Goal: Task Accomplishment & Management: Complete application form

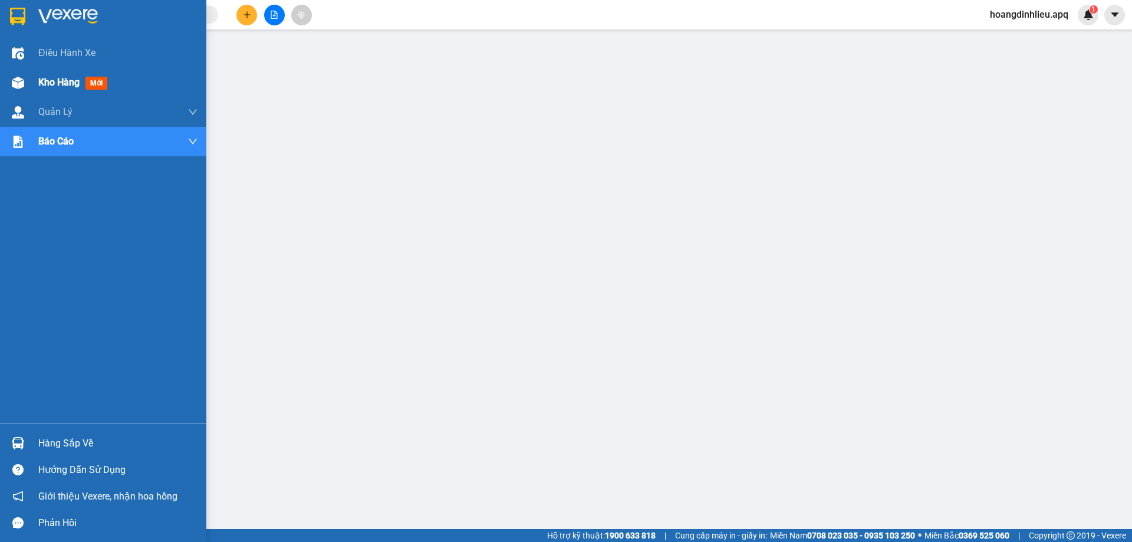
click at [17, 83] on img at bounding box center [18, 83] width 12 height 12
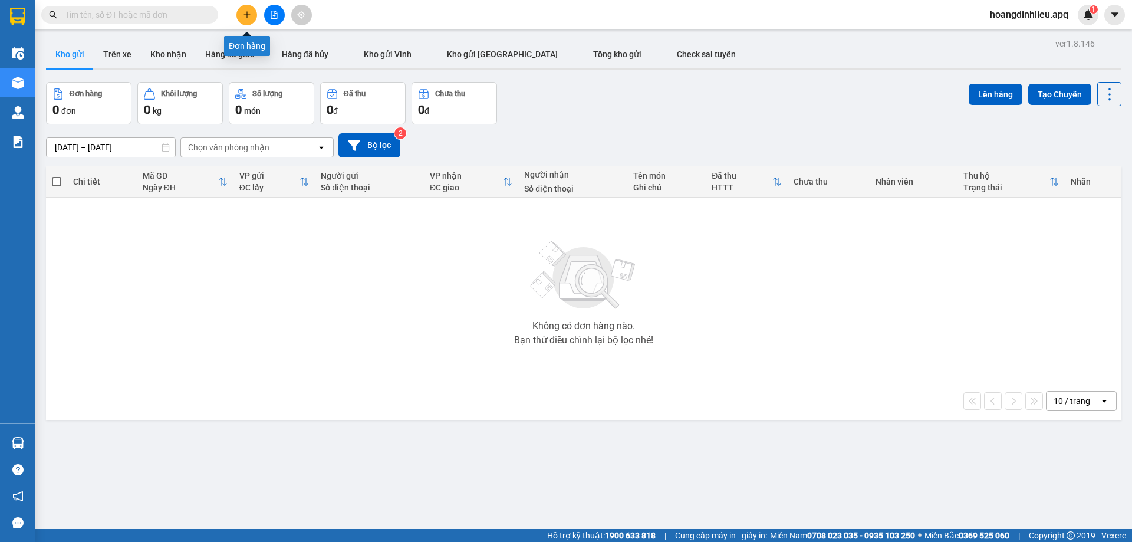
click at [249, 21] on button at bounding box center [246, 15] width 21 height 21
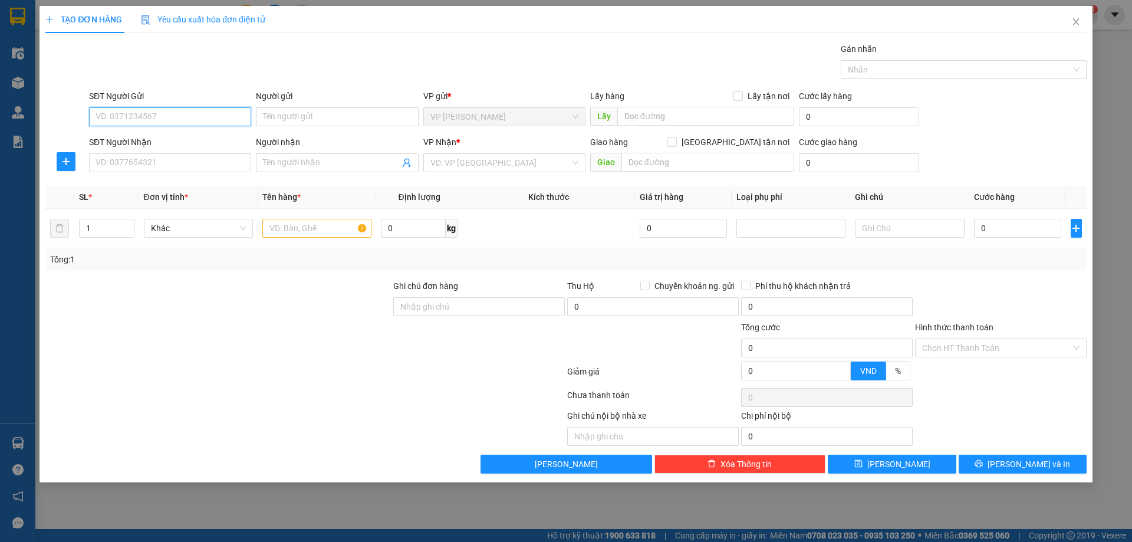
click at [192, 115] on input "SĐT Người Gửi" at bounding box center [170, 116] width 162 height 19
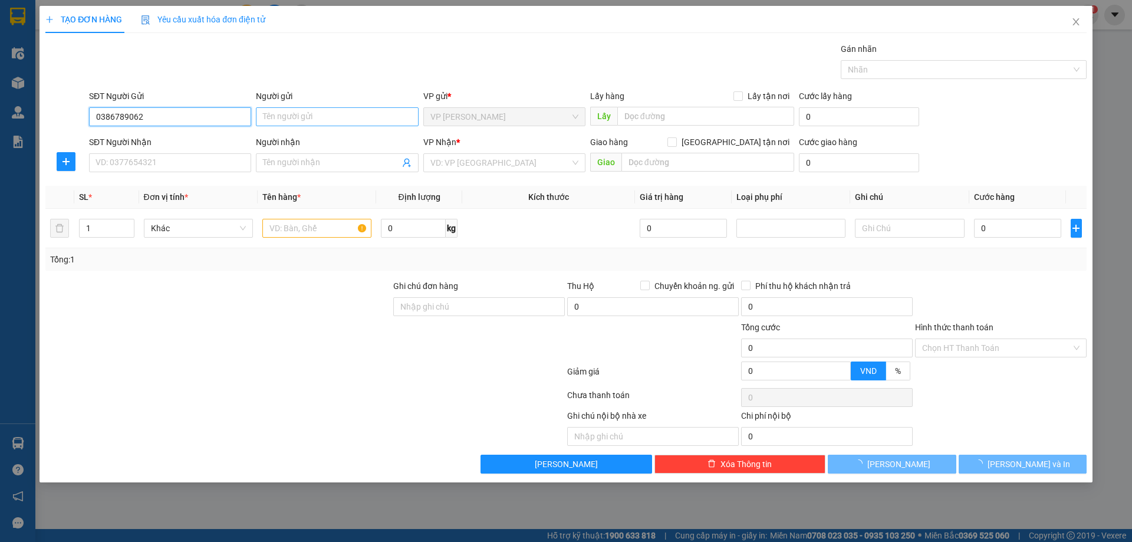
type input "0386789062"
click at [317, 120] on input "Người gửi" at bounding box center [337, 116] width 162 height 19
type input "khách"
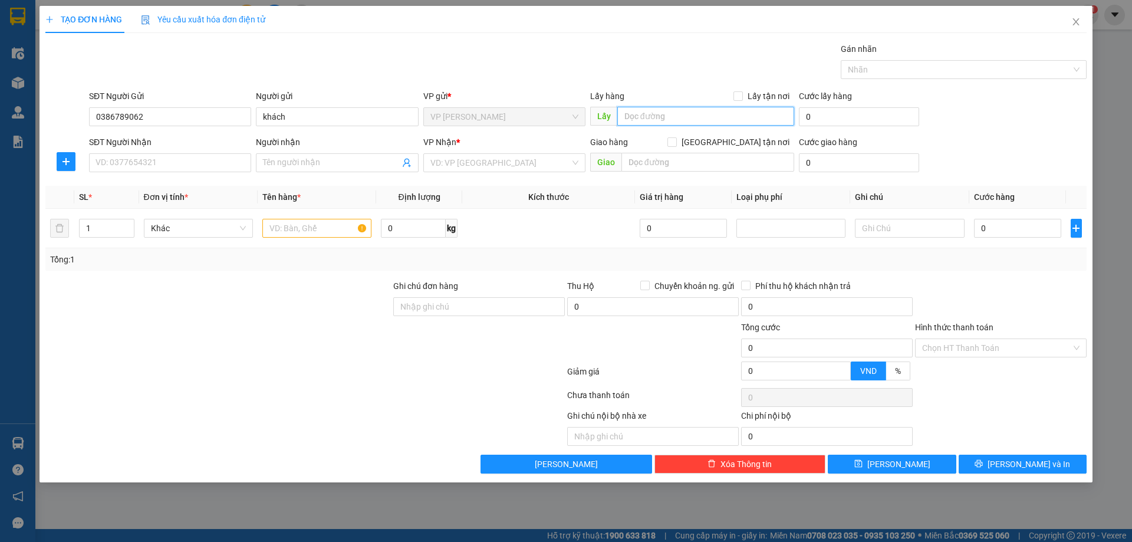
click at [650, 116] on input "text" at bounding box center [705, 116] width 177 height 19
type input "TC"
click at [740, 95] on input "Lấy tận nơi" at bounding box center [737, 95] width 8 height 8
checkbox input "true"
click at [155, 164] on input "SĐT Người Nhận" at bounding box center [170, 162] width 162 height 19
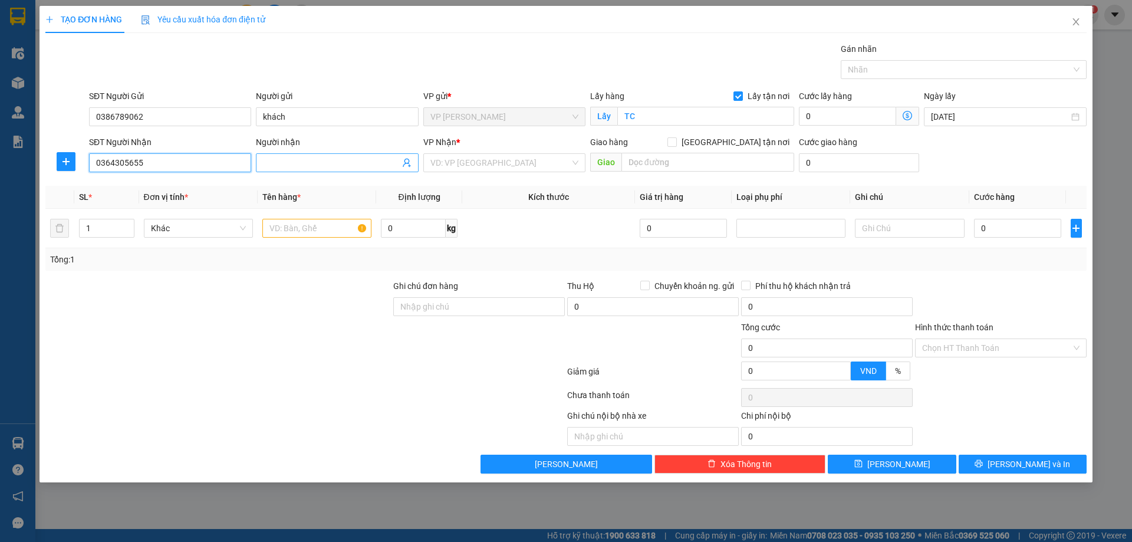
type input "0364305655"
click at [298, 164] on input "Người nhận" at bounding box center [331, 162] width 136 height 13
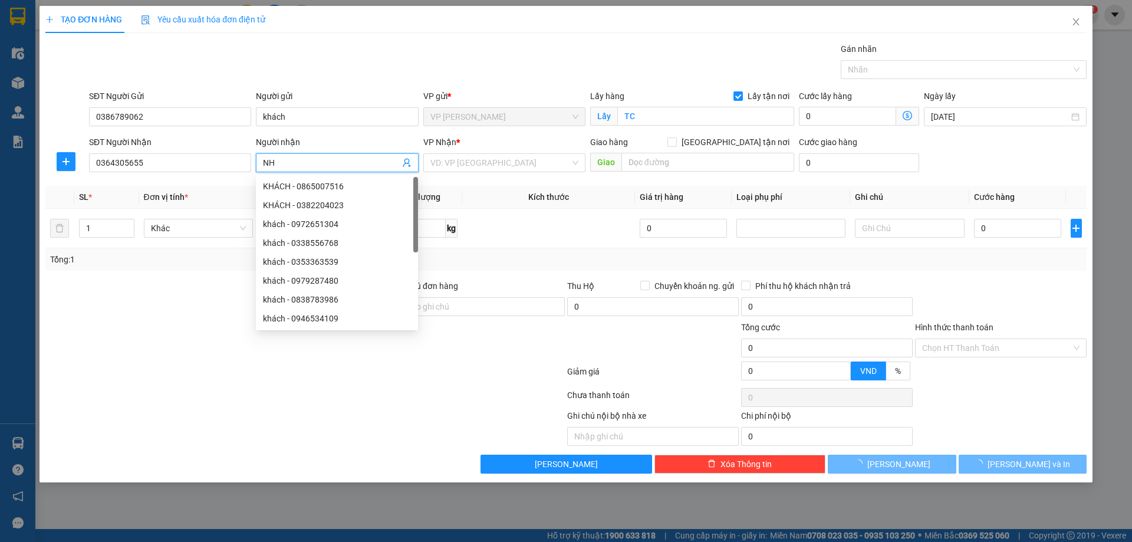
type input "N"
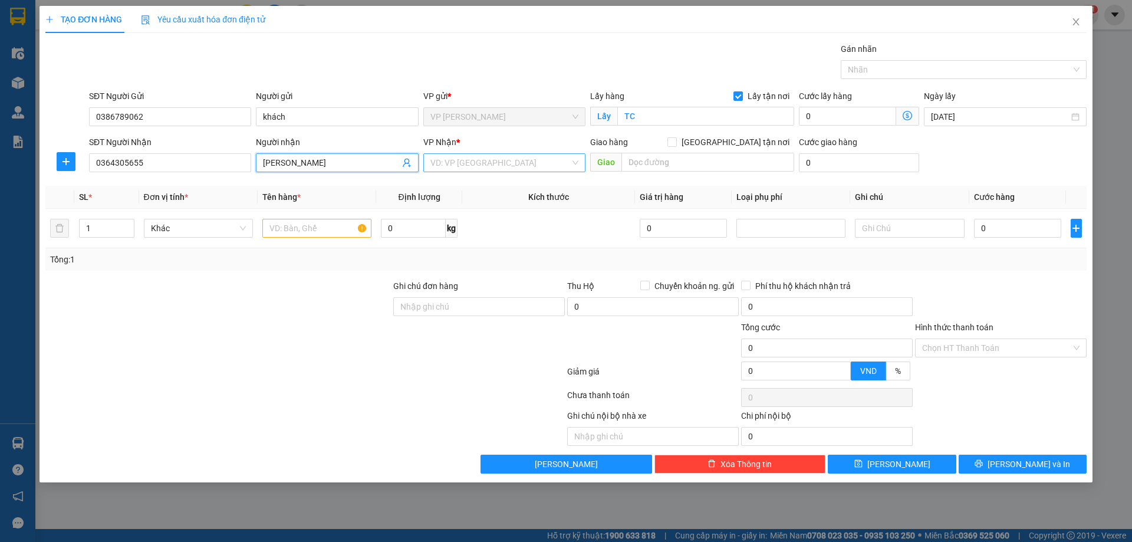
type input "TRẦN DIỆU CHÂU"
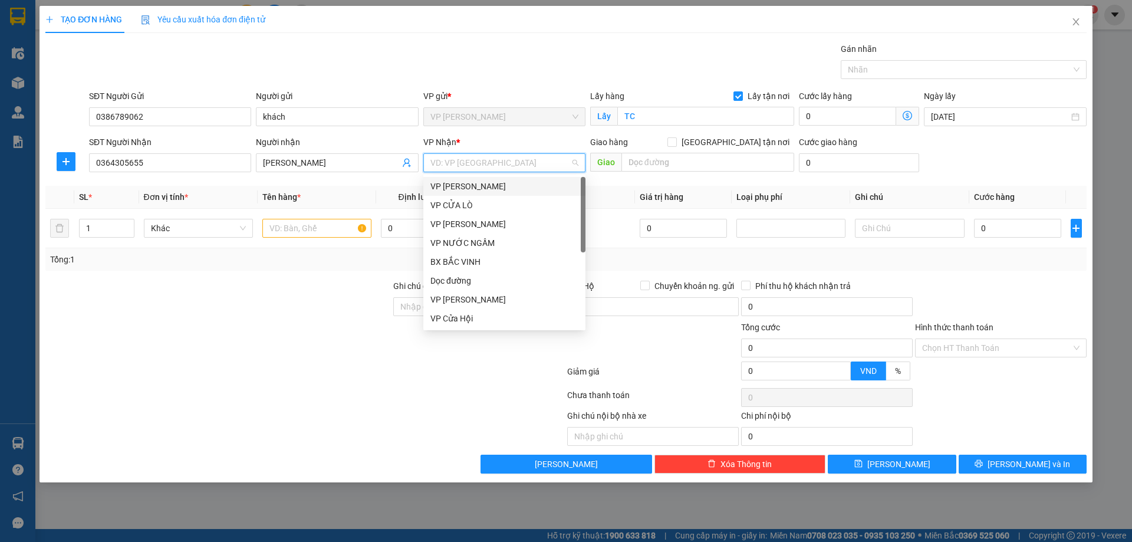
click at [470, 158] on input "search" at bounding box center [500, 163] width 140 height 18
type input "MY"
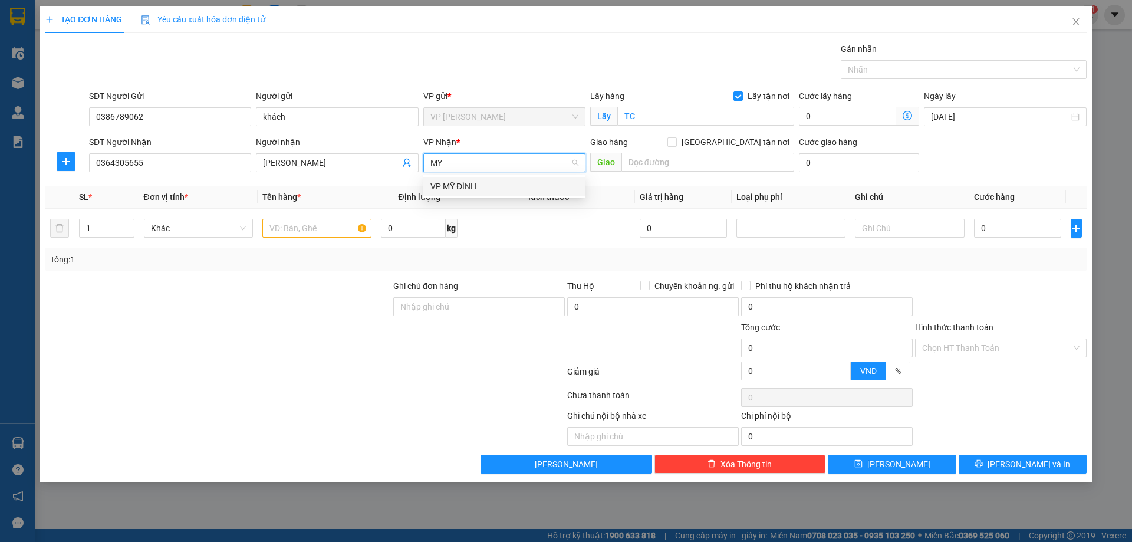
click at [476, 190] on div "VP MỸ ĐÌNH" at bounding box center [504, 186] width 148 height 13
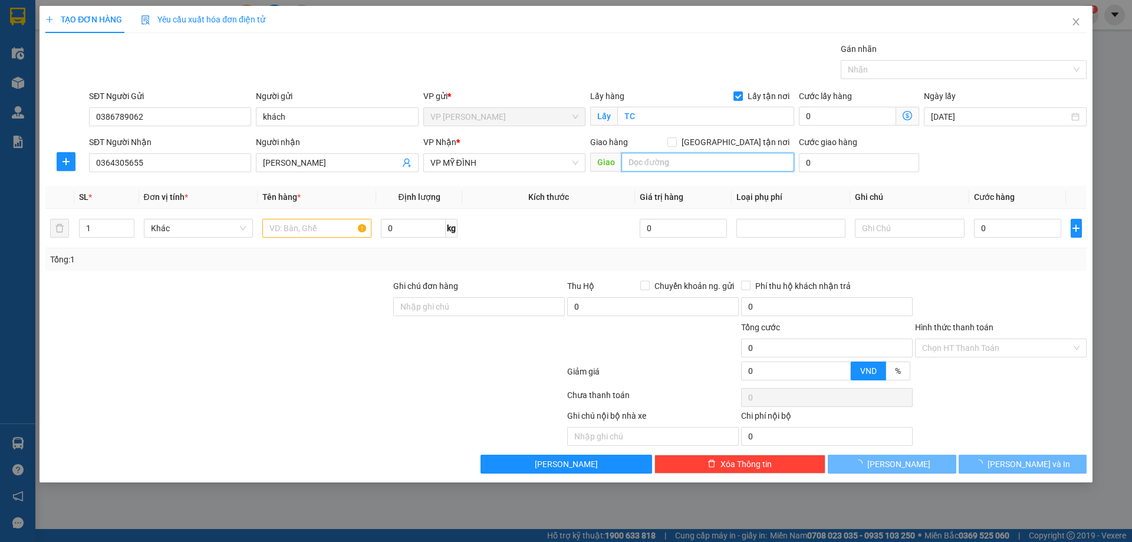
click at [677, 161] on input "text" at bounding box center [707, 162] width 173 height 19
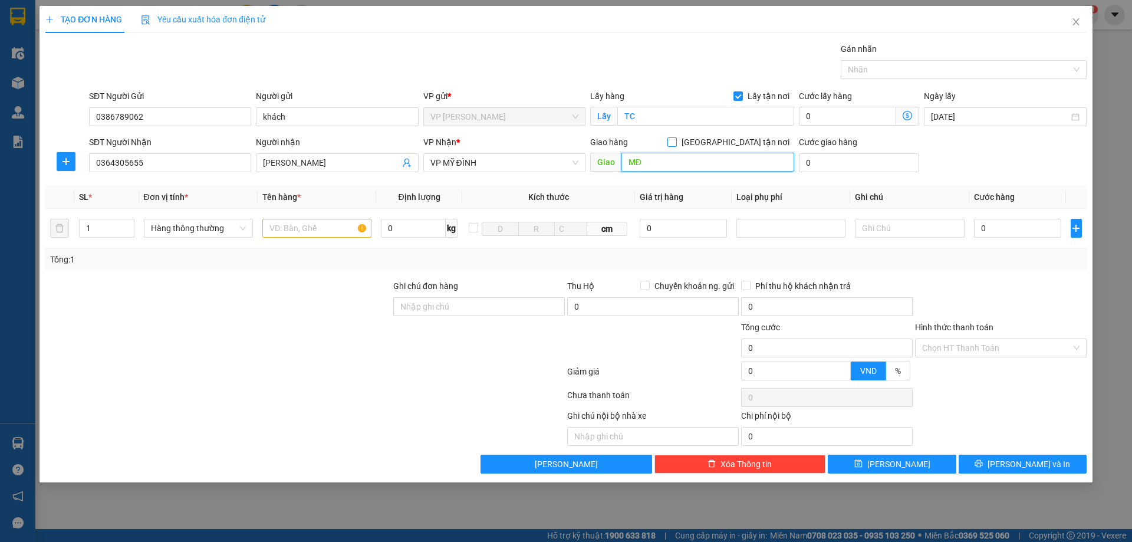
type input "MĐ"
drag, startPoint x: 736, startPoint y: 139, endPoint x: 585, endPoint y: 200, distance: 163.4
click at [729, 142] on div "Giao hàng Giao tận nơi" at bounding box center [692, 142] width 204 height 13
click at [314, 230] on input "text" at bounding box center [316, 228] width 109 height 19
type input "D"
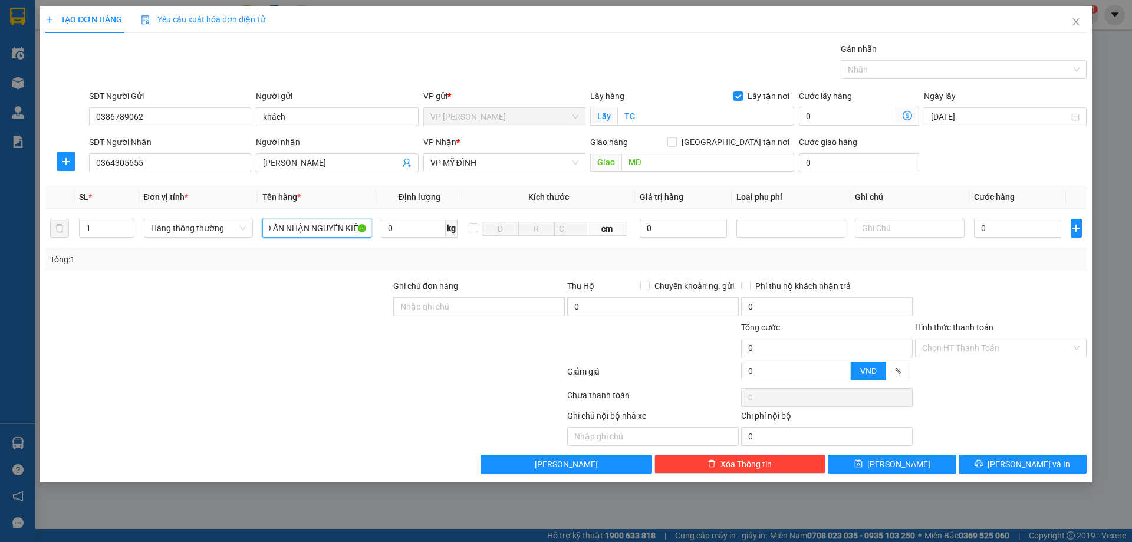
scroll to position [0, 11]
type input "ĐỒ ĂN NHẬN NGUYÊN KIỆN"
click at [988, 223] on input "0" at bounding box center [1018, 228] width 88 height 19
type input "4"
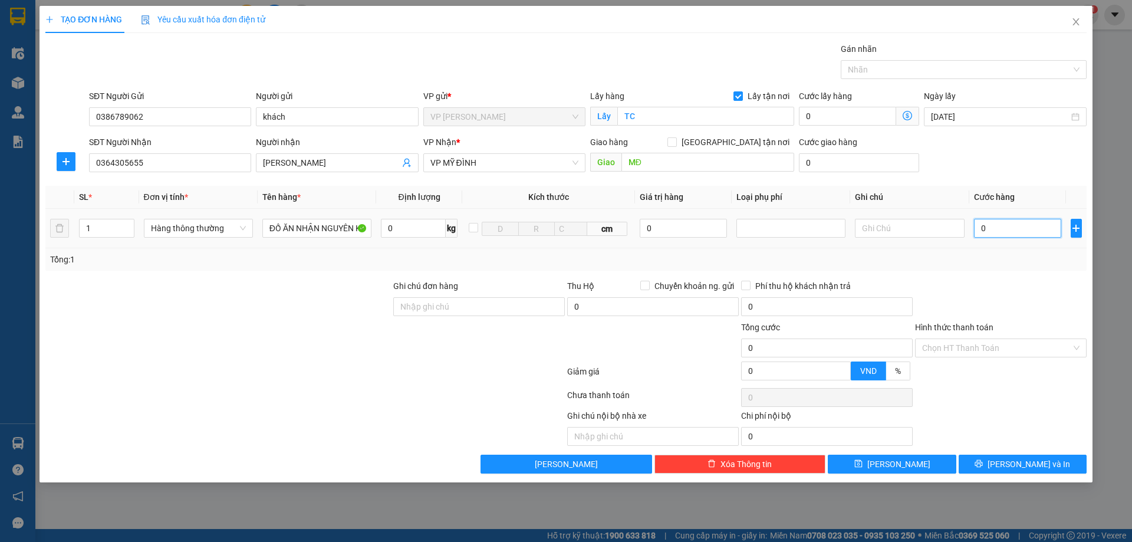
type input "4"
type input "40"
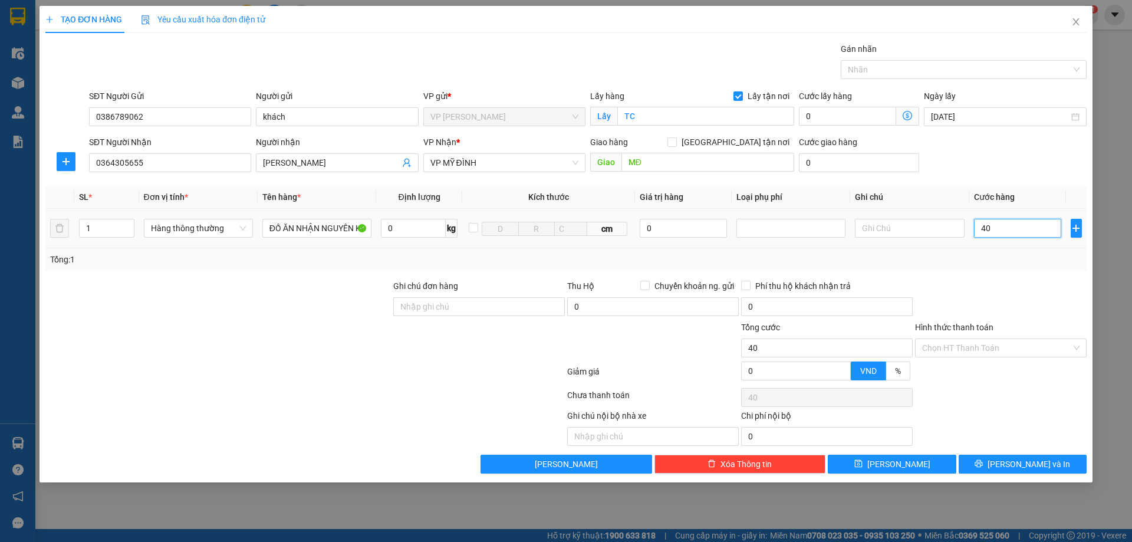
type input "400"
type input "4.000"
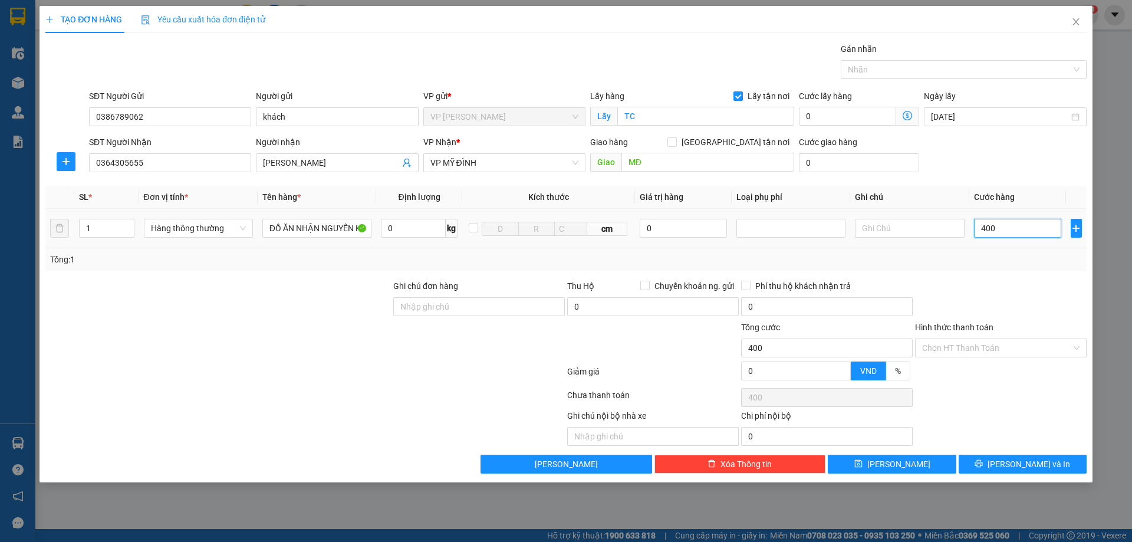
type input "4.000"
type input "40.000"
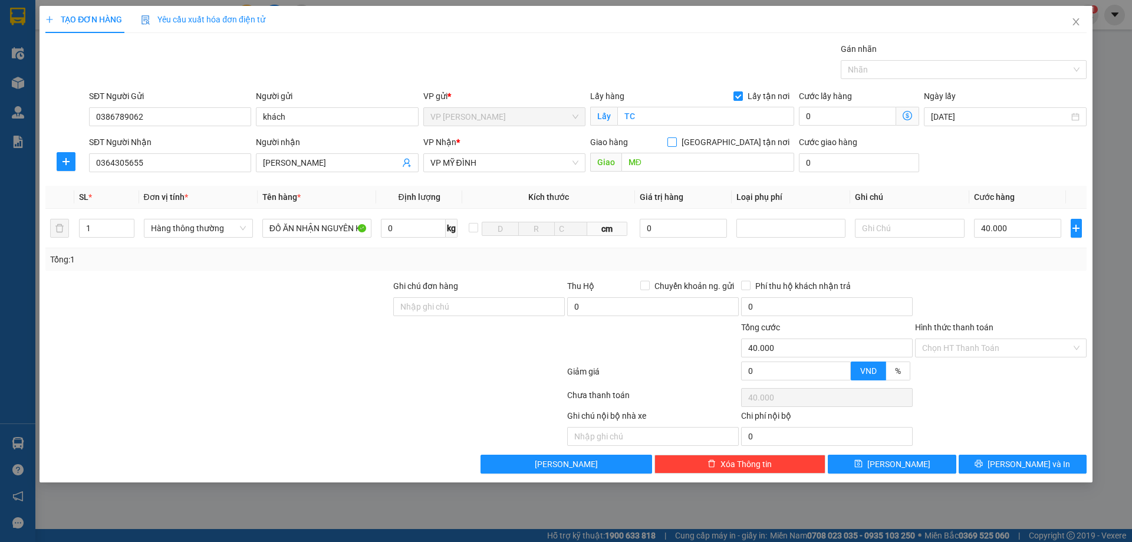
click at [677, 146] on span at bounding box center [671, 141] width 9 height 9
click at [676, 146] on input "[GEOGRAPHIC_DATA] tận nơi" at bounding box center [671, 141] width 8 height 8
checkbox input "true"
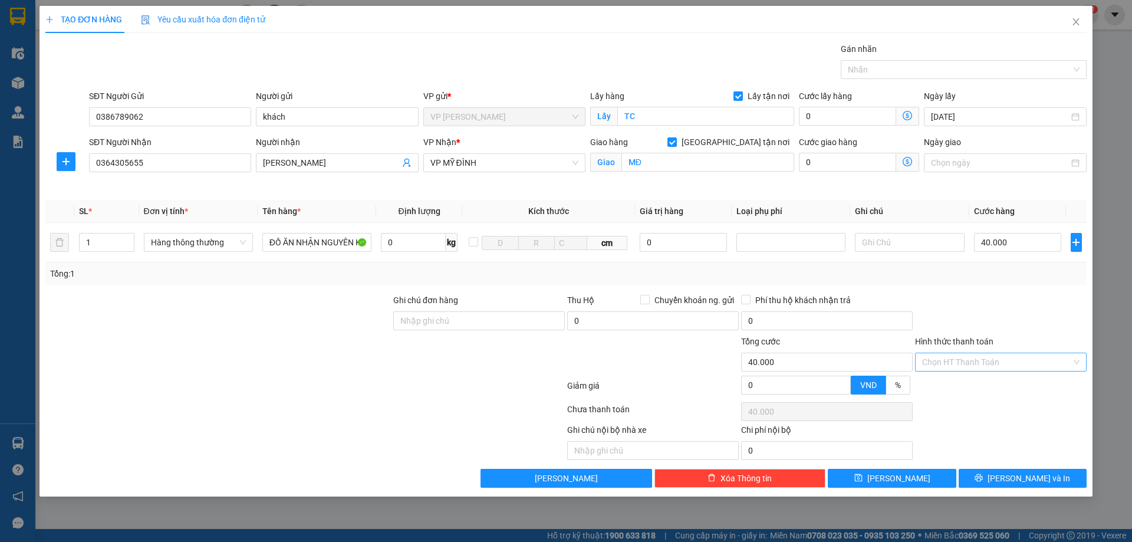
click at [1035, 359] on input "Hình thức thanh toán" at bounding box center [996, 362] width 149 height 18
click at [958, 386] on div "Tại văn phòng" at bounding box center [1000, 385] width 157 height 13
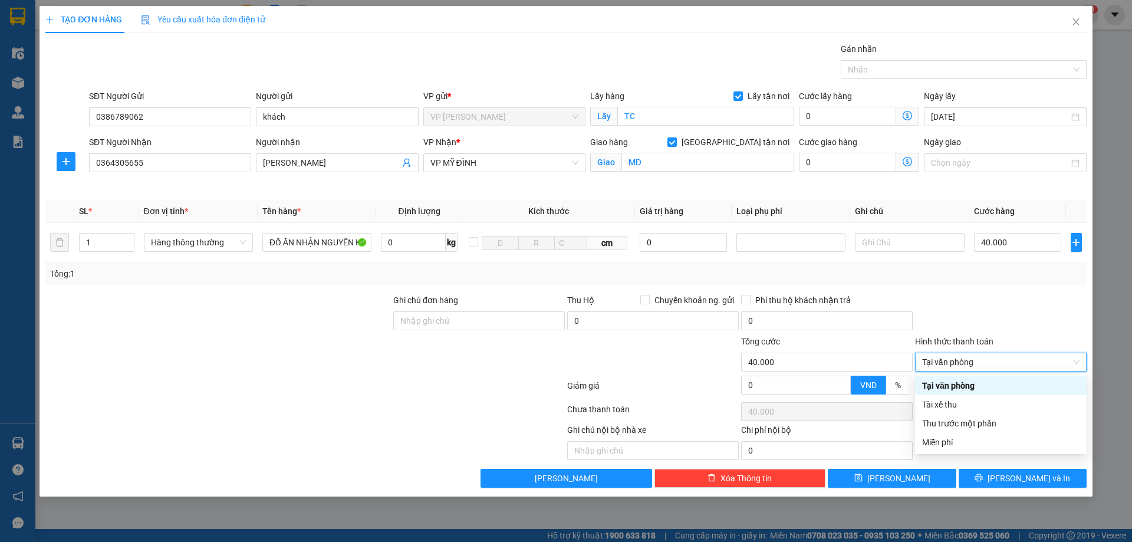
type input "0"
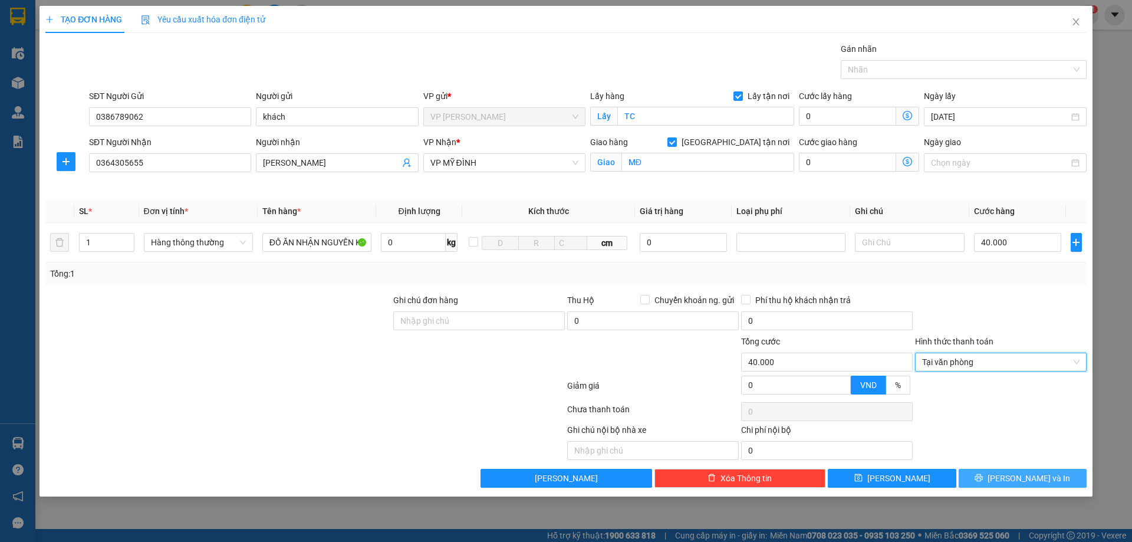
click at [1041, 478] on span "[PERSON_NAME] và In" at bounding box center [1028, 478] width 83 height 13
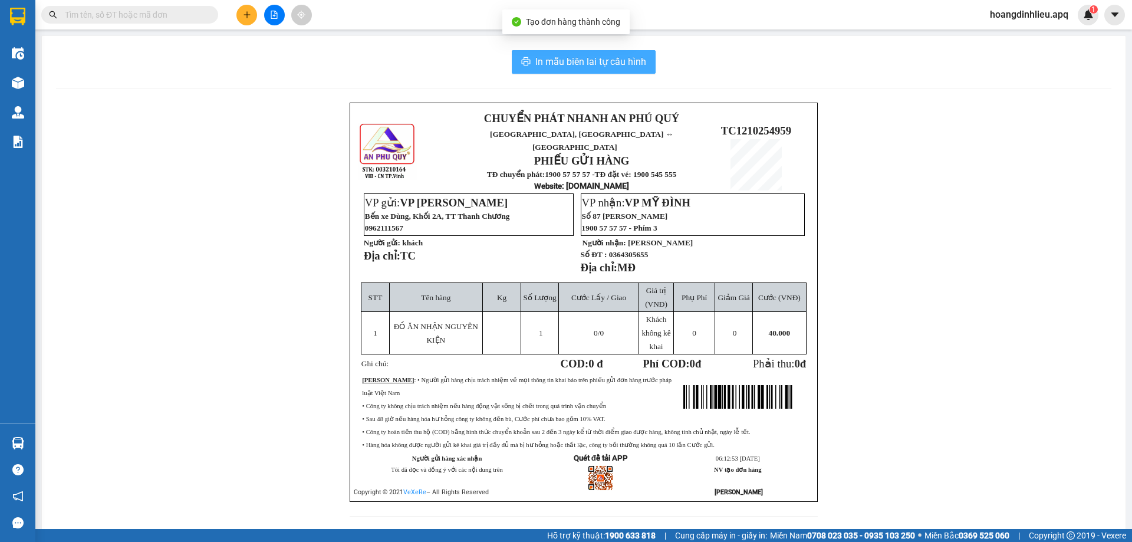
click at [575, 64] on span "In mẫu biên lai tự cấu hình" at bounding box center [590, 61] width 111 height 15
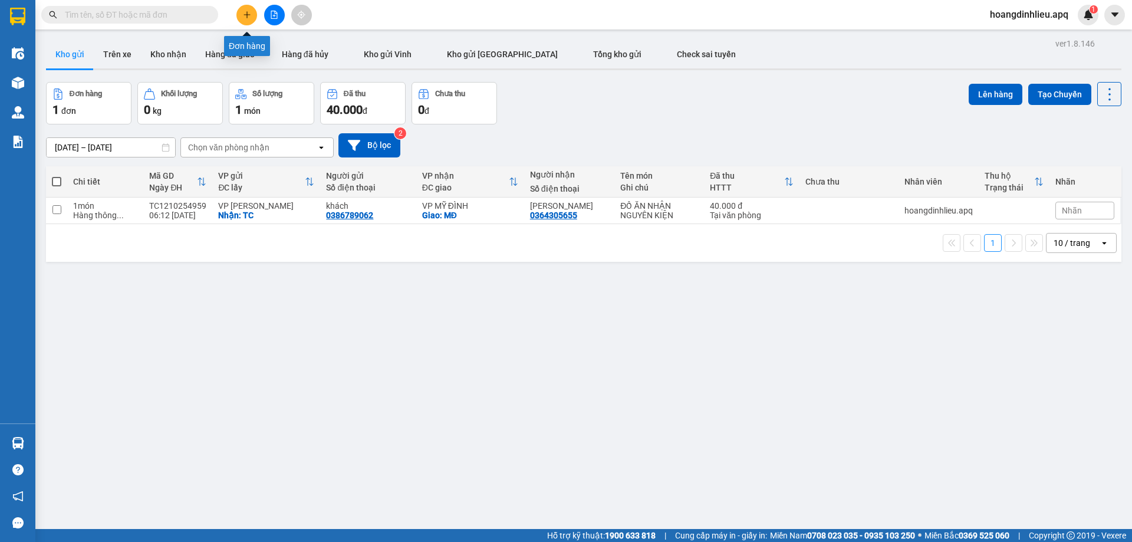
click at [249, 12] on icon "plus" at bounding box center [247, 15] width 8 height 8
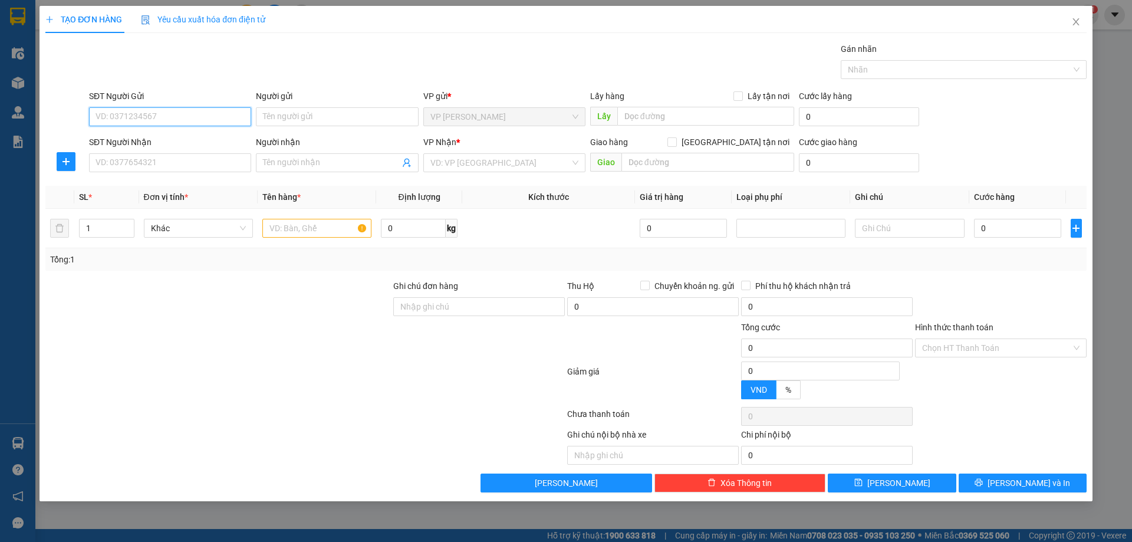
click at [174, 112] on input "SĐT Người Gửi" at bounding box center [170, 116] width 162 height 19
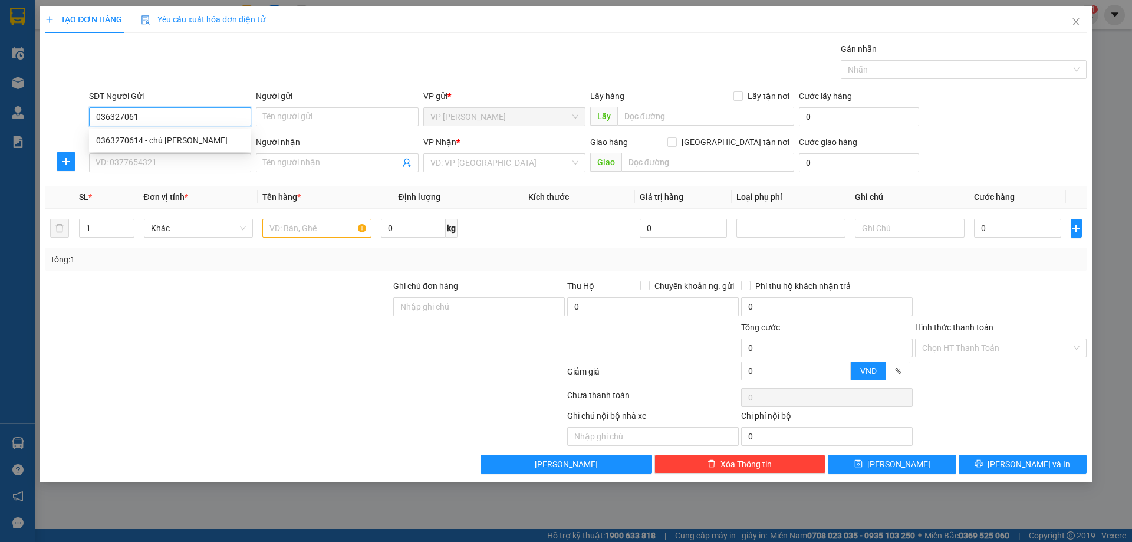
type input "0363270614"
click at [176, 139] on div "0363270614 - chú phạm xuân hùng" at bounding box center [170, 140] width 148 height 13
type input "chú phạm xuân hùng"
checkbox input "true"
type input "TC"
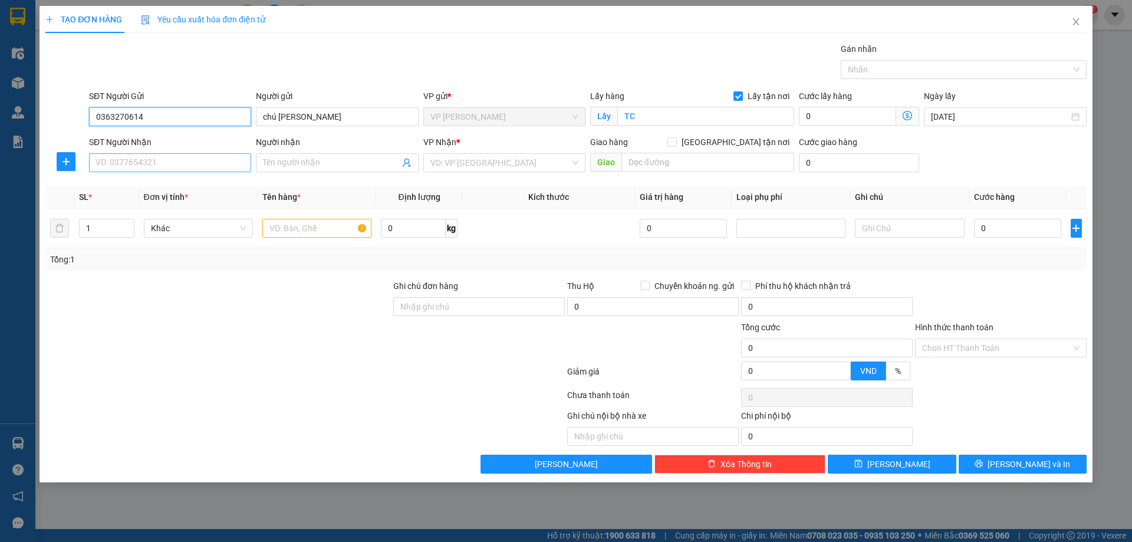
type input "0363270614"
click at [169, 164] on input "SĐT Người Nhận" at bounding box center [170, 162] width 162 height 19
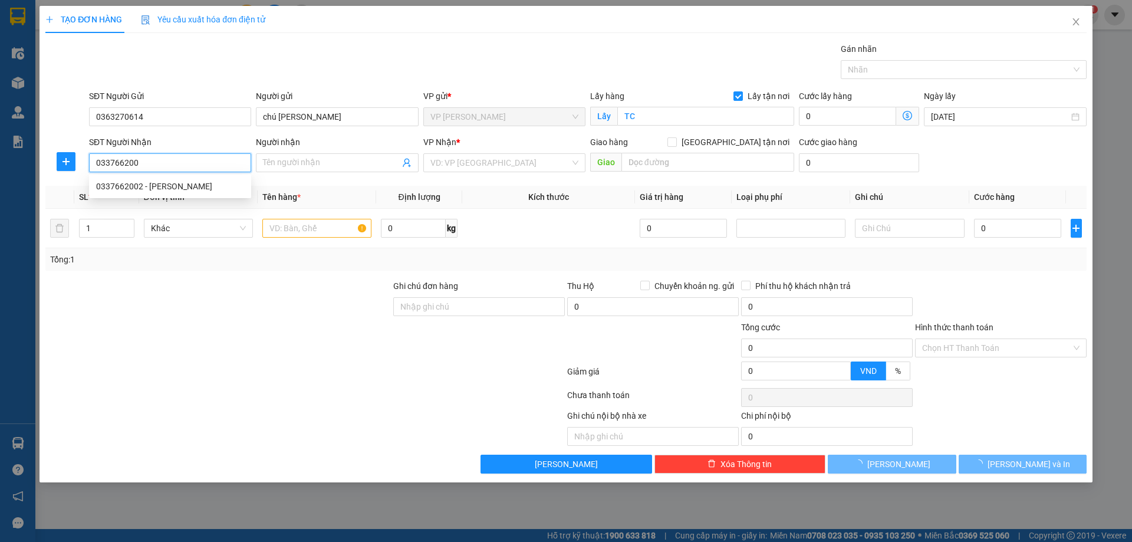
type input "0337662002"
click at [206, 185] on div "0337662002 - anh phạm xuân phúc" at bounding box center [170, 186] width 148 height 13
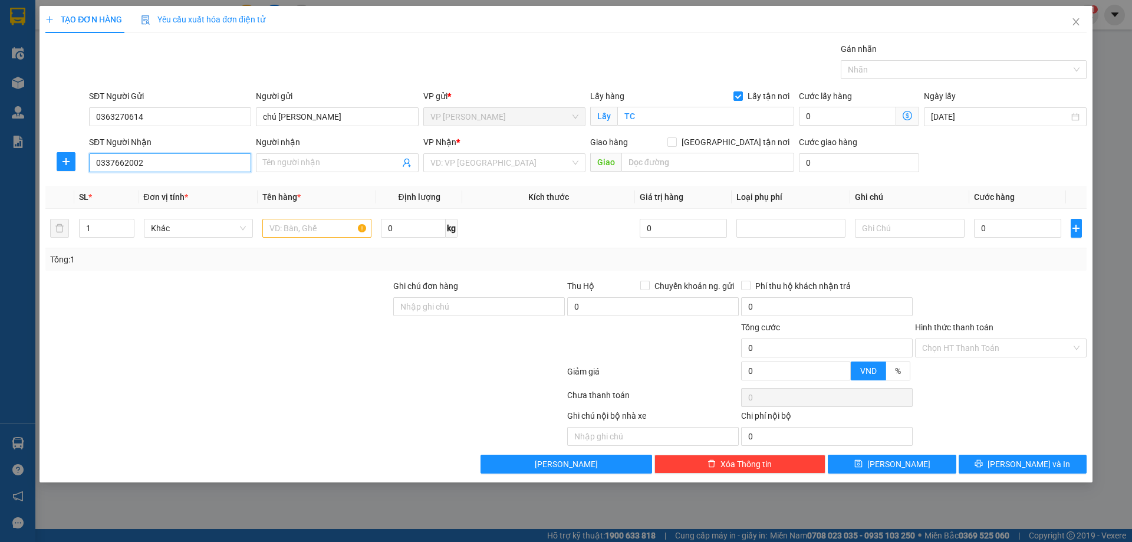
click at [190, 160] on input "0337662002" at bounding box center [170, 162] width 162 height 19
type input "anh phạm xuân phúc"
checkbox input "true"
type input "NH"
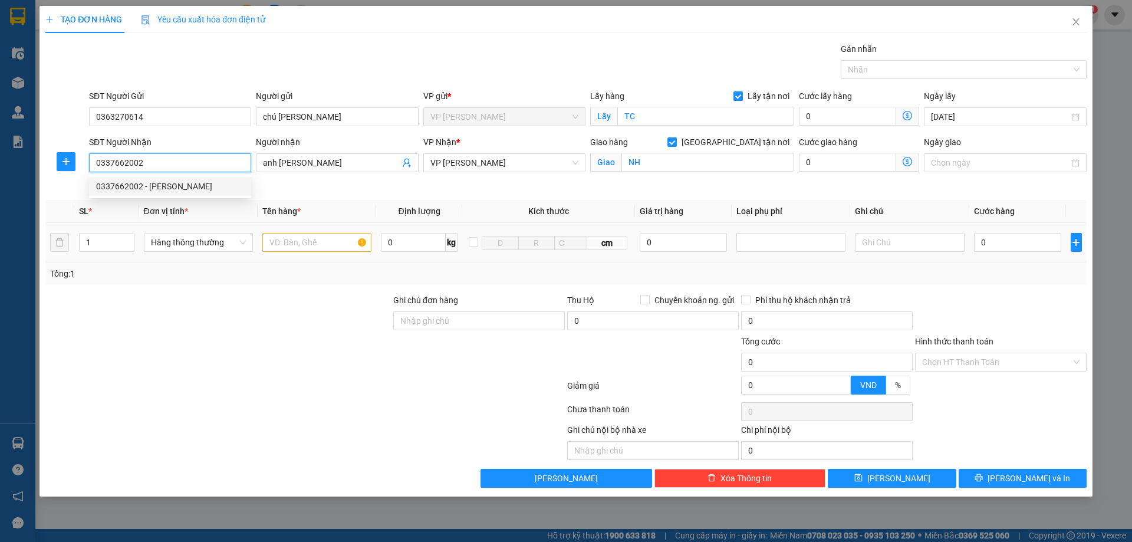
type input "0337662002"
click at [309, 242] on input "text" at bounding box center [316, 242] width 109 height 19
type input "D"
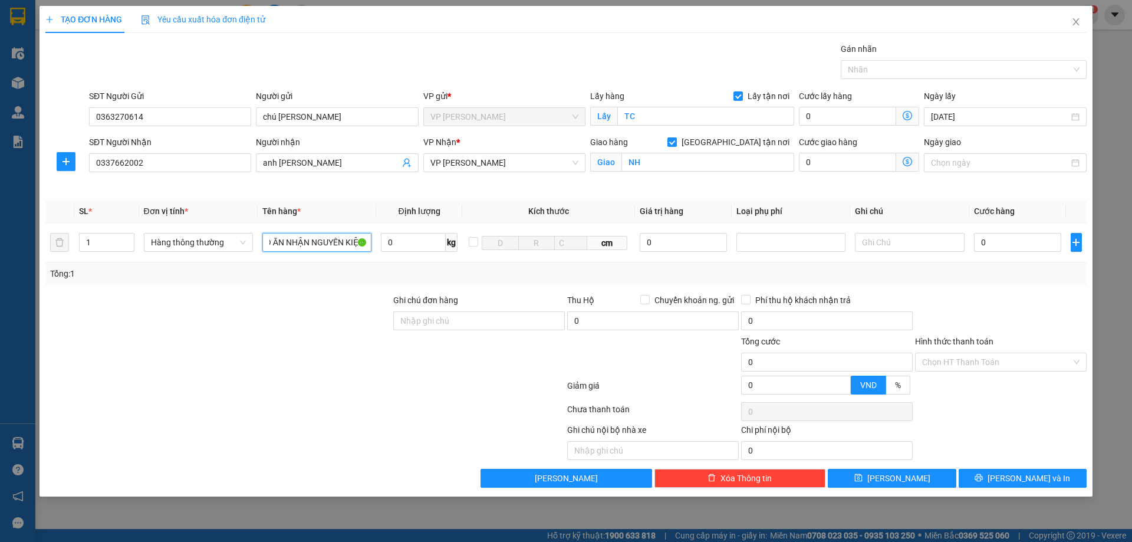
scroll to position [0, 11]
type input "ĐỒ ĂN NHẬN NGUYÊN KIỆN"
click at [998, 246] on input "0" at bounding box center [1018, 242] width 88 height 19
type input "5"
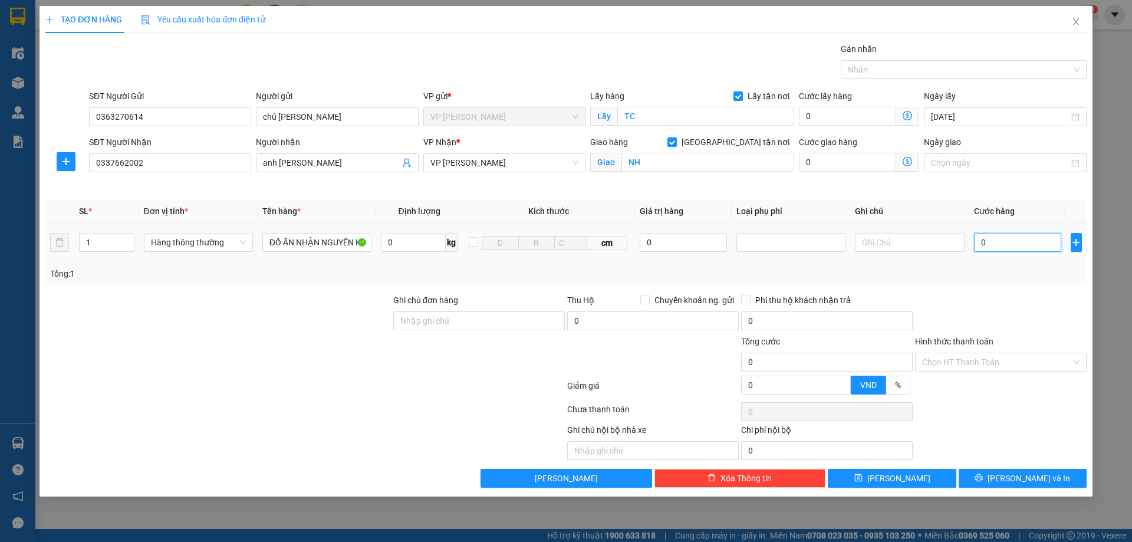
type input "5"
type input "50"
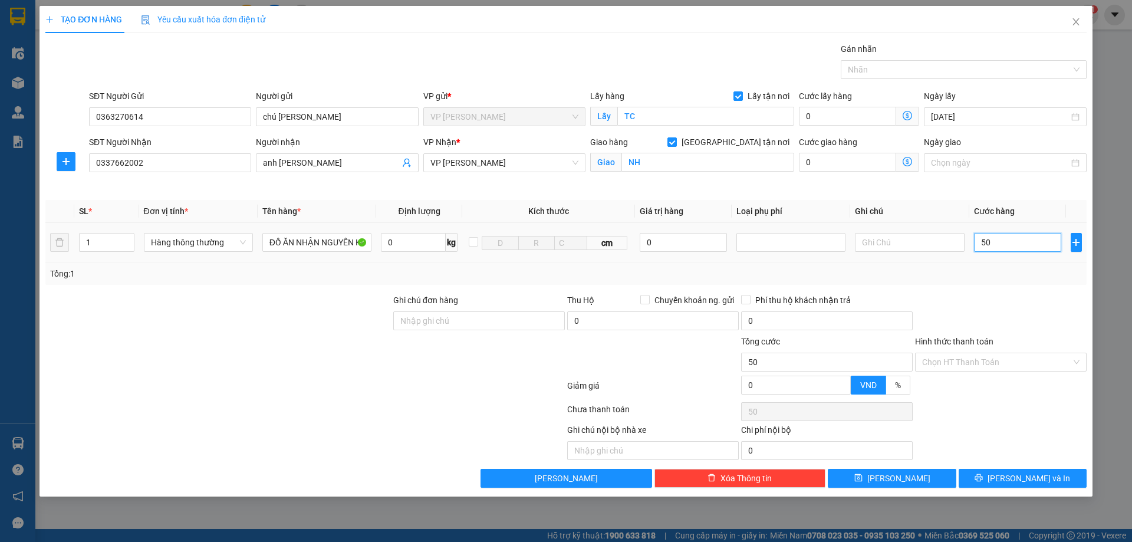
type input "500"
type input "5.000"
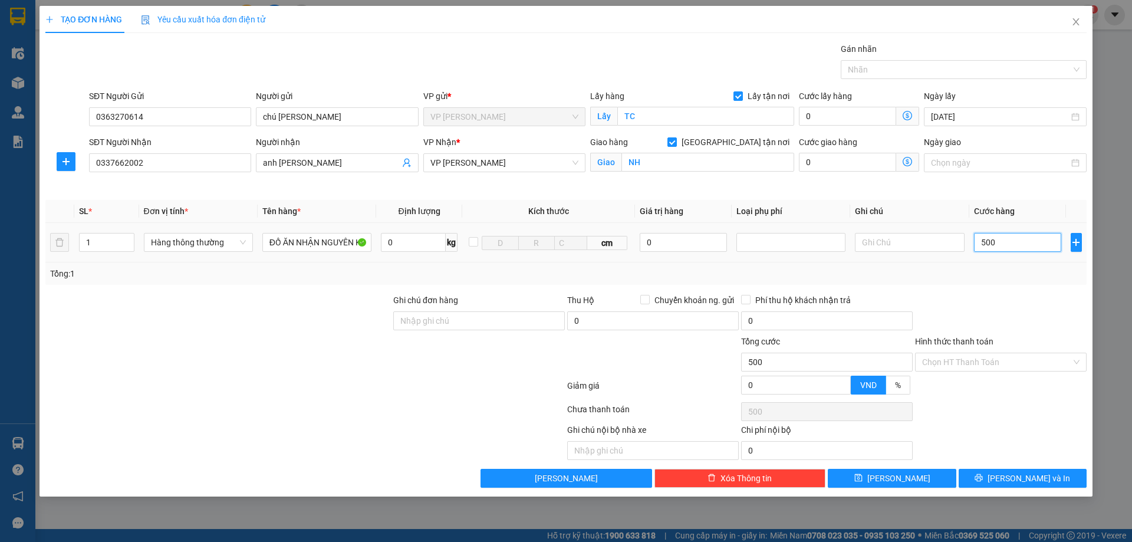
type input "5.000"
type input "50.000"
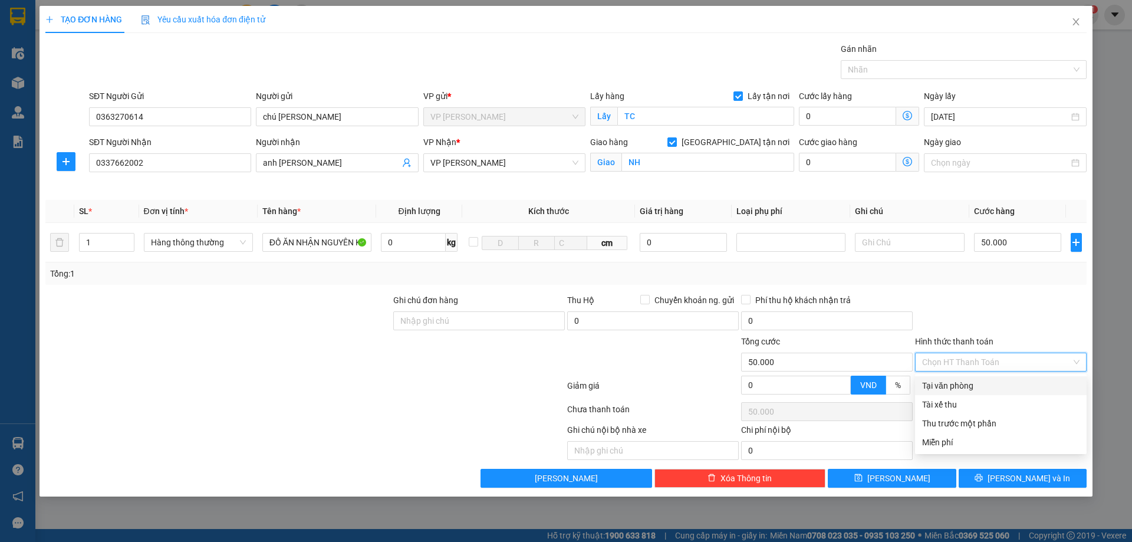
drag, startPoint x: 976, startPoint y: 355, endPoint x: 936, endPoint y: 382, distance: 48.1
click at [976, 355] on input "Hình thức thanh toán" at bounding box center [996, 362] width 149 height 18
drag, startPoint x: 936, startPoint y: 386, endPoint x: 954, endPoint y: 396, distance: 20.3
click at [936, 386] on div "Tại văn phòng" at bounding box center [1000, 385] width 157 height 13
type input "0"
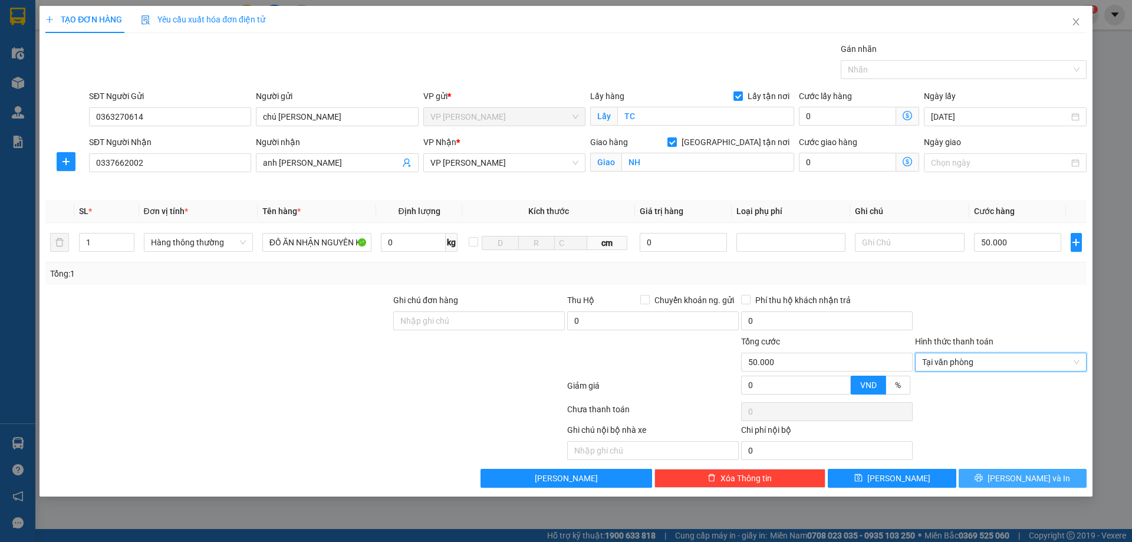
drag, startPoint x: 1024, startPoint y: 472, endPoint x: 1004, endPoint y: 444, distance: 33.4
click at [1023, 472] on span "[PERSON_NAME] và In" at bounding box center [1028, 478] width 83 height 13
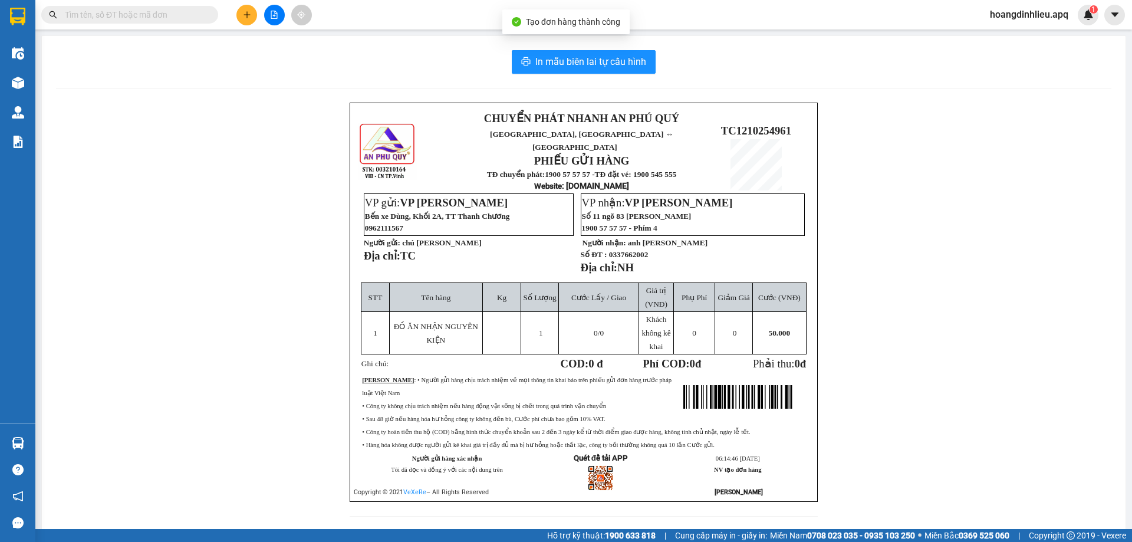
click at [574, 47] on div "In mẫu biên lai tự cấu hình CHUYỂN PHÁT NHANH AN PHÚ QUÝ NGHỆ AN, HÀ TĨNH ↔ HÀ …" at bounding box center [583, 290] width 1083 height 509
click at [578, 62] on span "In mẫu biên lai tự cấu hình" at bounding box center [590, 61] width 111 height 15
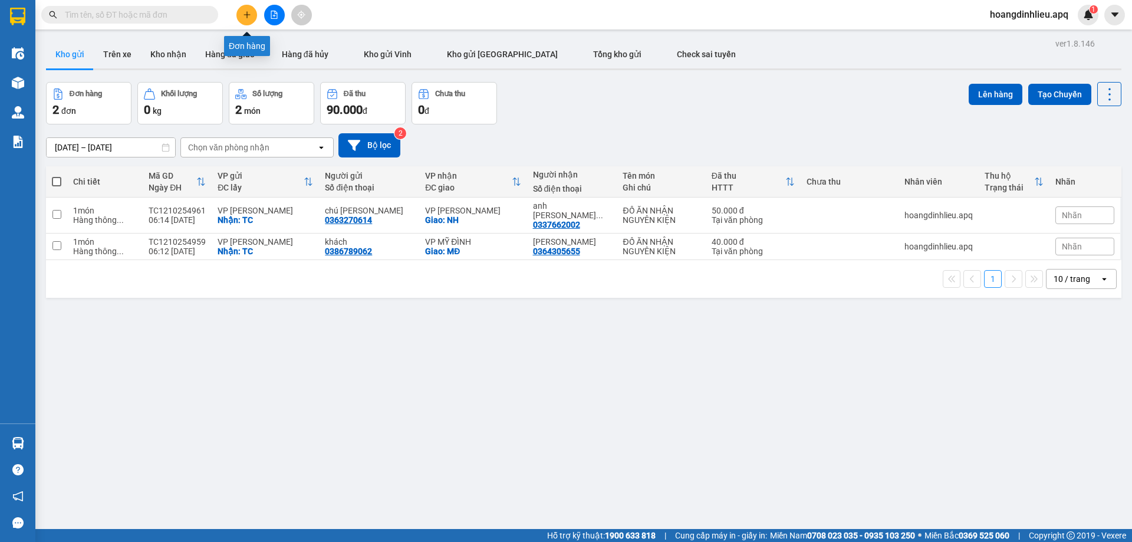
click at [247, 17] on icon "plus" at bounding box center [246, 14] width 1 height 6
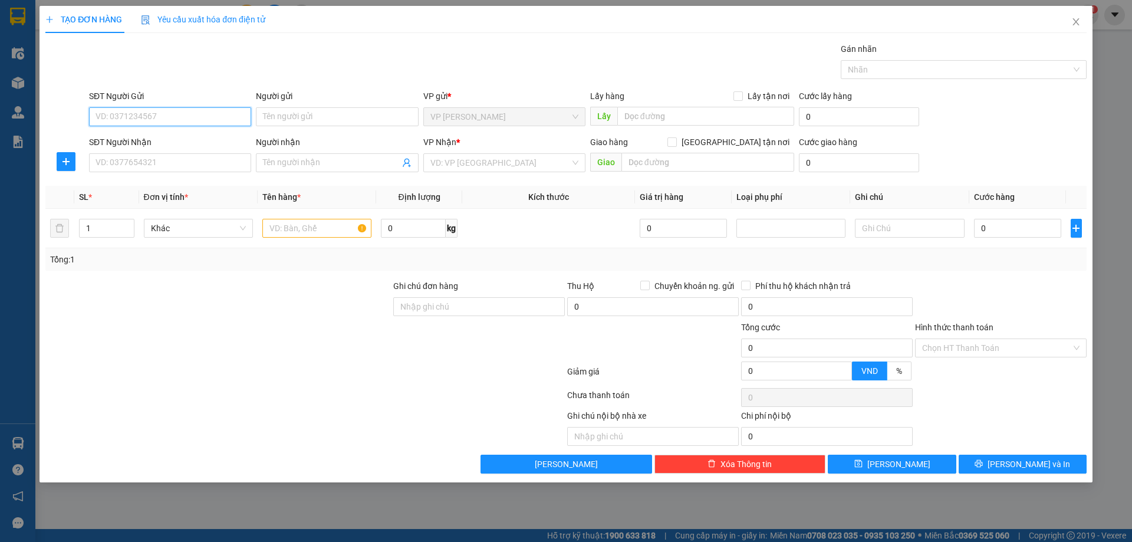
click at [184, 116] on input "SĐT Người Gửi" at bounding box center [170, 116] width 162 height 19
type input "0835935108"
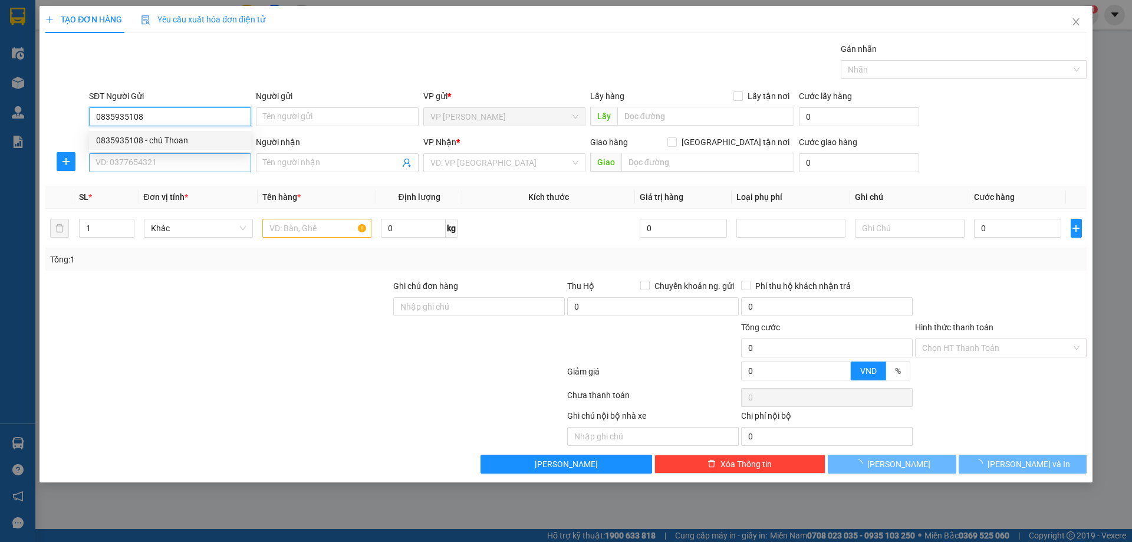
drag, startPoint x: 168, startPoint y: 137, endPoint x: 153, endPoint y: 164, distance: 30.3
click at [167, 138] on div "0835935108 - chú Thoan" at bounding box center [170, 140] width 148 height 13
type input "chú Thoan"
checkbox input "true"
type input "TC"
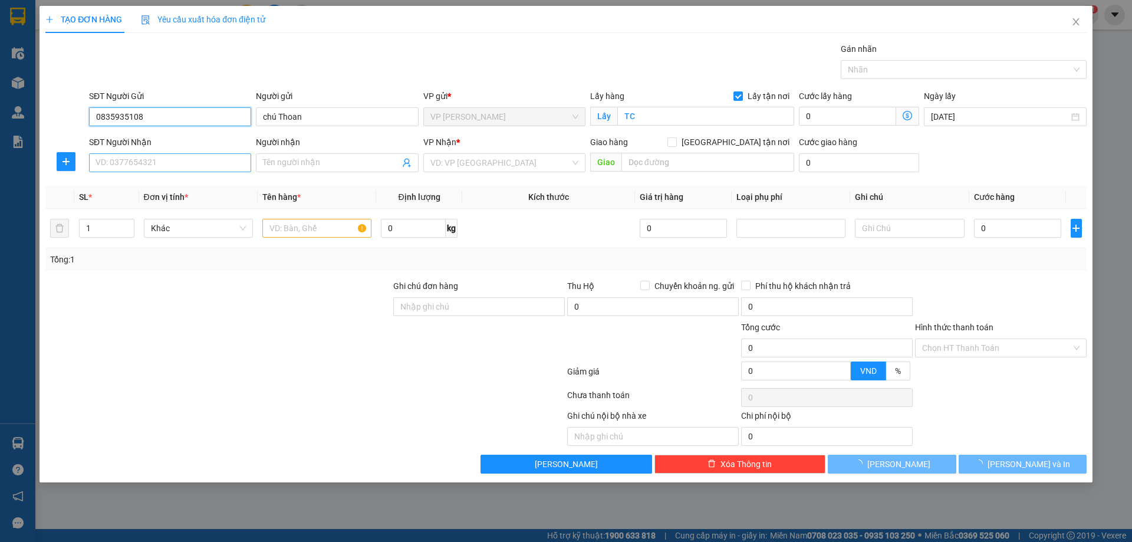
type input "0835935108"
click at [154, 160] on input "SĐT Người Nhận" at bounding box center [170, 162] width 162 height 19
drag, startPoint x: 161, startPoint y: 122, endPoint x: 0, endPoint y: 188, distance: 173.9
click at [0, 189] on div "TẠO ĐƠN HÀNG Yêu cầu xuất hóa đơn điện tử Transit Pickup Surcharge Ids Transit …" at bounding box center [566, 271] width 1132 height 542
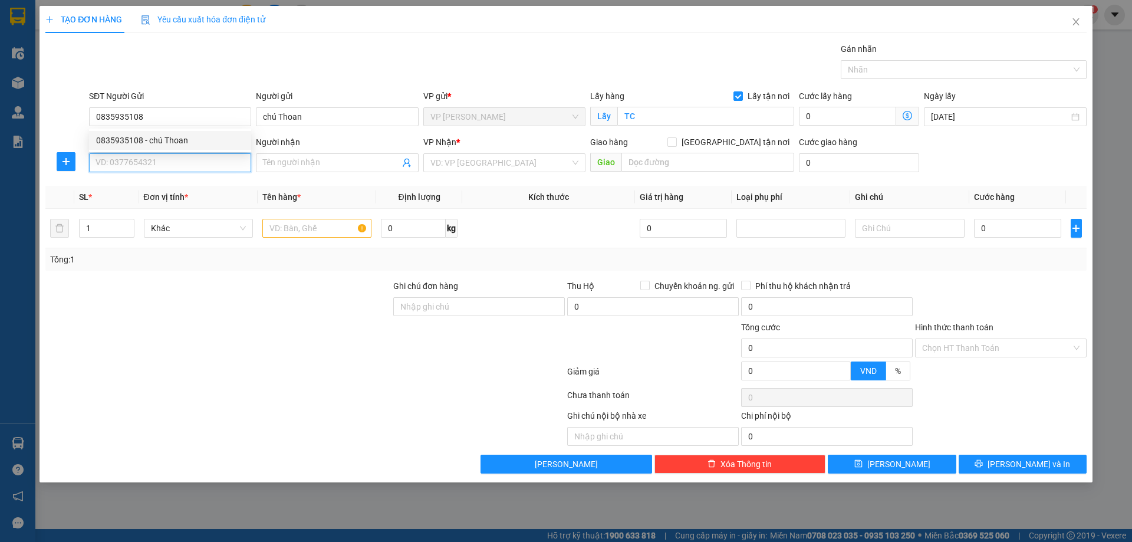
click at [180, 166] on input "SĐT Người Nhận" at bounding box center [170, 162] width 162 height 19
click at [134, 189] on div "0378034337 - hà châu" at bounding box center [170, 186] width 148 height 13
type input "0378034337"
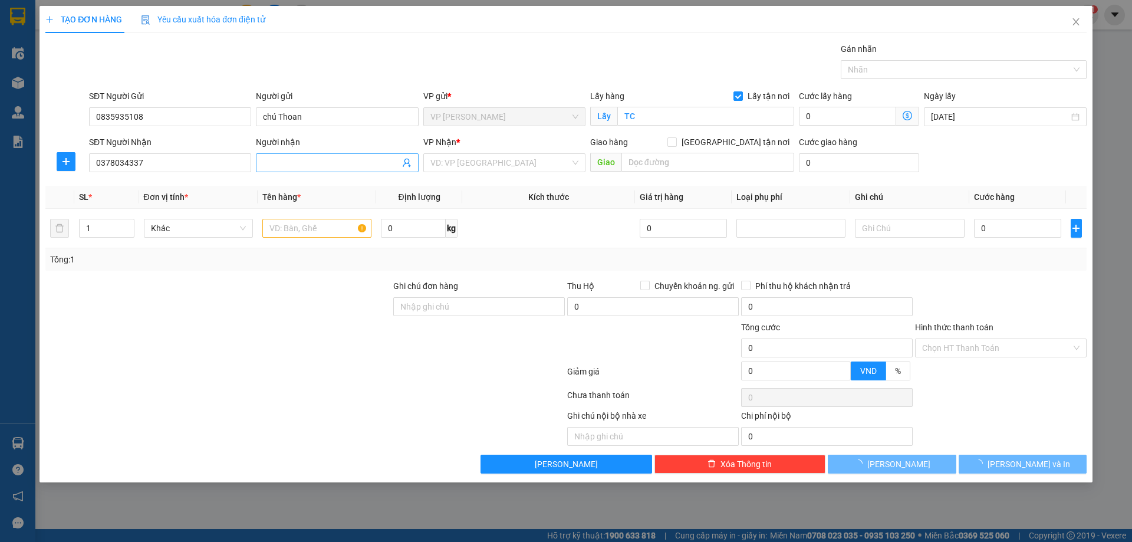
click at [338, 165] on input "Người nhận" at bounding box center [331, 162] width 136 height 13
click at [163, 164] on input "0378034337" at bounding box center [170, 162] width 162 height 19
click at [156, 188] on div "0378034337 - hà châu" at bounding box center [170, 186] width 148 height 13
type input "hà châu"
checkbox input "true"
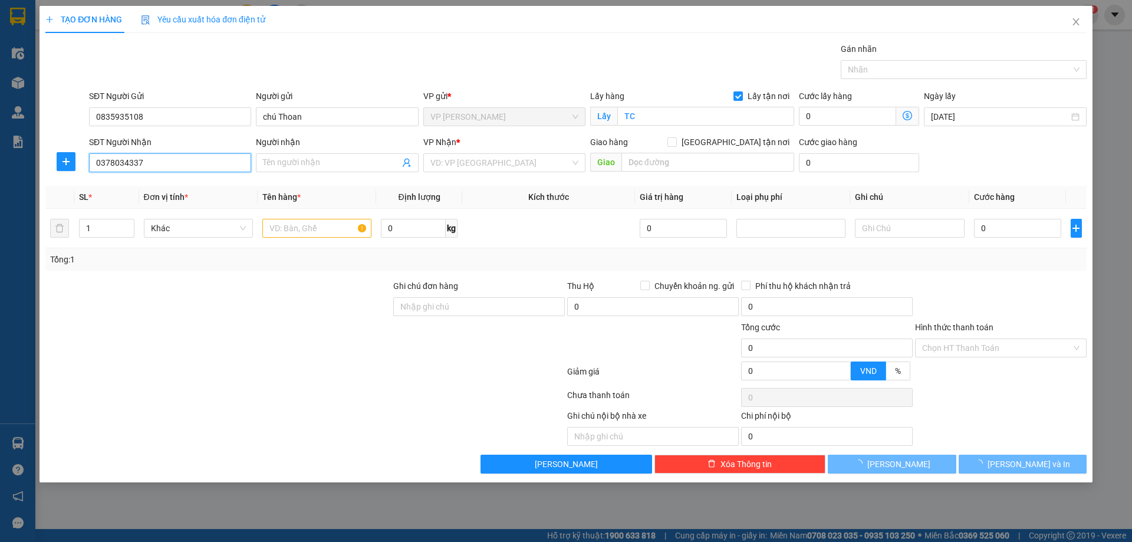
type input "MĐ"
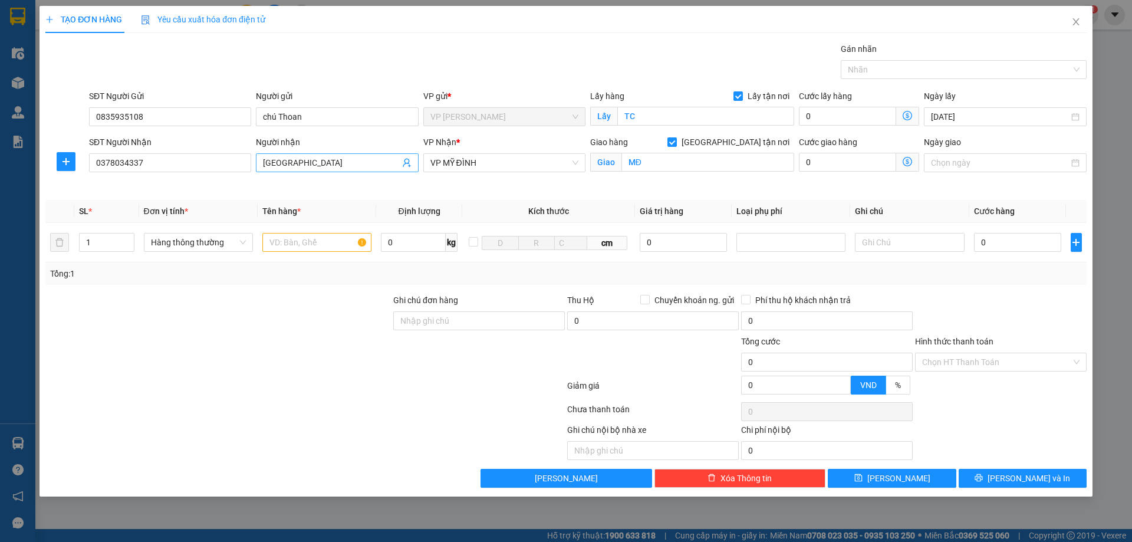
click at [326, 163] on input "hà châu" at bounding box center [331, 162] width 136 height 13
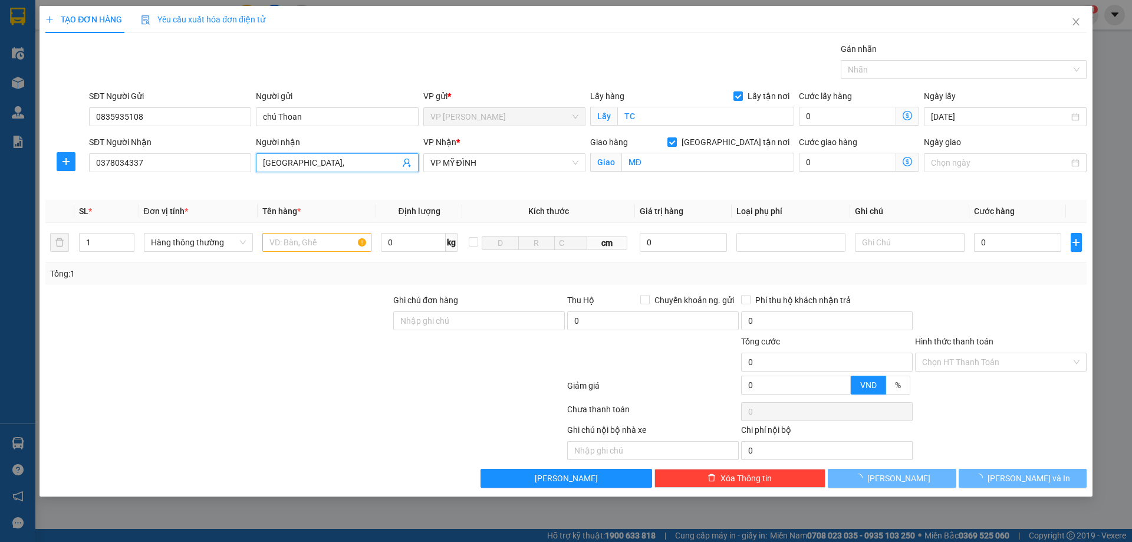
paste input "0835935108"
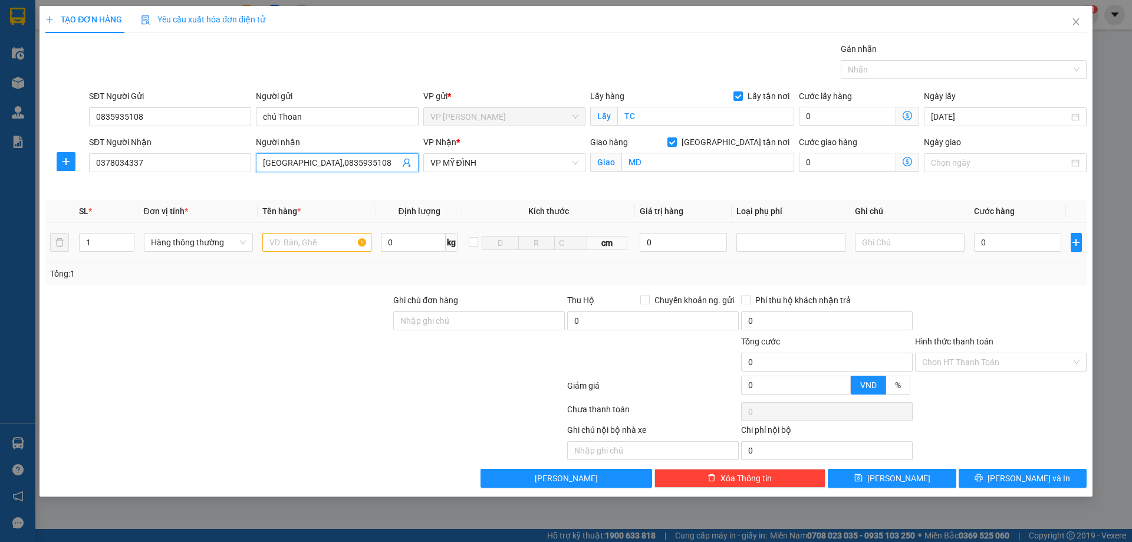
type input "hà châu,0835935108"
click at [299, 243] on input "text" at bounding box center [316, 242] width 109 height 19
type input "D"
type input "ĐỒ ĂN"
click at [1009, 245] on input "0" at bounding box center [1018, 242] width 88 height 19
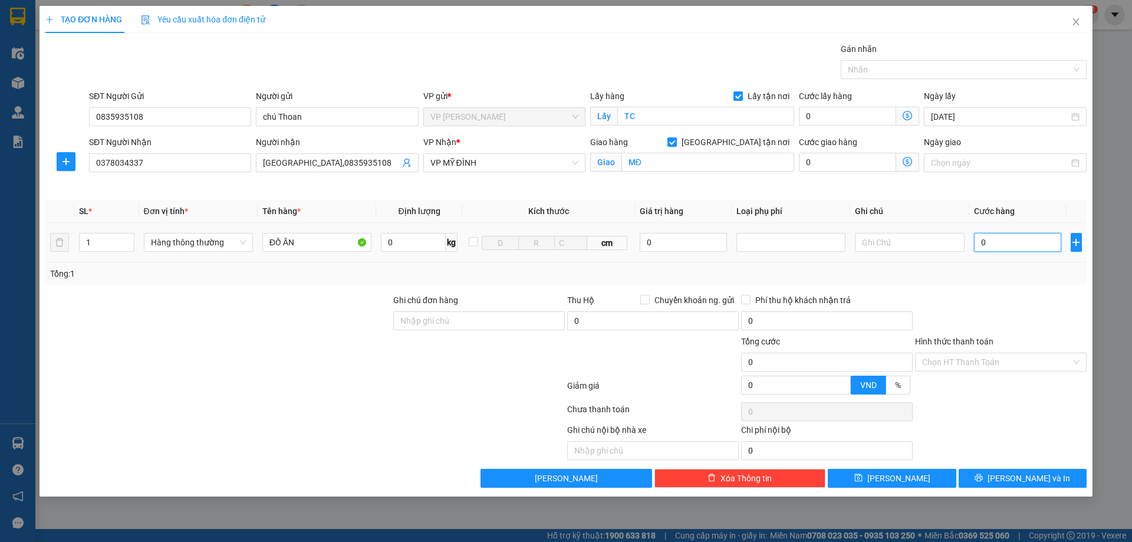
type input "5"
type input "50"
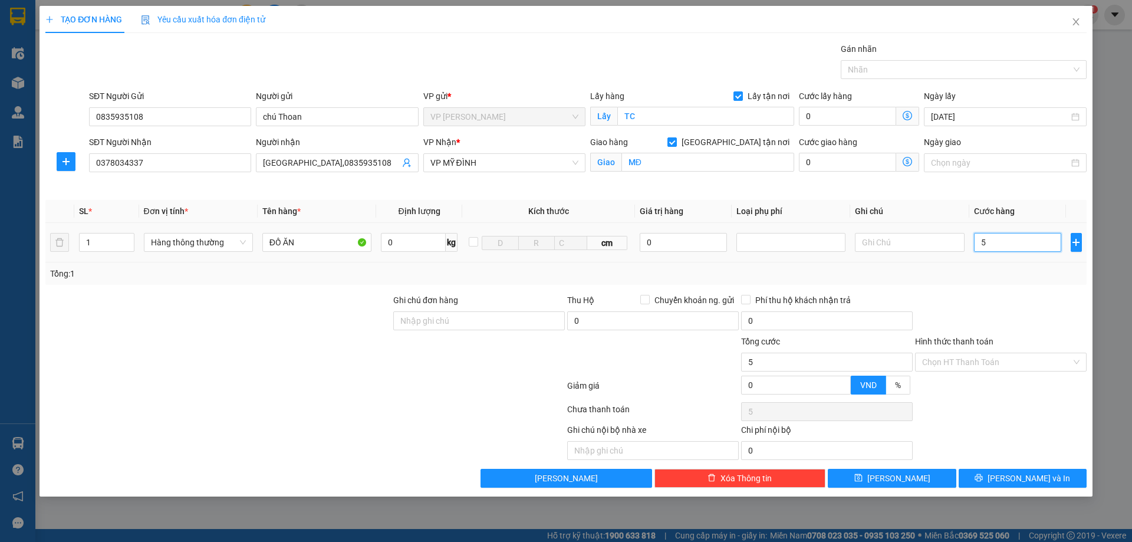
type input "50"
type input "500"
type input "5.000"
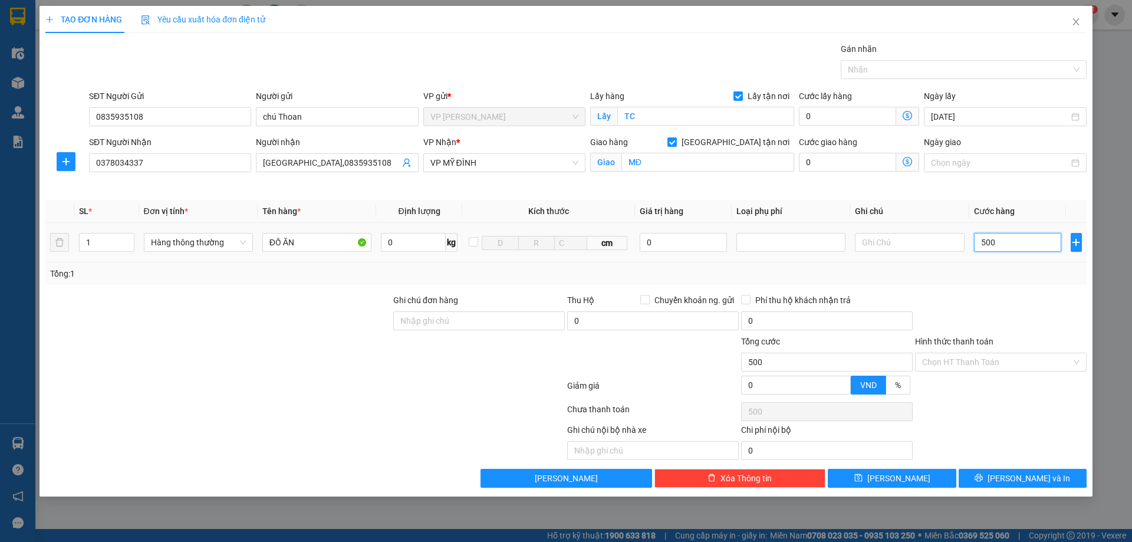
type input "5.000"
type input "50.000"
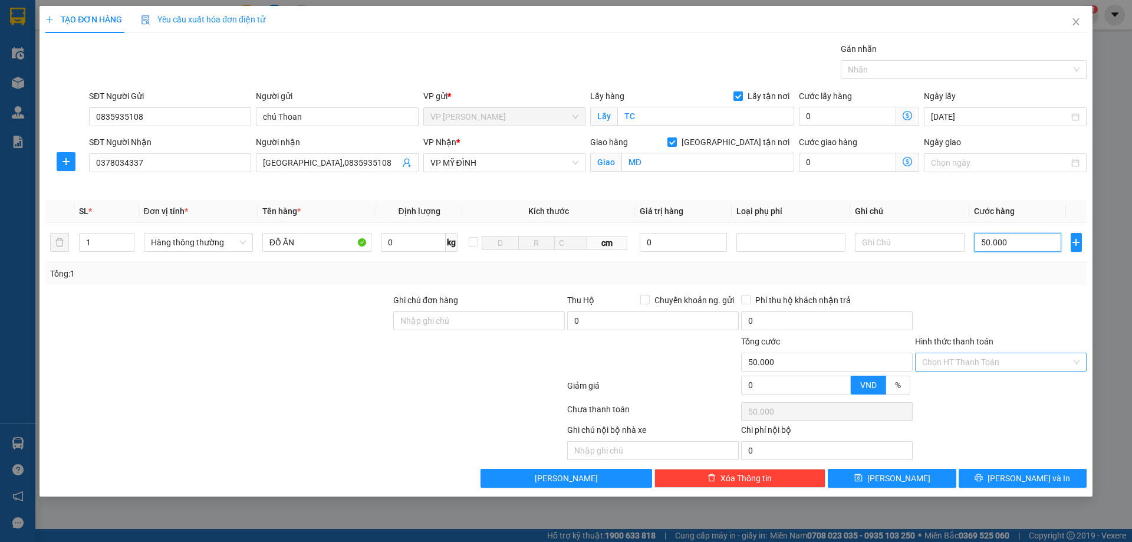
type input "50.000"
click at [1000, 360] on input "Hình thức thanh toán" at bounding box center [996, 362] width 149 height 18
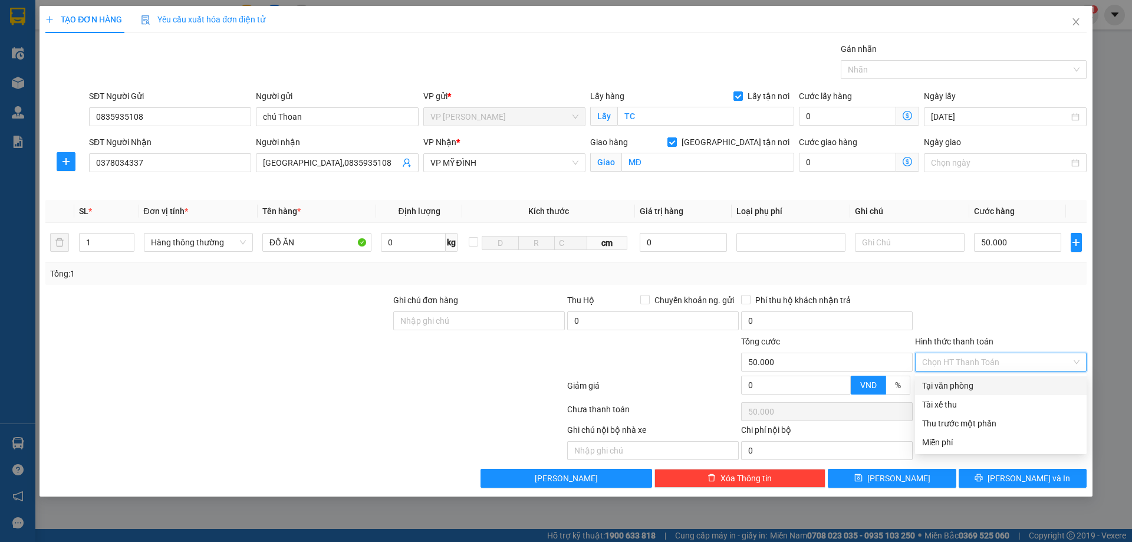
click at [948, 387] on div "Tại văn phòng" at bounding box center [1000, 385] width 157 height 13
type input "0"
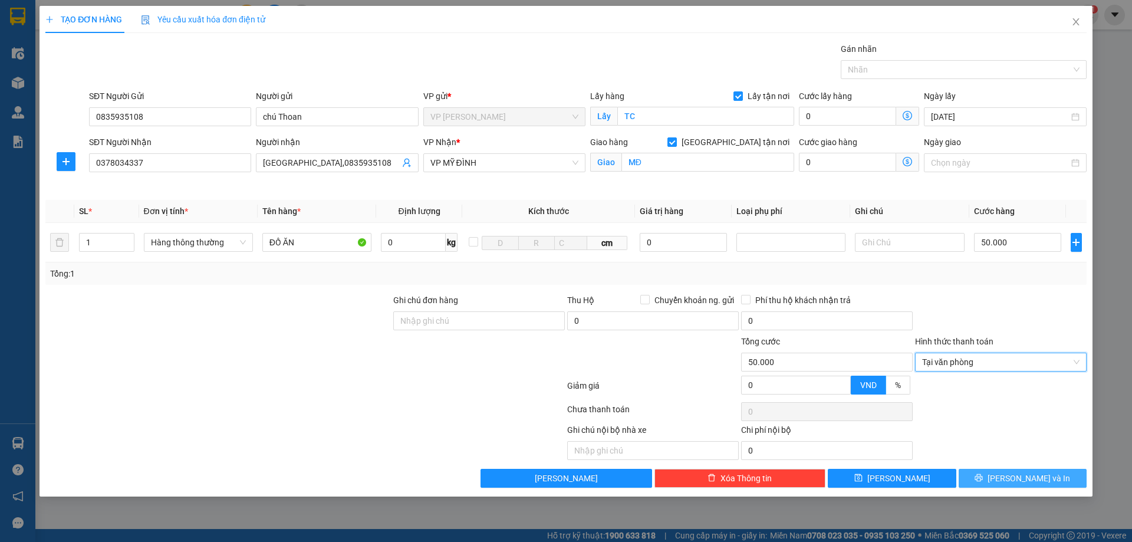
click at [983, 480] on icon "printer" at bounding box center [979, 478] width 8 height 8
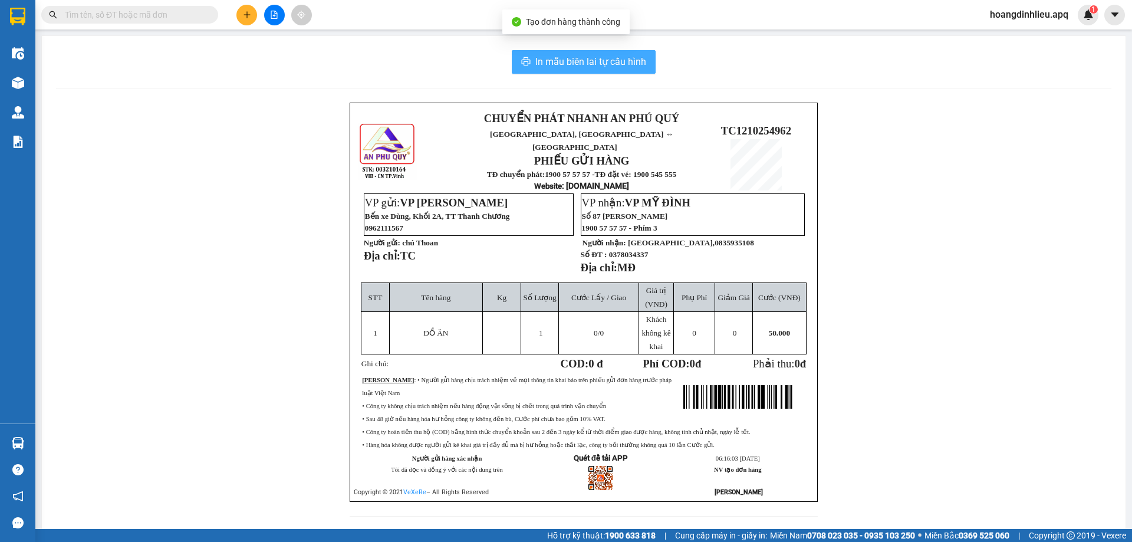
click at [575, 64] on span "In mẫu biên lai tự cấu hình" at bounding box center [590, 61] width 111 height 15
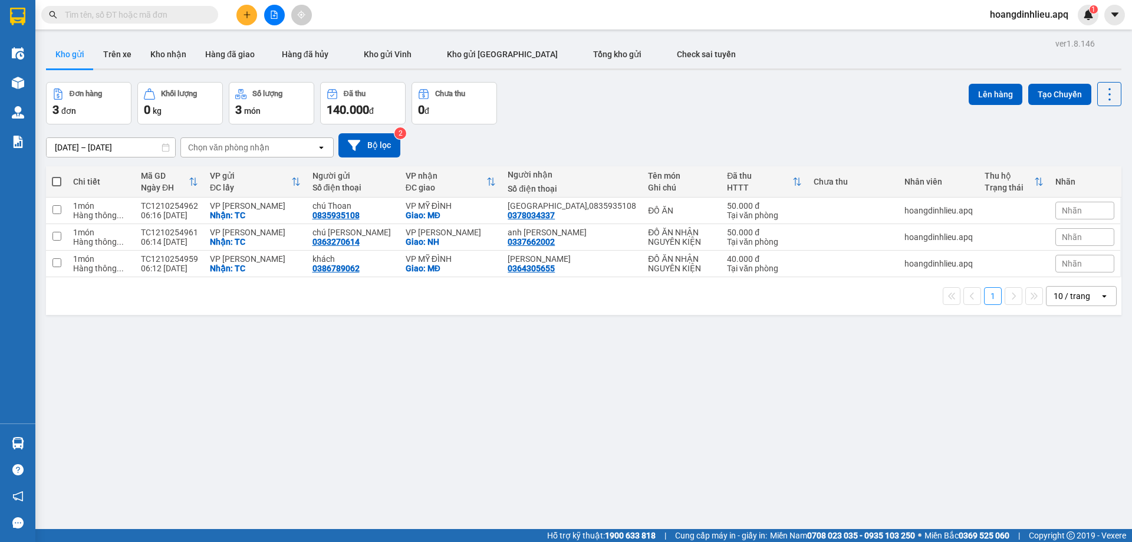
click at [1009, 17] on span "hoangdinhlieu.apq" at bounding box center [1028, 14] width 97 height 15
click at [999, 38] on span "Đăng xuất" at bounding box center [1033, 36] width 73 height 13
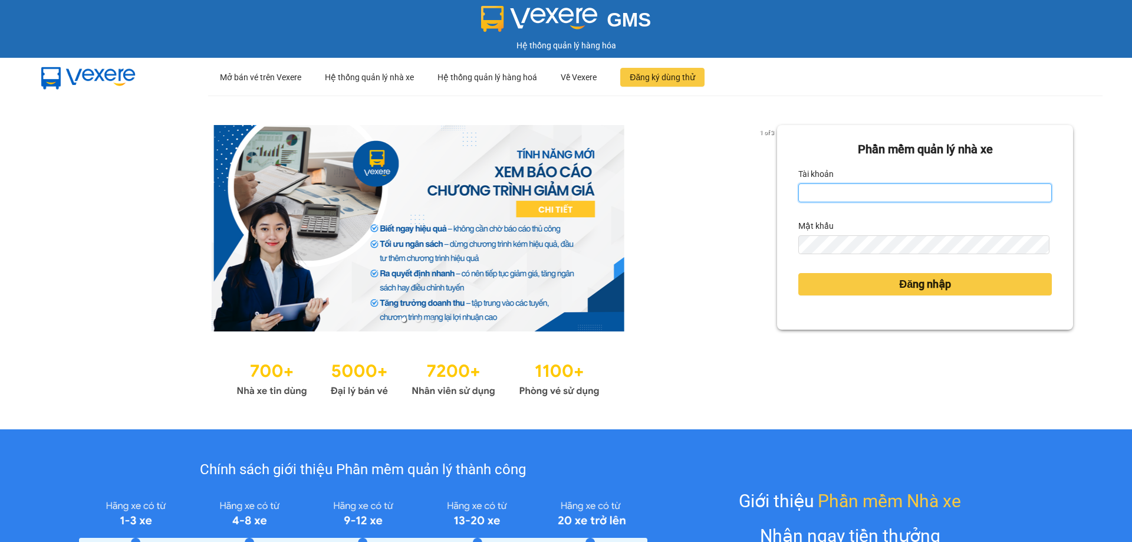
click at [817, 192] on input "Tài khoản" at bounding box center [924, 192] width 253 height 19
type input "tuyet.apq"
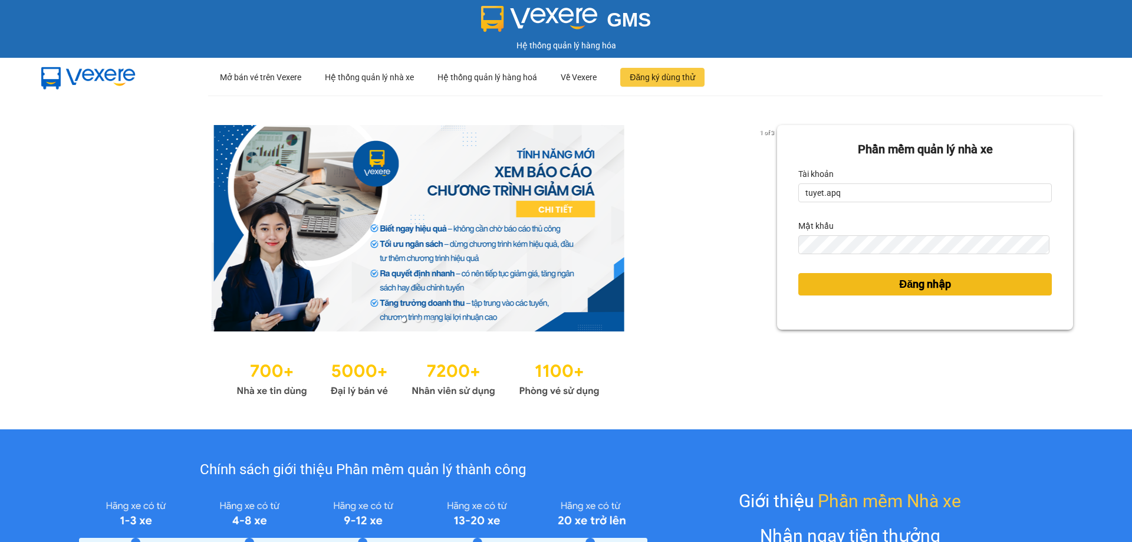
drag, startPoint x: 925, startPoint y: 288, endPoint x: 924, endPoint y: 260, distance: 28.4
click at [926, 288] on span "Đăng nhập" at bounding box center [925, 284] width 52 height 17
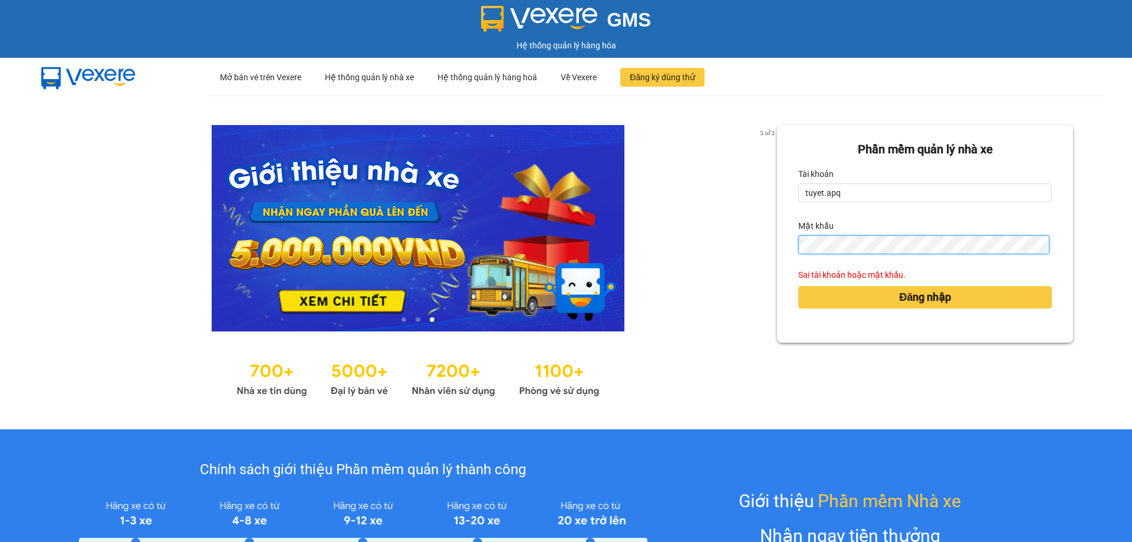
click at [630, 332] on div "3 of 3 Phần mềm quản lý nhà xe Tài khoản tuyet.apq Mật khẩu Sai tài khoản hoặc …" at bounding box center [566, 262] width 1132 height 334
click at [798, 286] on button "Đăng nhập" at bounding box center [924, 297] width 253 height 22
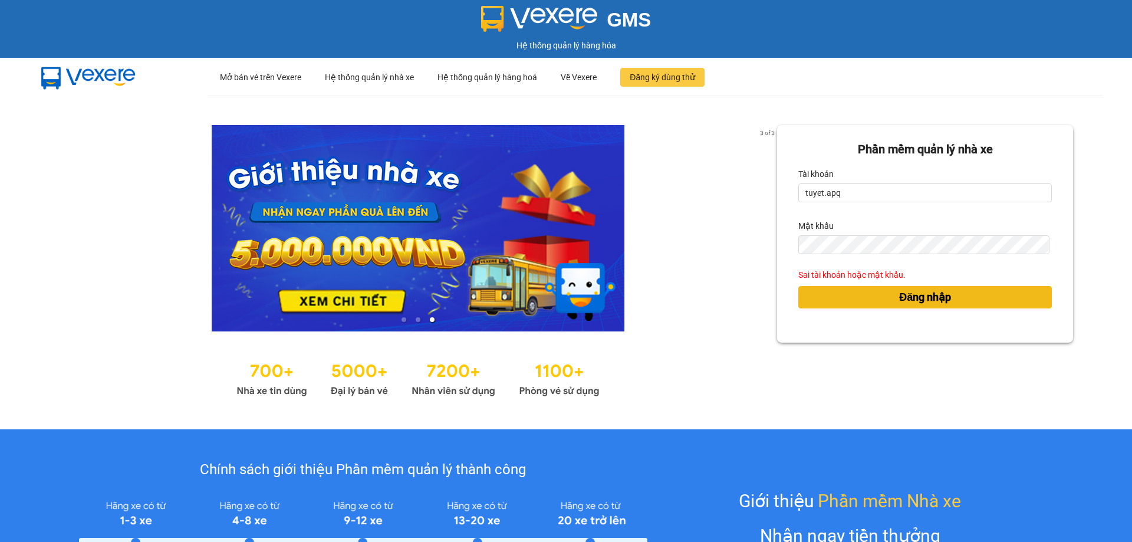
click at [899, 294] on span "Đăng nhập" at bounding box center [925, 297] width 52 height 17
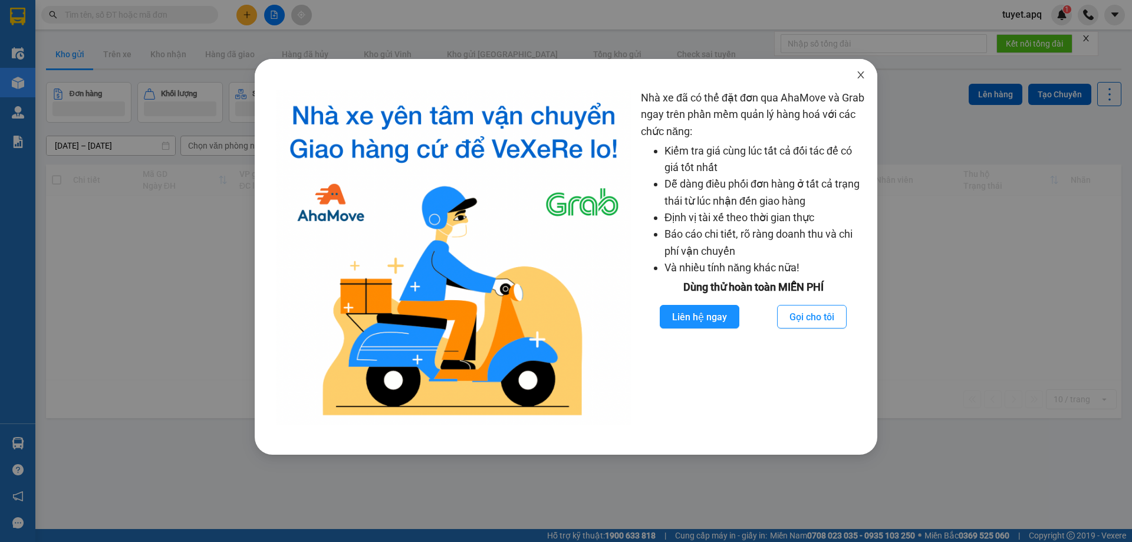
click at [862, 74] on icon "close" at bounding box center [860, 74] width 9 height 9
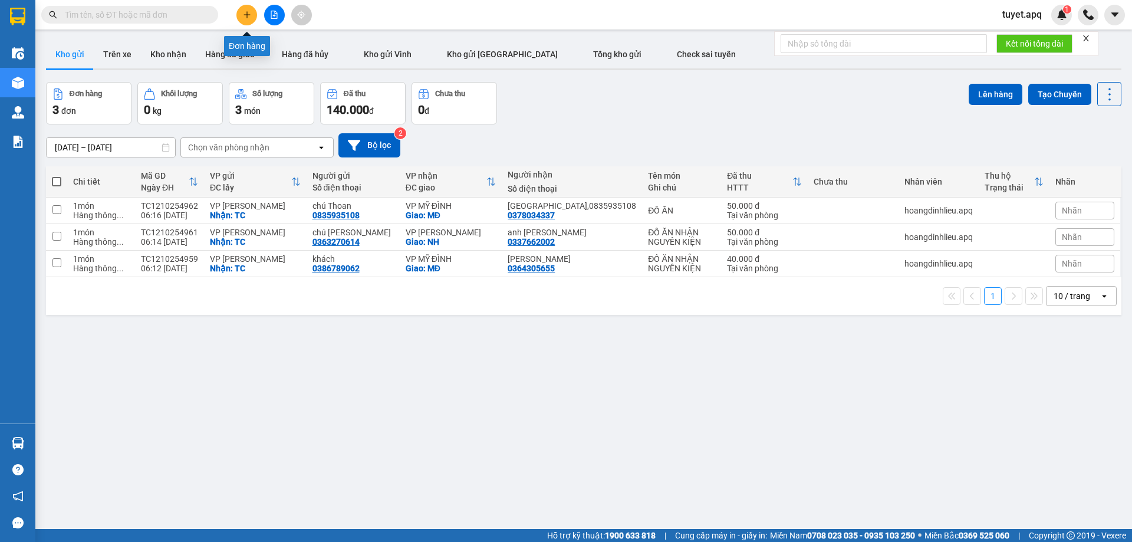
click at [247, 14] on icon "plus" at bounding box center [246, 14] width 1 height 6
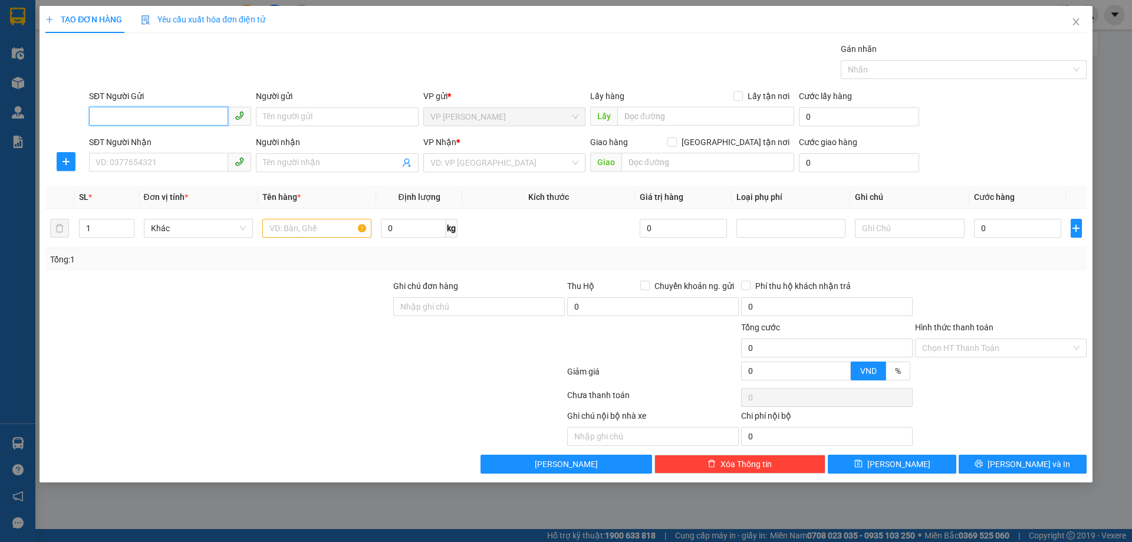
click at [143, 115] on input "SĐT Người Gửi" at bounding box center [158, 116] width 139 height 19
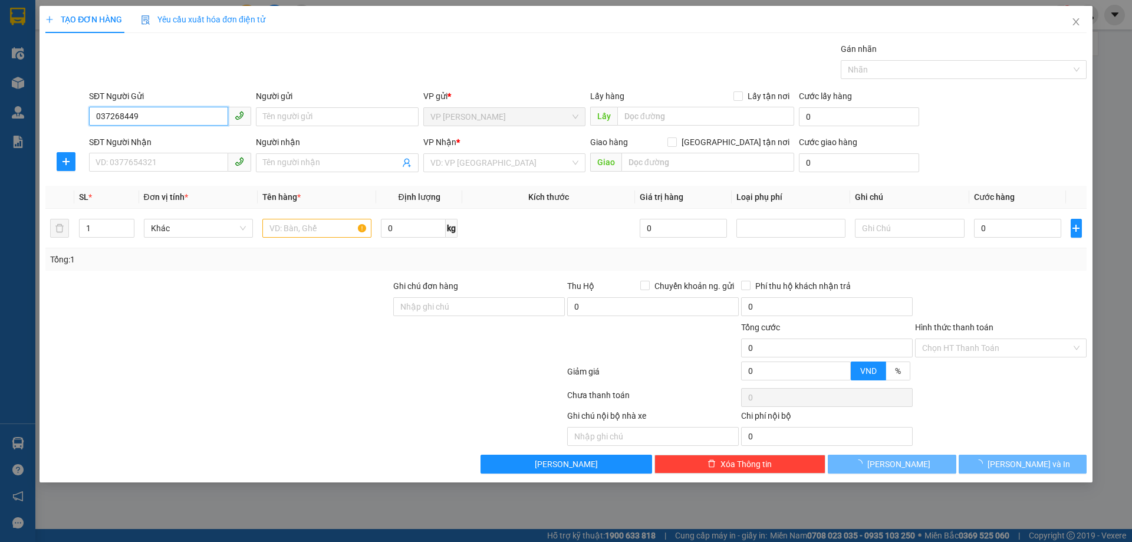
type input "0372684495"
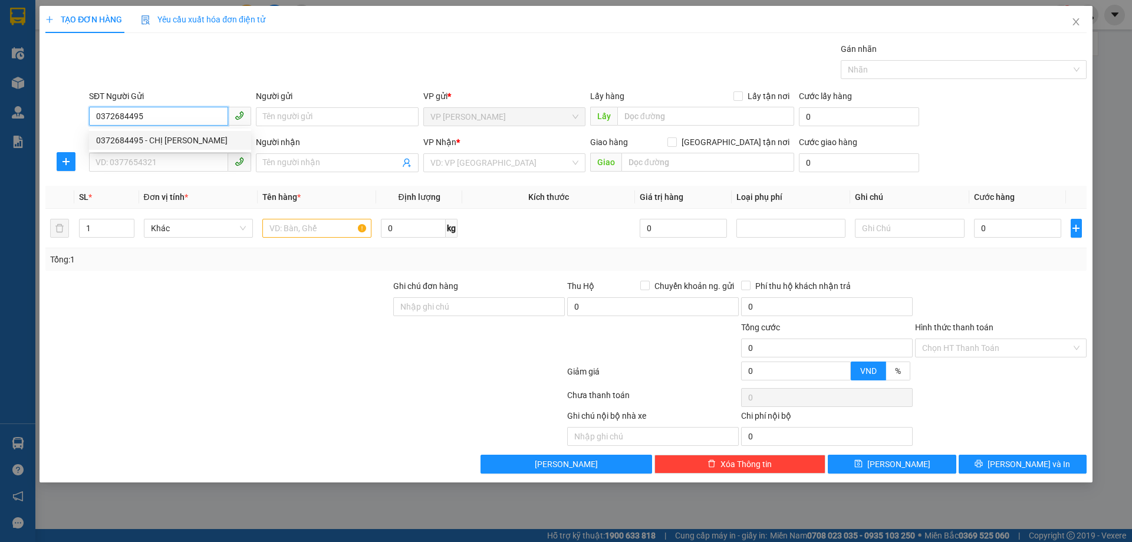
click at [176, 133] on div "0372684495 - CHỊ NGUYỆT" at bounding box center [170, 140] width 162 height 19
type input "CHỊ NGUYỆT"
checkbox input "true"
type input "TC"
type input "0372684495"
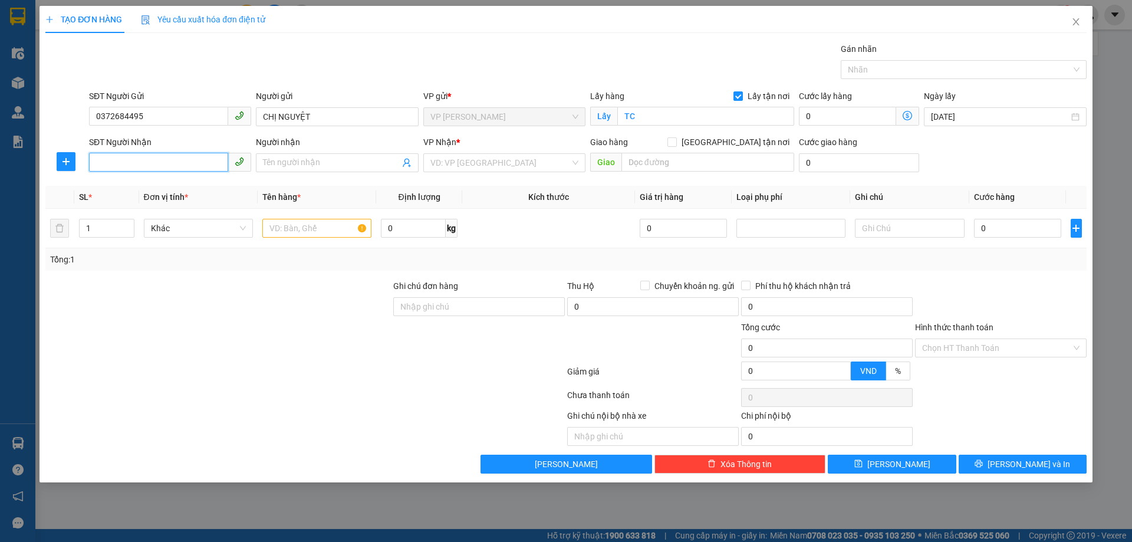
click at [180, 164] on input "SĐT Người Nhận" at bounding box center [158, 162] width 139 height 19
click at [185, 191] on div "0396655843 - ANH NGUYỄN VIẾT SÁNG" at bounding box center [170, 186] width 148 height 13
type input "0396655843"
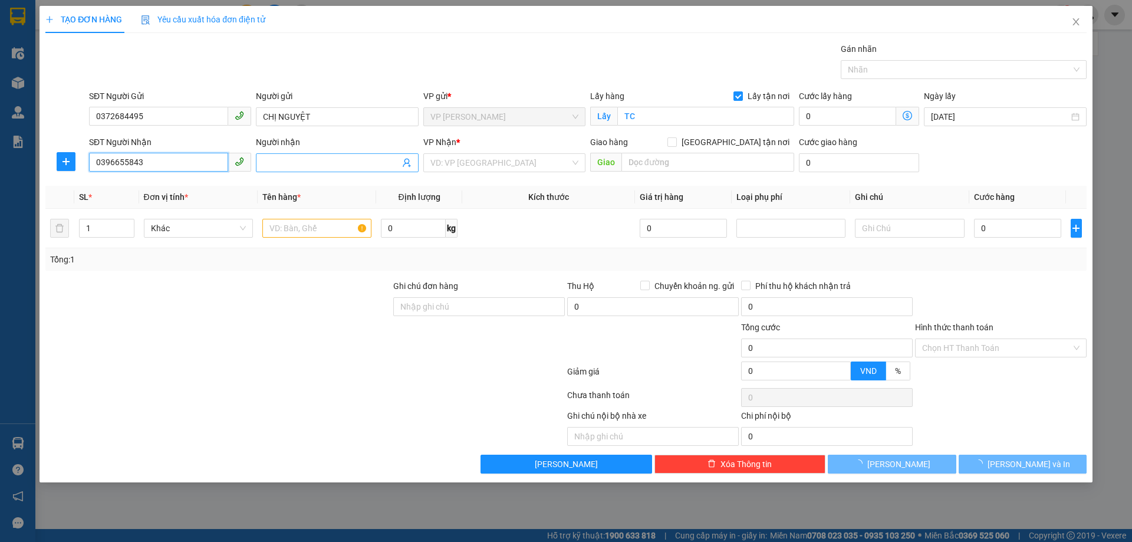
type input "ANH NGUYỄN VIẾT SÁNG"
checkbox input "true"
type input "vp"
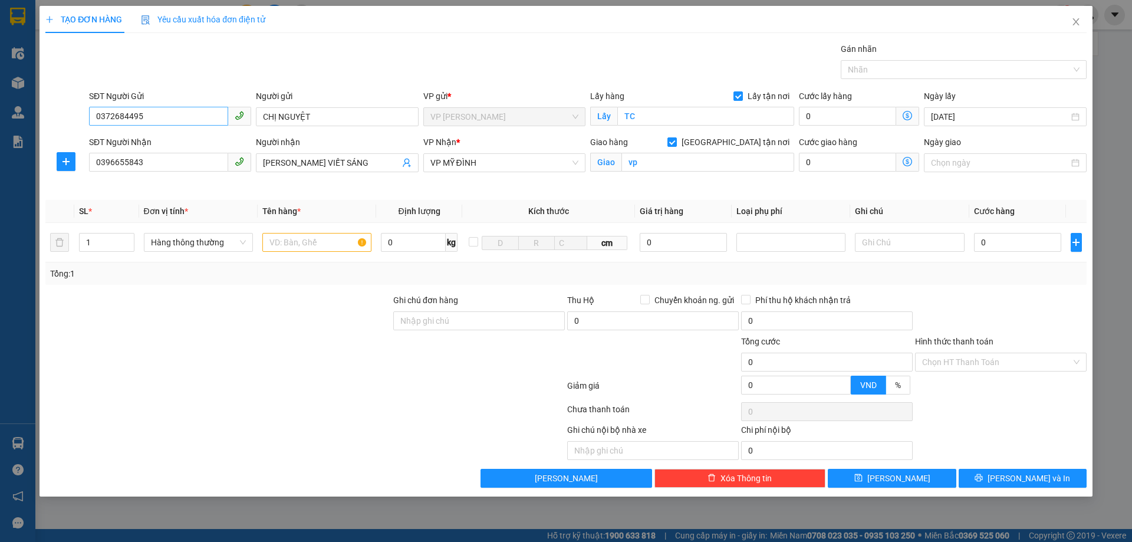
drag, startPoint x: 153, startPoint y: 103, endPoint x: 130, endPoint y: 113, distance: 25.6
click at [130, 110] on div "SĐT Người Gửi 0372684495" at bounding box center [170, 110] width 162 height 41
drag, startPoint x: 152, startPoint y: 120, endPoint x: 0, endPoint y: 145, distance: 154.1
click at [0, 146] on div "TẠO ĐƠN HÀNG Yêu cầu xuất hóa đơn điện tử Transit Pickup Surcharge Ids Transit …" at bounding box center [566, 271] width 1132 height 542
click at [369, 158] on input "ANH NGUYỄN VIẾT SÁNG" at bounding box center [331, 162] width 136 height 13
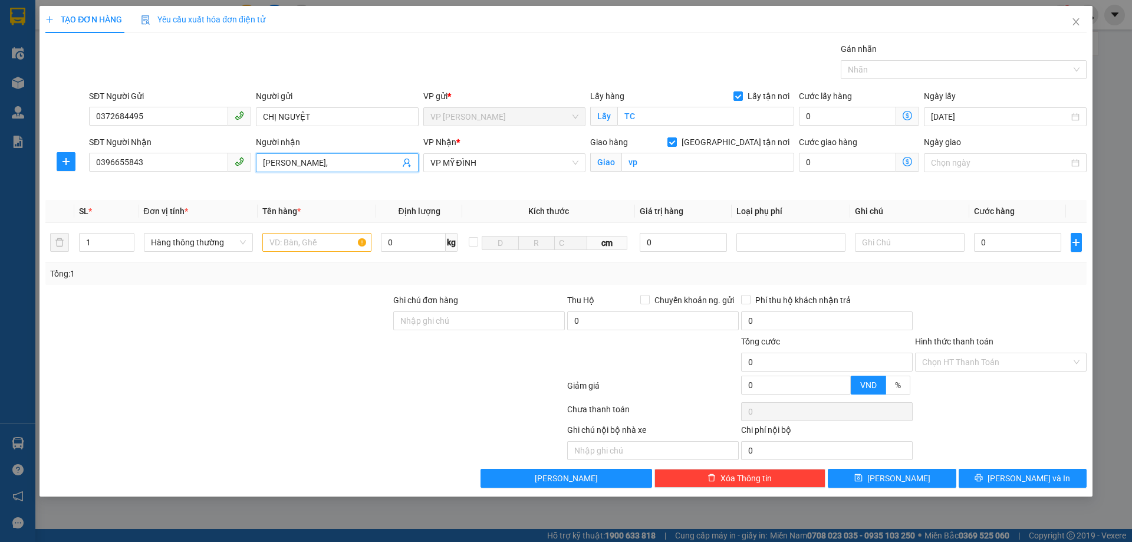
paste input "0372684495"
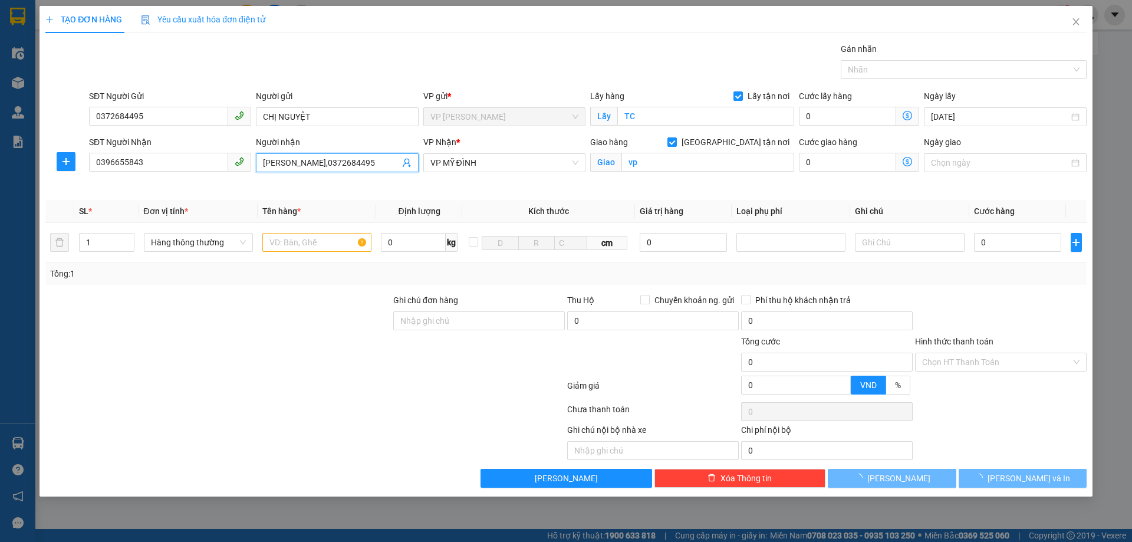
scroll to position [0, 6]
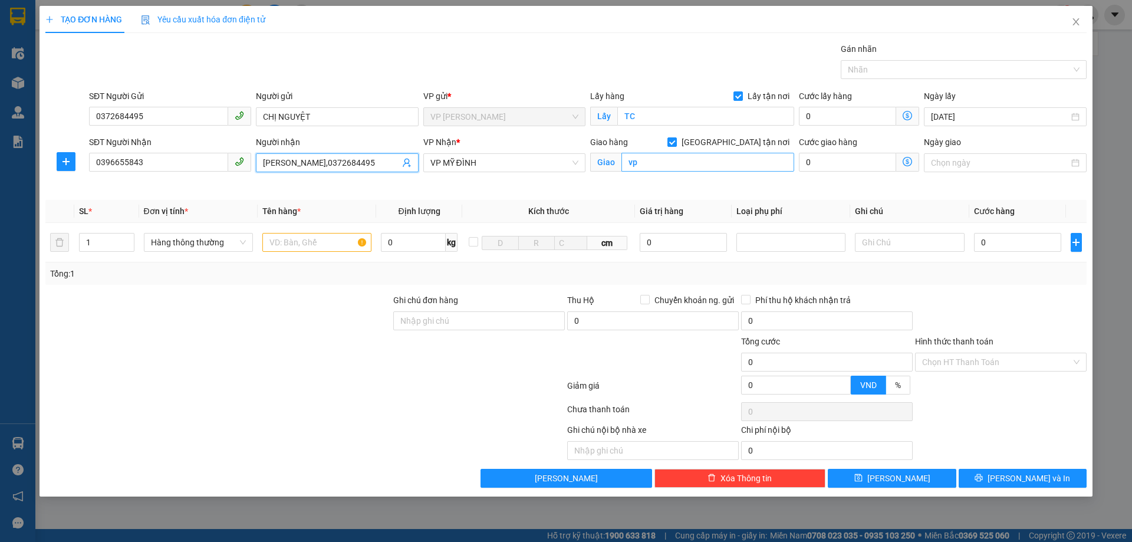
type input "ANH NGUYỄN VIẾT SÁNG,0372684495"
click at [687, 162] on input "vp" at bounding box center [707, 162] width 173 height 19
type input "mđ"
click at [316, 240] on input "text" at bounding box center [316, 242] width 109 height 19
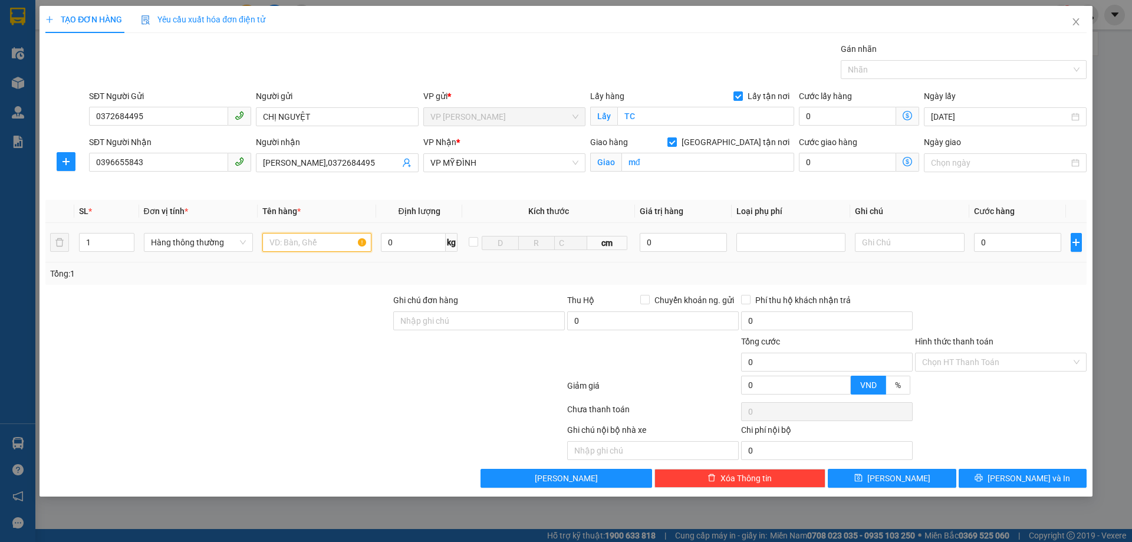
type input "D"
type input "ĐỒ ĂN"
click at [989, 235] on input "0" at bounding box center [1018, 242] width 88 height 19
type input "4"
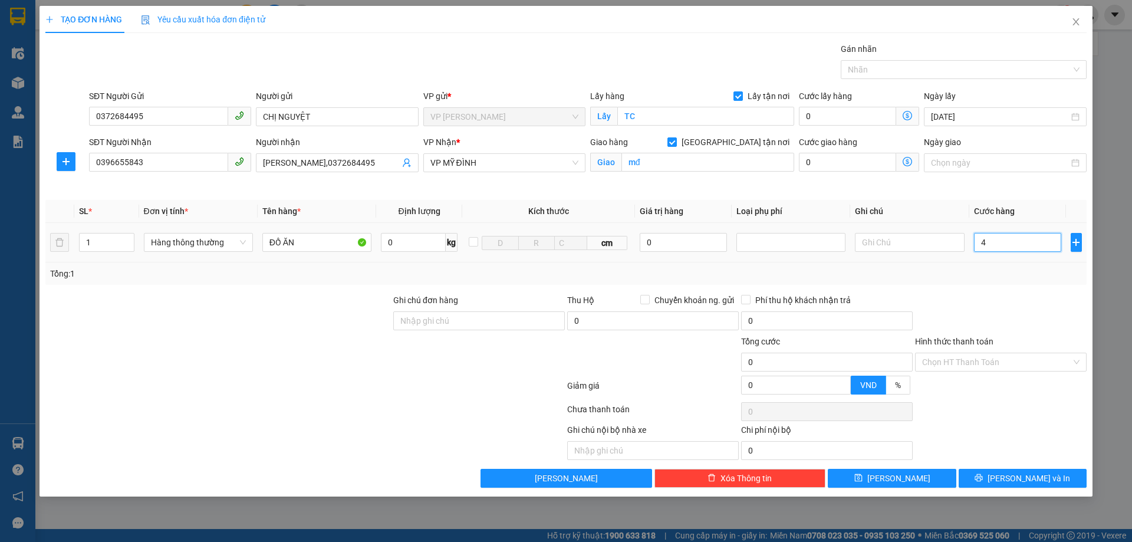
type input "4"
type input "40"
type input "400"
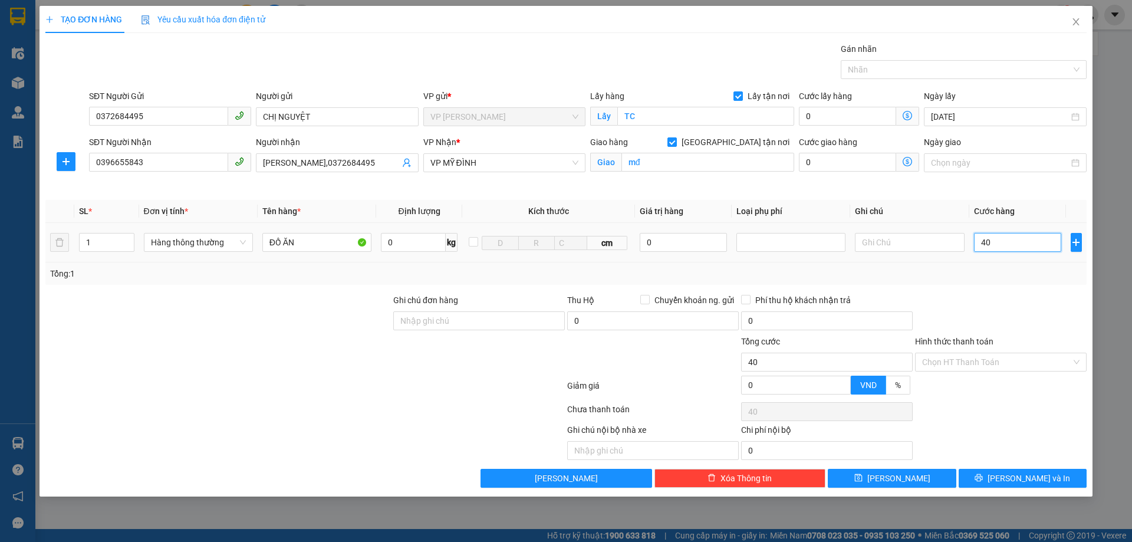
type input "400"
type input "4.000"
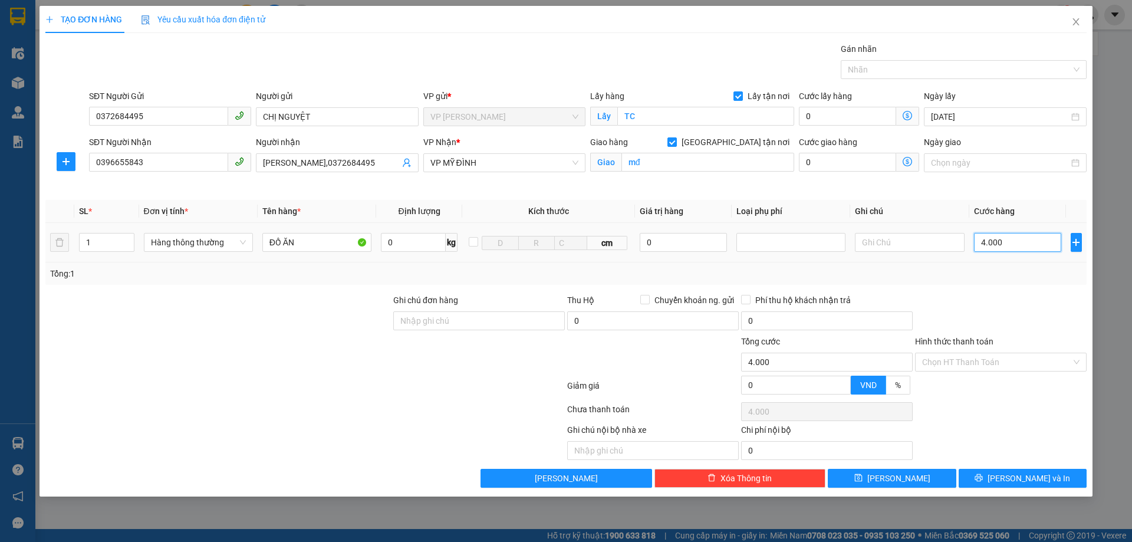
type input "40.000"
click at [950, 361] on input "Hình thức thanh toán" at bounding box center [996, 362] width 149 height 18
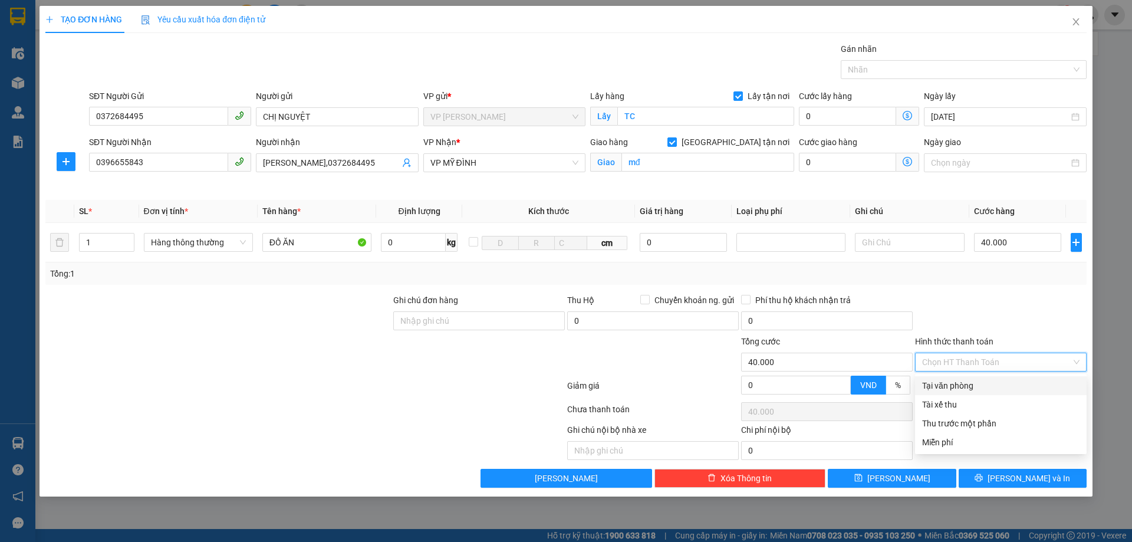
click at [970, 387] on div "Tại văn phòng" at bounding box center [1000, 385] width 157 height 13
type input "0"
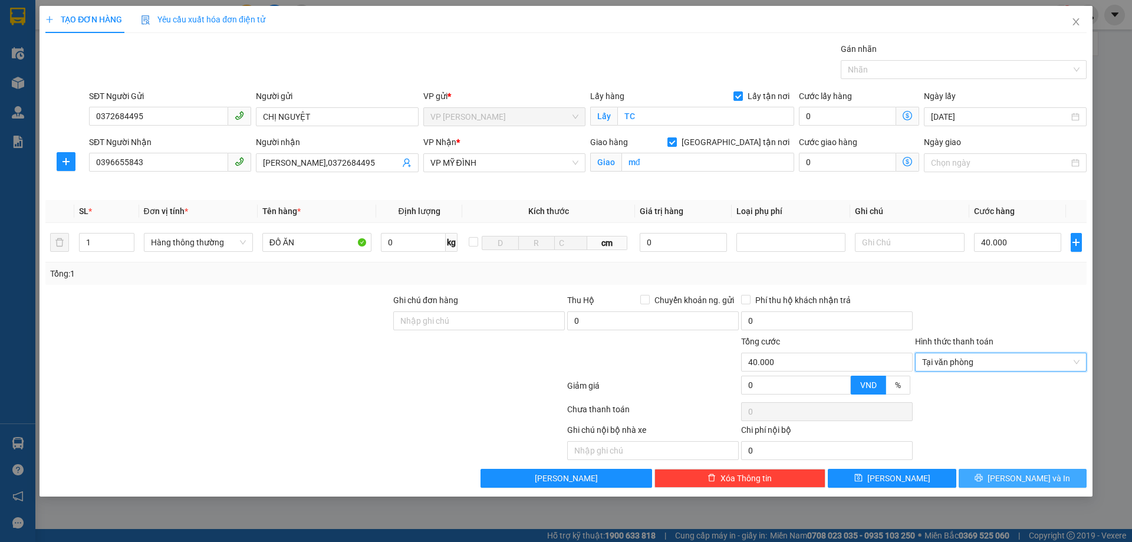
click at [996, 478] on button "[PERSON_NAME] và In" at bounding box center [1022, 478] width 128 height 19
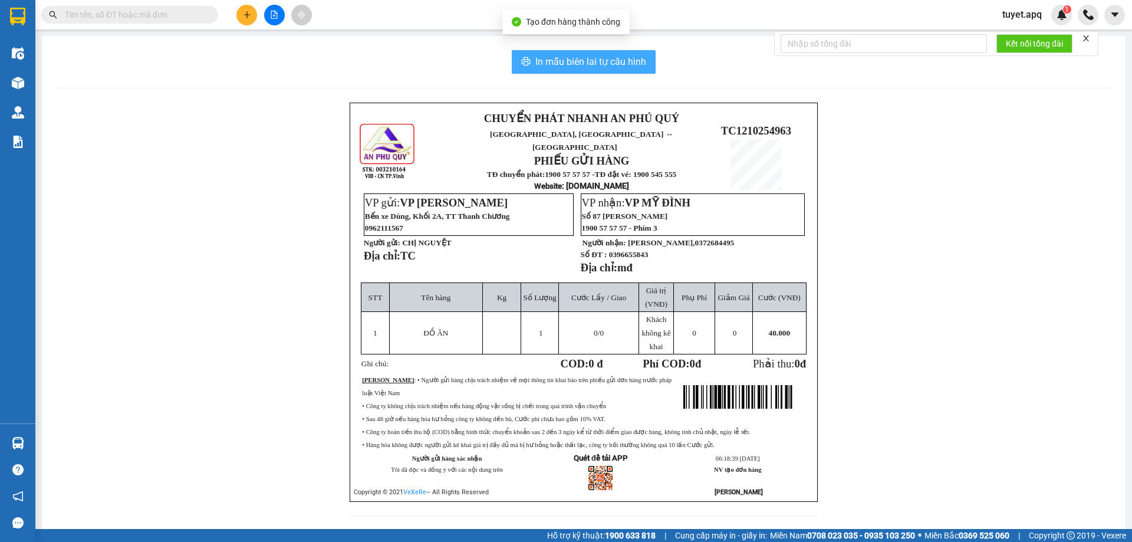
click at [592, 64] on span "In mẫu biên lai tự cấu hình" at bounding box center [590, 61] width 111 height 15
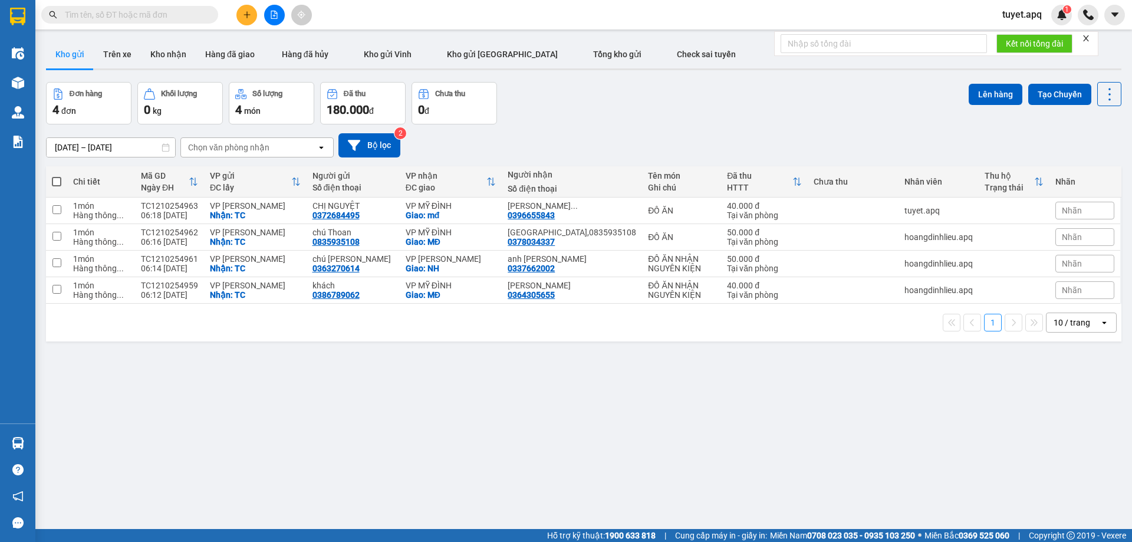
click at [251, 18] on icon "plus" at bounding box center [247, 15] width 8 height 8
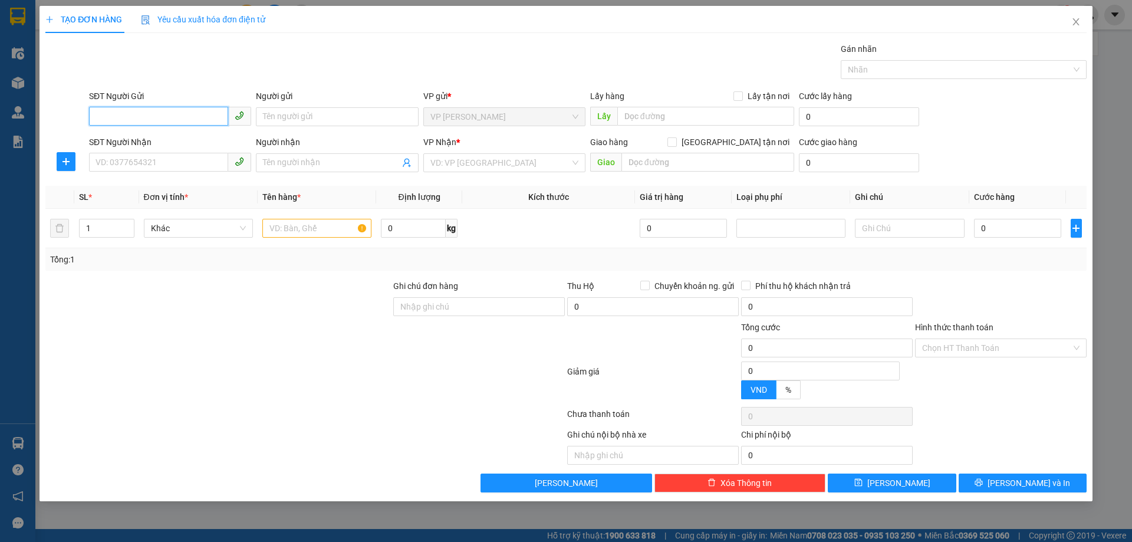
click at [154, 117] on input "SĐT Người Gửi" at bounding box center [158, 116] width 139 height 19
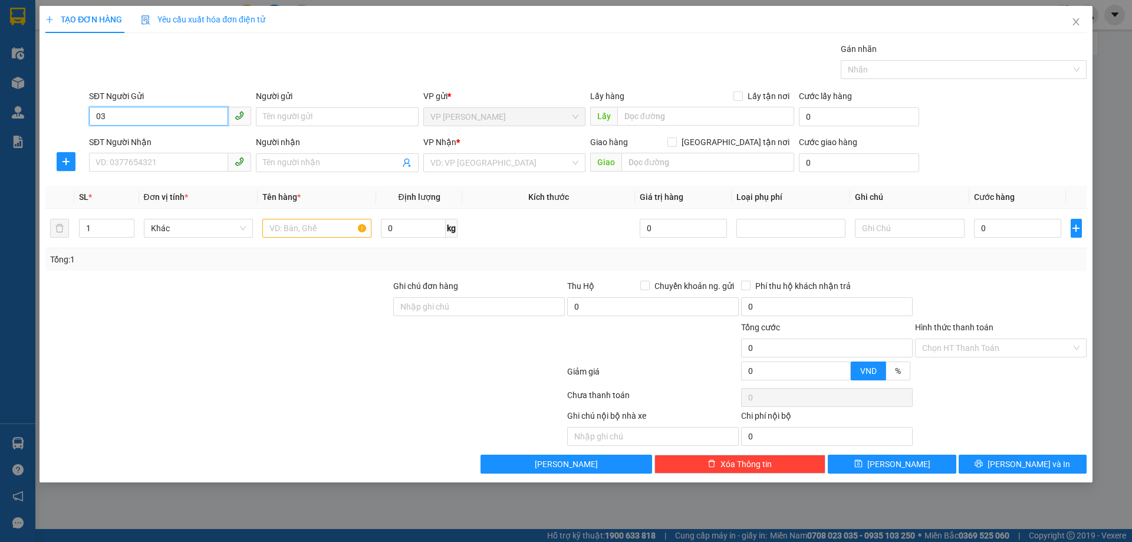
type input "0"
click at [175, 139] on div "0384530599 - CHỊ TRẦN THỊ ÁNH" at bounding box center [170, 140] width 148 height 13
type input "0384530599"
type input "CHỊ TRẦN THỊ ÁNH"
checkbox input "true"
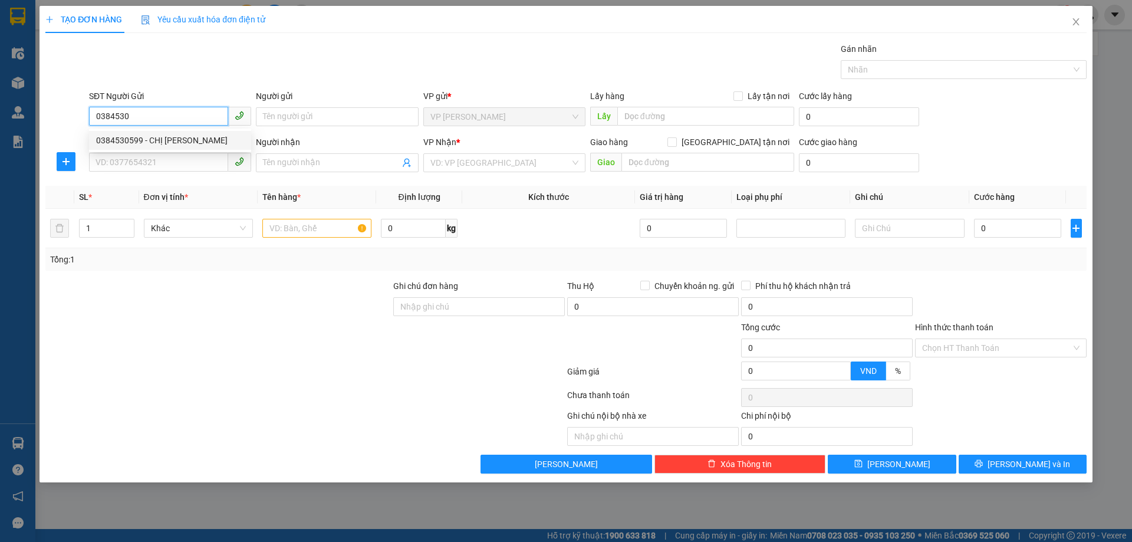
type input "TC"
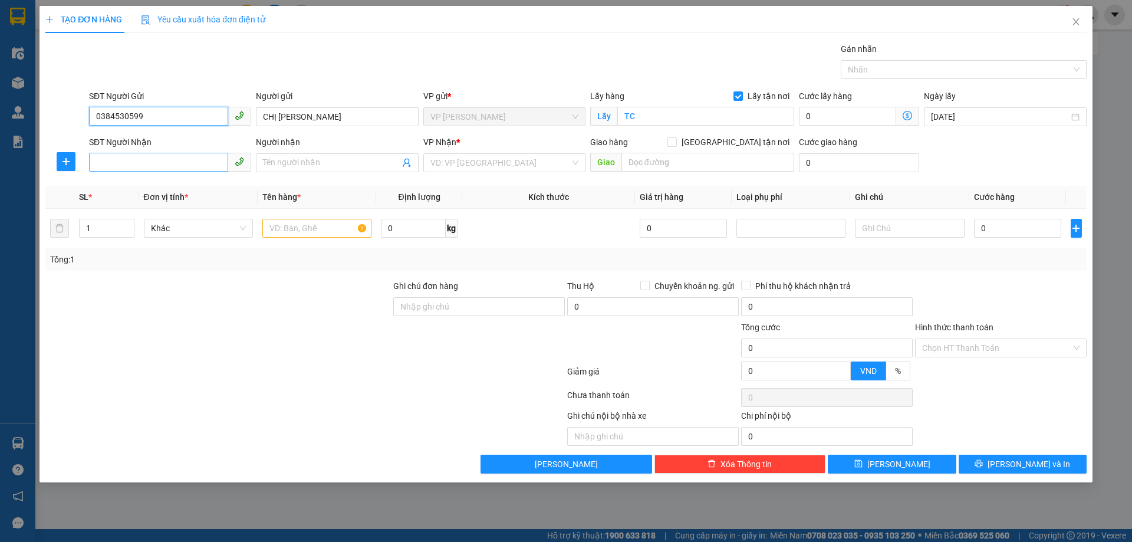
type input "0384530599"
click at [208, 164] on input "SĐT Người Nhận" at bounding box center [158, 162] width 139 height 19
click at [206, 182] on div "0988261423 - NGUYỄN HỮU THÁI" at bounding box center [170, 186] width 148 height 13
type input "0988261423"
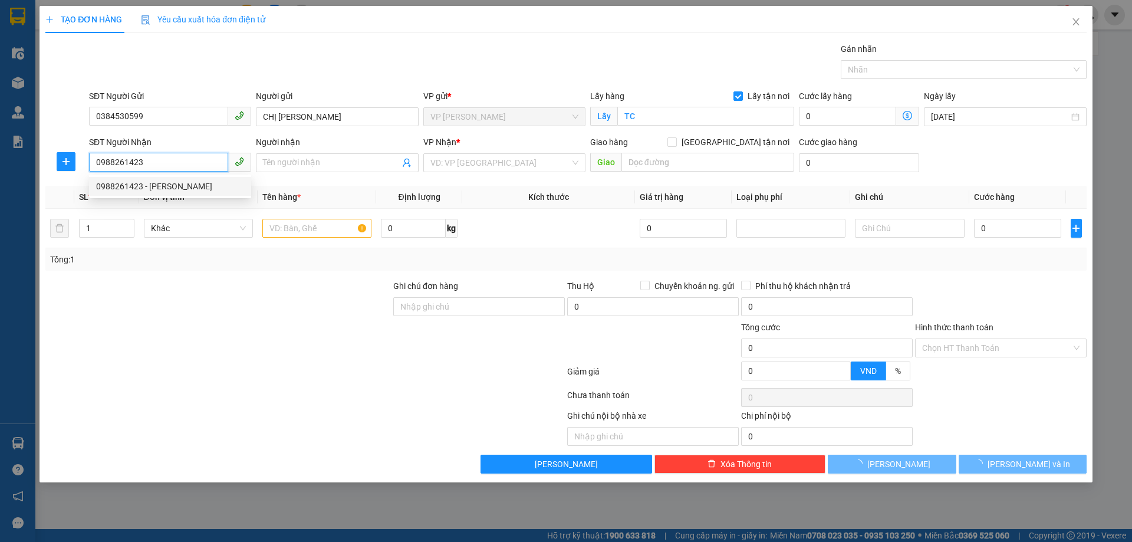
type input "NGUYỄN HỮU THÁI"
checkbox input "true"
type input "58 phố kim hoa phường phương liên đống đa hà nội,NGƯỜI NHẬN TTT SHIP"
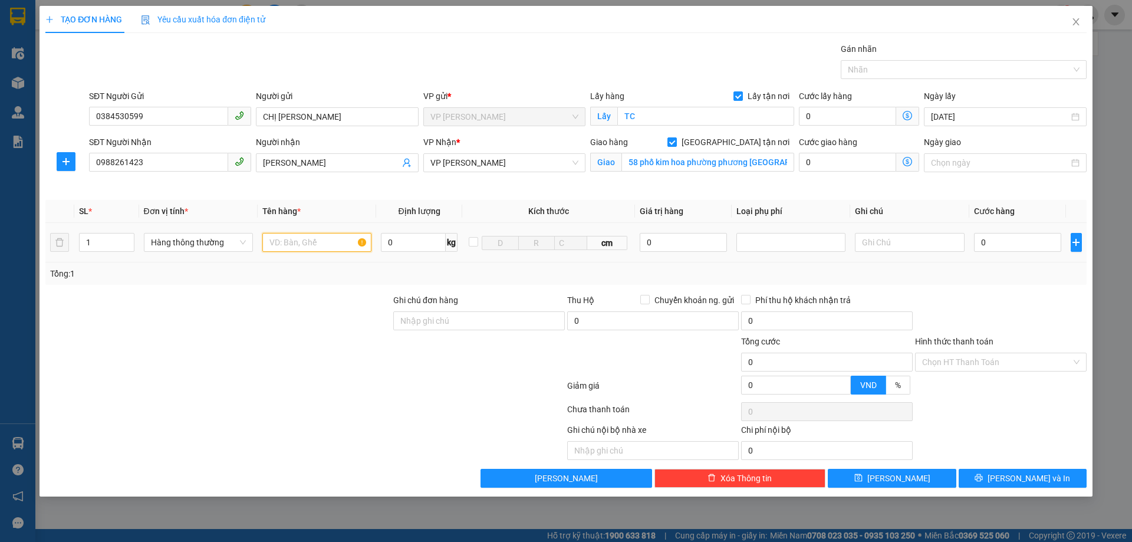
click at [305, 238] on input "text" at bounding box center [316, 242] width 109 height 19
type input "D"
type input "ĐỒ ĂN"
click at [986, 246] on input "0" at bounding box center [1018, 242] width 88 height 19
type input "3"
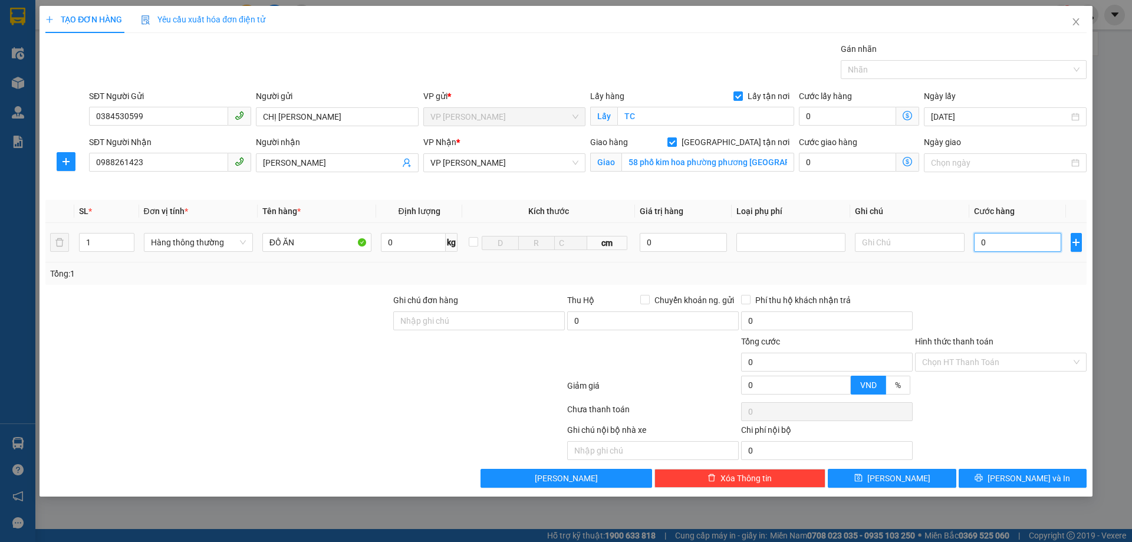
type input "3"
type input "30"
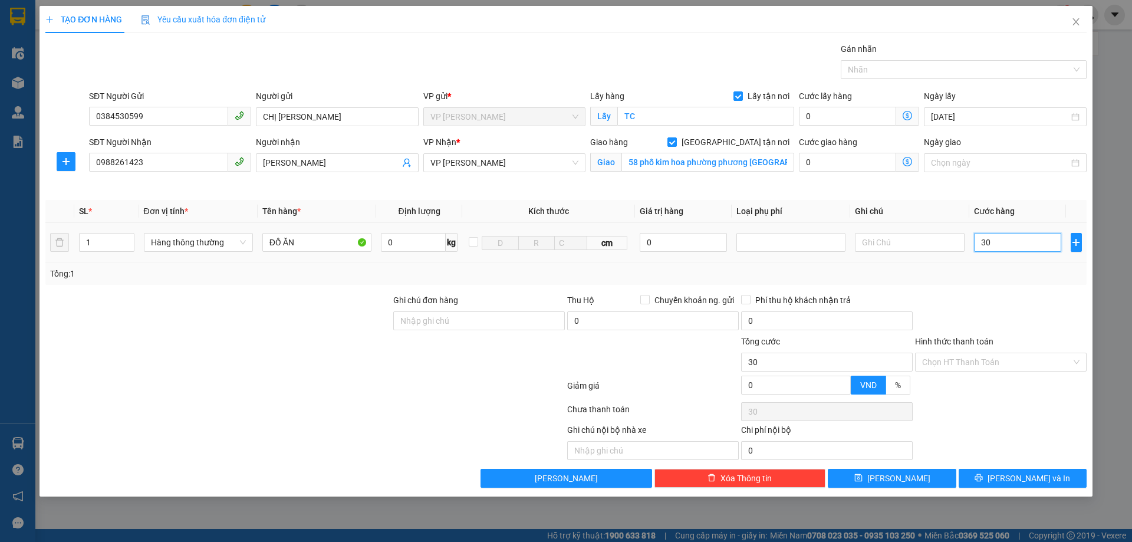
type input "300"
type input "3.000"
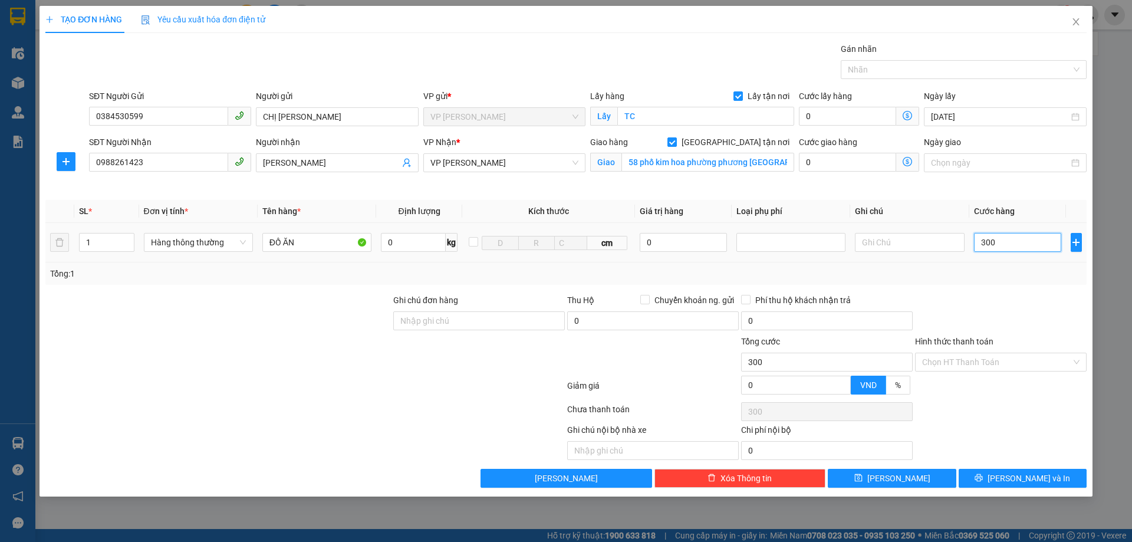
type input "3.000"
type input "30.000"
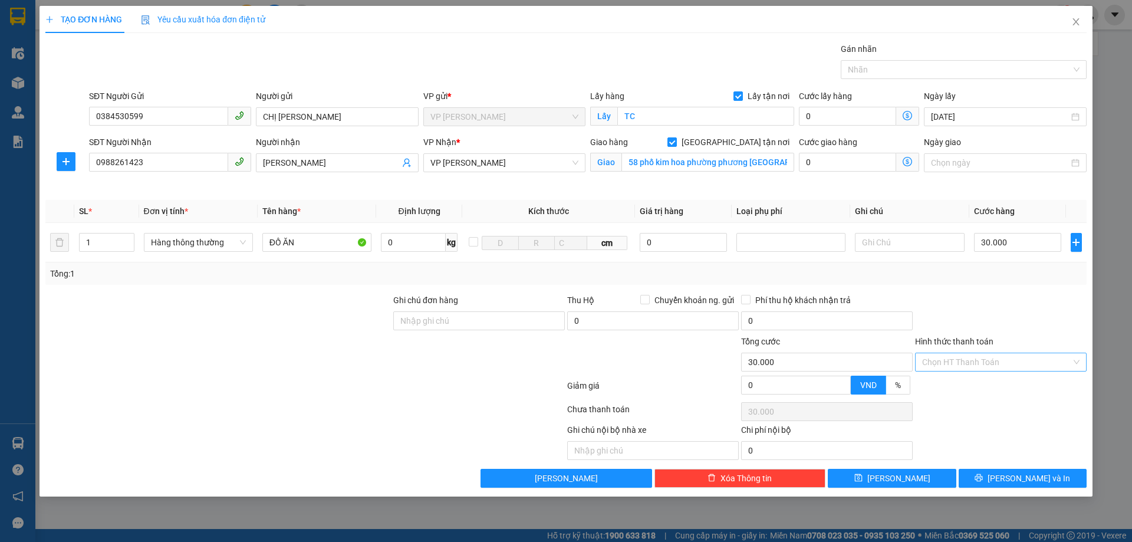
click at [973, 357] on input "Hình thức thanh toán" at bounding box center [996, 362] width 149 height 18
click at [971, 384] on div "Tại văn phòng" at bounding box center [1000, 385] width 157 height 13
type input "0"
drag, startPoint x: 1010, startPoint y: 475, endPoint x: 1012, endPoint y: 453, distance: 22.5
click at [1010, 474] on button "[PERSON_NAME] và In" at bounding box center [1022, 478] width 128 height 19
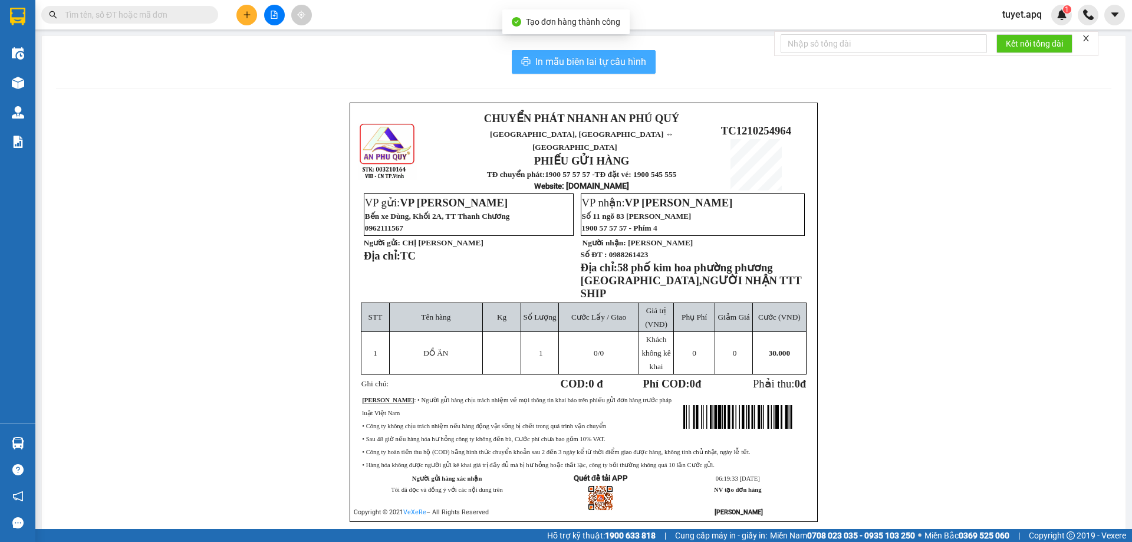
click at [579, 55] on span "In mẫu biên lai tự cấu hình" at bounding box center [590, 61] width 111 height 15
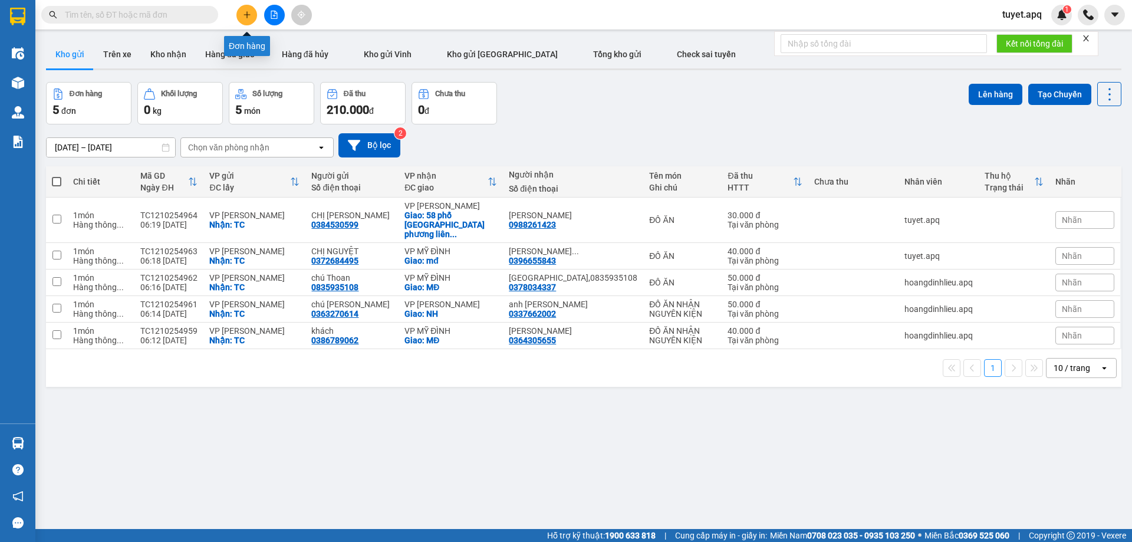
click at [248, 12] on icon "plus" at bounding box center [247, 15] width 8 height 8
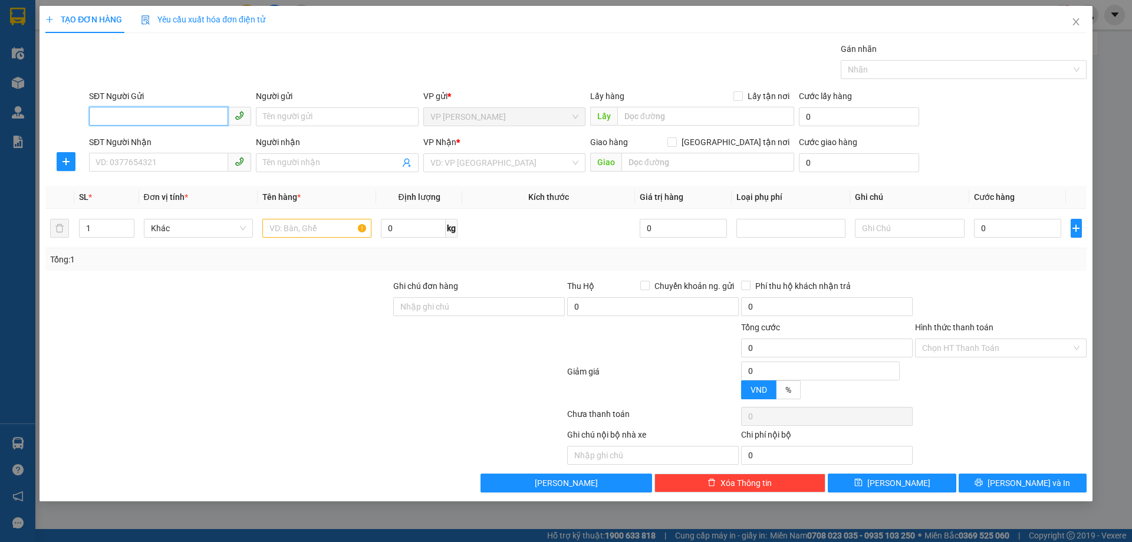
click at [167, 111] on input "SĐT Người Gửi" at bounding box center [158, 116] width 139 height 19
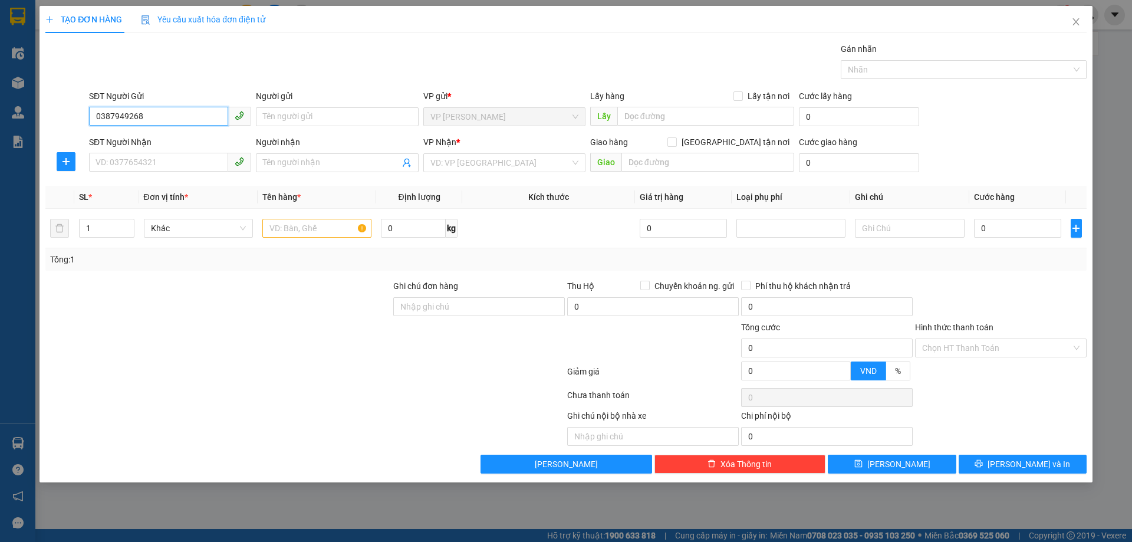
click at [113, 116] on input "0387949268" at bounding box center [158, 116] width 139 height 19
type input "0837949268"
click at [205, 141] on div "0837949268 - NGỌC ÁNH MAY THANH KHÊ" at bounding box center [186, 140] width 181 height 13
type input "NGỌC ÁNH MAY THANH KHÊ"
checkbox input "true"
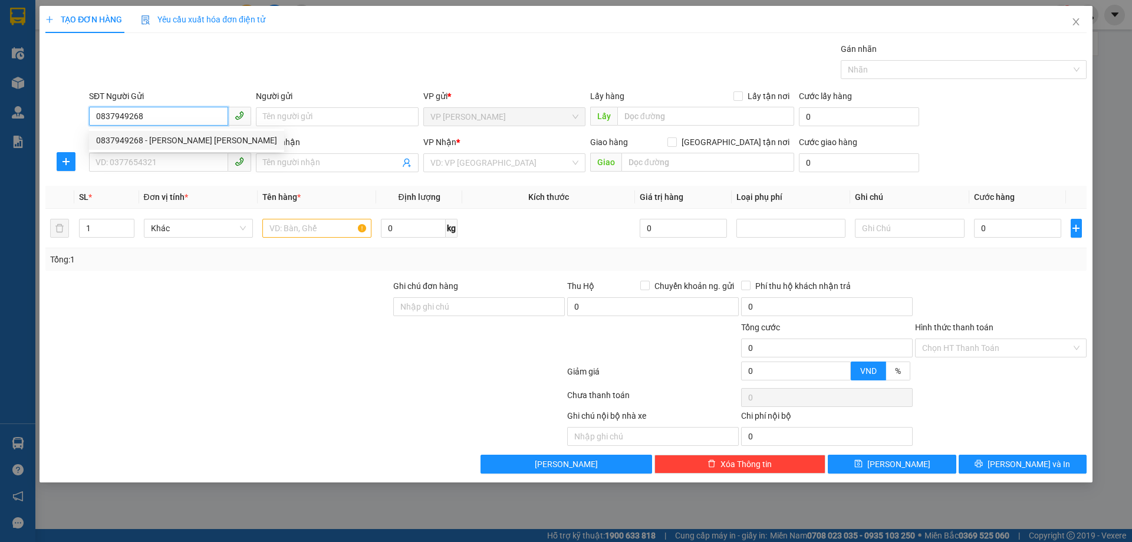
type input "TC"
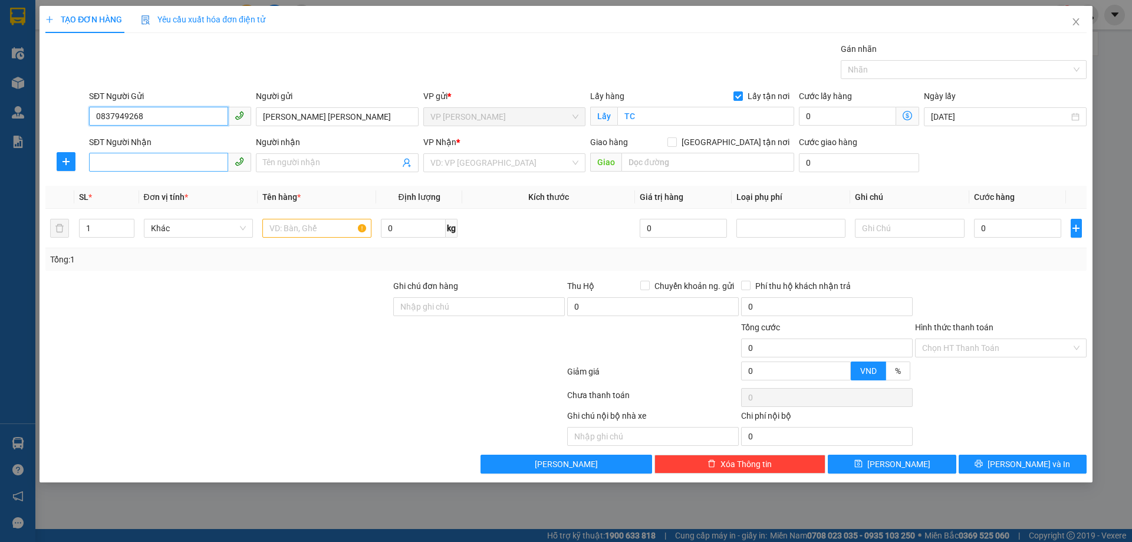
type input "0837949268"
click at [192, 165] on input "SĐT Người Nhận" at bounding box center [158, 162] width 139 height 19
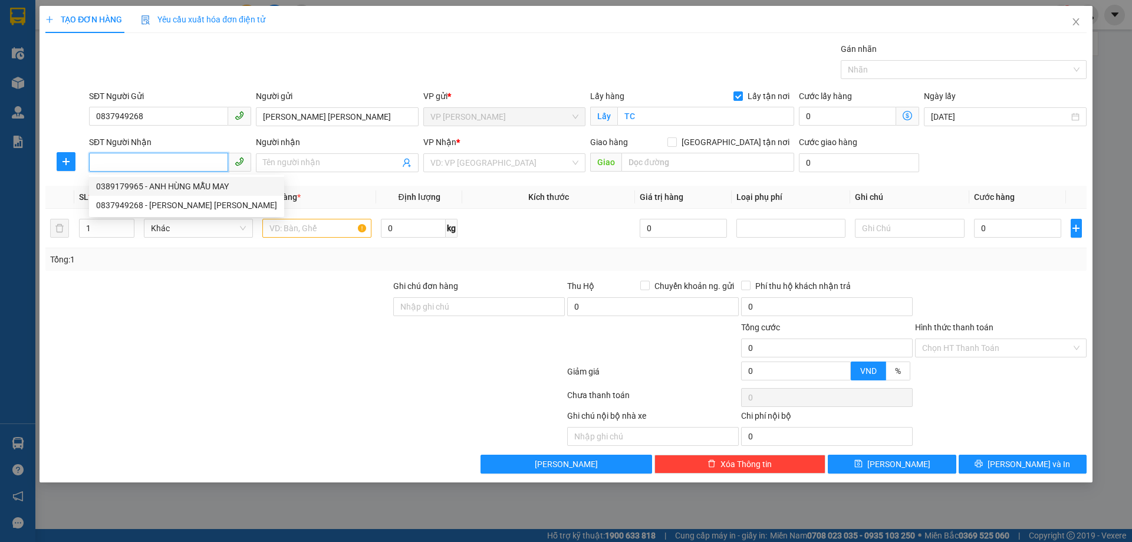
click at [185, 187] on div "0389179965 - ANH HÙNG MẪU MAY" at bounding box center [186, 186] width 181 height 13
type input "0389179965"
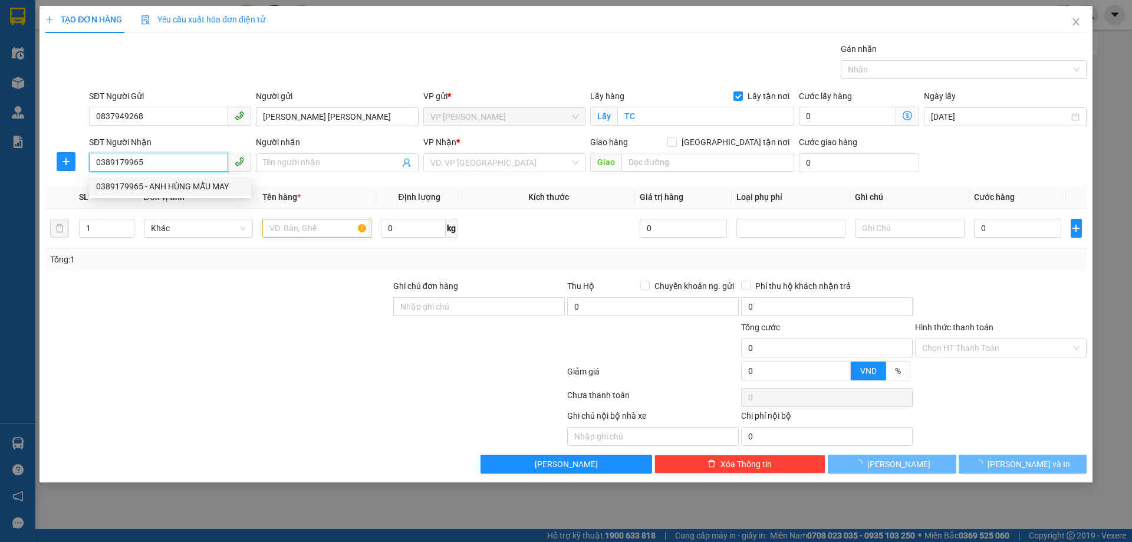
type input "ANH HÙNG MẪU MAY"
checkbox input "true"
type input "MĐ"
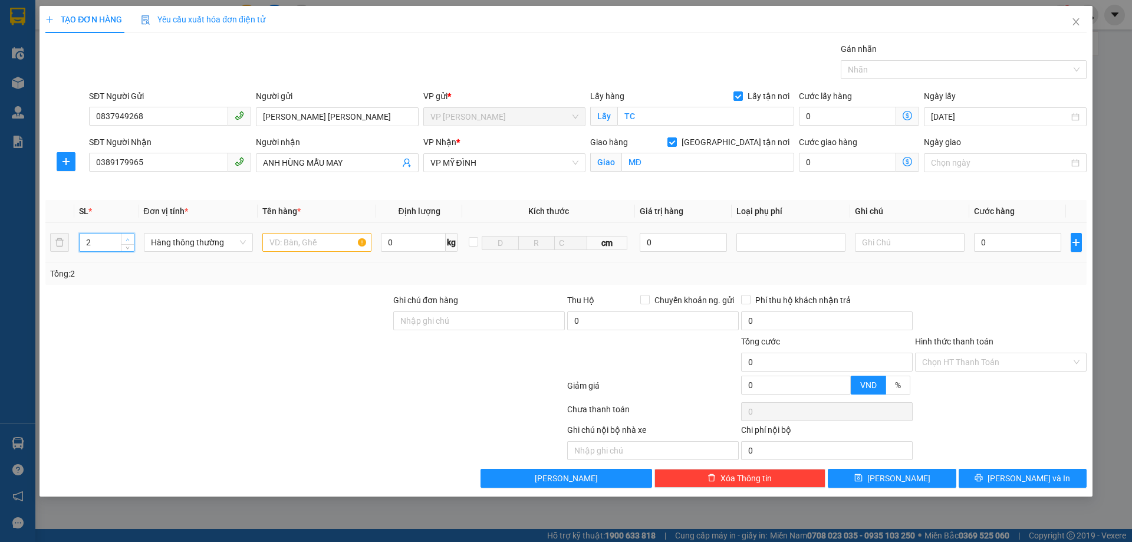
click at [125, 237] on span "up" at bounding box center [127, 239] width 7 height 7
type input "6"
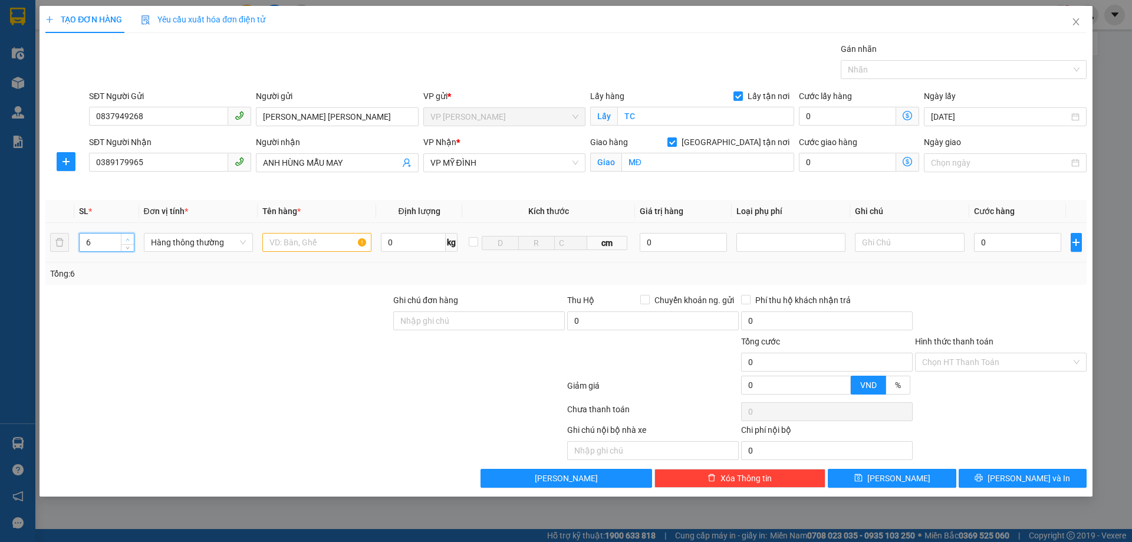
click at [125, 237] on span "up" at bounding box center [127, 239] width 7 height 7
click at [298, 242] on input "text" at bounding box center [316, 242] width 109 height 19
type input "MẪU CTY MAY"
click at [1004, 239] on input "0" at bounding box center [1018, 242] width 88 height 19
type input "2"
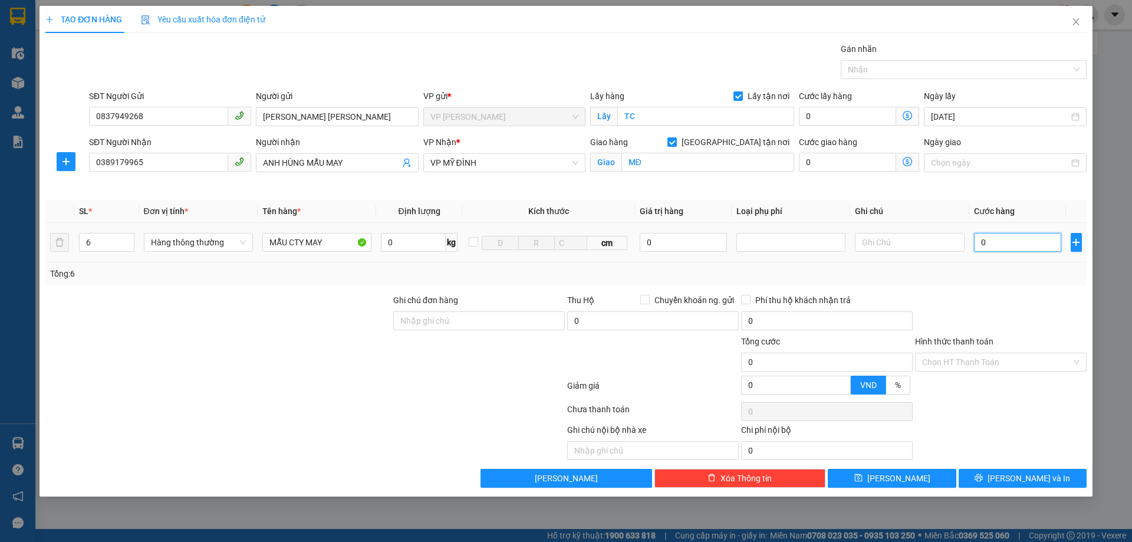
type input "2"
type input "24"
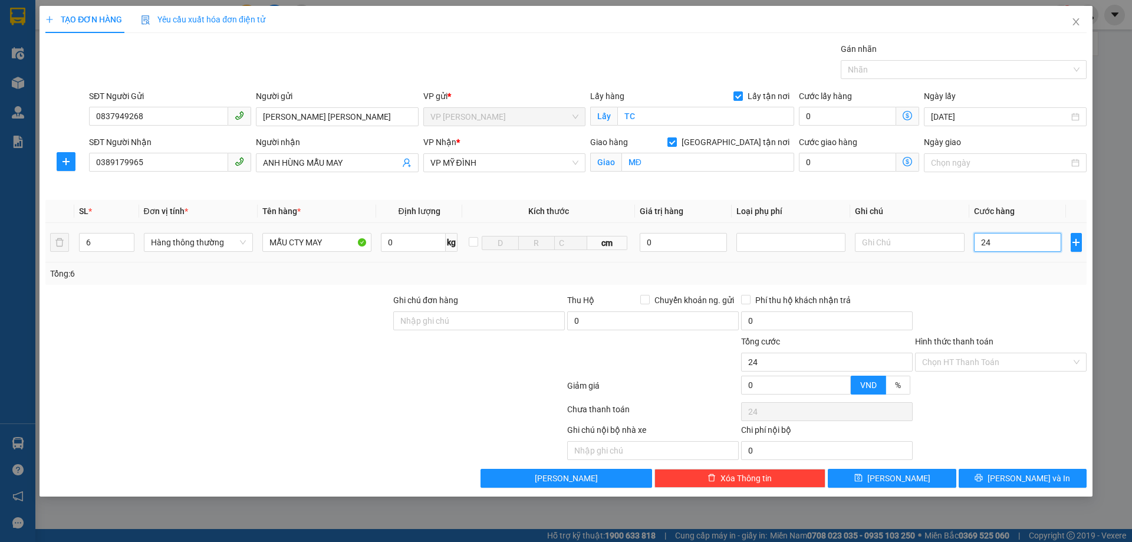
type input "240"
type input "2.400"
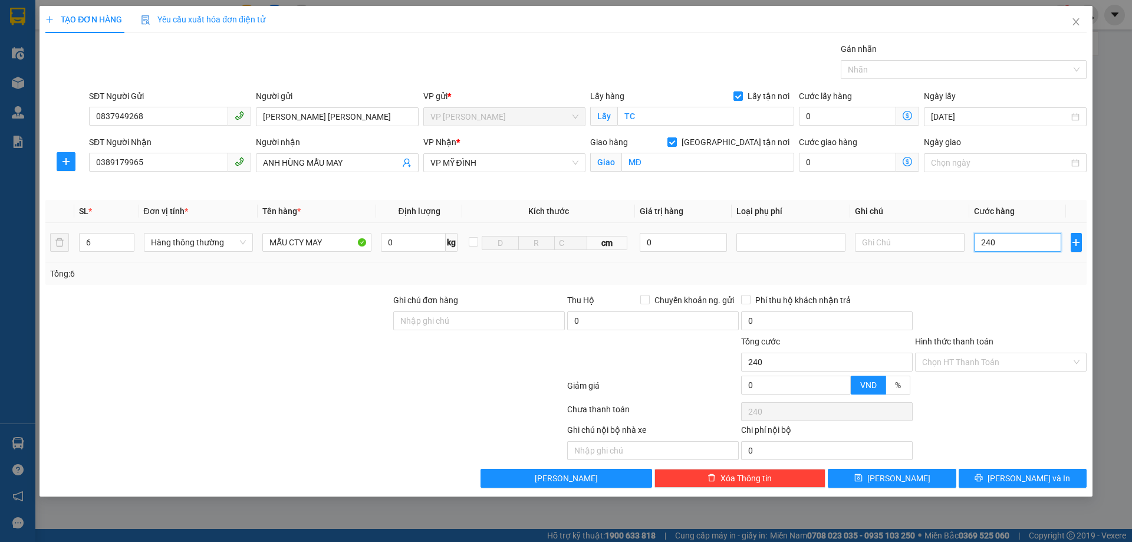
type input "2.400"
type input "24.000"
type input "240.000"
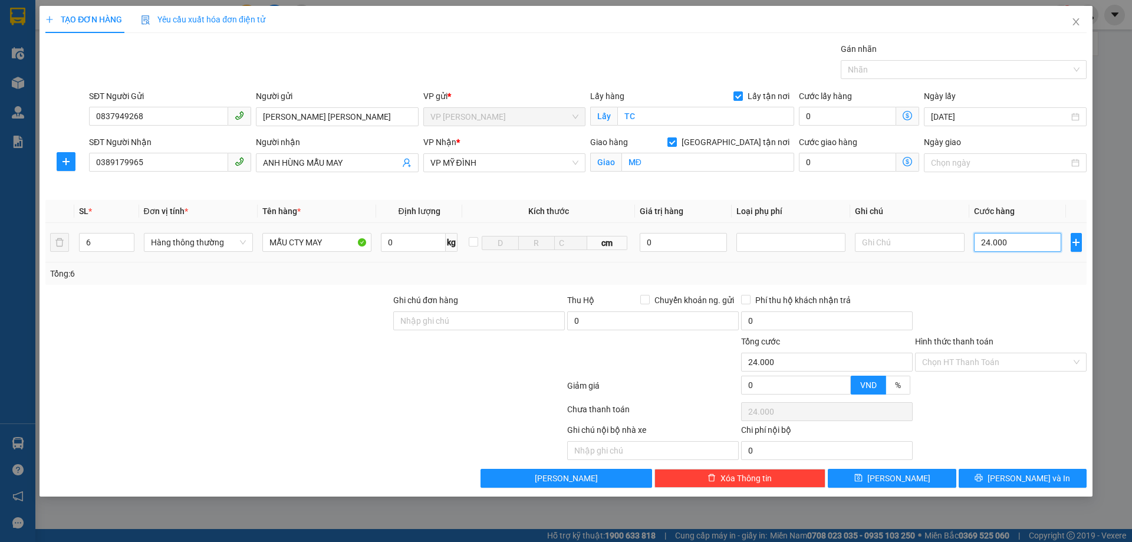
type input "240.000"
click at [996, 474] on button "[PERSON_NAME] và In" at bounding box center [1022, 478] width 128 height 19
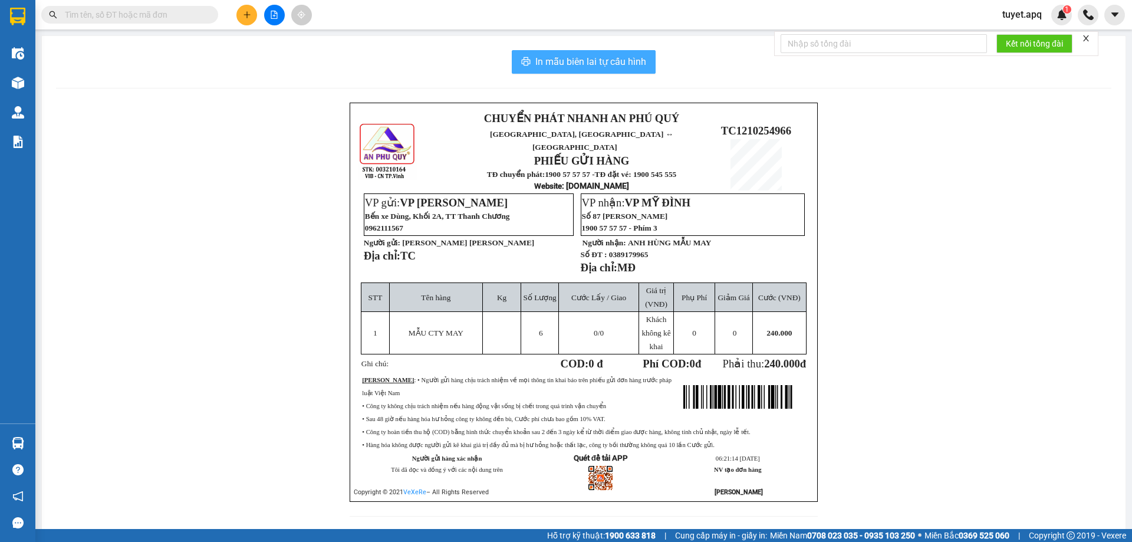
click at [581, 64] on span "In mẫu biên lai tự cấu hình" at bounding box center [590, 61] width 111 height 15
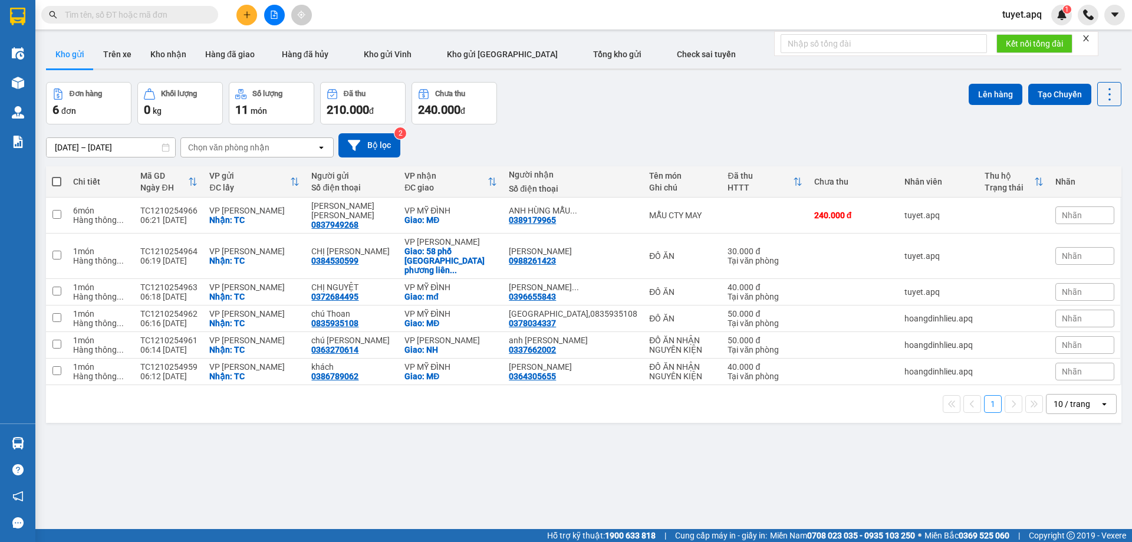
click at [58, 180] on span at bounding box center [56, 181] width 9 height 9
click at [57, 176] on input "checkbox" at bounding box center [57, 176] width 0 height 0
checkbox input "true"
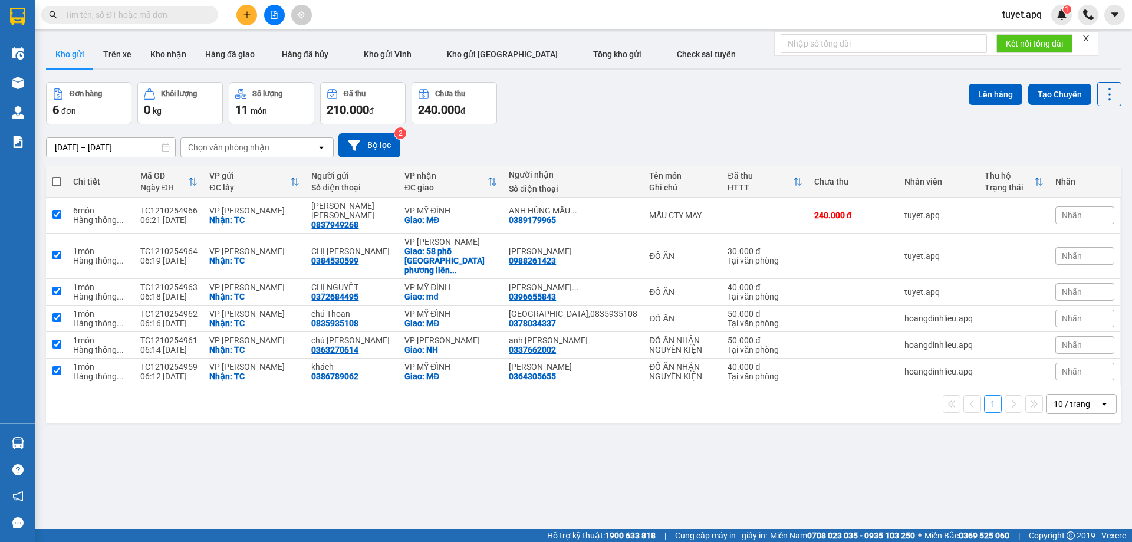
checkbox input "true"
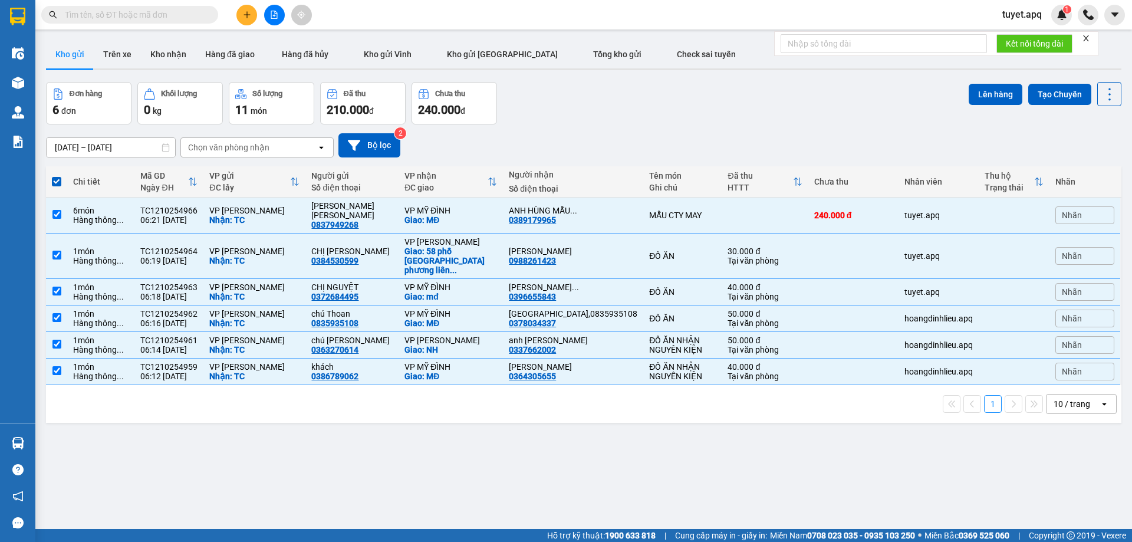
click at [1073, 398] on div "10 / trang" at bounding box center [1071, 404] width 37 height 12
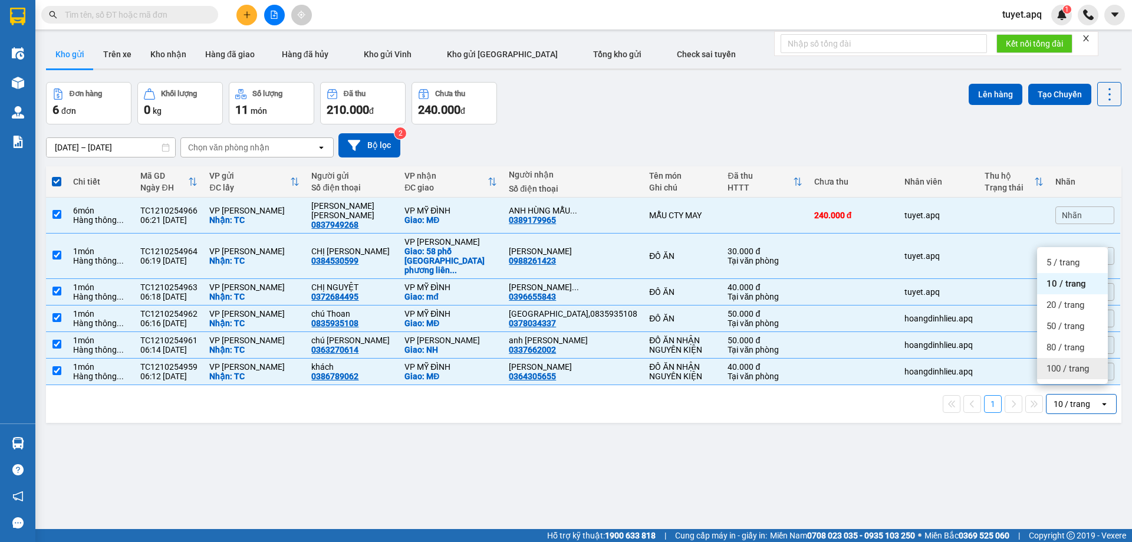
click at [1063, 366] on span "100 / trang" at bounding box center [1067, 369] width 42 height 12
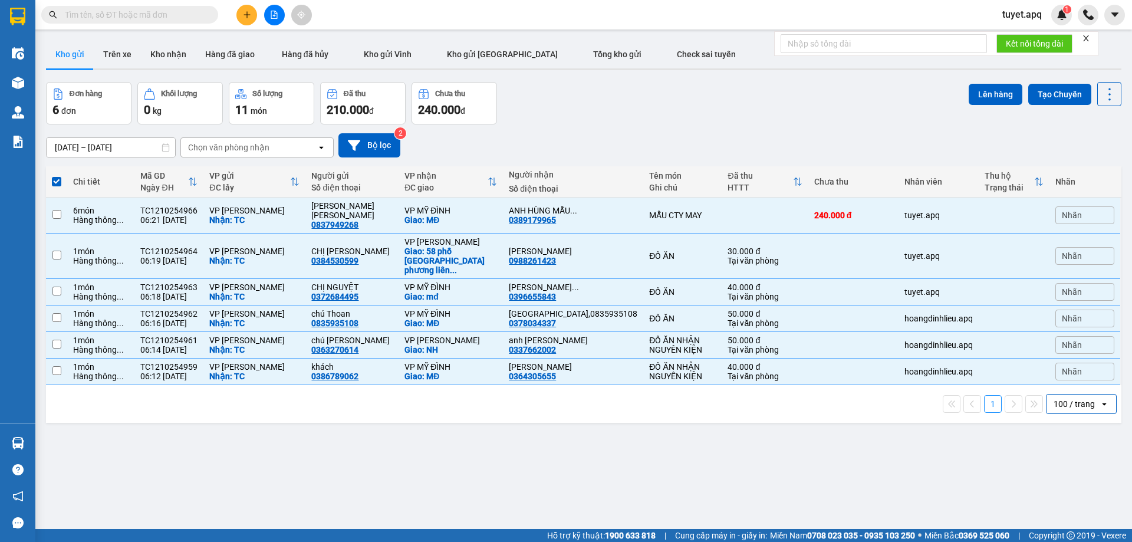
checkbox input "false"
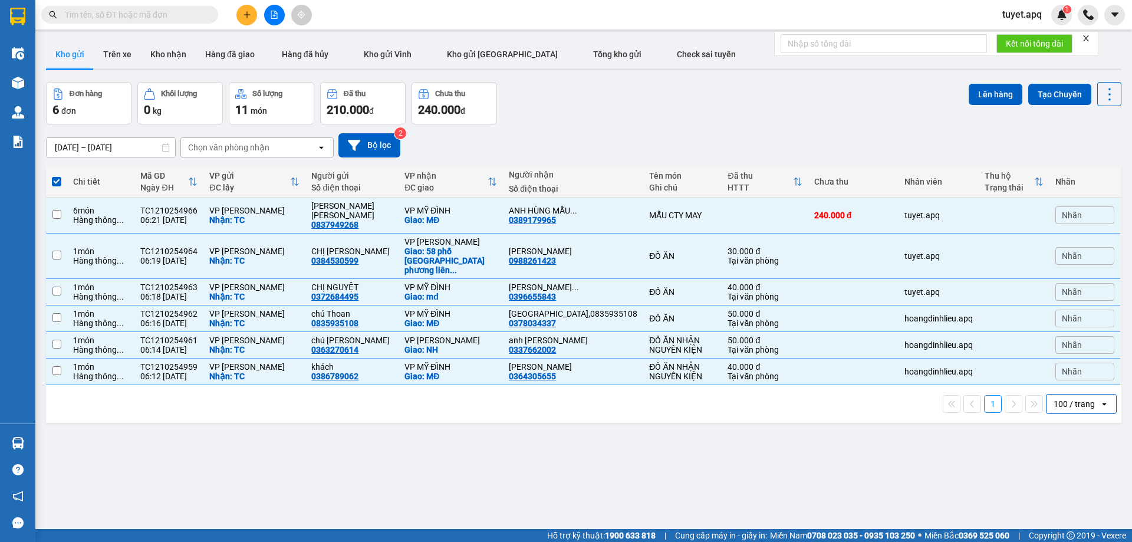
checkbox input "false"
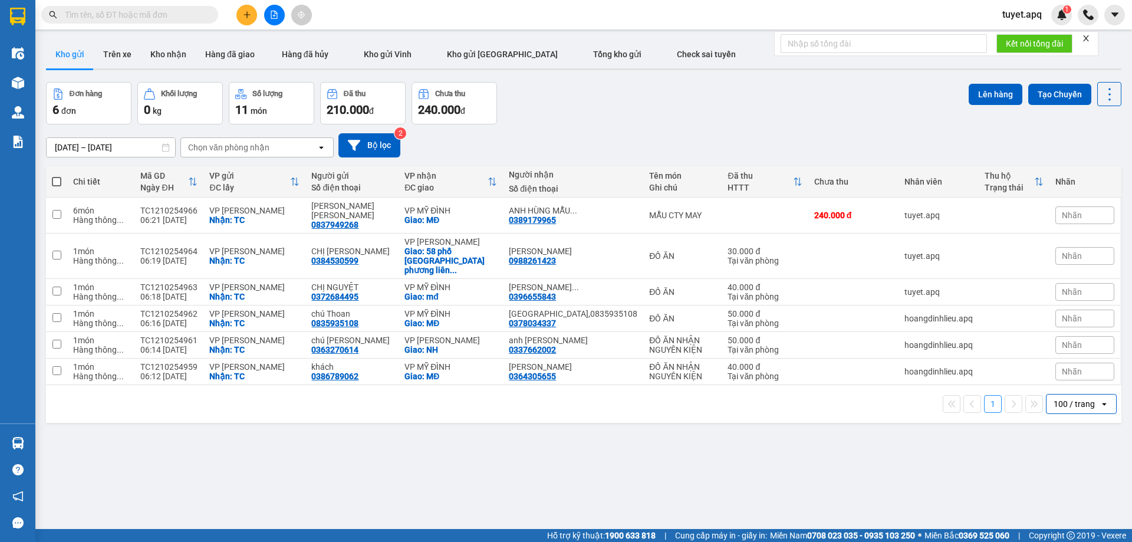
click at [54, 178] on span at bounding box center [56, 181] width 9 height 9
click at [57, 176] on input "checkbox" at bounding box center [57, 176] width 0 height 0
checkbox input "true"
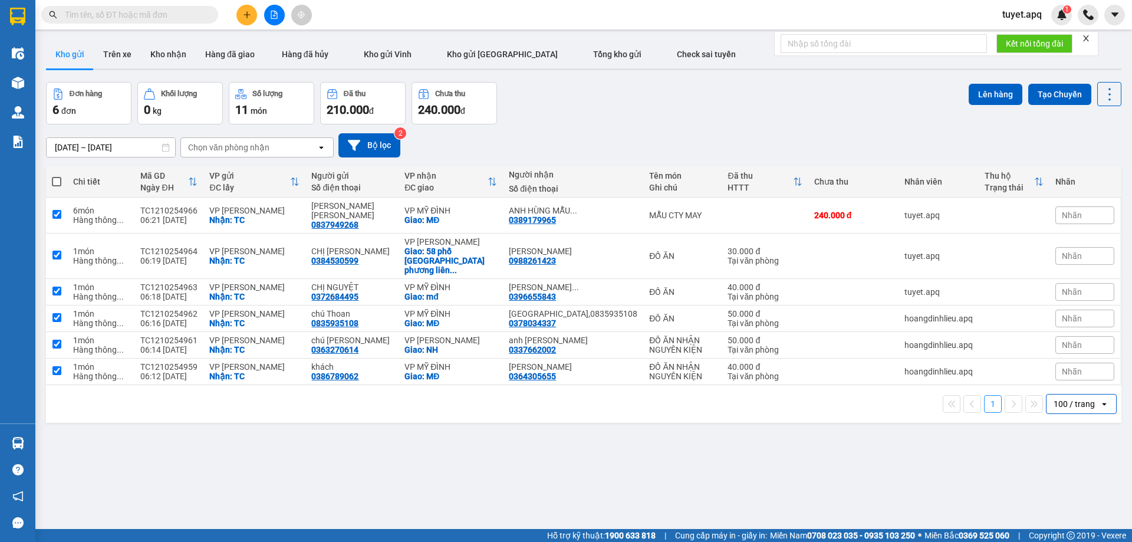
checkbox input "true"
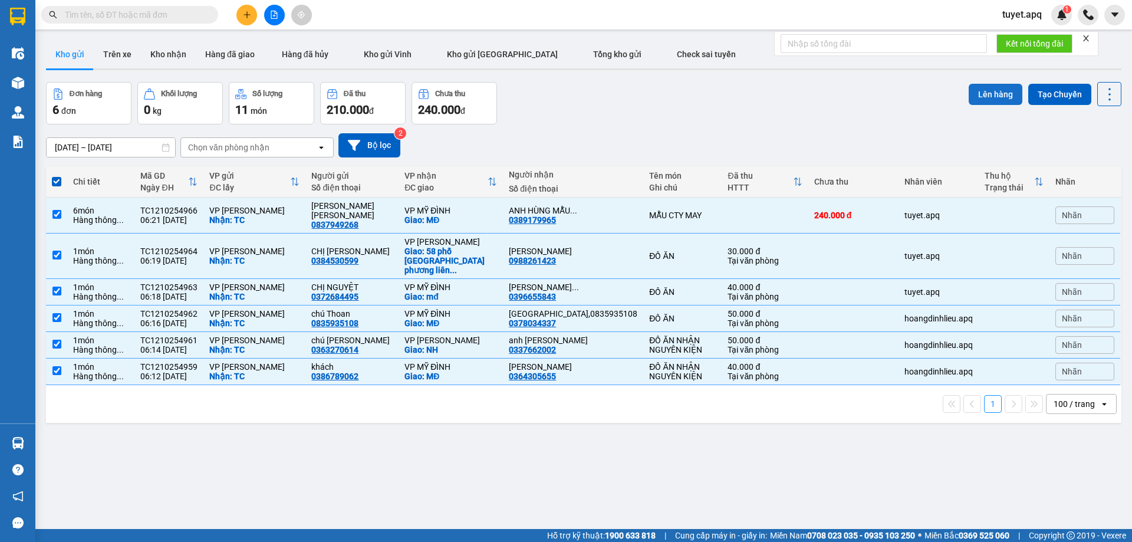
click at [995, 85] on button "Lên hàng" at bounding box center [996, 94] width 54 height 21
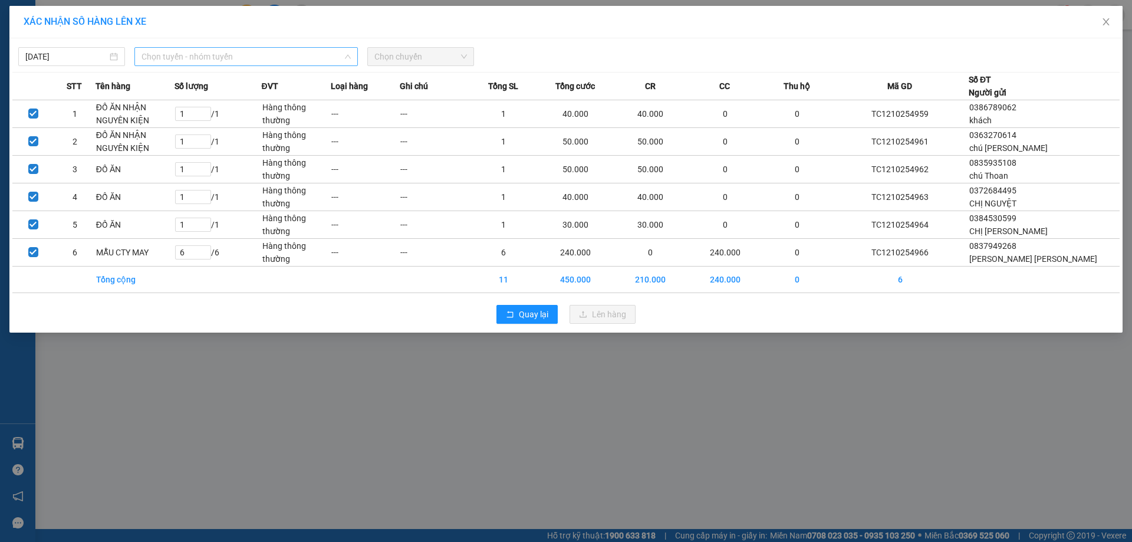
click at [226, 52] on span "Chọn tuyến - nhóm tuyến" at bounding box center [245, 57] width 209 height 18
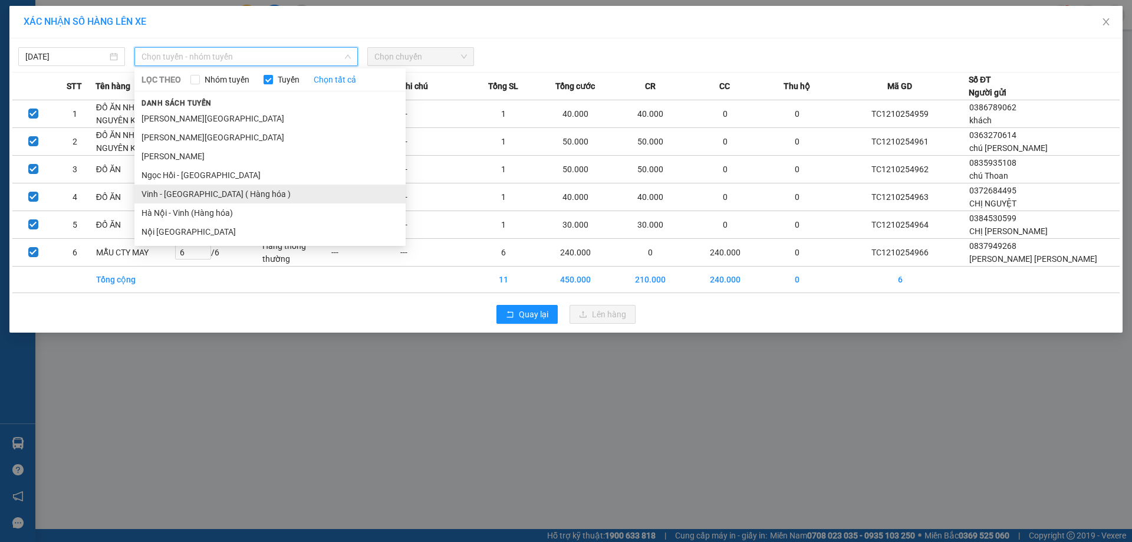
click at [220, 192] on li "Vinh - [GEOGRAPHIC_DATA] ( Hàng hóa )" at bounding box center [269, 194] width 271 height 19
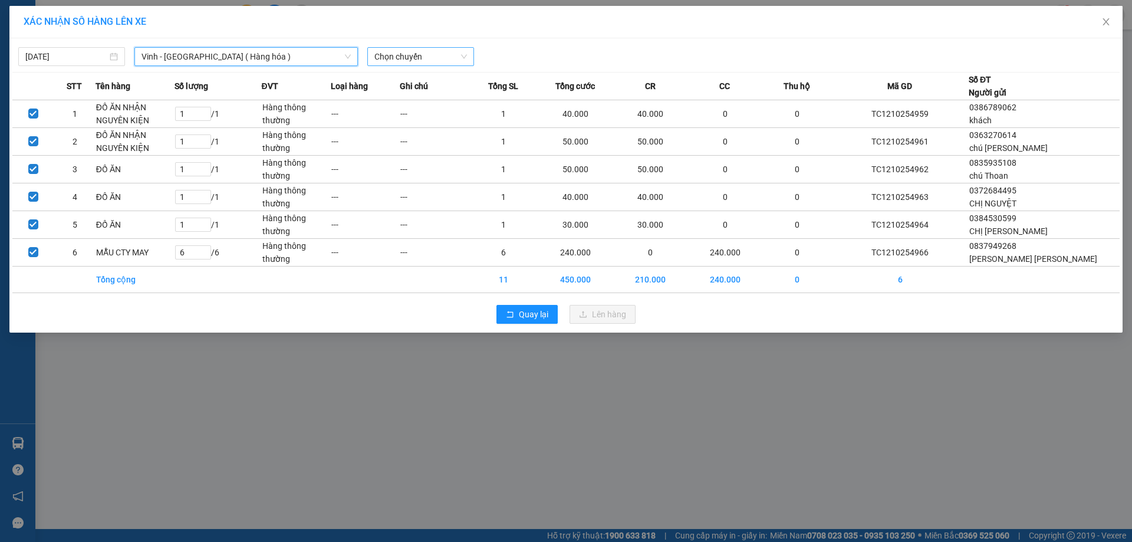
click at [428, 53] on span "Chọn chuyến" at bounding box center [420, 57] width 93 height 18
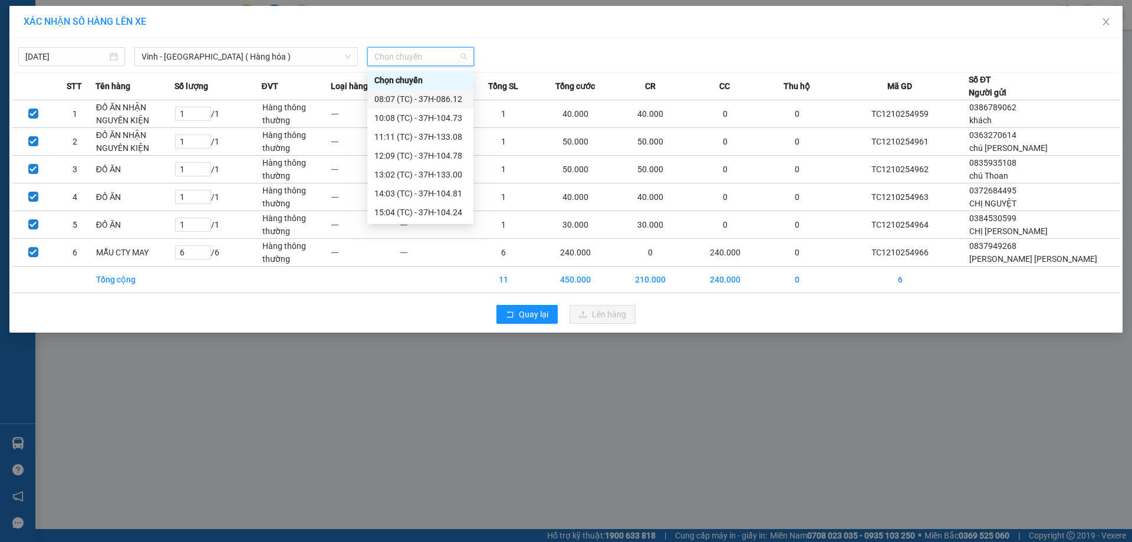
click at [445, 99] on div "08:07 (TC) - 37H-086.12" at bounding box center [420, 99] width 92 height 13
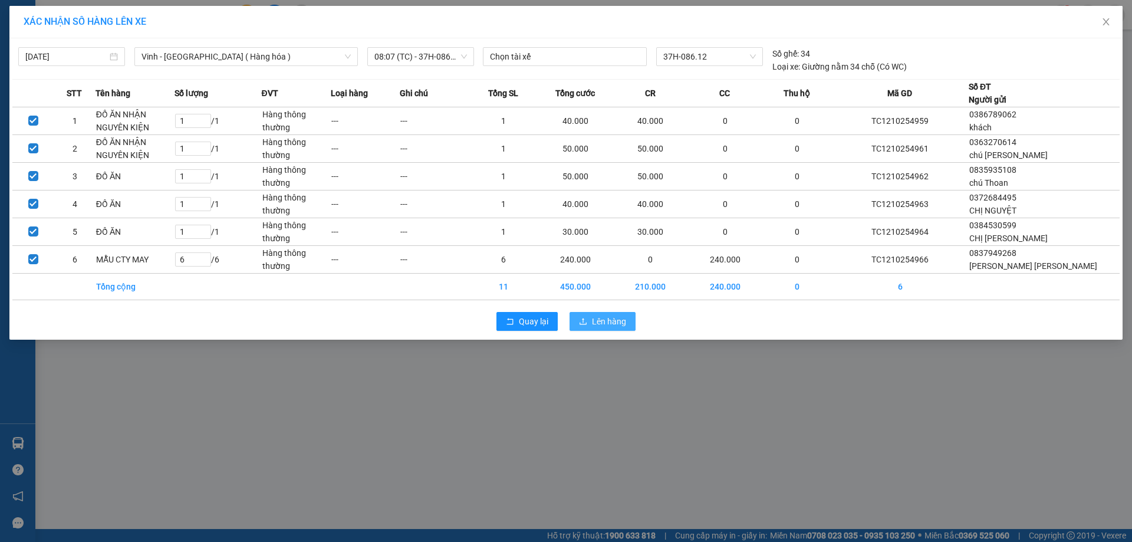
click at [620, 317] on span "Lên hàng" at bounding box center [609, 321] width 34 height 13
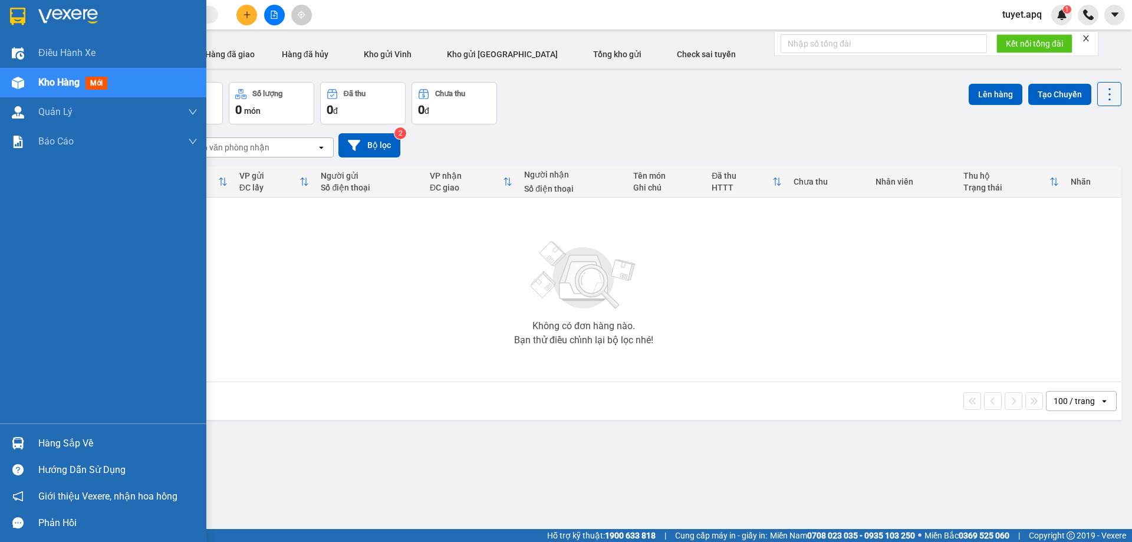
click at [15, 443] on img at bounding box center [18, 443] width 12 height 12
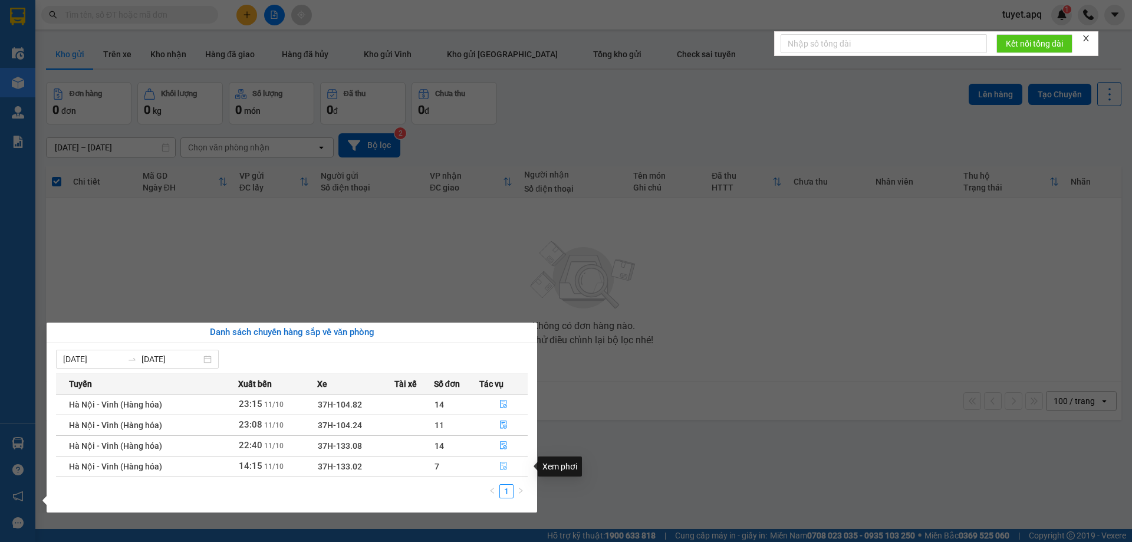
click at [502, 464] on icon "file-done" at bounding box center [503, 466] width 7 height 8
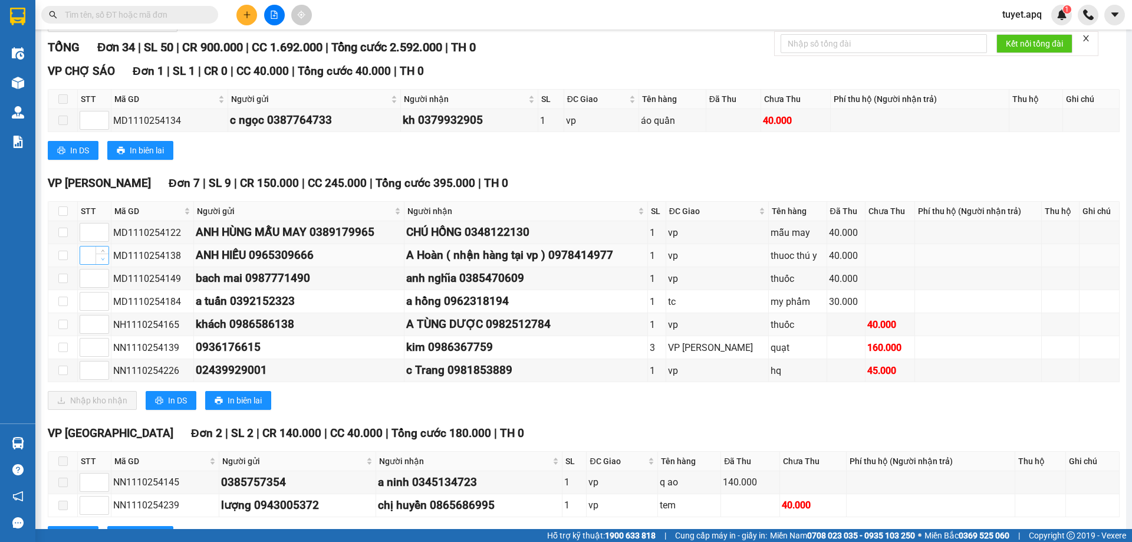
scroll to position [177, 0]
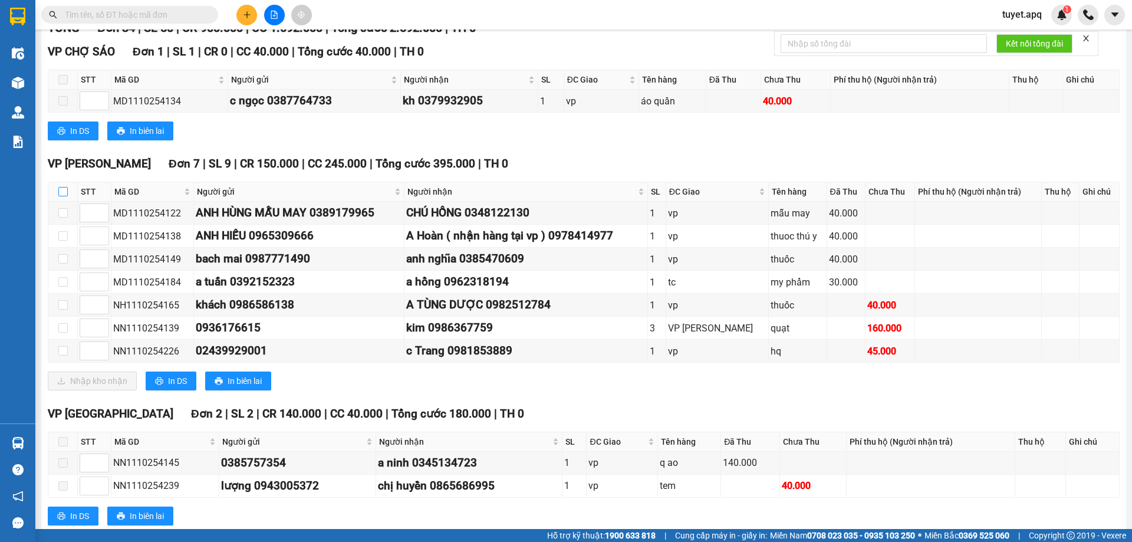
click at [61, 187] on input "checkbox" at bounding box center [62, 191] width 9 height 9
checkbox input "true"
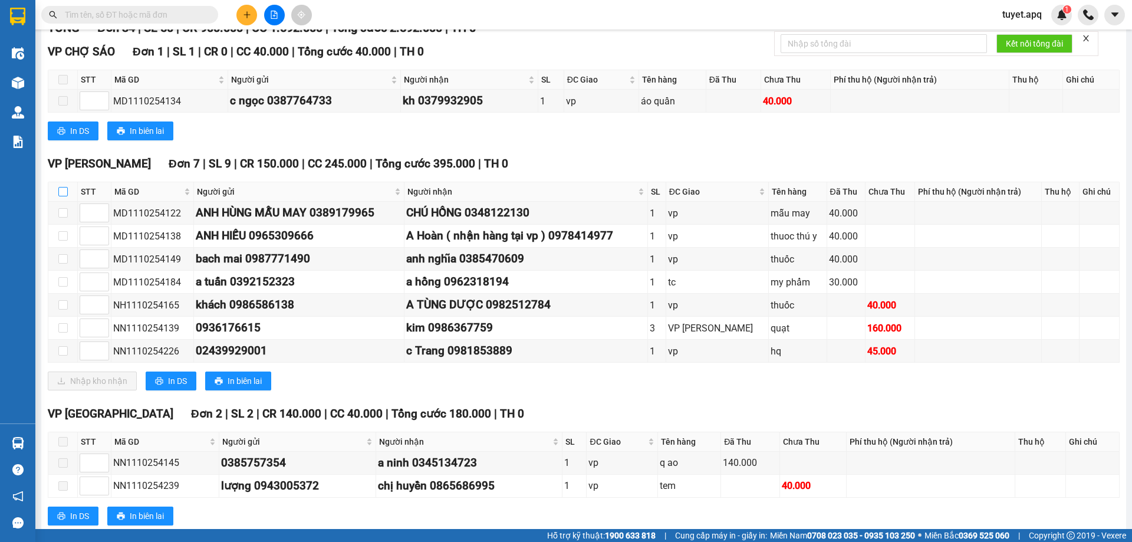
checkbox input "true"
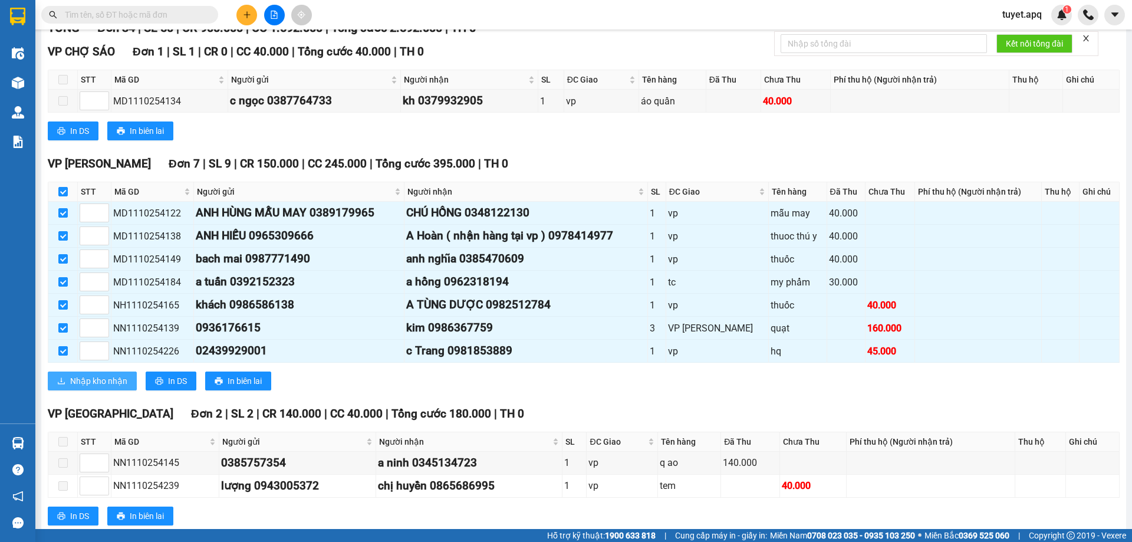
click at [108, 385] on span "Nhập kho nhận" at bounding box center [98, 380] width 57 height 13
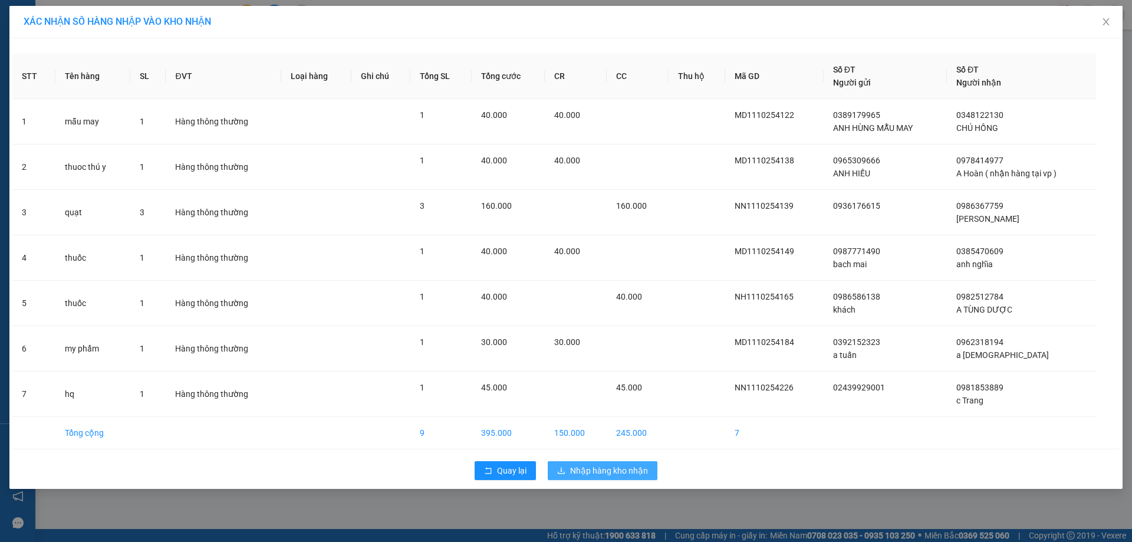
click at [594, 472] on span "Nhập hàng kho nhận" at bounding box center [609, 470] width 78 height 13
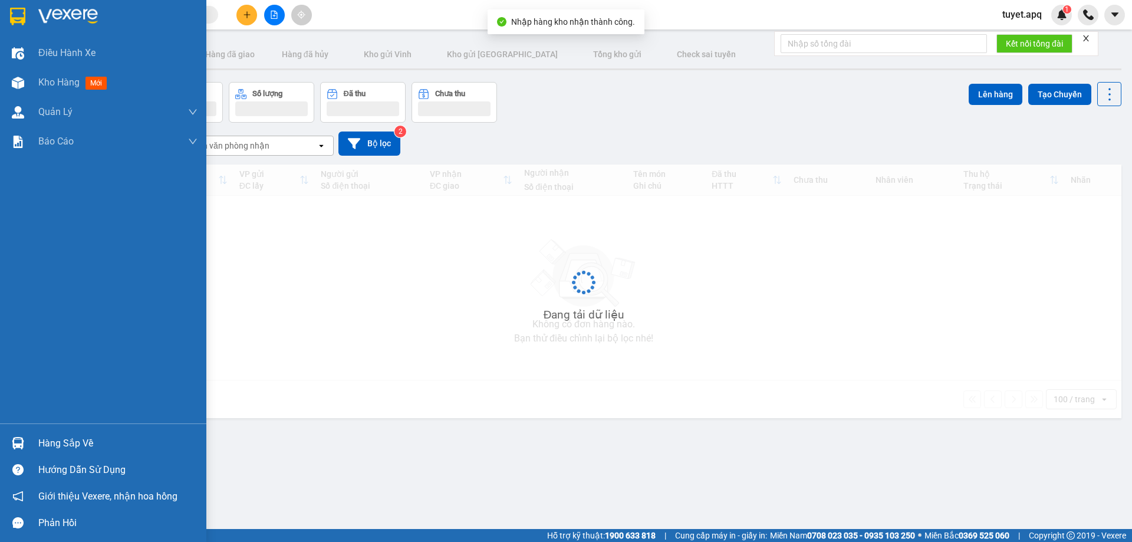
click at [15, 440] on img at bounding box center [18, 443] width 12 height 12
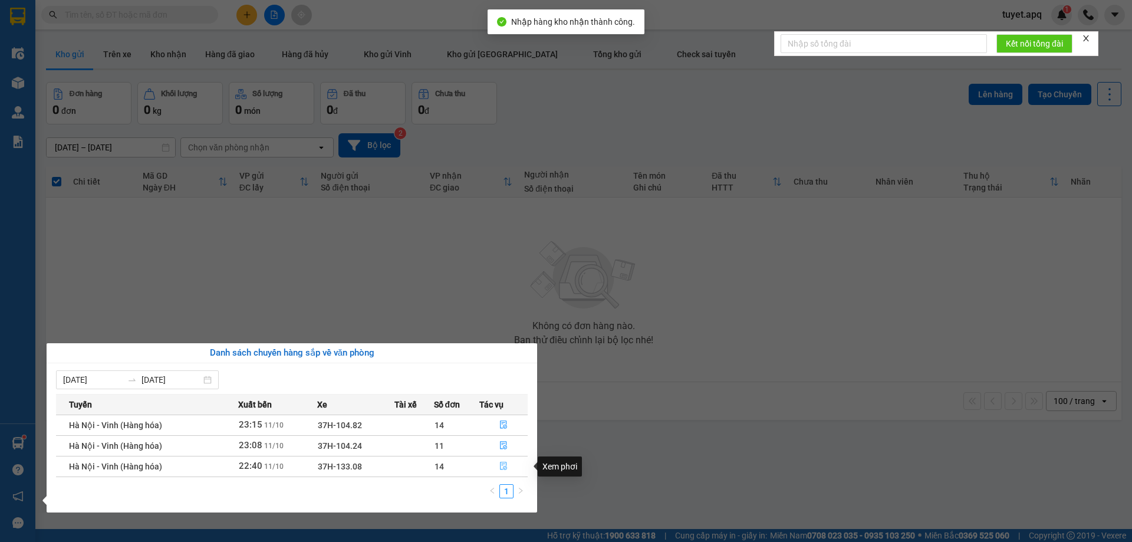
click at [499, 465] on button "button" at bounding box center [503, 466] width 47 height 19
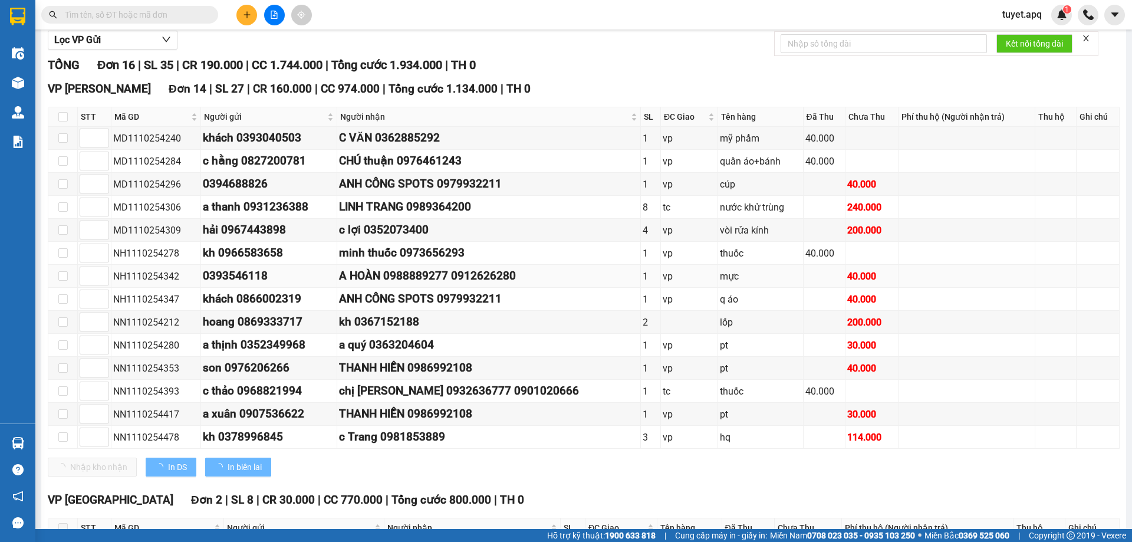
scroll to position [177, 0]
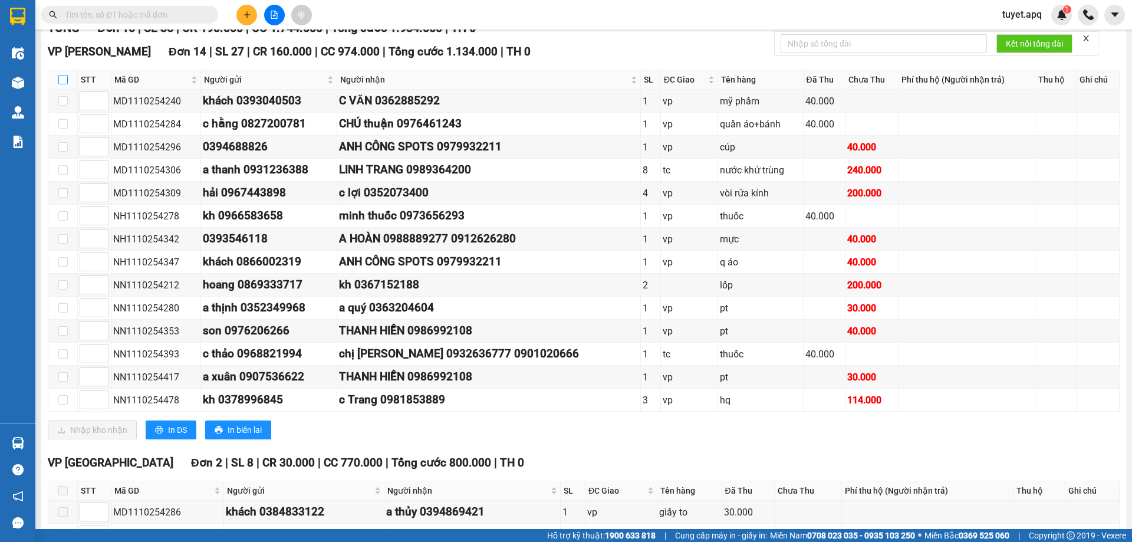
click at [62, 77] on input "checkbox" at bounding box center [62, 79] width 9 height 9
checkbox input "true"
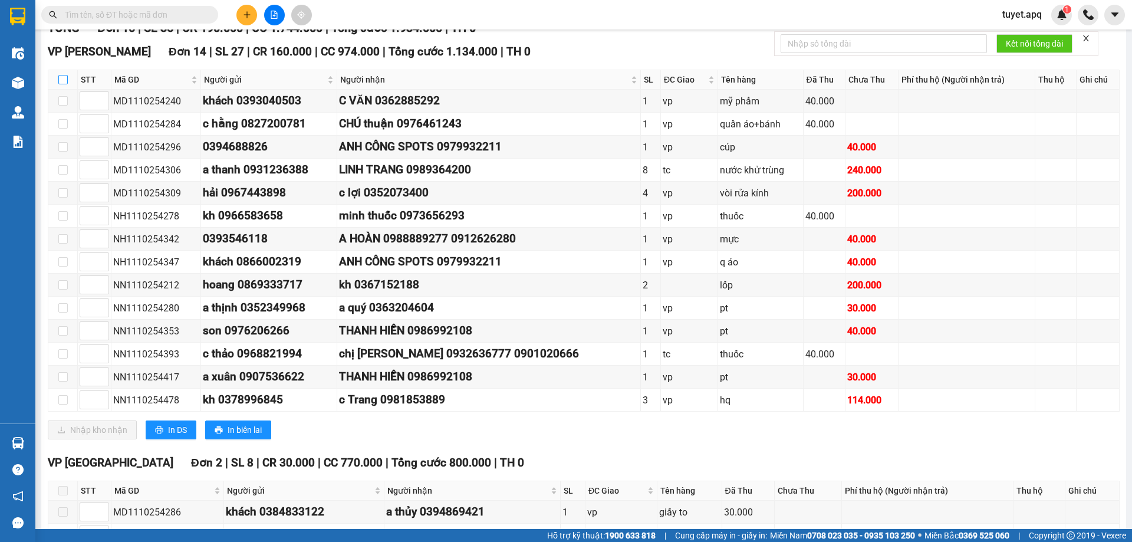
checkbox input "true"
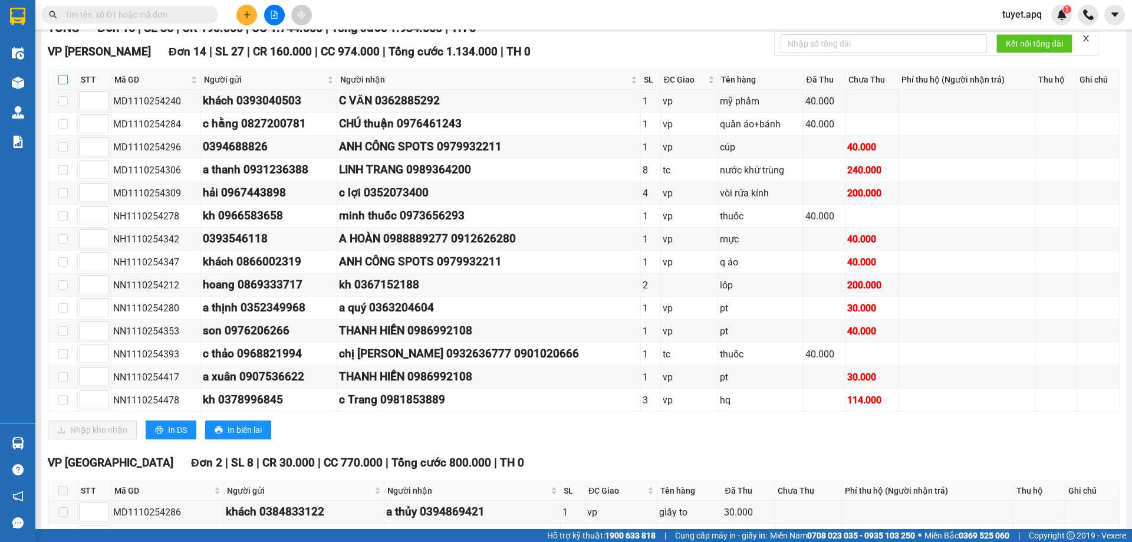
checkbox input "true"
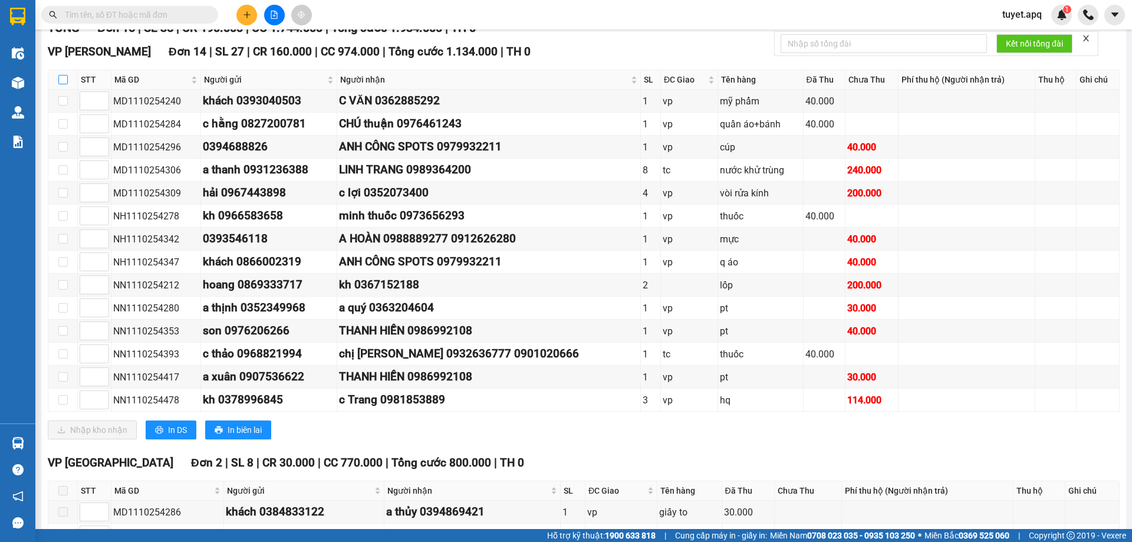
checkbox input "true"
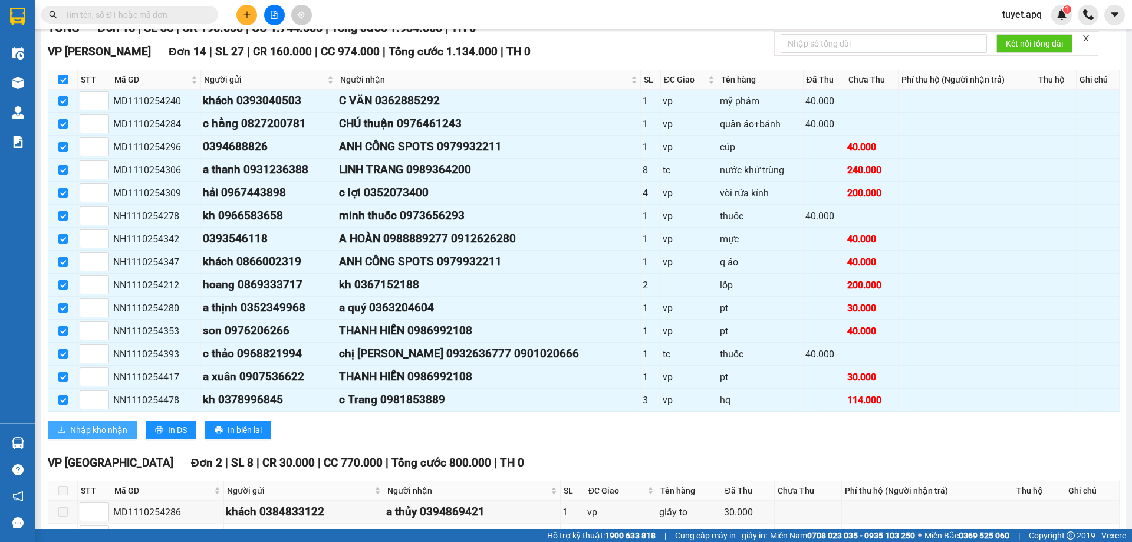
click at [121, 427] on span "Nhập kho nhận" at bounding box center [98, 429] width 57 height 13
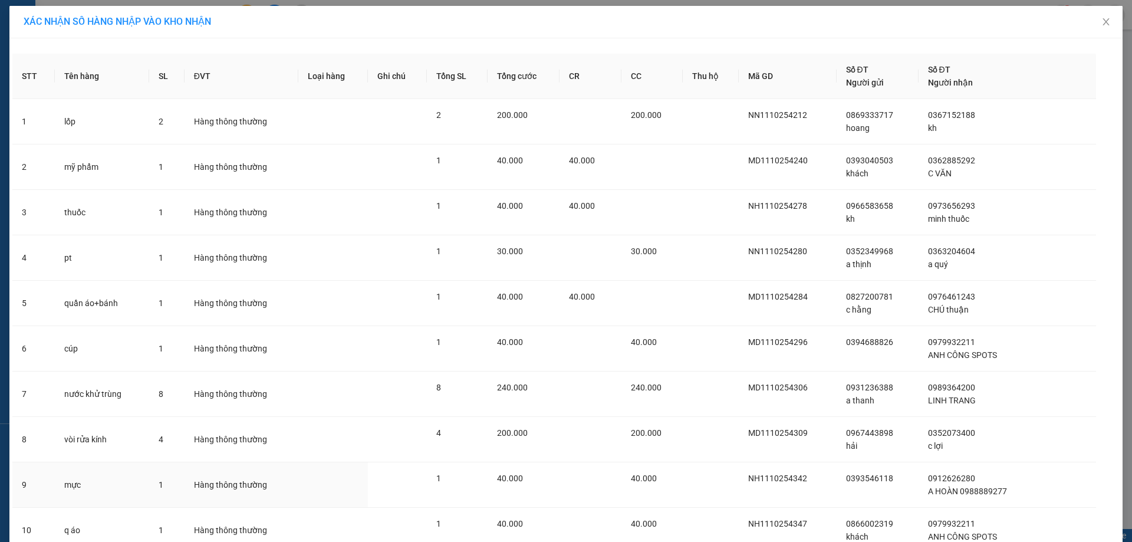
scroll to position [279, 0]
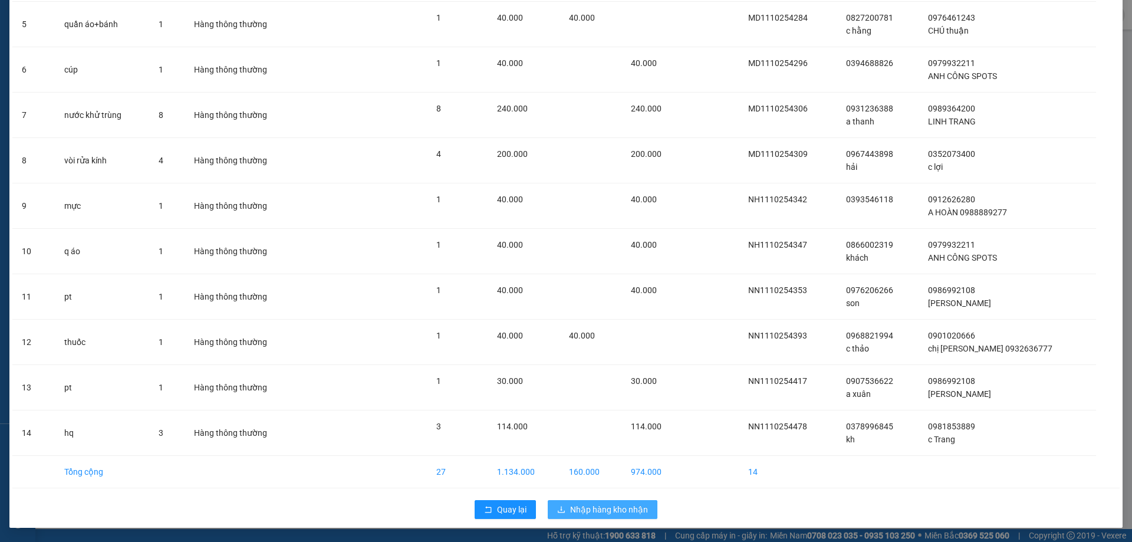
click at [570, 507] on span "Nhập hàng kho nhận" at bounding box center [609, 509] width 78 height 13
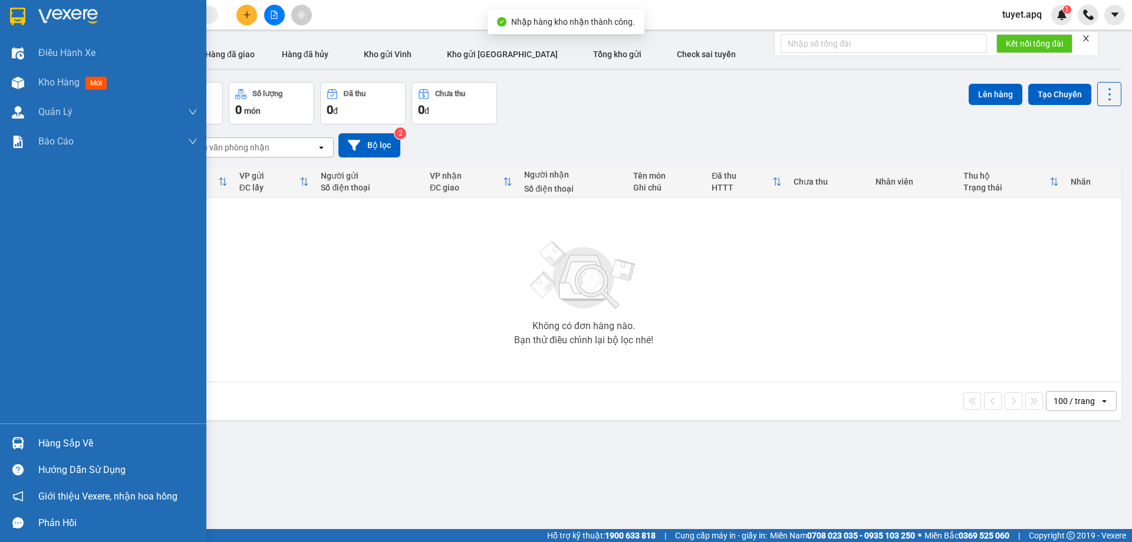
click at [36, 444] on div "Hàng sắp về" at bounding box center [103, 443] width 206 height 27
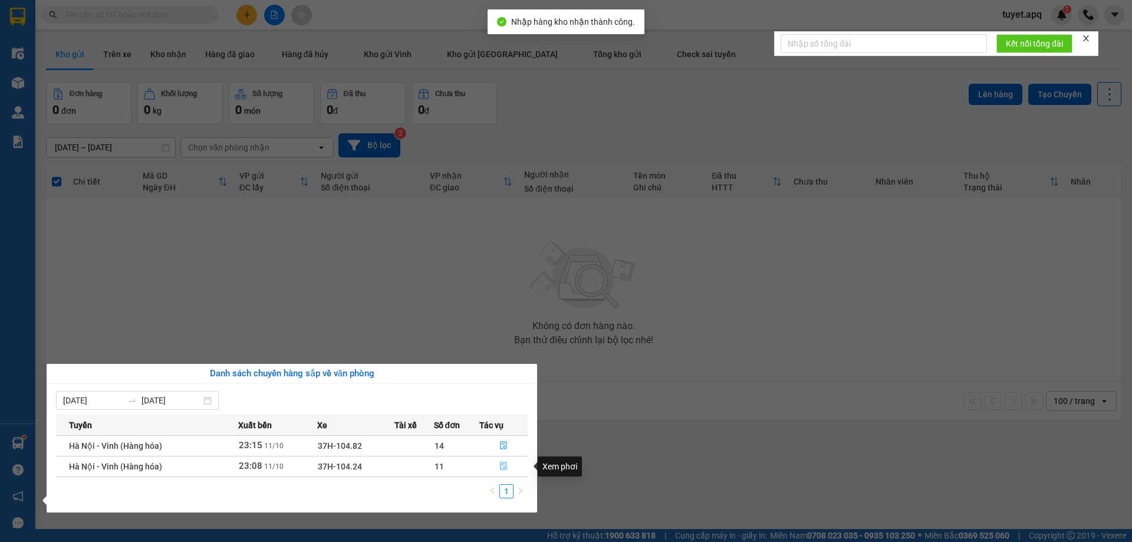
click at [503, 464] on icon "file-done" at bounding box center [503, 466] width 7 height 8
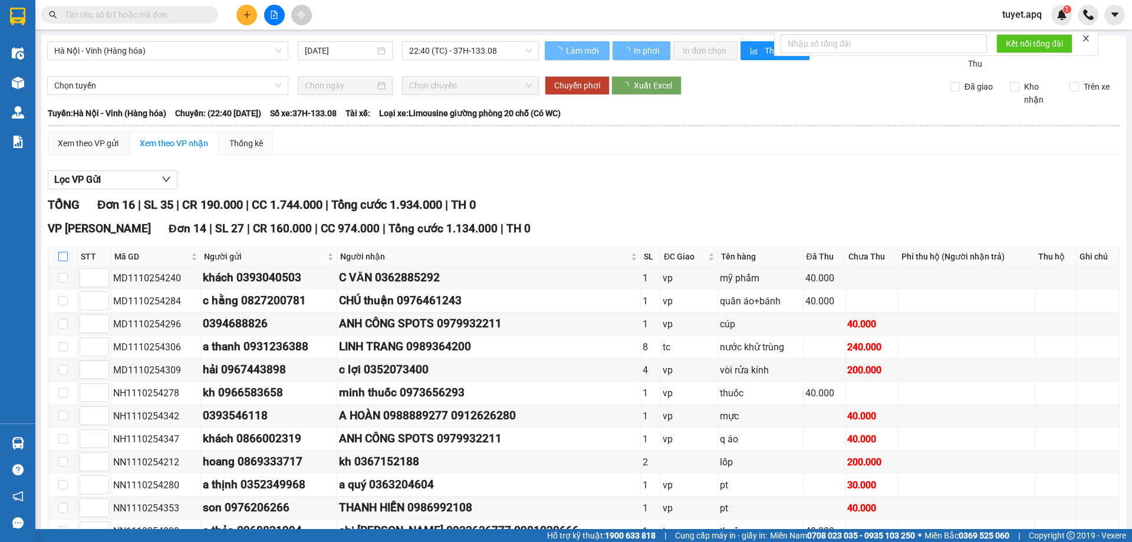
click at [64, 257] on input "checkbox" at bounding box center [62, 256] width 9 height 9
checkbox input "true"
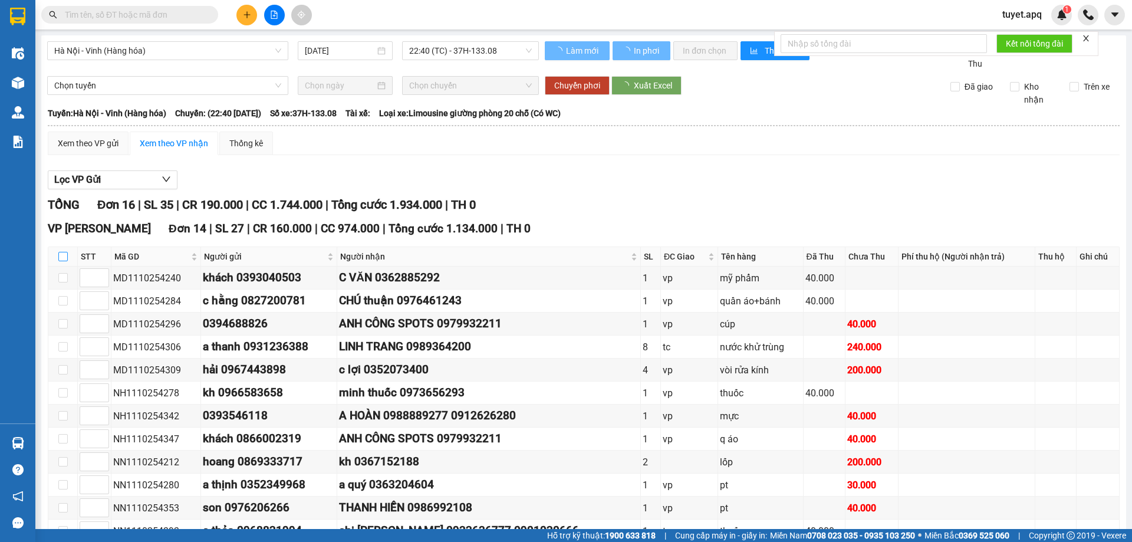
checkbox input "true"
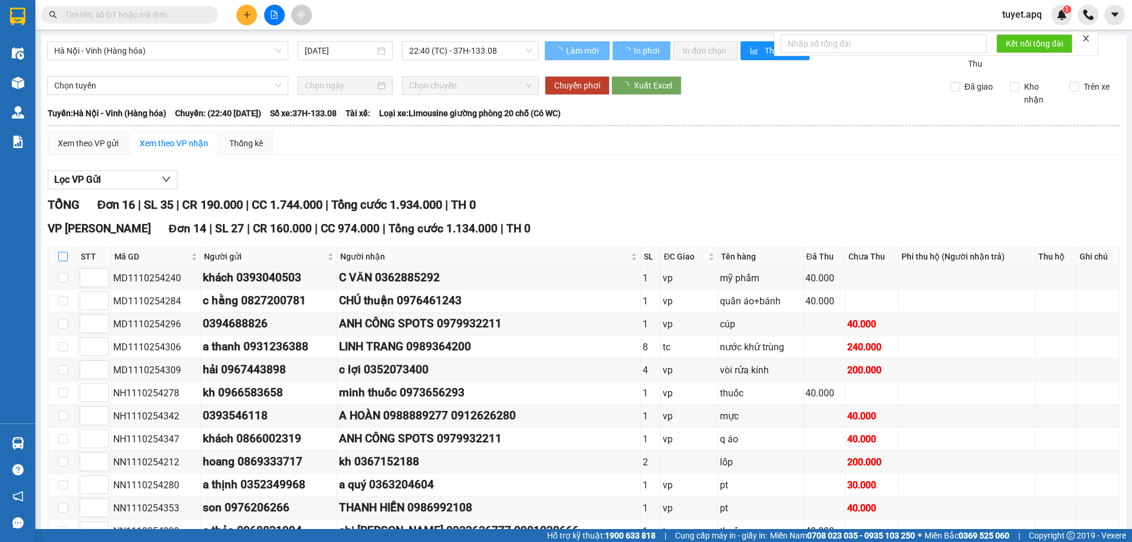
checkbox input "true"
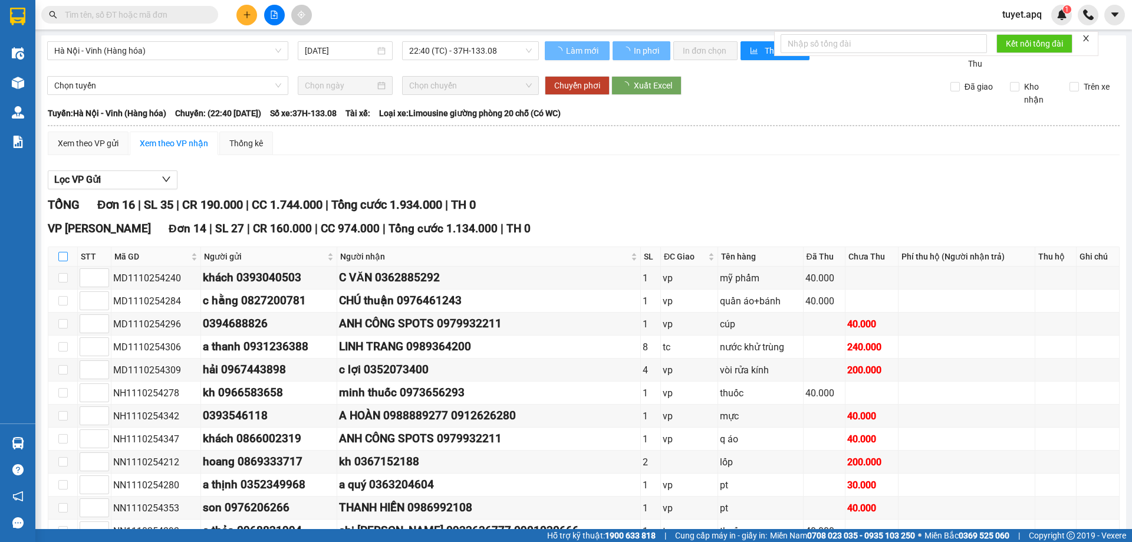
checkbox input "true"
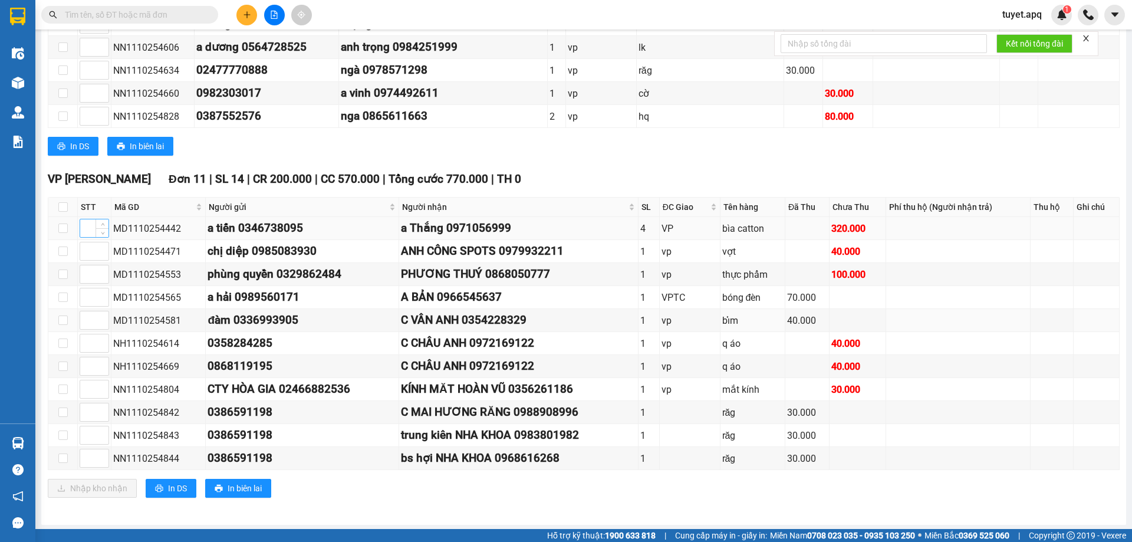
scroll to position [692, 0]
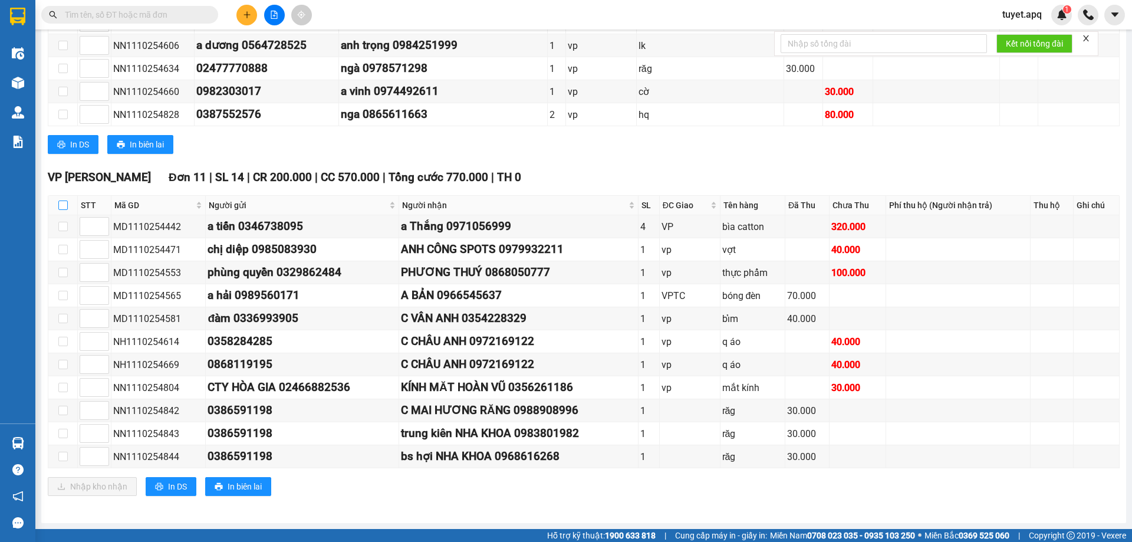
click at [65, 202] on input "checkbox" at bounding box center [62, 204] width 9 height 9
checkbox input "true"
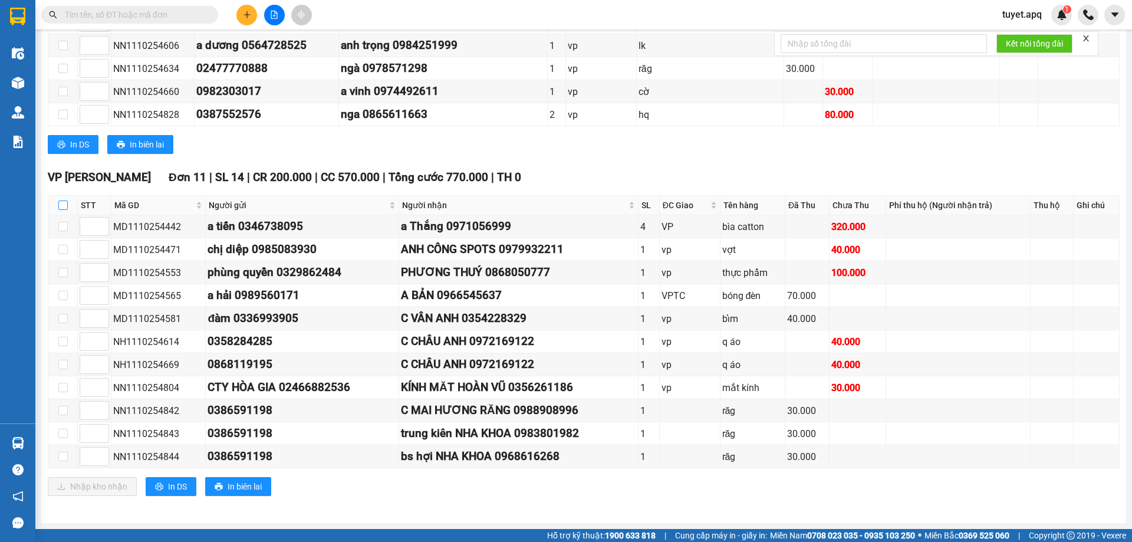
checkbox input "true"
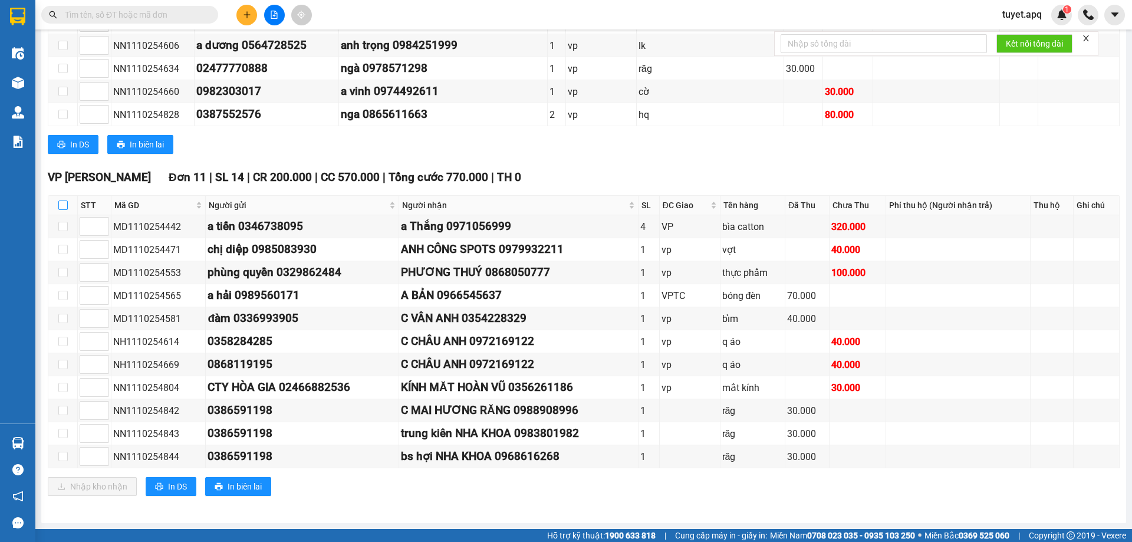
checkbox input "true"
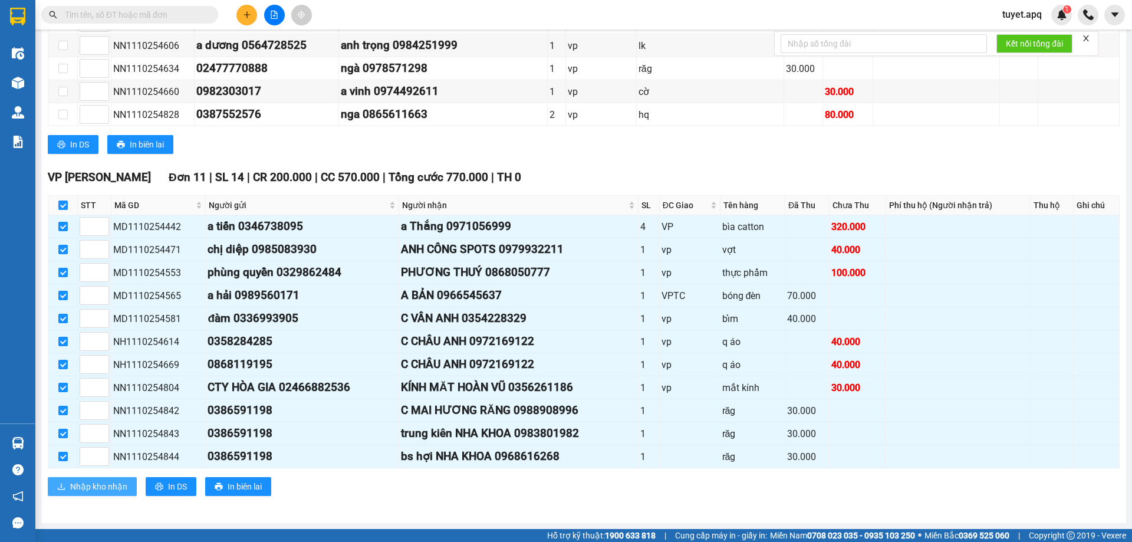
click at [105, 485] on span "Nhập kho nhận" at bounding box center [98, 486] width 57 height 13
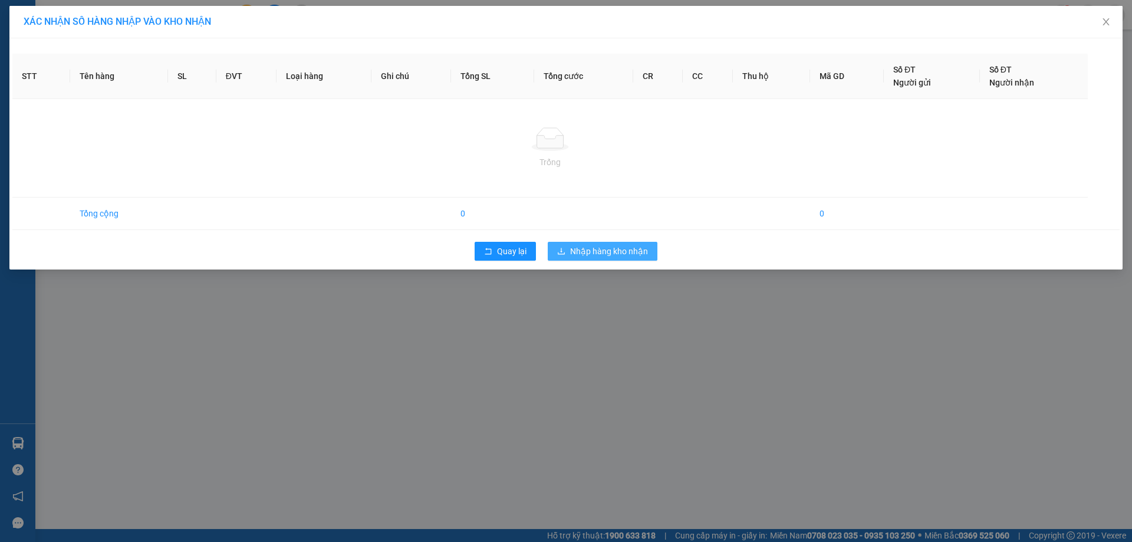
click at [592, 252] on span "Nhập hàng kho nhận" at bounding box center [609, 251] width 78 height 13
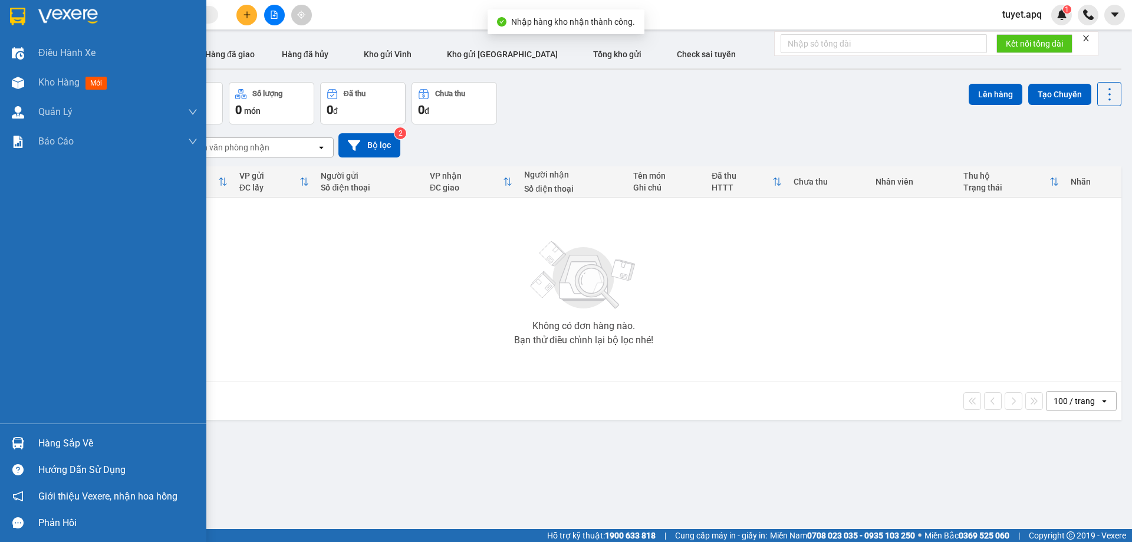
click at [50, 443] on div "Hàng sắp về" at bounding box center [117, 443] width 159 height 18
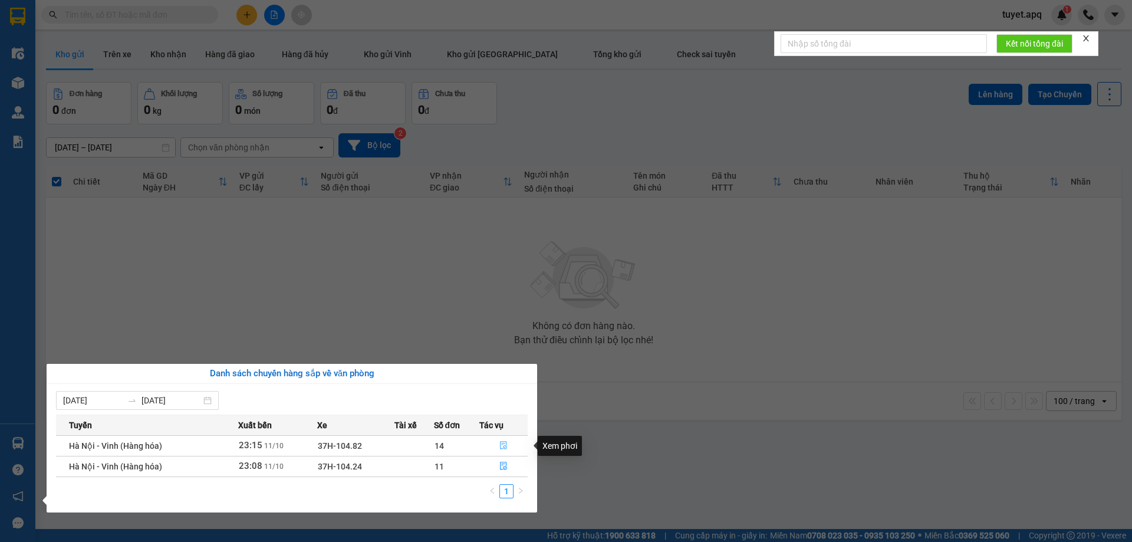
click at [505, 446] on icon "file-done" at bounding box center [503, 446] width 7 height 8
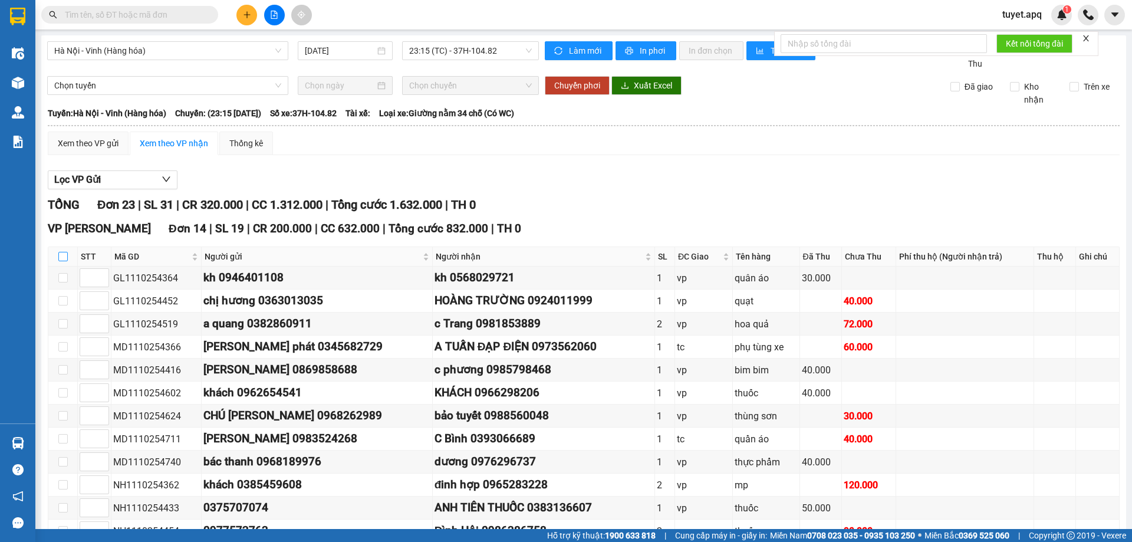
click at [64, 252] on input "checkbox" at bounding box center [62, 256] width 9 height 9
checkbox input "true"
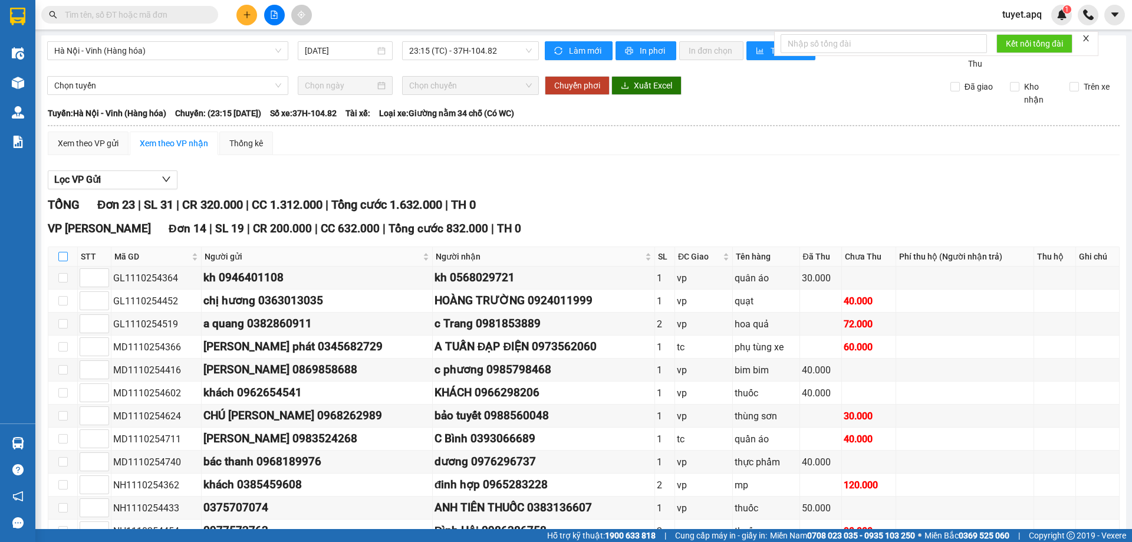
checkbox input "true"
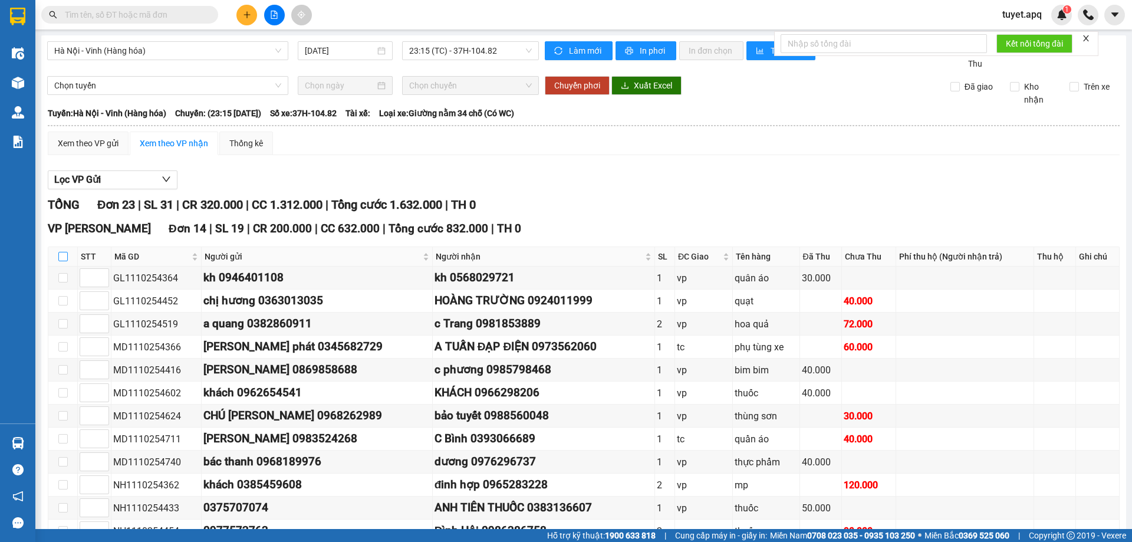
checkbox input "true"
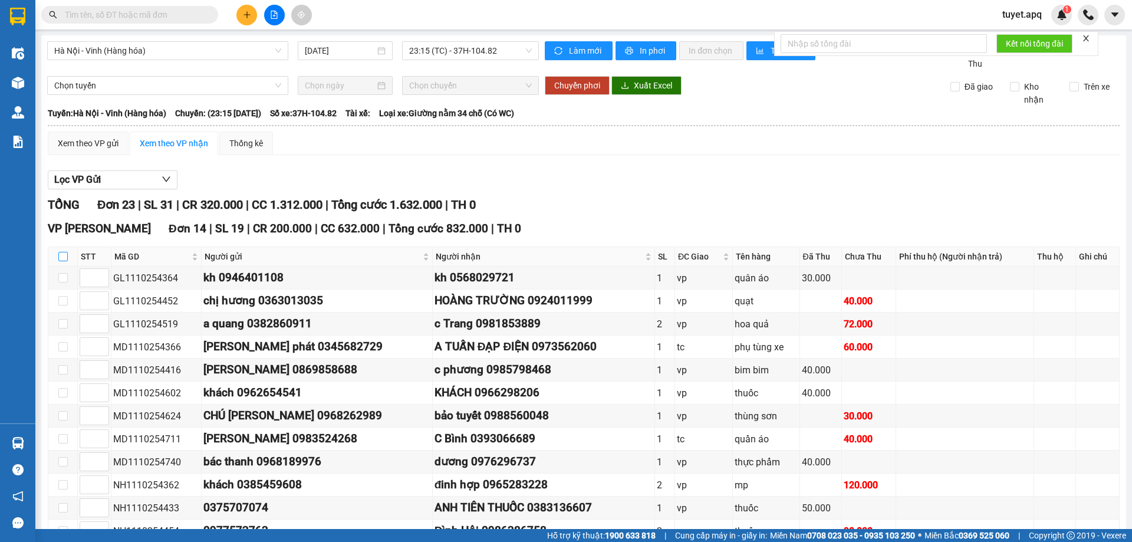
checkbox input "true"
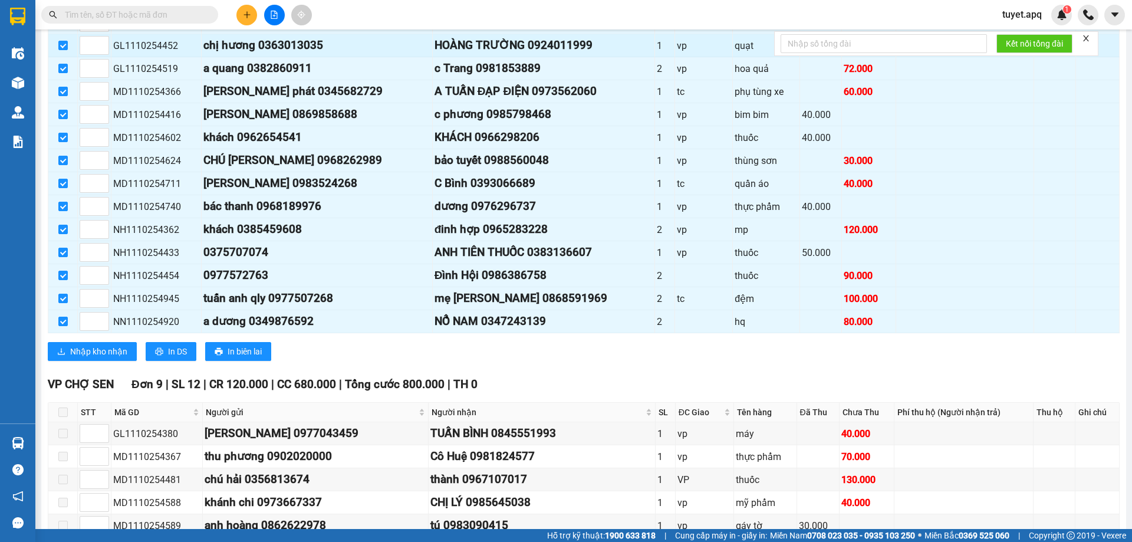
scroll to position [295, 0]
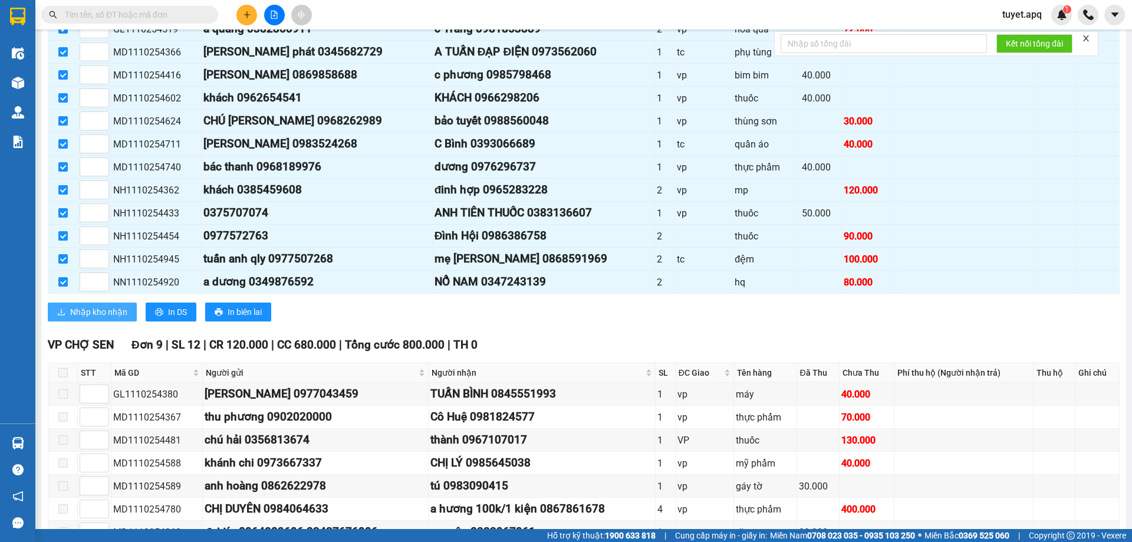
click at [116, 313] on span "Nhập kho nhận" at bounding box center [98, 311] width 57 height 13
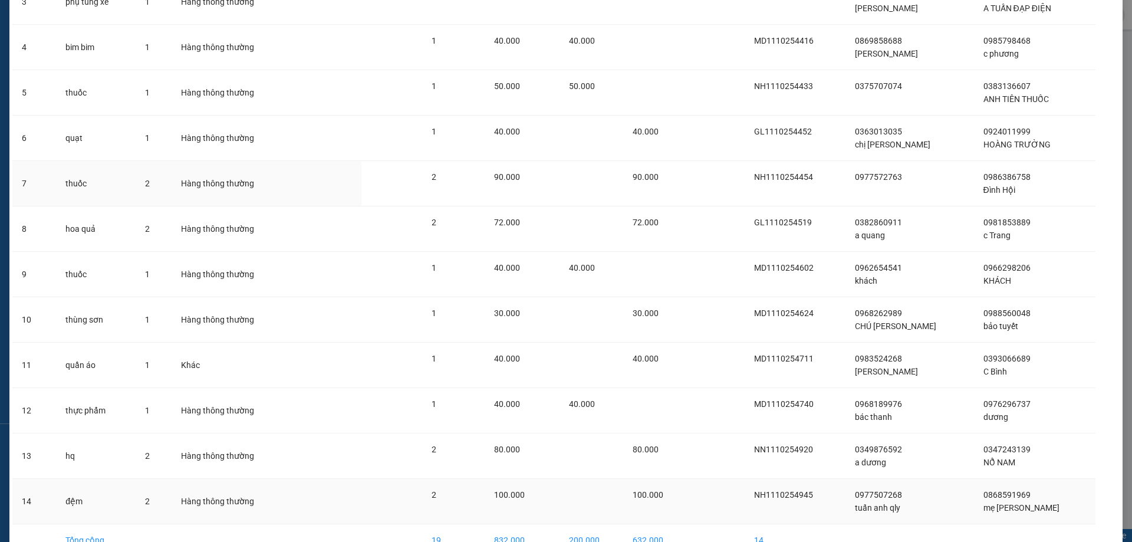
scroll to position [279, 0]
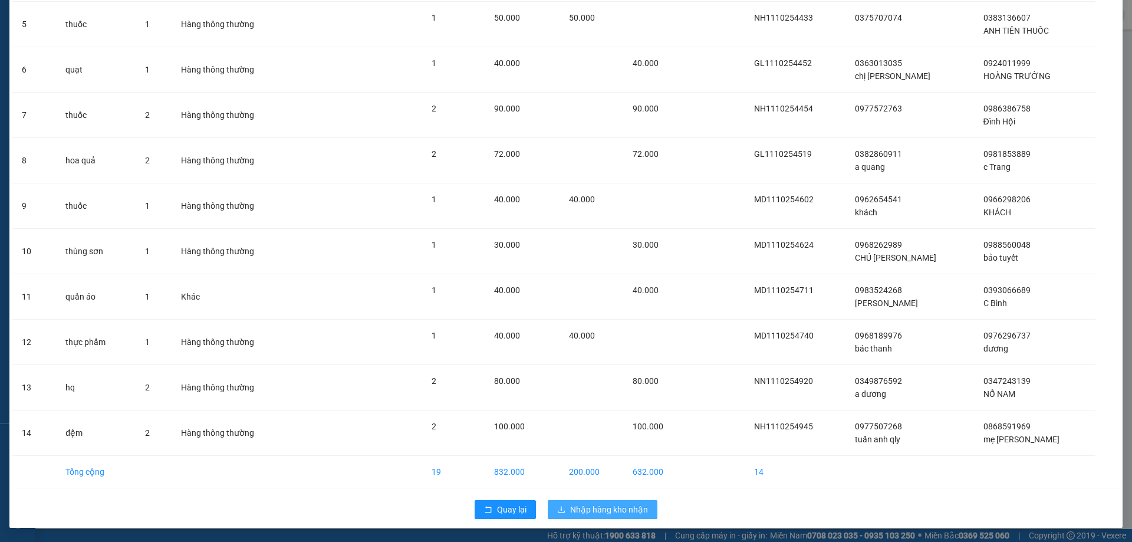
click at [586, 511] on span "Nhập hàng kho nhận" at bounding box center [609, 509] width 78 height 13
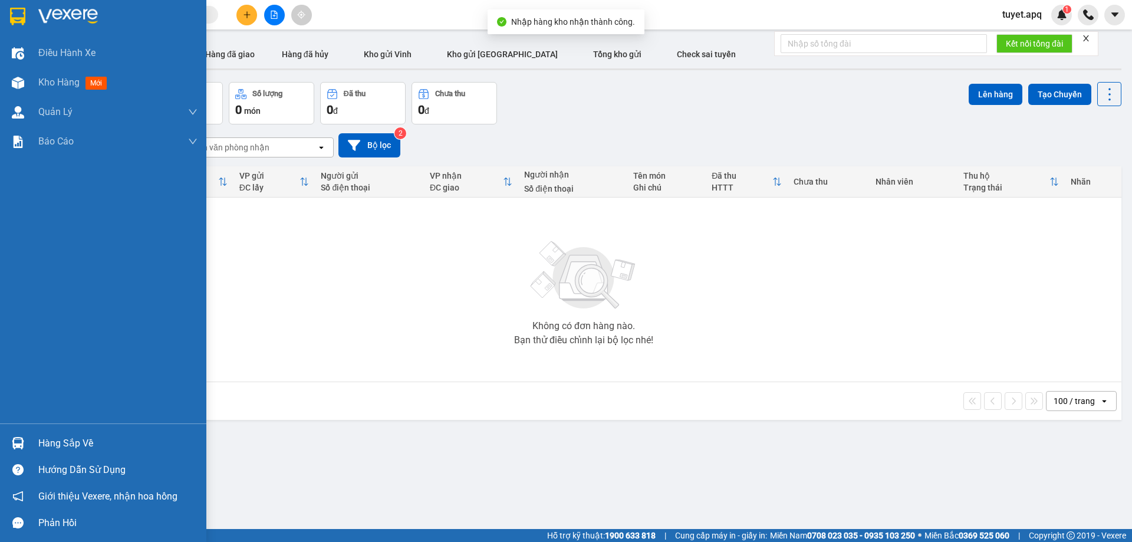
click at [20, 444] on img at bounding box center [18, 443] width 12 height 12
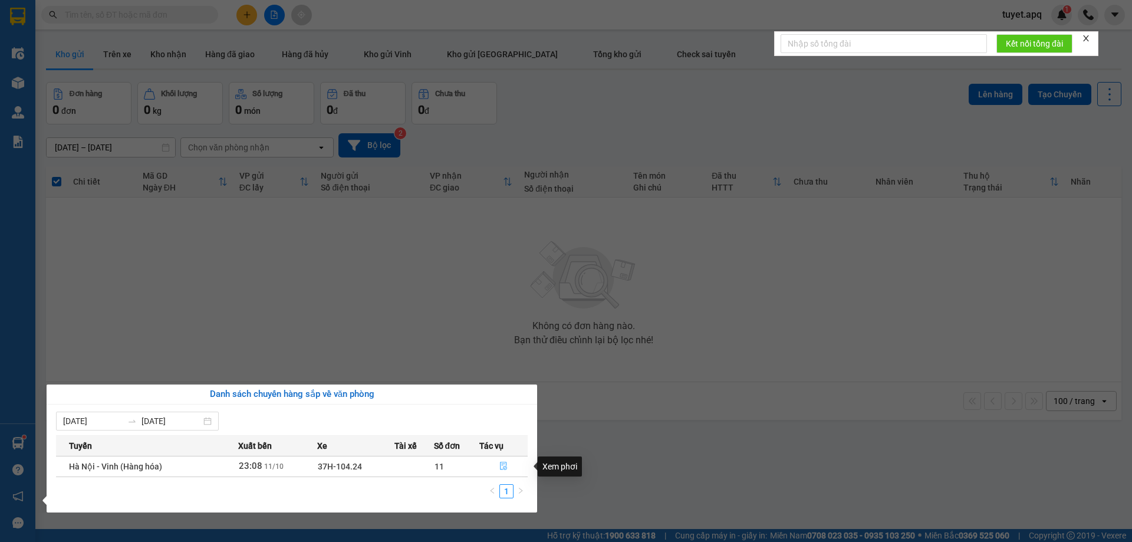
click at [499, 466] on icon "file-done" at bounding box center [503, 466] width 8 height 8
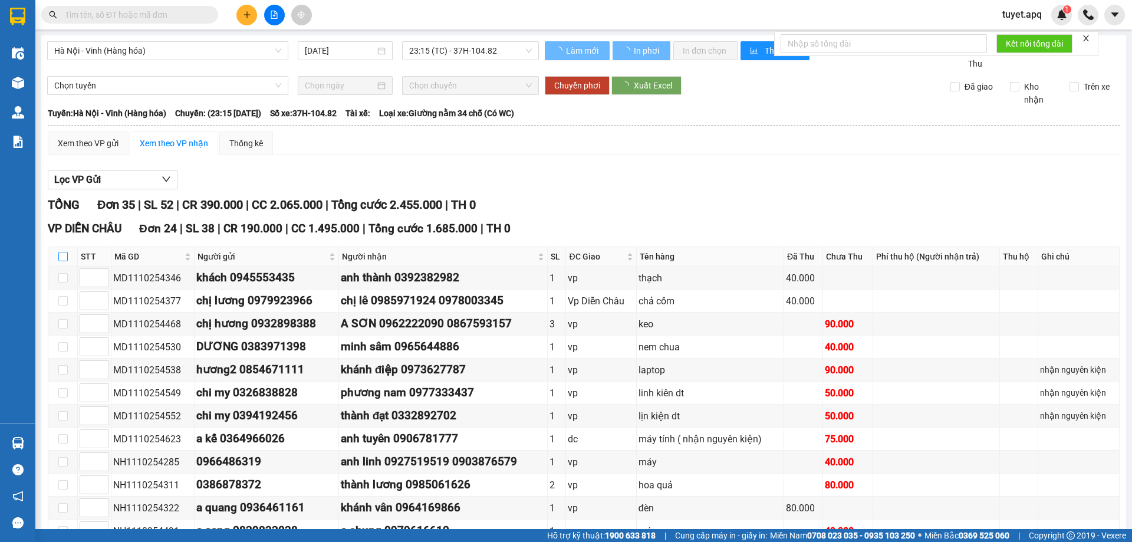
click at [65, 256] on input "checkbox" at bounding box center [62, 256] width 9 height 9
checkbox input "true"
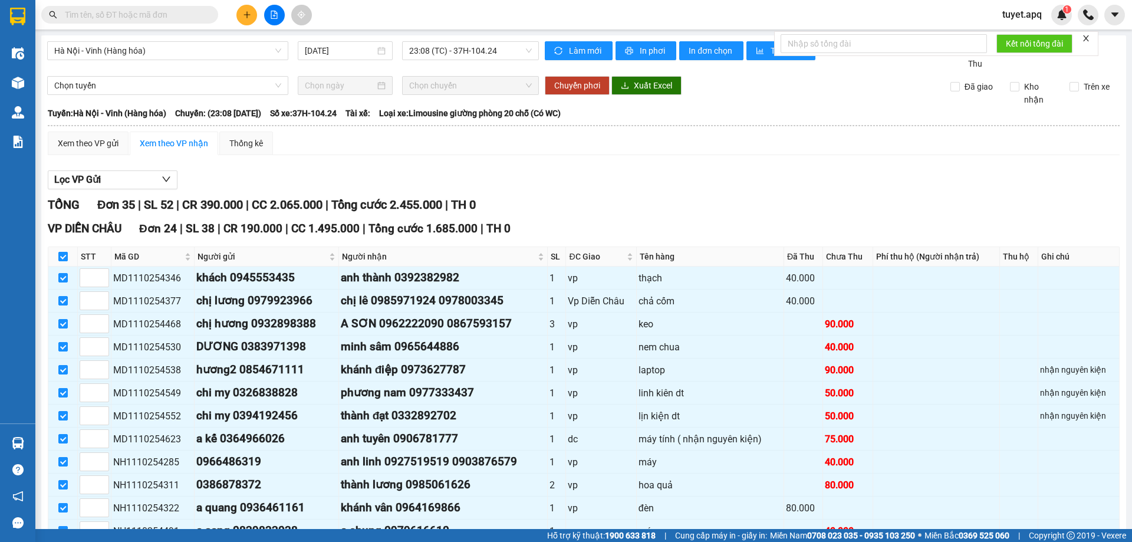
checkbox input "true"
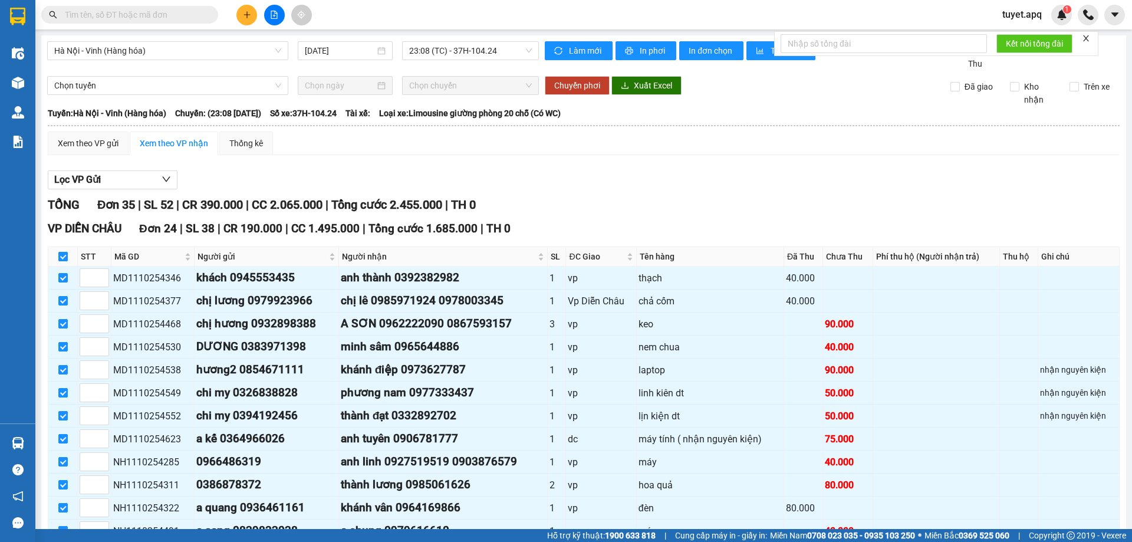
checkbox input "true"
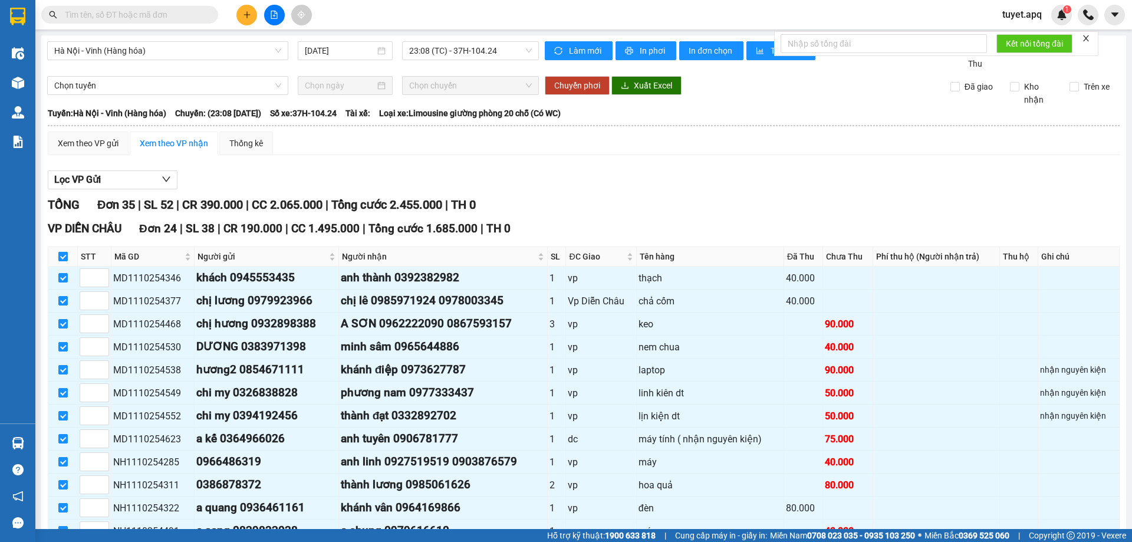
checkbox input "true"
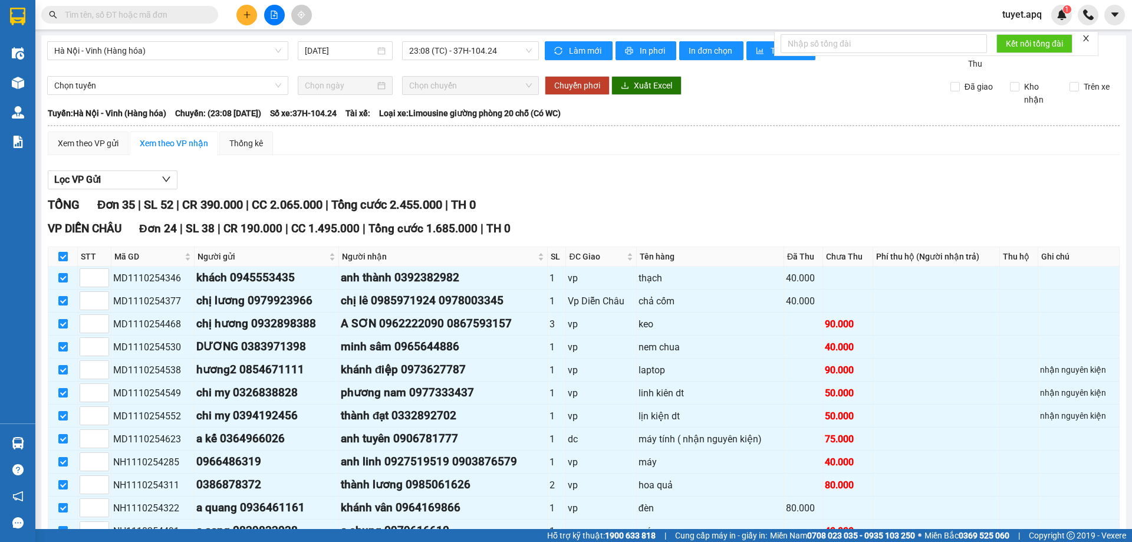
checkbox input "true"
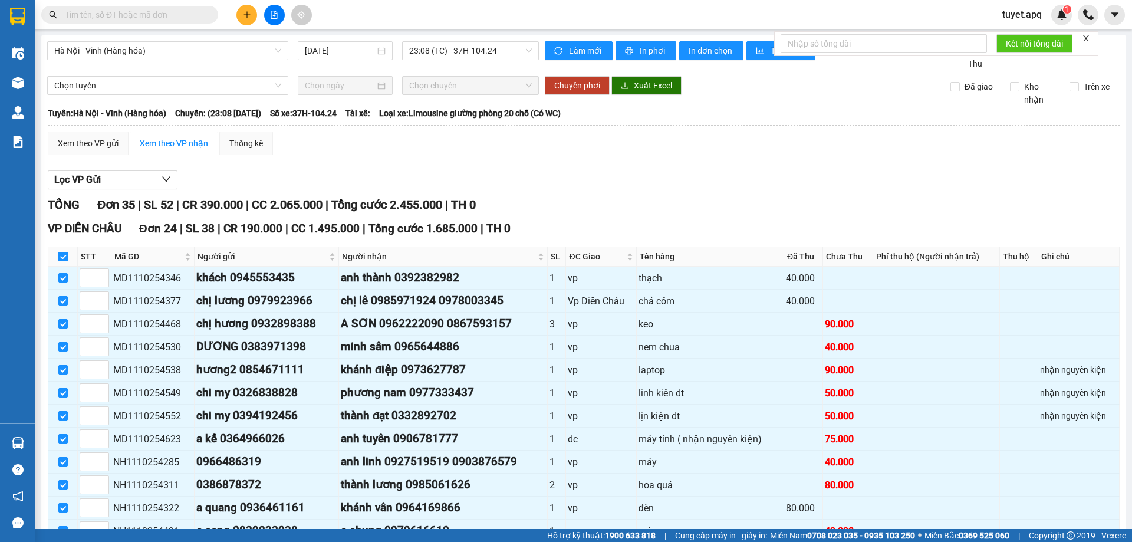
checkbox input "true"
click at [65, 258] on input "checkbox" at bounding box center [62, 256] width 9 height 9
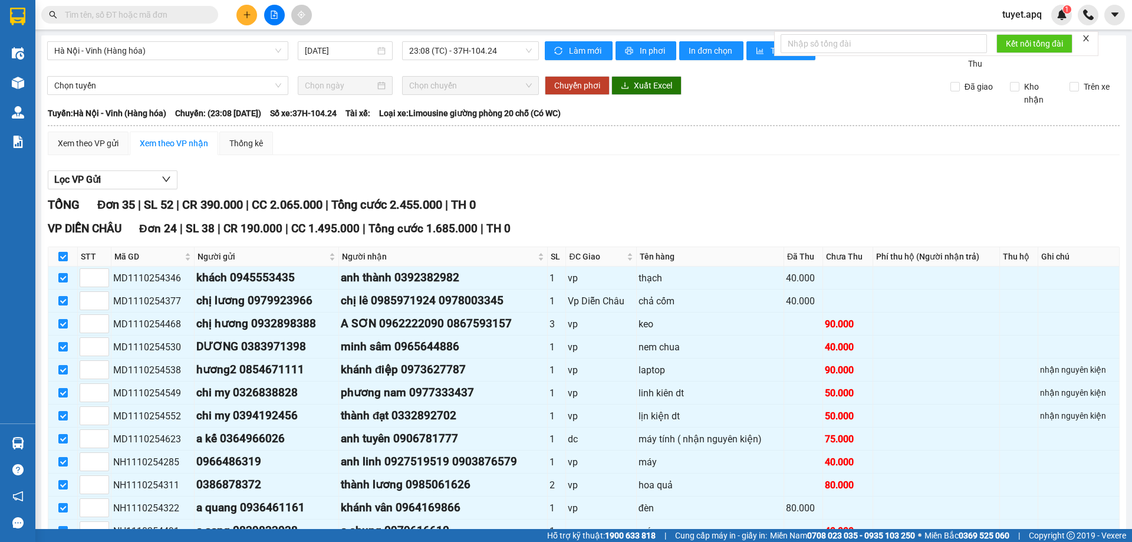
checkbox input "false"
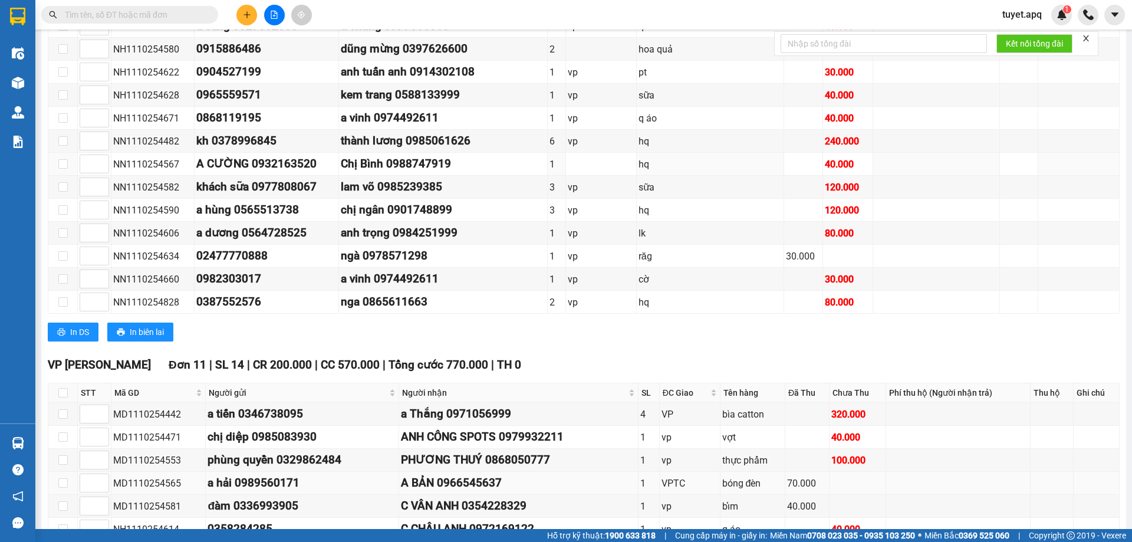
scroll to position [692, 0]
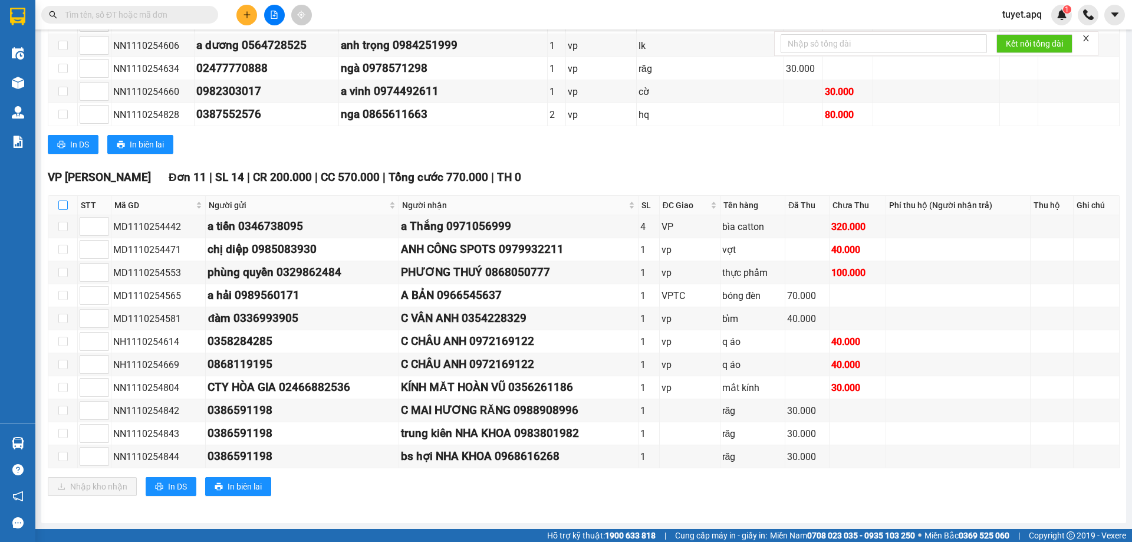
click at [62, 205] on input "checkbox" at bounding box center [62, 204] width 9 height 9
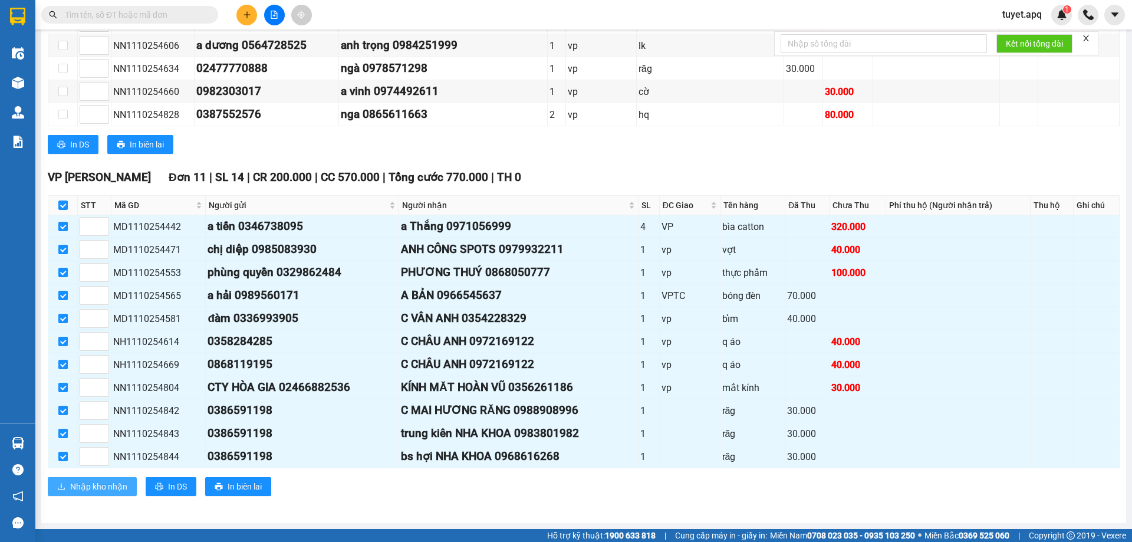
click at [101, 485] on span "Nhập kho nhận" at bounding box center [98, 486] width 57 height 13
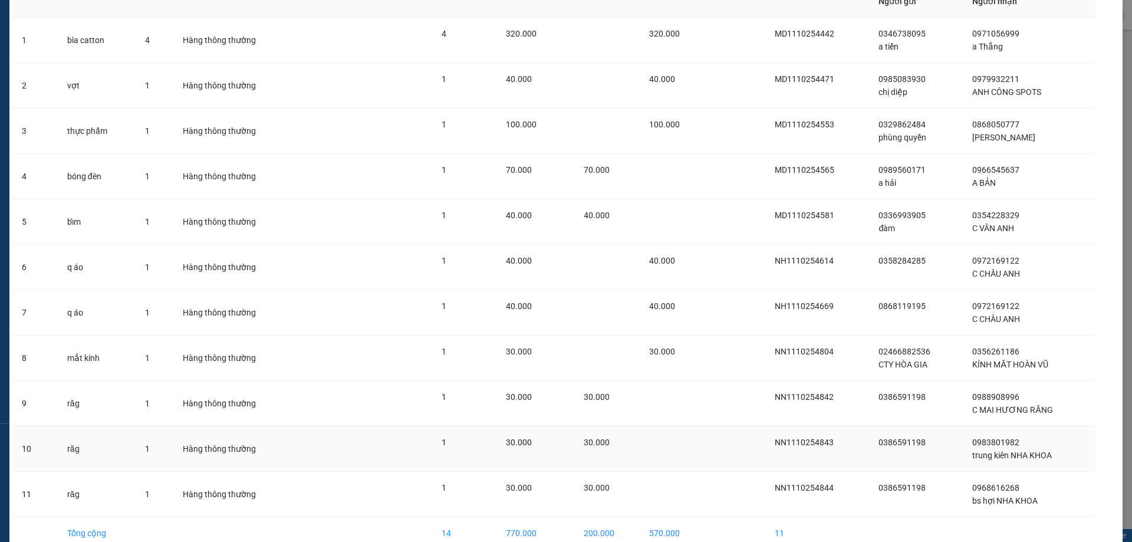
scroll to position [143, 0]
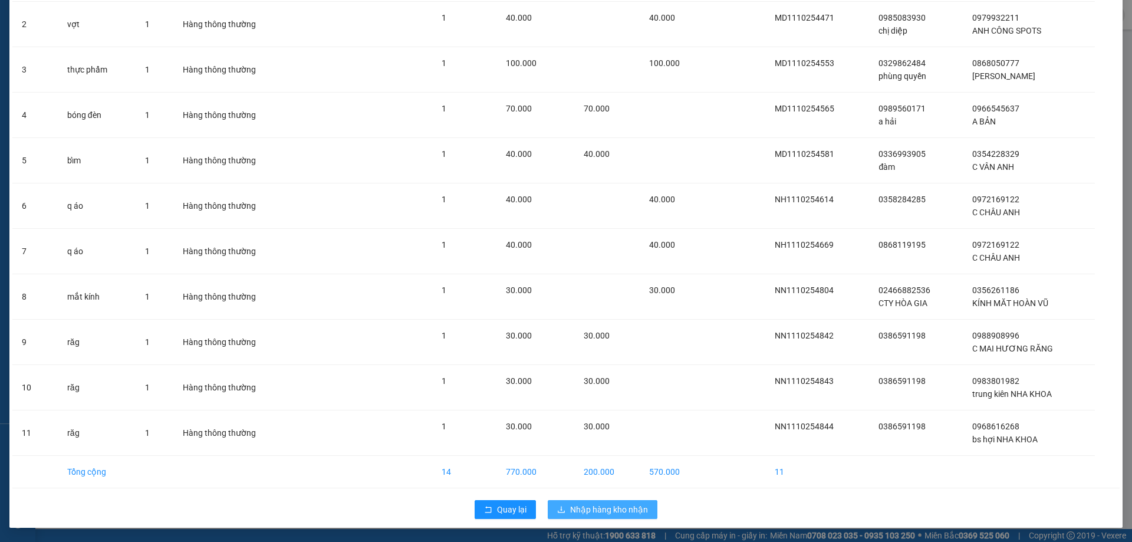
click at [589, 510] on span "Nhập hàng kho nhận" at bounding box center [609, 509] width 78 height 13
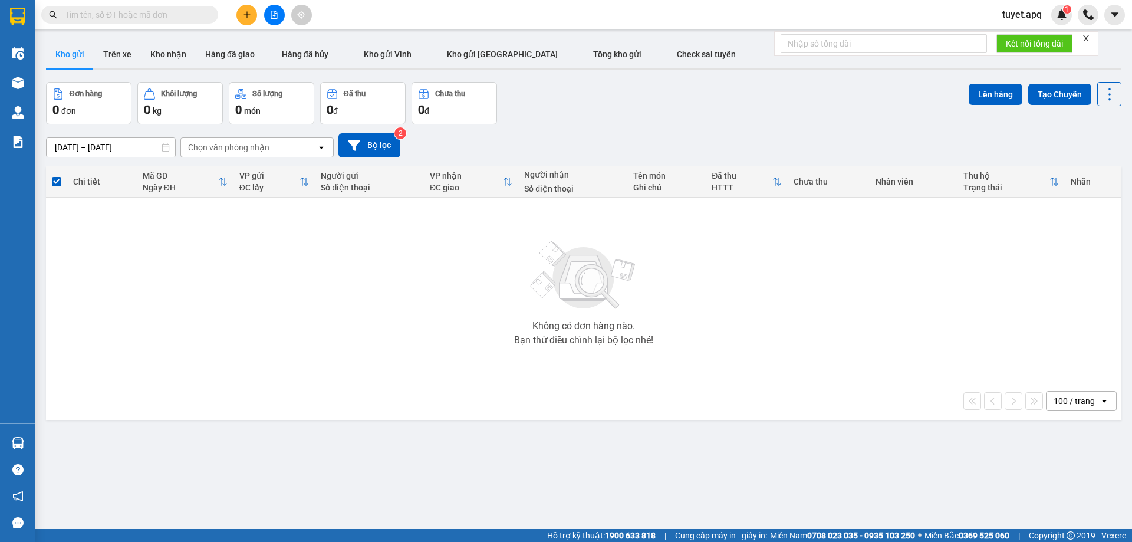
click at [167, 11] on input "text" at bounding box center [134, 14] width 139 height 13
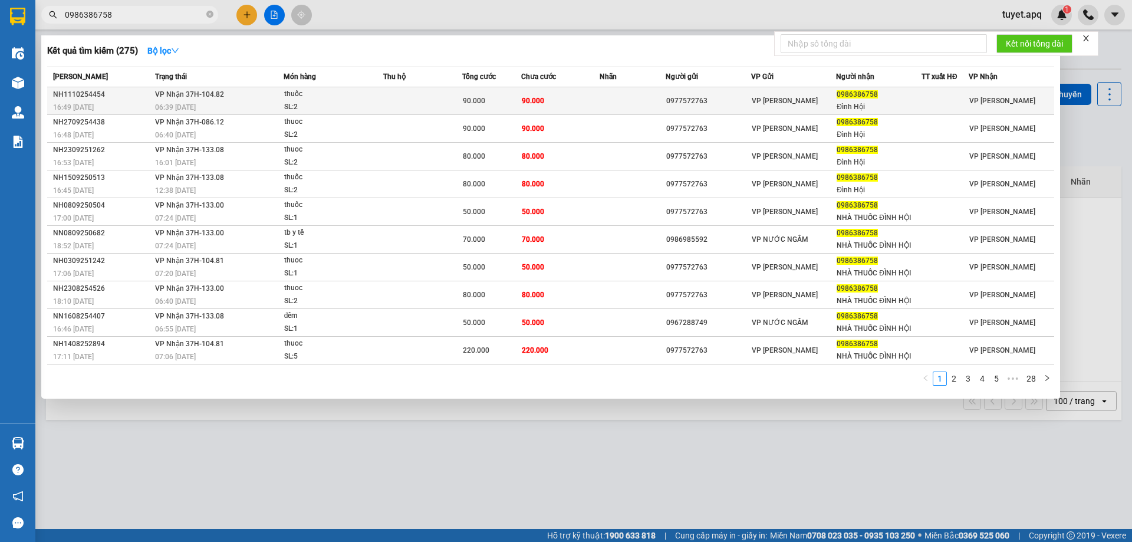
click at [422, 101] on td at bounding box center [422, 101] width 79 height 28
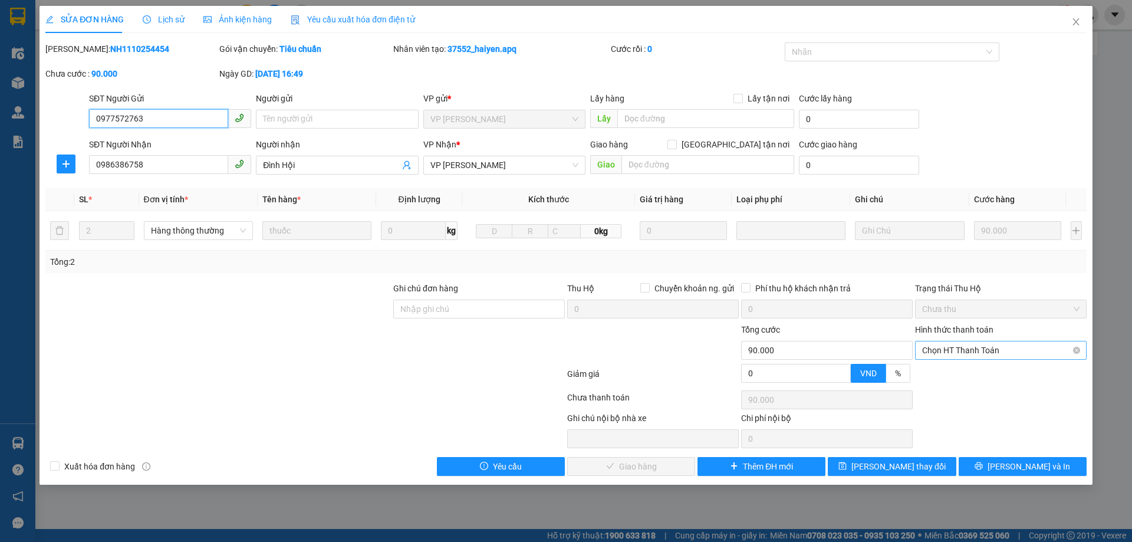
click at [973, 346] on span "Chọn HT Thanh Toán" at bounding box center [1000, 350] width 157 height 18
click at [947, 375] on div "Tại văn phòng" at bounding box center [1000, 373] width 157 height 13
click at [615, 465] on span "[PERSON_NAME] và Giao hàng" at bounding box center [645, 466] width 113 height 13
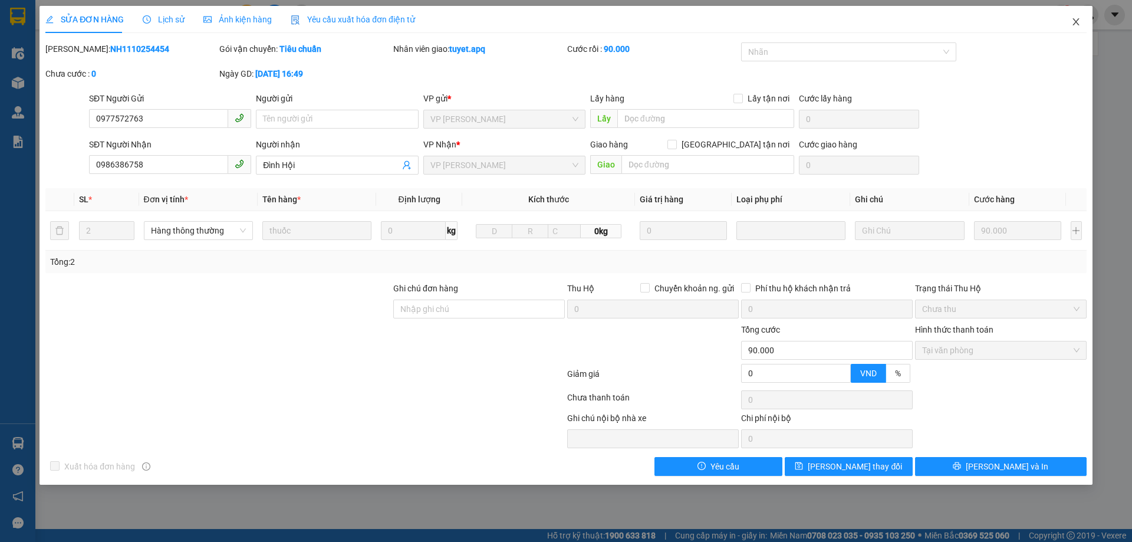
click at [1076, 24] on icon "close" at bounding box center [1075, 21] width 6 height 7
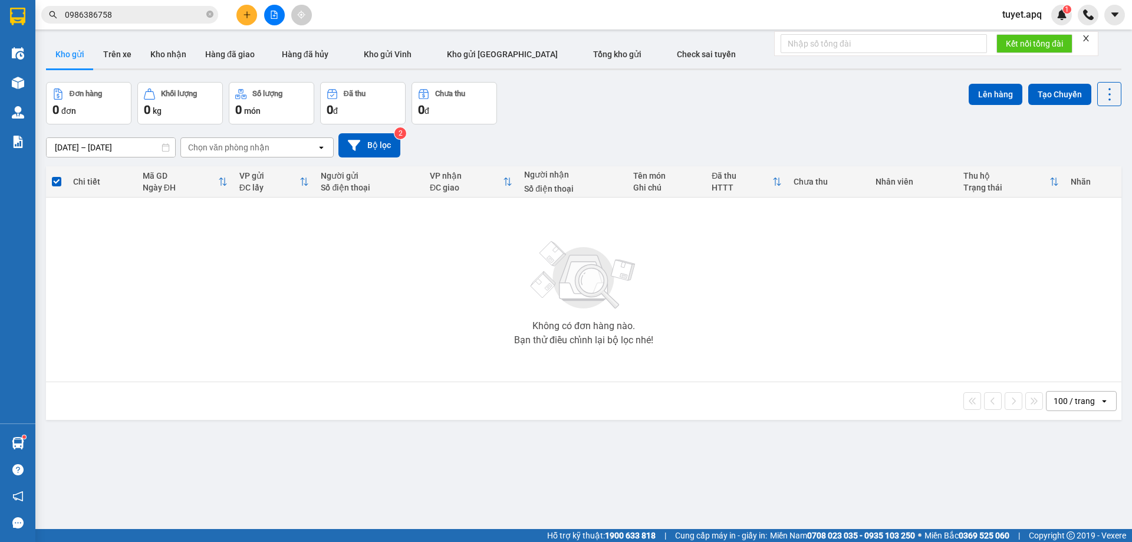
click at [255, 24] on div at bounding box center [274, 15] width 88 height 21
click at [240, 10] on button at bounding box center [246, 15] width 21 height 21
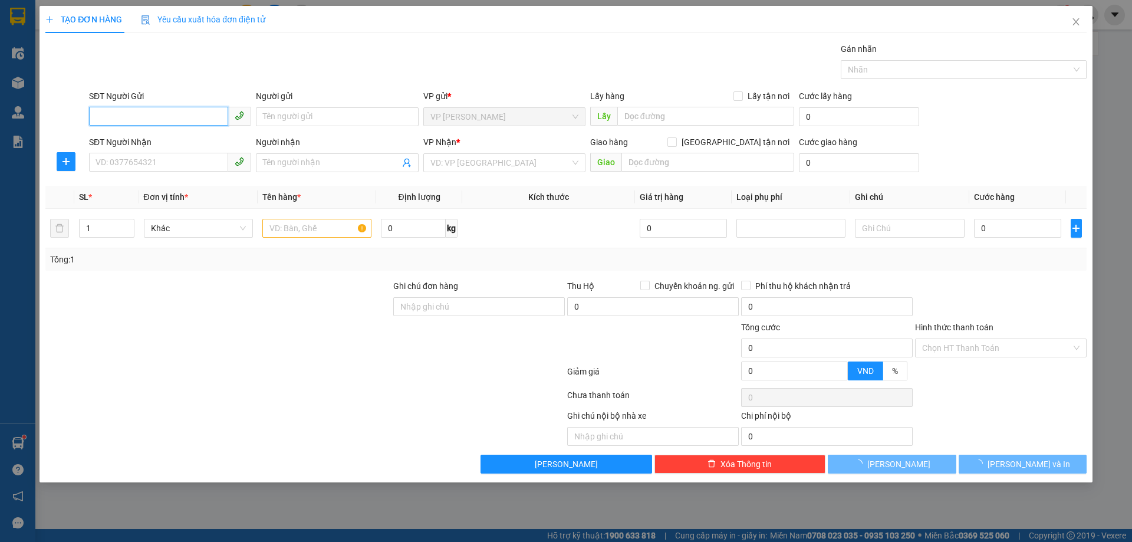
click at [157, 116] on input "SĐT Người Gửi" at bounding box center [158, 116] width 139 height 19
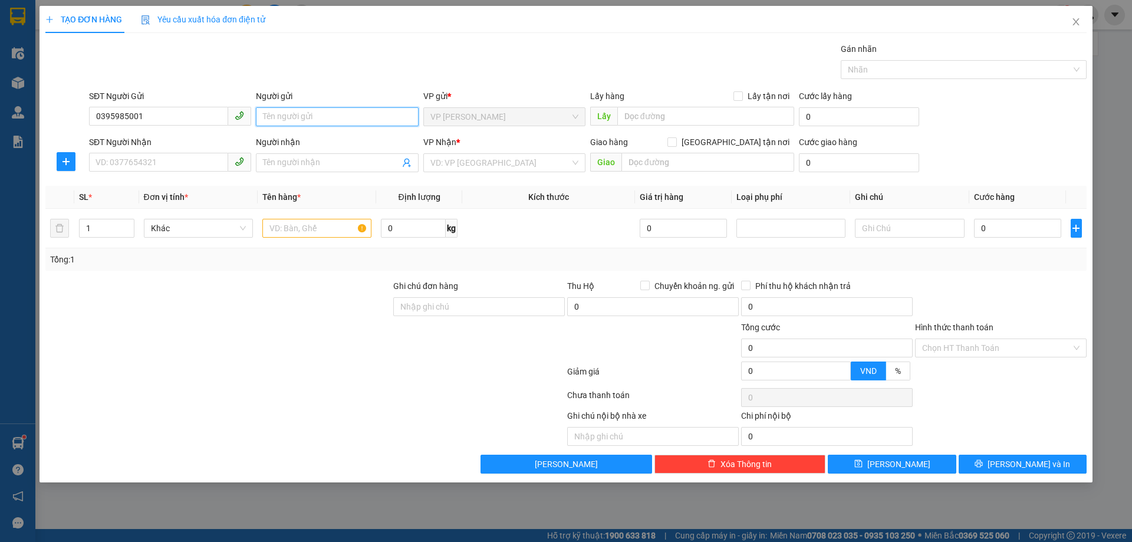
click at [316, 119] on input "Người gửi" at bounding box center [337, 116] width 162 height 19
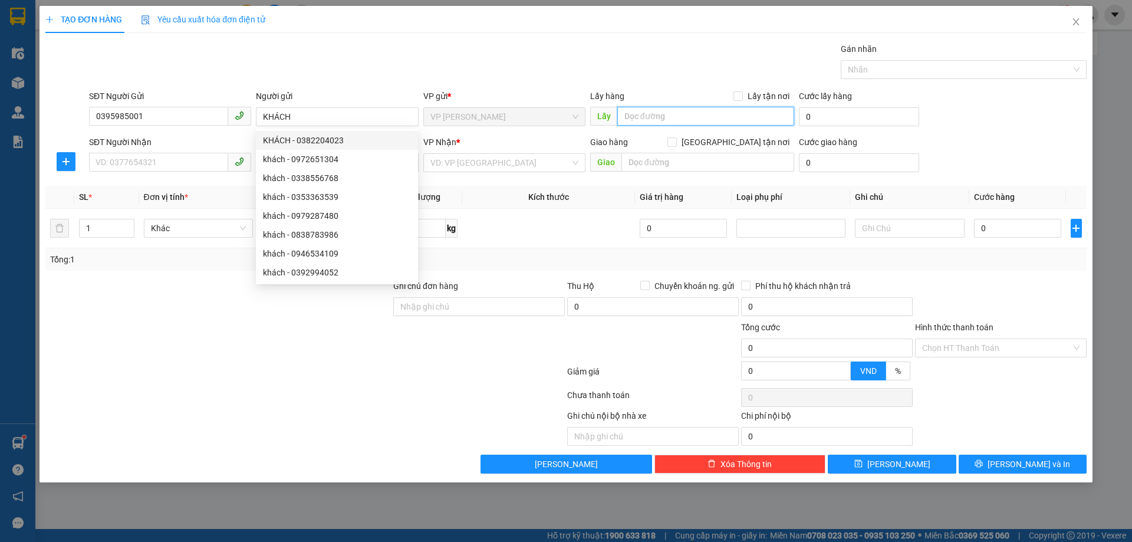
click at [667, 114] on input "text" at bounding box center [705, 116] width 177 height 19
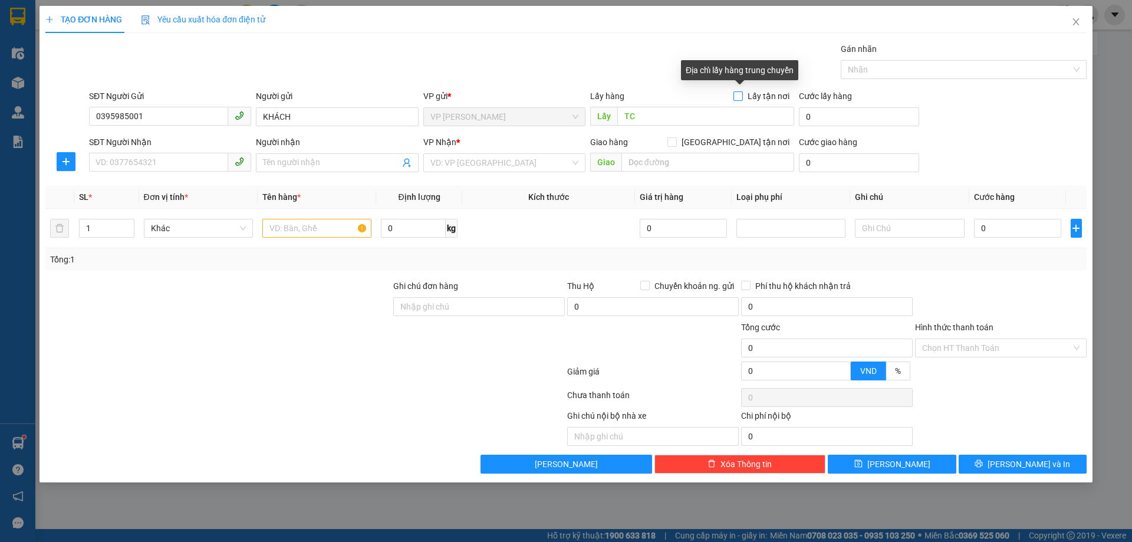
click at [737, 94] on input "Lấy tận nơi" at bounding box center [737, 95] width 8 height 8
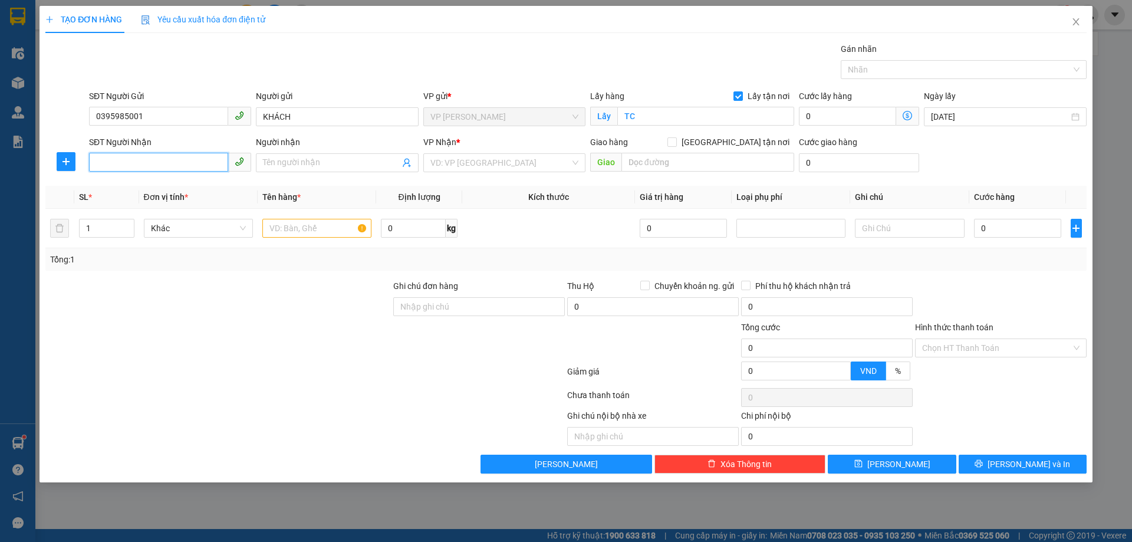
click at [133, 160] on input "SĐT Người Nhận" at bounding box center [158, 162] width 139 height 19
click at [142, 188] on div "0813277166 - TRẦN DIỄM QUỲNH" at bounding box center [170, 186] width 148 height 13
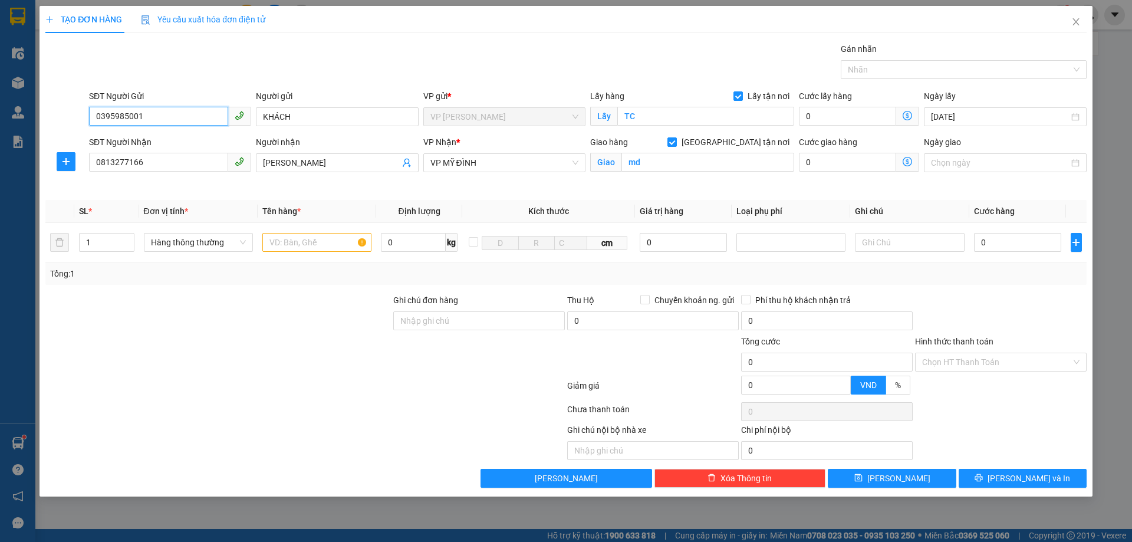
drag, startPoint x: 148, startPoint y: 111, endPoint x: 0, endPoint y: 139, distance: 150.5
click at [0, 139] on div "TẠO ĐƠN HÀNG Yêu cầu xuất hóa đơn điện tử Transit Pickup Surcharge Ids Transit …" at bounding box center [566, 271] width 1132 height 542
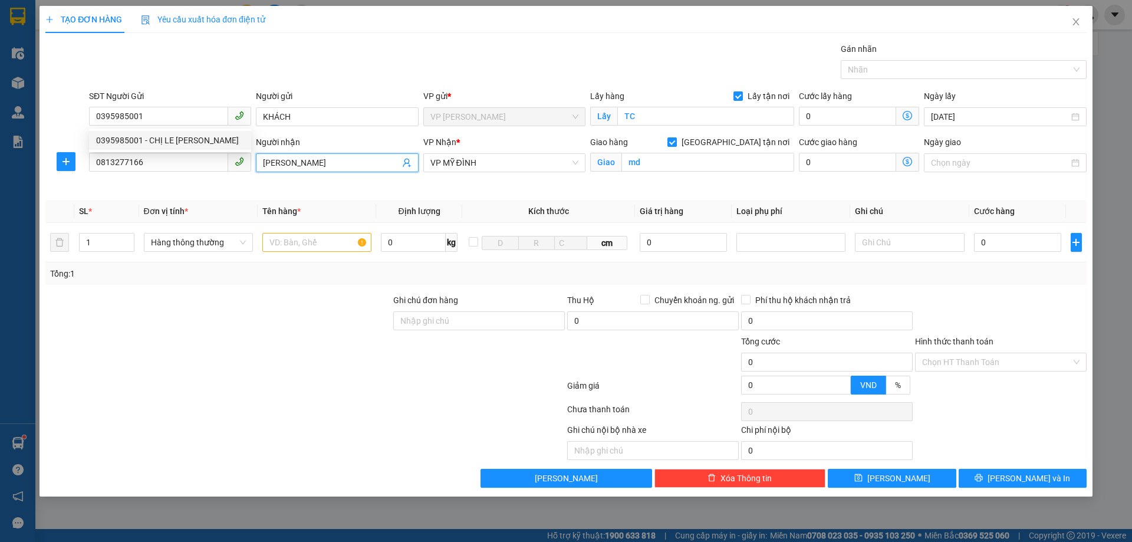
click at [371, 155] on span "TRẦN DIỄM QUỲNH" at bounding box center [337, 162] width 162 height 19
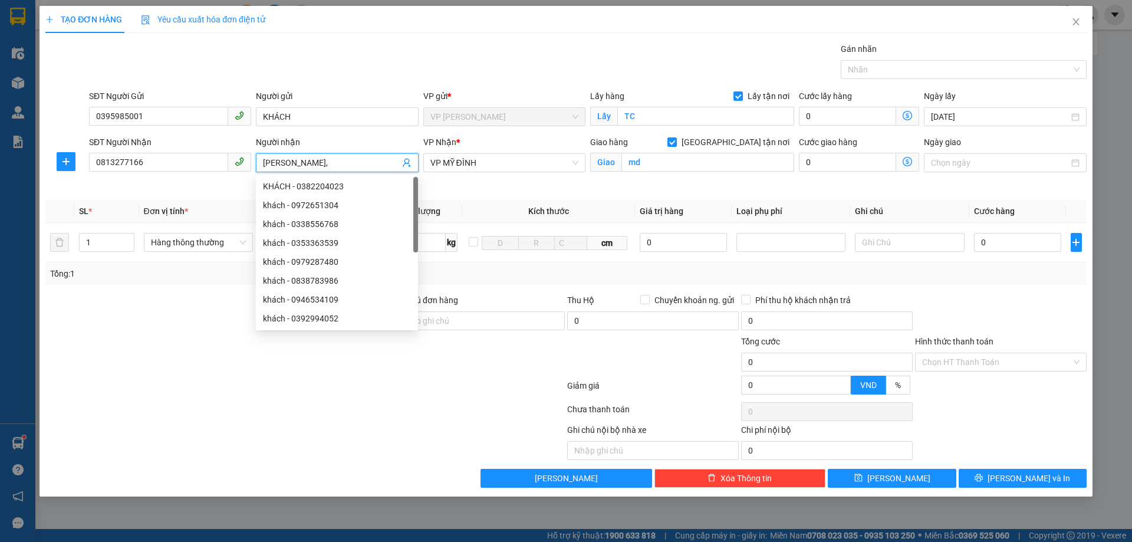
paste input "0395985001"
click at [204, 487] on div "Lưu nháp Xóa Thông tin Lưu Lưu và In" at bounding box center [565, 478] width 1043 height 19
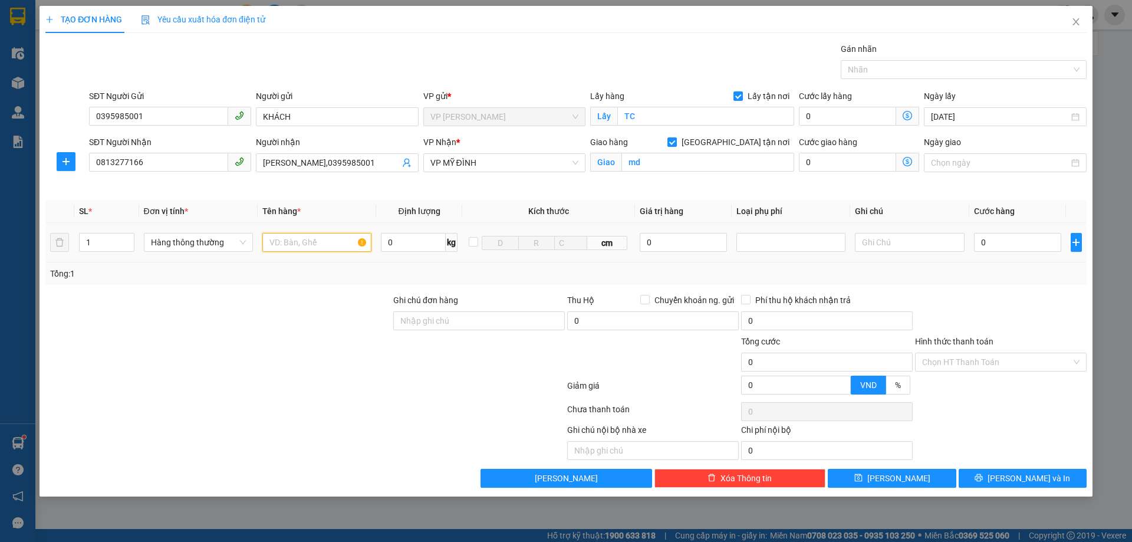
click at [271, 246] on input "text" at bounding box center [316, 242] width 109 height 19
click at [998, 236] on input "0" at bounding box center [1018, 242] width 88 height 19
click at [991, 364] on input "Hình thức thanh toán" at bounding box center [996, 362] width 149 height 18
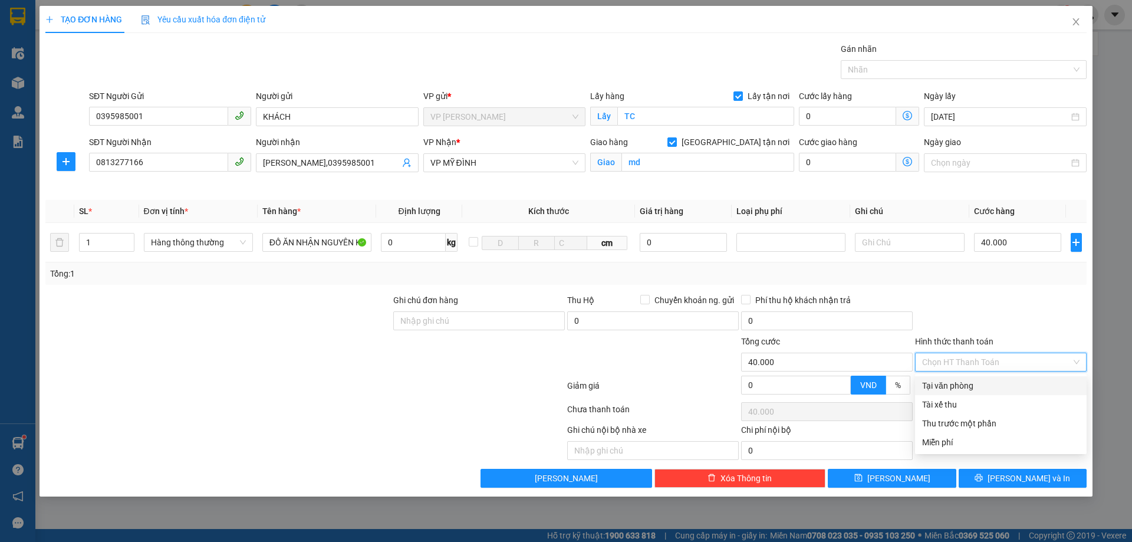
click at [976, 387] on div "Tại văn phòng" at bounding box center [1000, 385] width 157 height 13
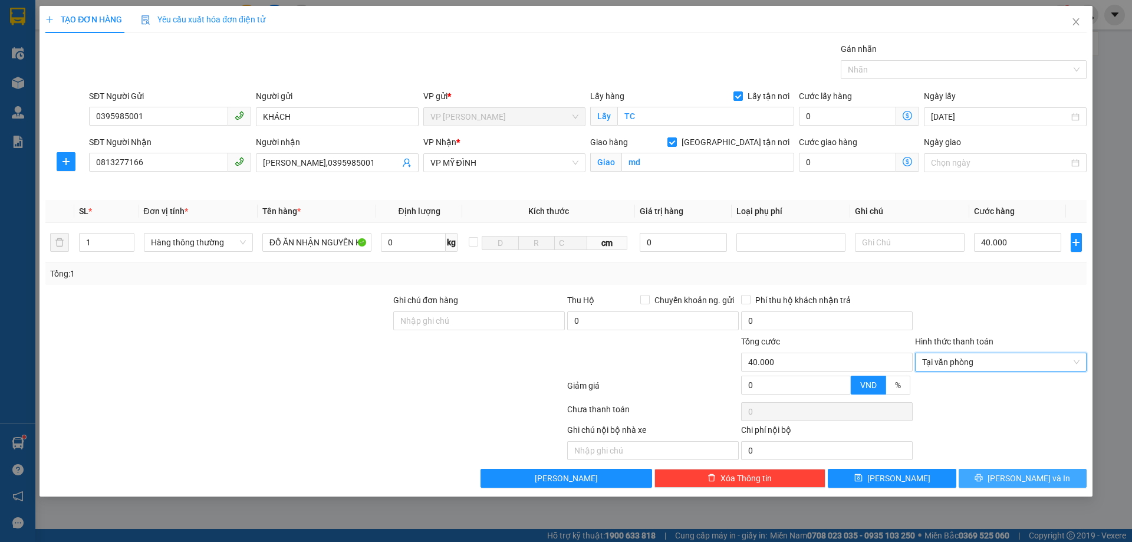
click at [983, 482] on span "printer" at bounding box center [978, 477] width 8 height 9
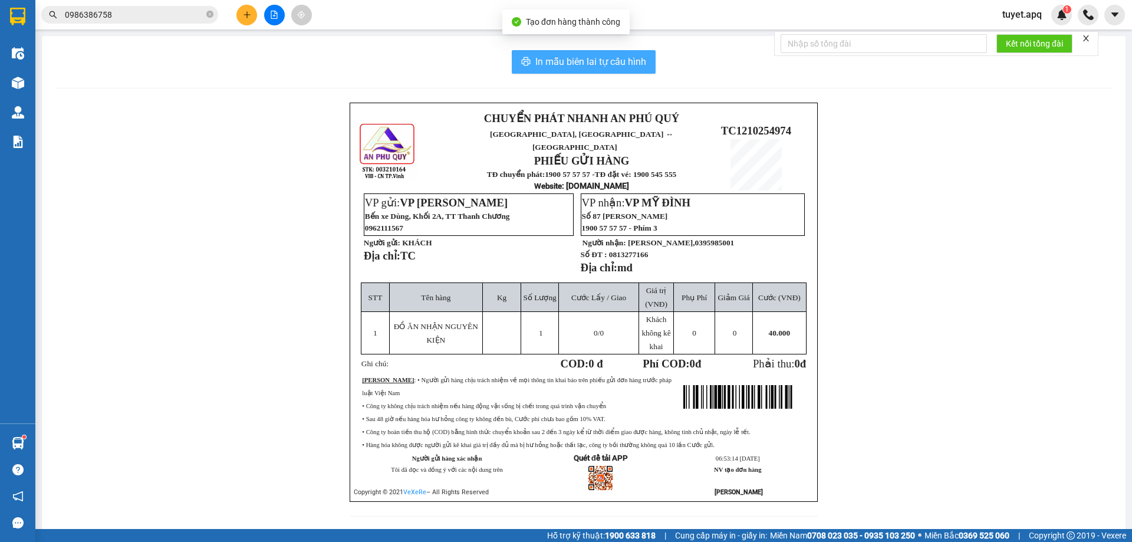
click at [575, 65] on span "In mẫu biên lai tự cấu hình" at bounding box center [590, 61] width 111 height 15
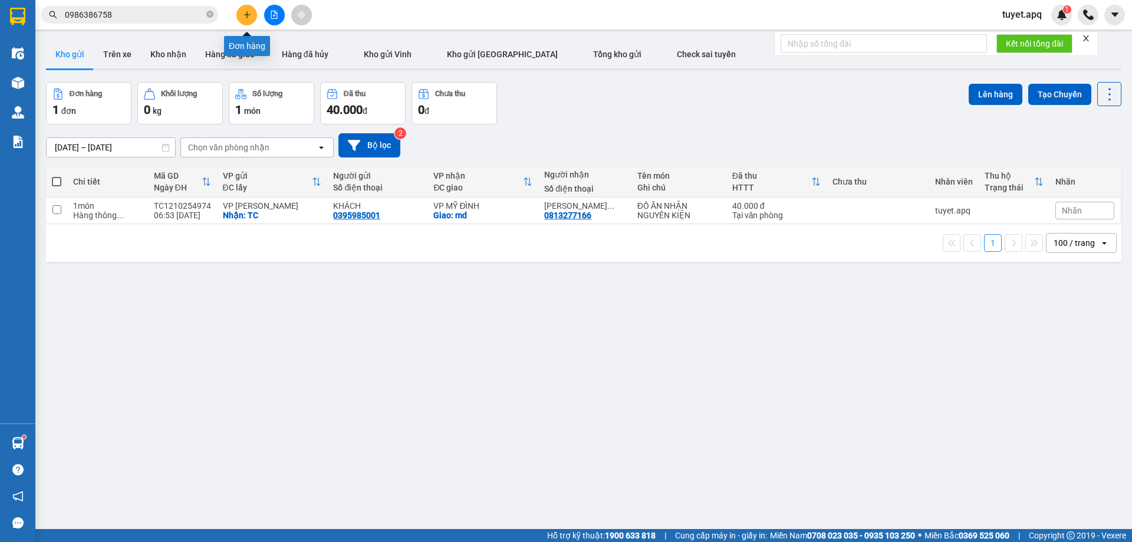
click at [250, 15] on icon "plus" at bounding box center [246, 14] width 6 height 1
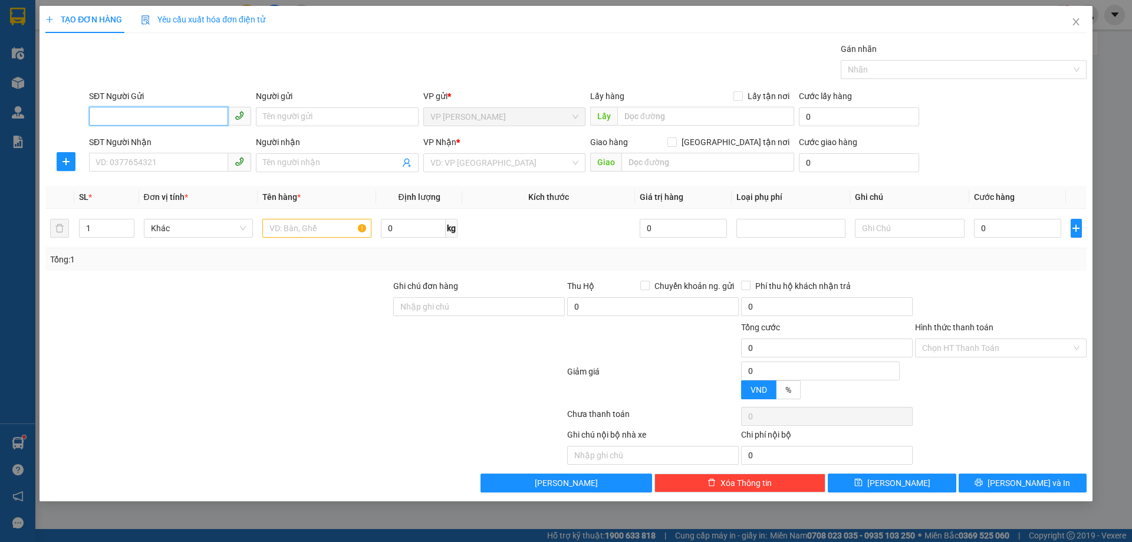
click at [179, 114] on input "SĐT Người Gửi" at bounding box center [158, 116] width 139 height 19
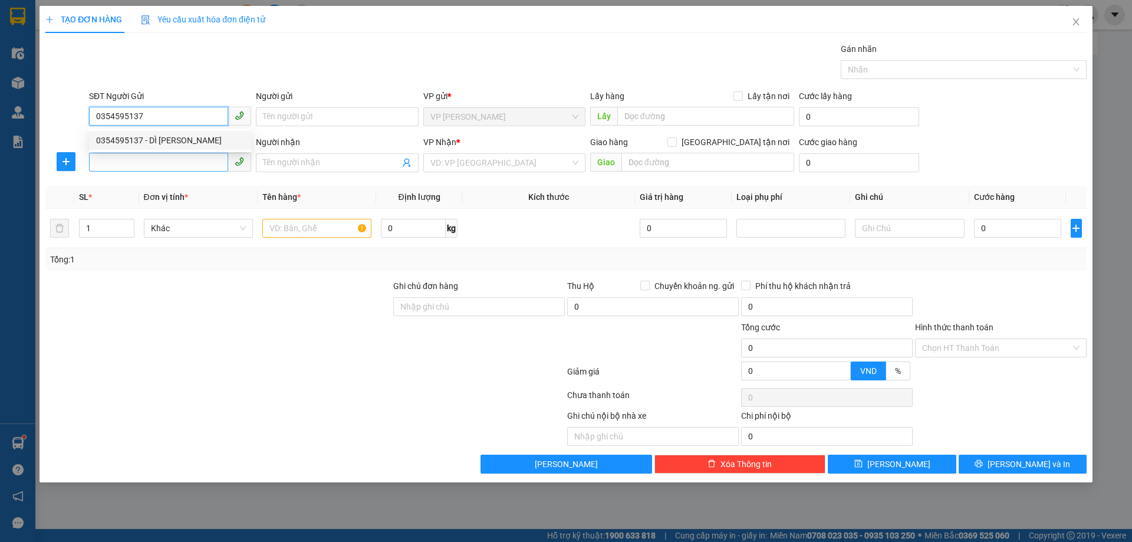
click at [212, 143] on div "0354595137 - DÌ TRẦN THỊ CHÂU" at bounding box center [170, 140] width 148 height 13
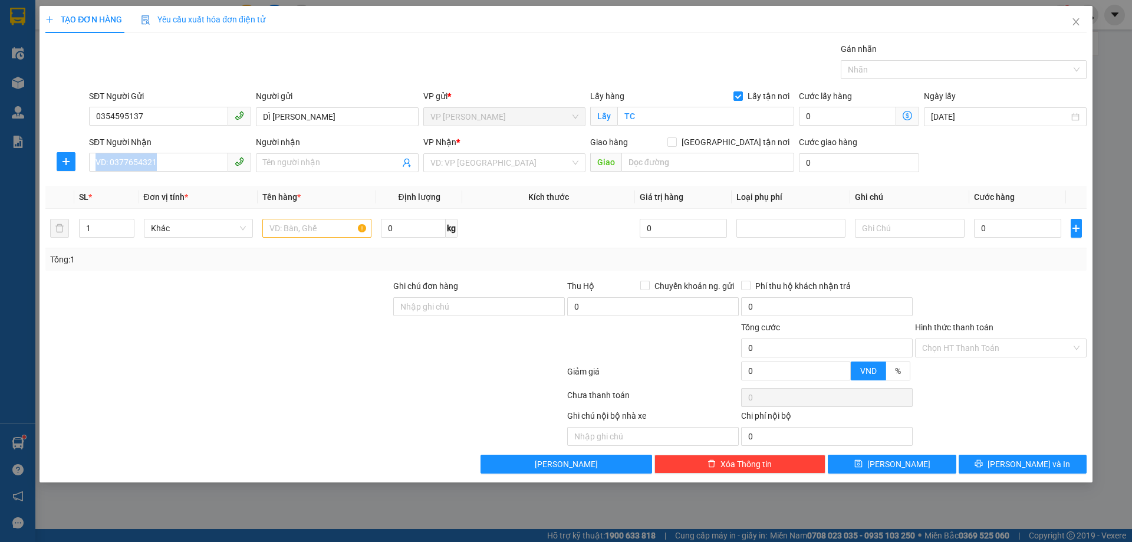
click at [203, 172] on div "SĐT Người Nhận VD: 0377654321" at bounding box center [170, 156] width 162 height 41
click at [180, 164] on input "SĐT Người Nhận" at bounding box center [158, 162] width 139 height 19
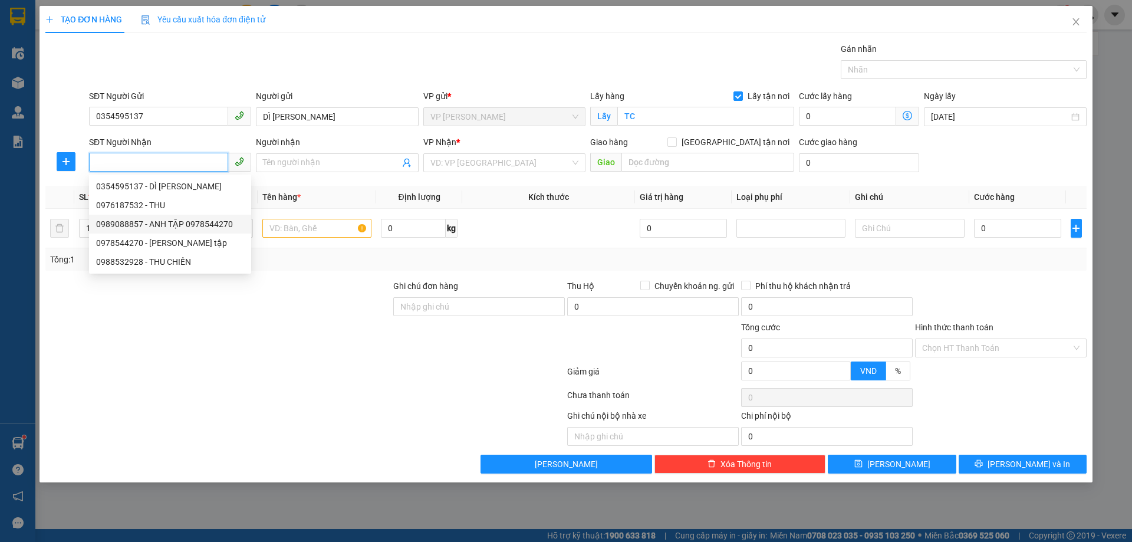
click at [189, 222] on div "0989088857 - ANH TẬP 0978544270" at bounding box center [170, 224] width 148 height 13
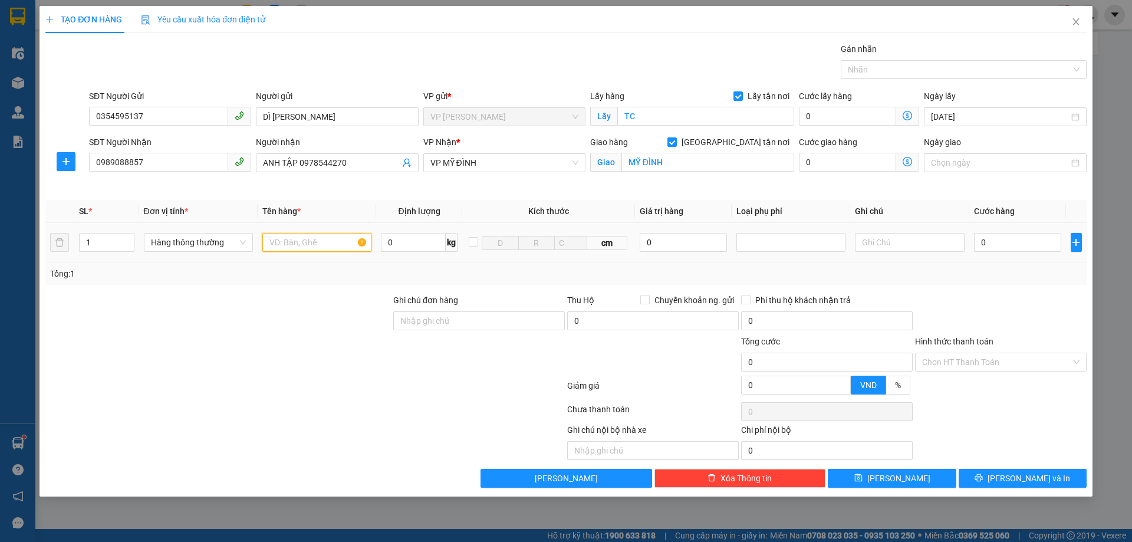
click at [325, 243] on input "text" at bounding box center [316, 242] width 109 height 19
click at [1002, 244] on input "0" at bounding box center [1018, 242] width 88 height 19
click at [1015, 480] on span "[PERSON_NAME] và In" at bounding box center [1028, 478] width 83 height 13
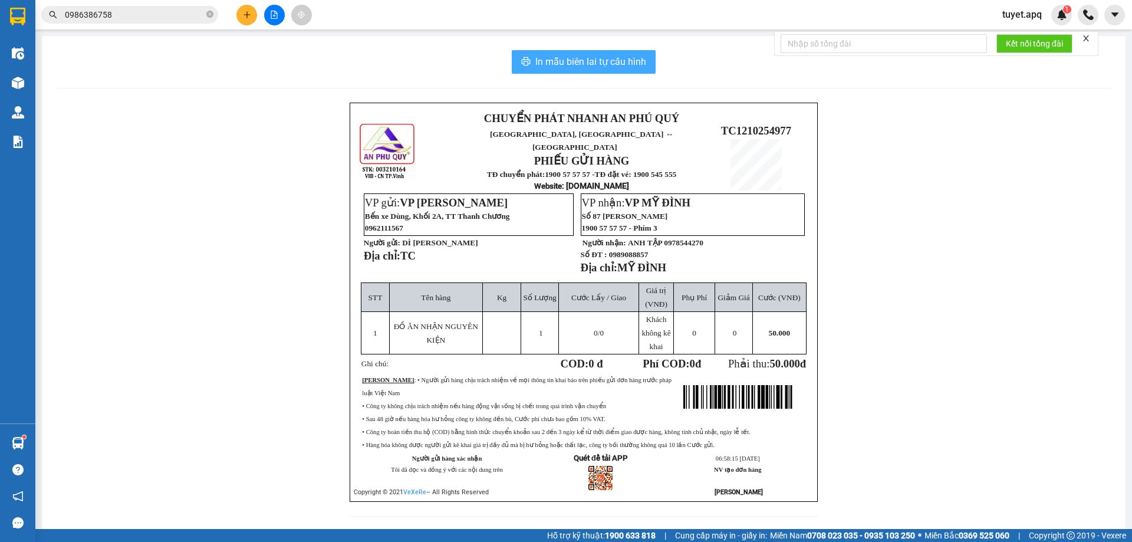
click at [598, 61] on span "In mẫu biên lai tự cấu hình" at bounding box center [590, 61] width 111 height 15
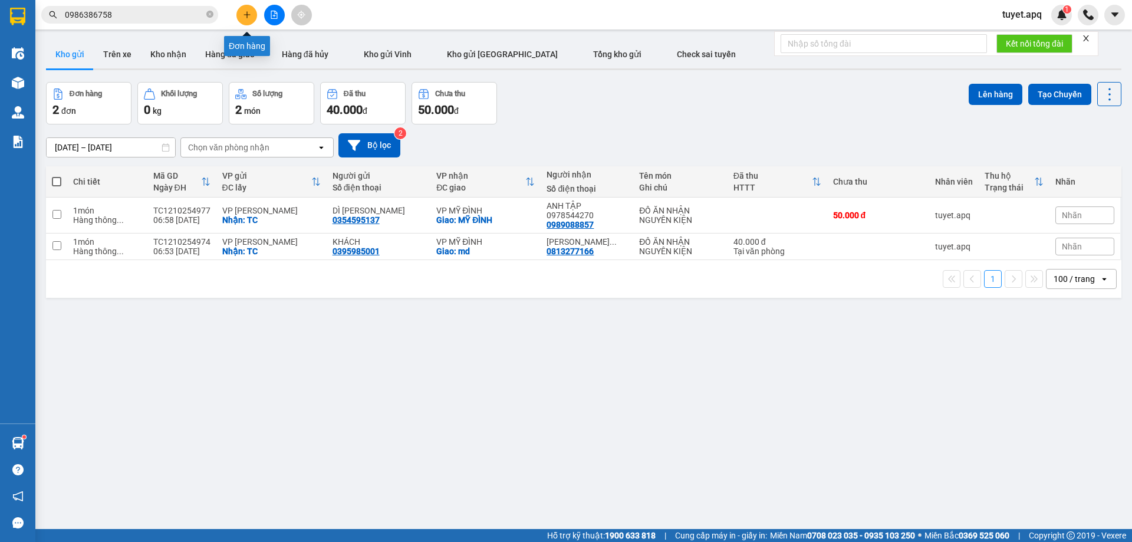
click at [247, 17] on icon "plus" at bounding box center [246, 14] width 1 height 6
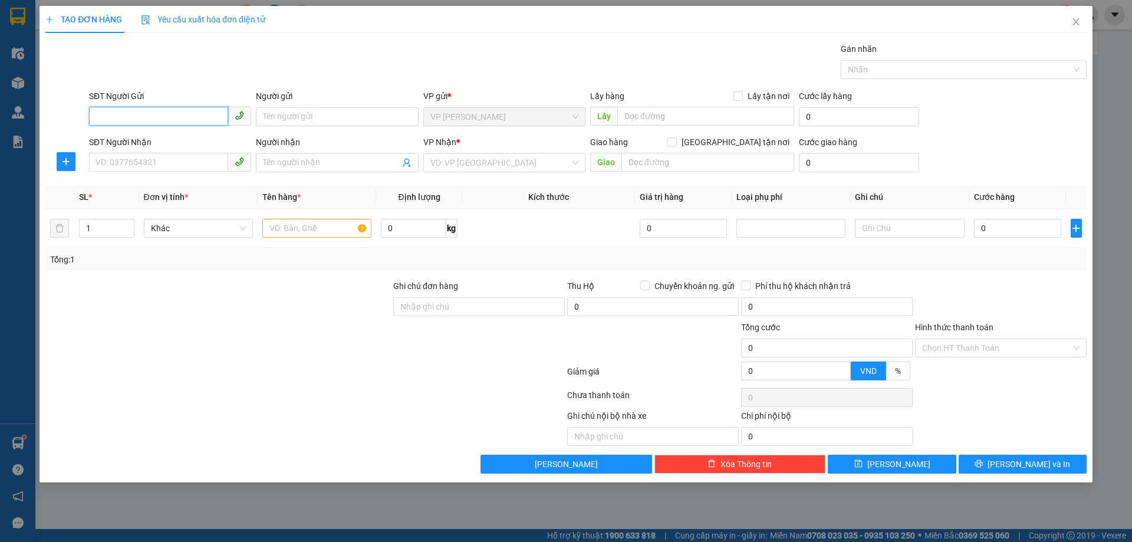
click at [177, 113] on input "SĐT Người Gửi" at bounding box center [158, 116] width 139 height 19
click at [156, 139] on div "0982069572 - dì Hạnh" at bounding box center [170, 140] width 148 height 13
click at [170, 160] on input "SĐT Người Nhận" at bounding box center [158, 162] width 139 height 19
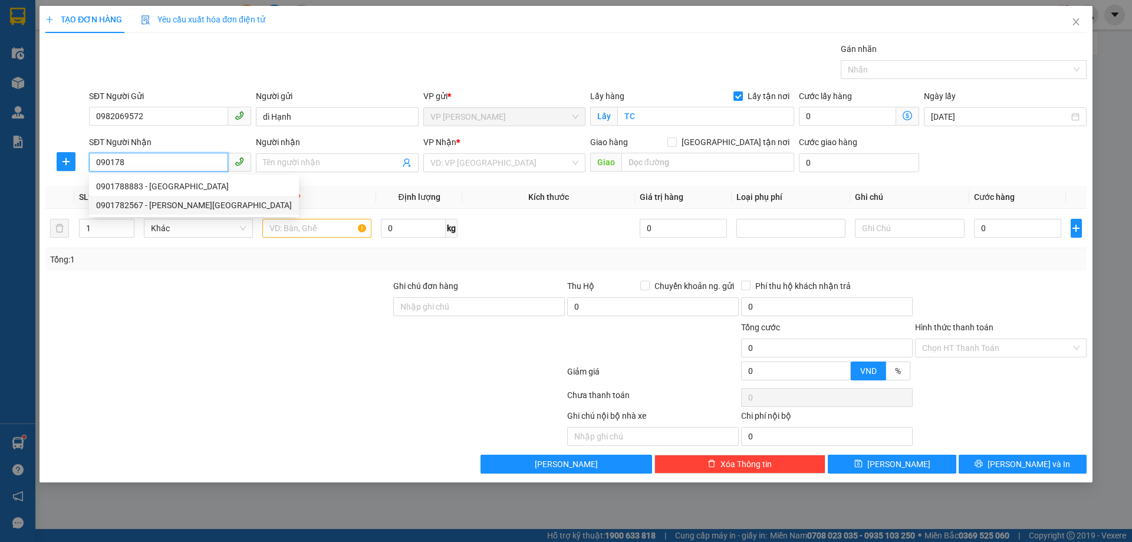
click at [175, 206] on div "0901782567 - nguyễn thị trà giang" at bounding box center [194, 205] width 196 height 13
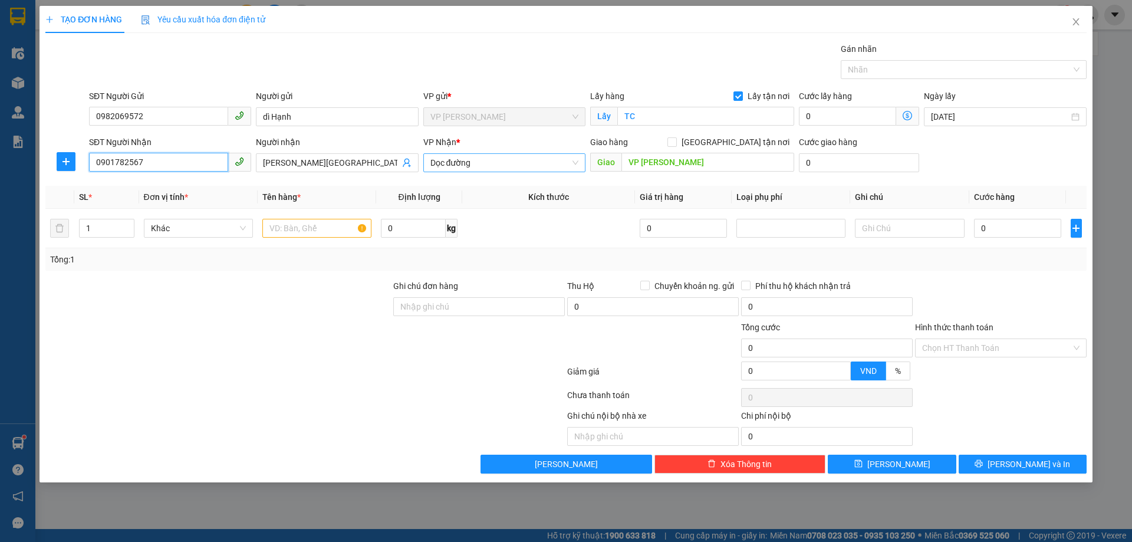
click at [492, 162] on span "Dọc đường" at bounding box center [504, 163] width 148 height 18
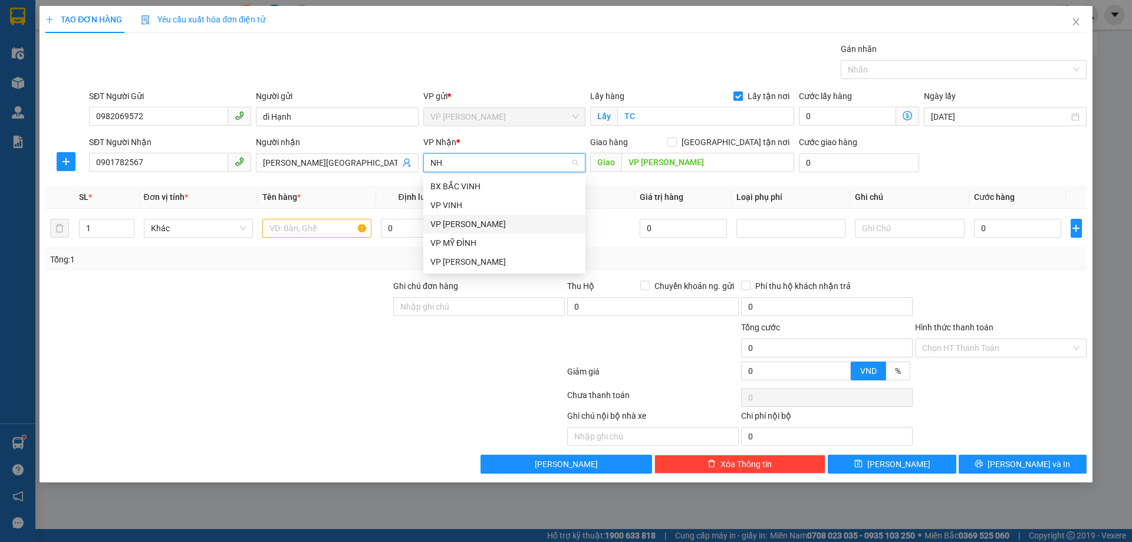
click at [487, 220] on div "VP [PERSON_NAME]" at bounding box center [504, 224] width 148 height 13
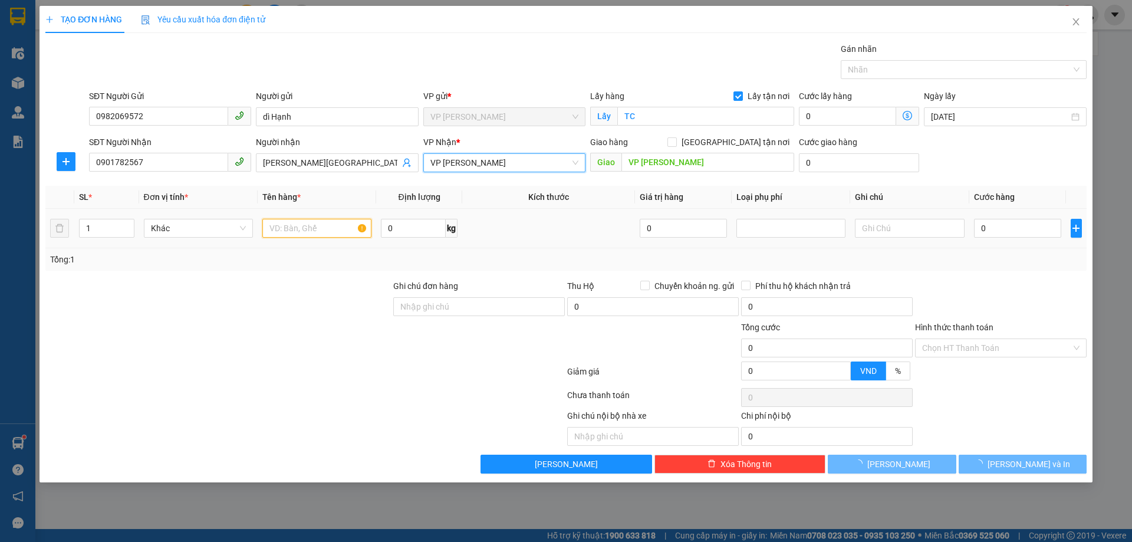
click at [332, 227] on input "text" at bounding box center [316, 228] width 109 height 19
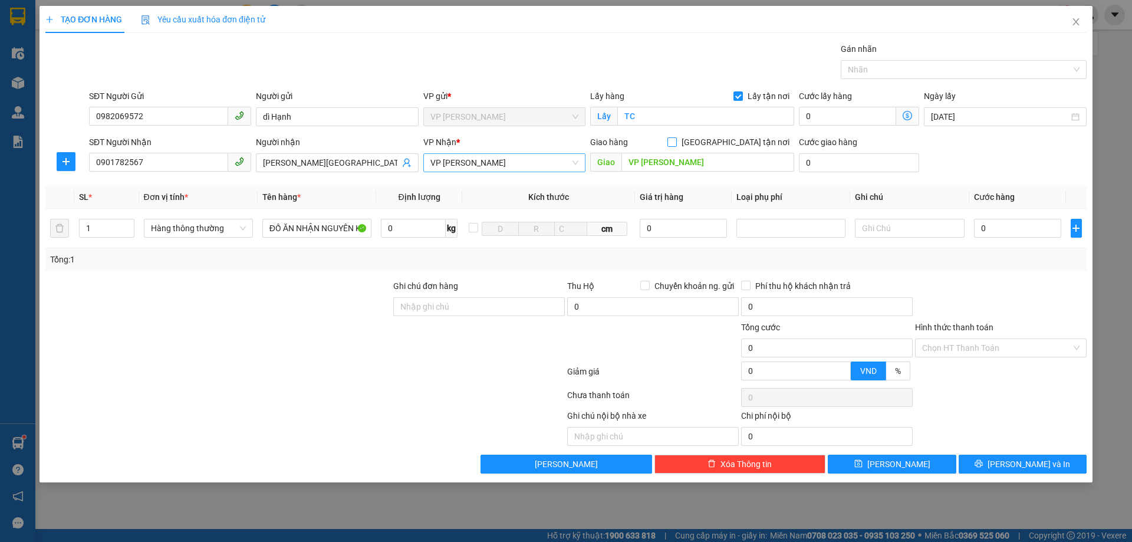
click at [676, 141] on input "[GEOGRAPHIC_DATA] tận nơi" at bounding box center [671, 141] width 8 height 8
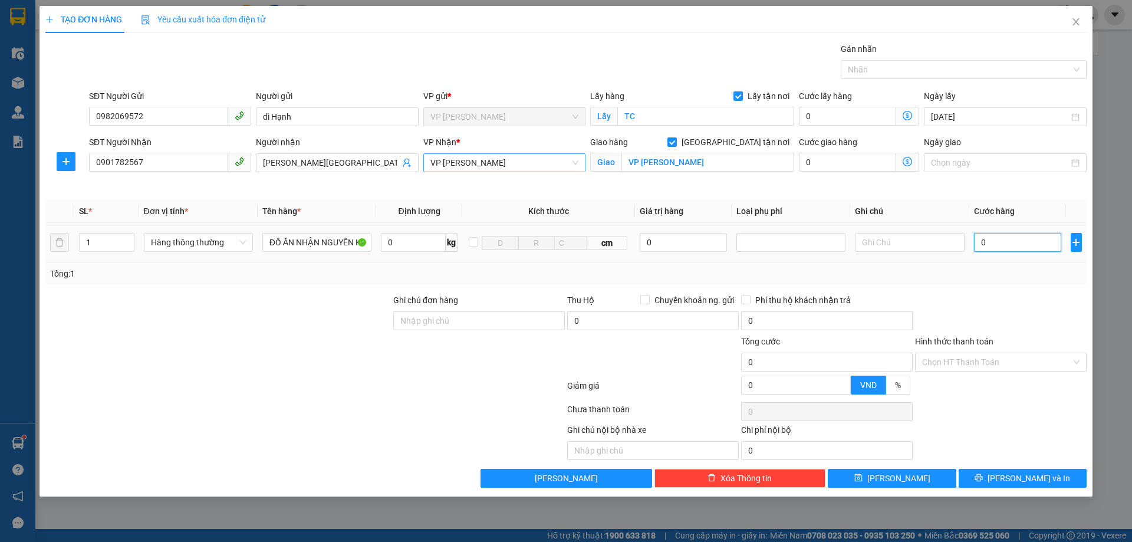
click at [1012, 239] on input "0" at bounding box center [1018, 242] width 88 height 19
click at [996, 355] on input "Hình thức thanh toán" at bounding box center [996, 362] width 149 height 18
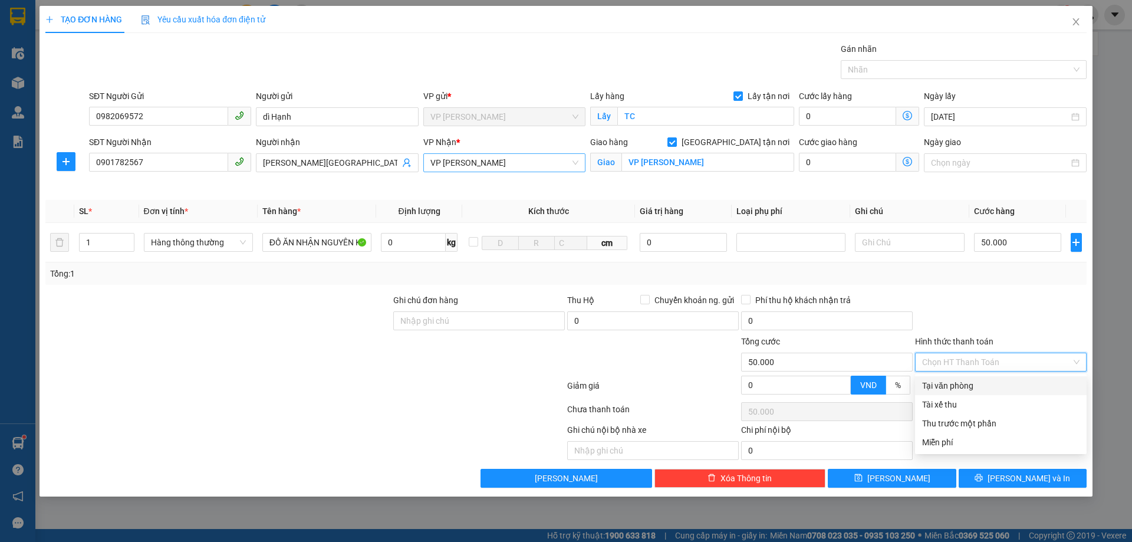
click at [986, 384] on div "Tại văn phòng" at bounding box center [1000, 385] width 157 height 13
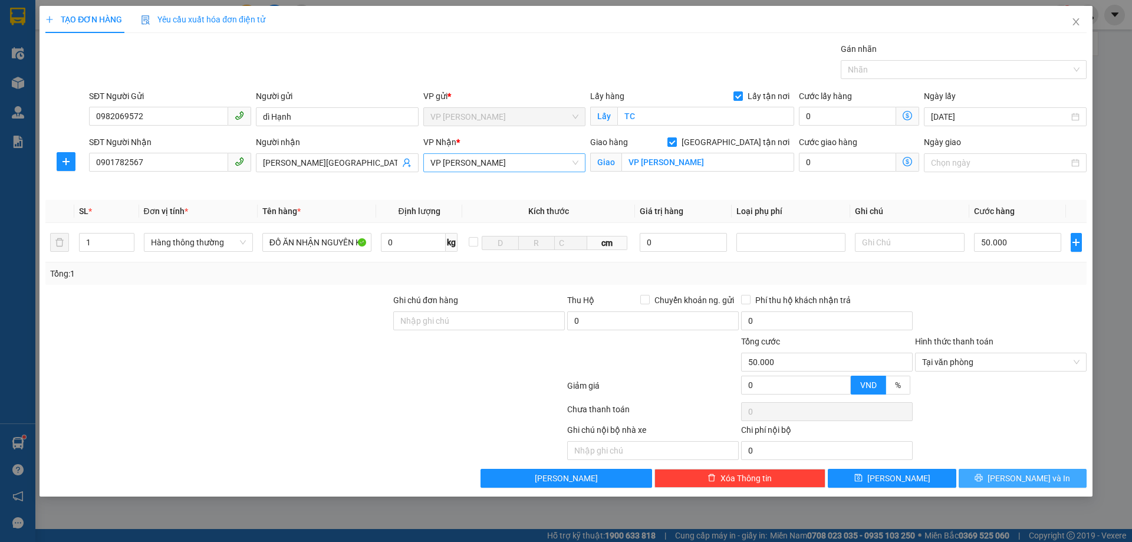
click at [983, 476] on icon "printer" at bounding box center [978, 477] width 8 height 8
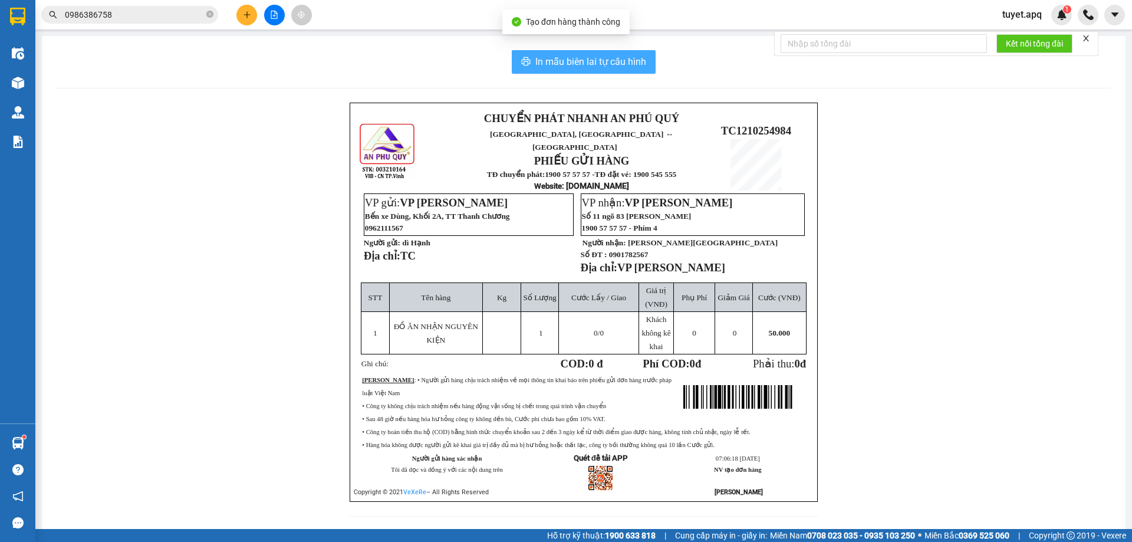
click at [623, 63] on span "In mẫu biên lai tự cấu hình" at bounding box center [590, 61] width 111 height 15
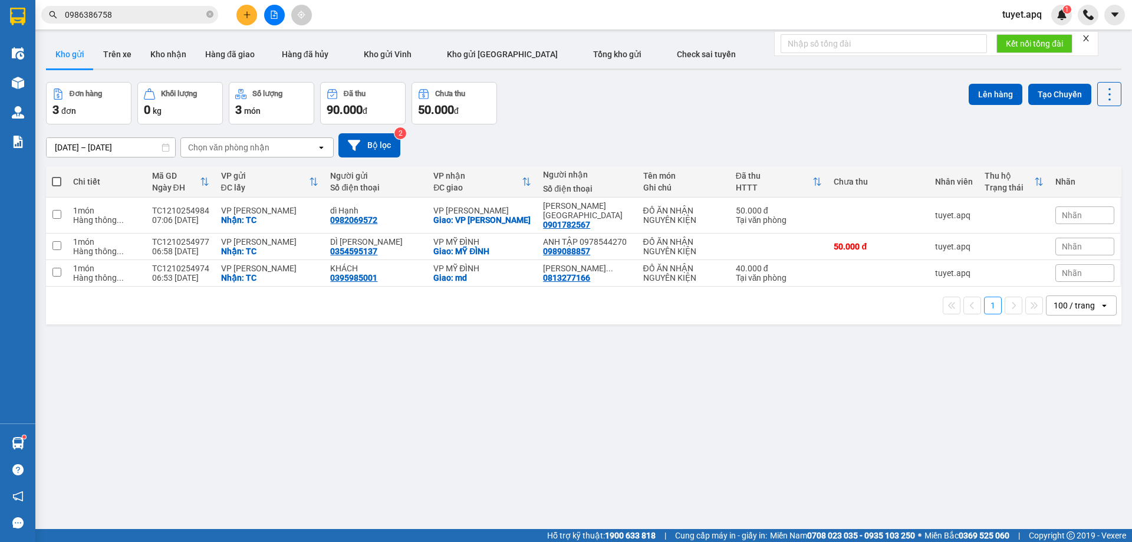
scroll to position [70, 0]
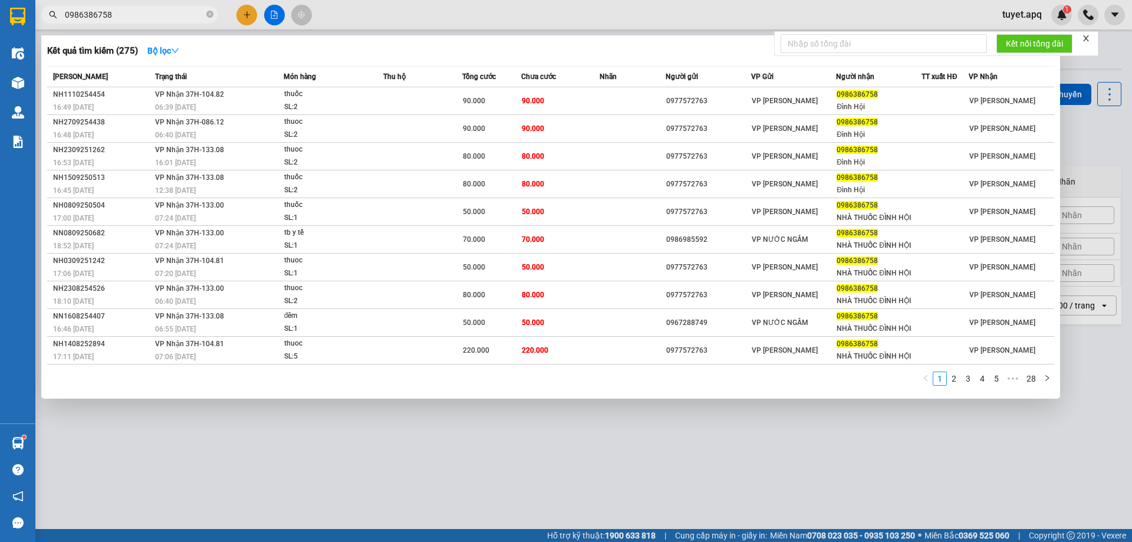
click at [144, 13] on input "0986386758" at bounding box center [134, 14] width 139 height 13
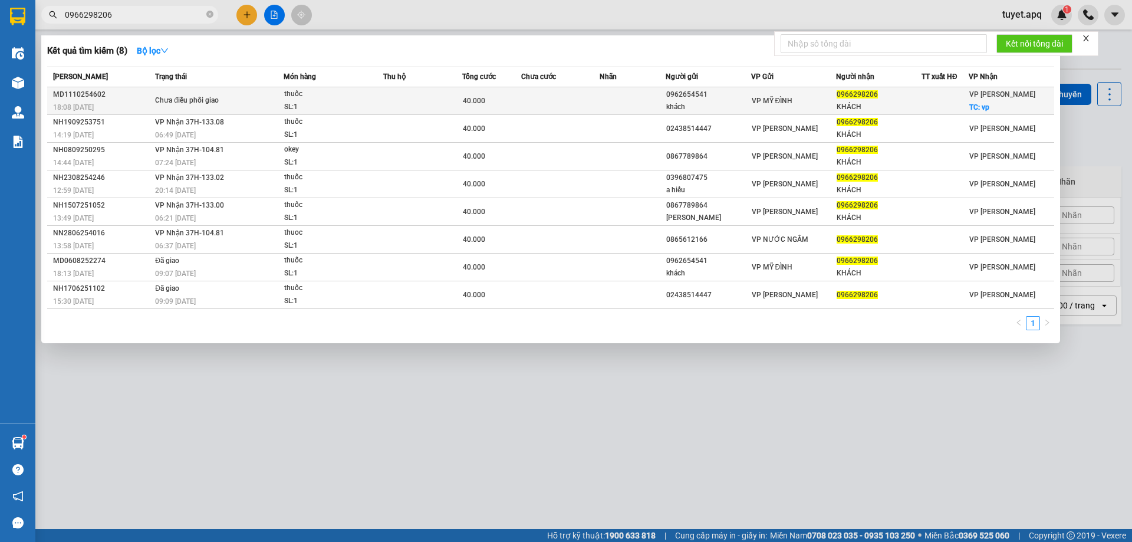
click at [350, 107] on div "SL: 1" at bounding box center [328, 107] width 88 height 13
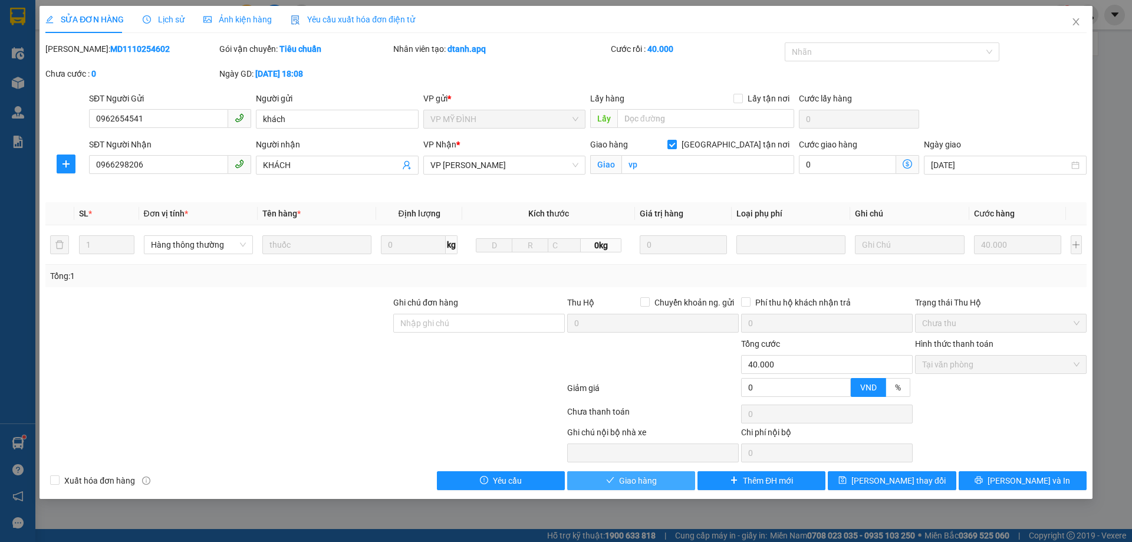
click at [650, 483] on span "Giao hàng" at bounding box center [638, 480] width 38 height 13
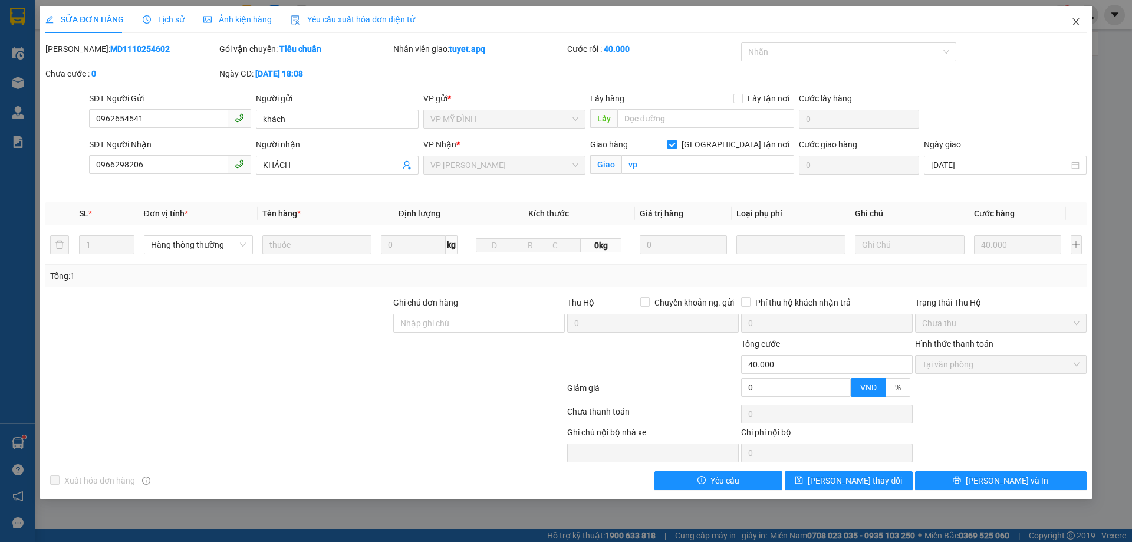
click at [1077, 21] on icon "close" at bounding box center [1075, 21] width 6 height 7
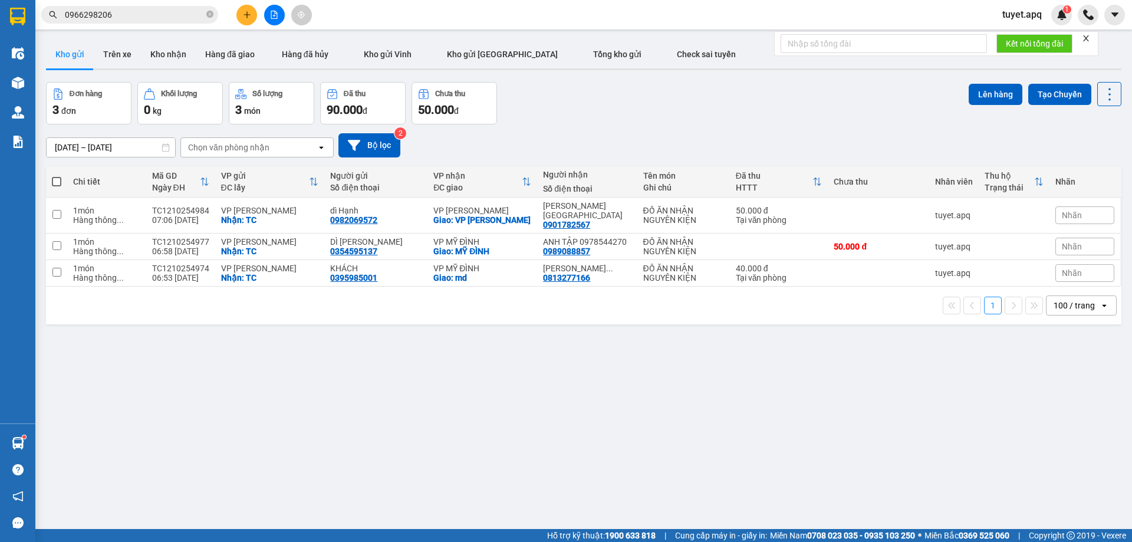
click at [126, 13] on input "0966298206" at bounding box center [134, 14] width 139 height 13
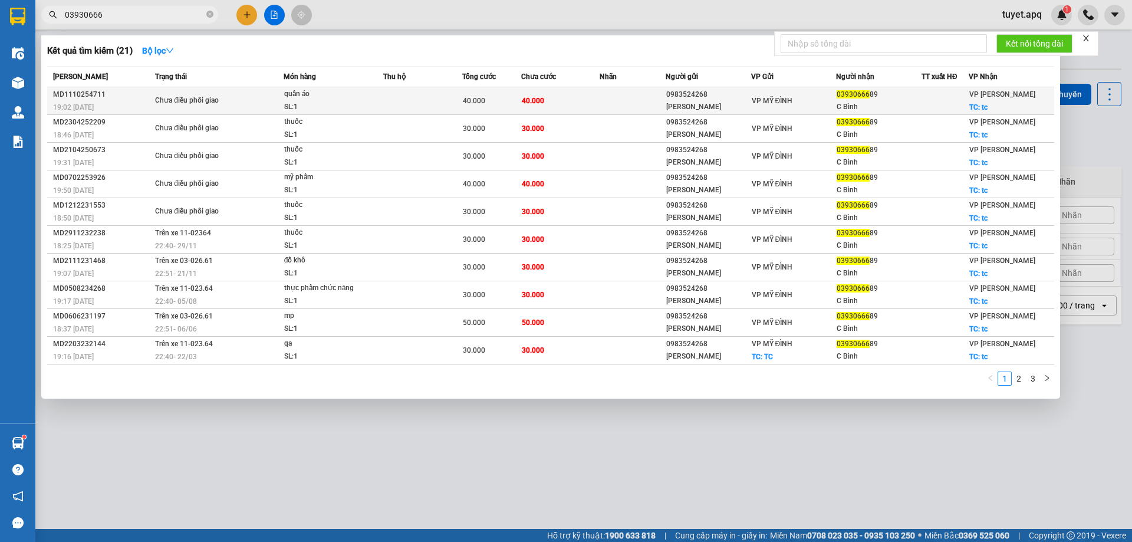
click at [421, 96] on td at bounding box center [422, 101] width 79 height 28
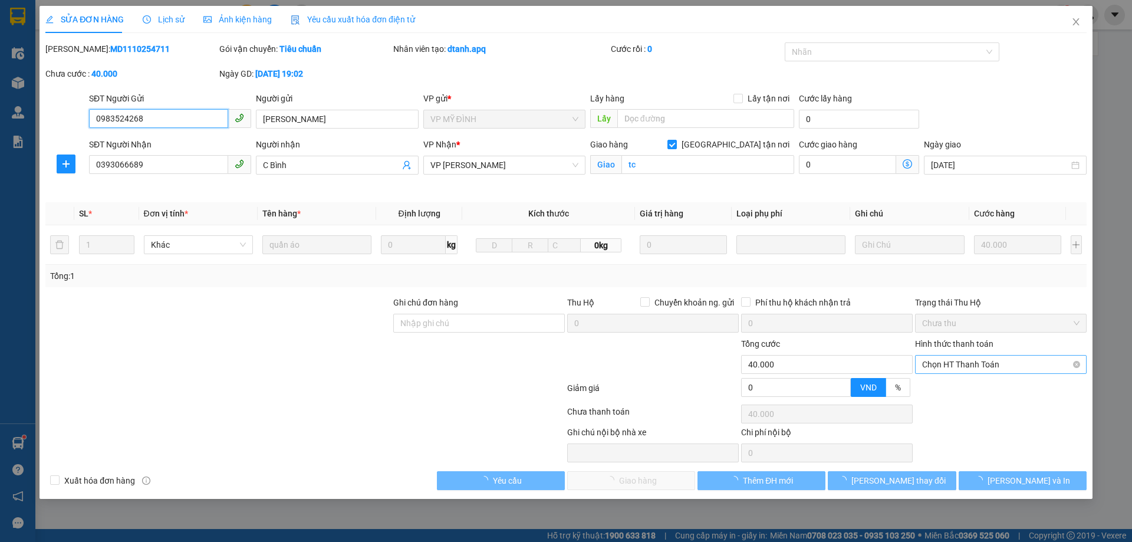
click at [931, 363] on span "Chọn HT Thanh Toán" at bounding box center [1000, 364] width 157 height 18
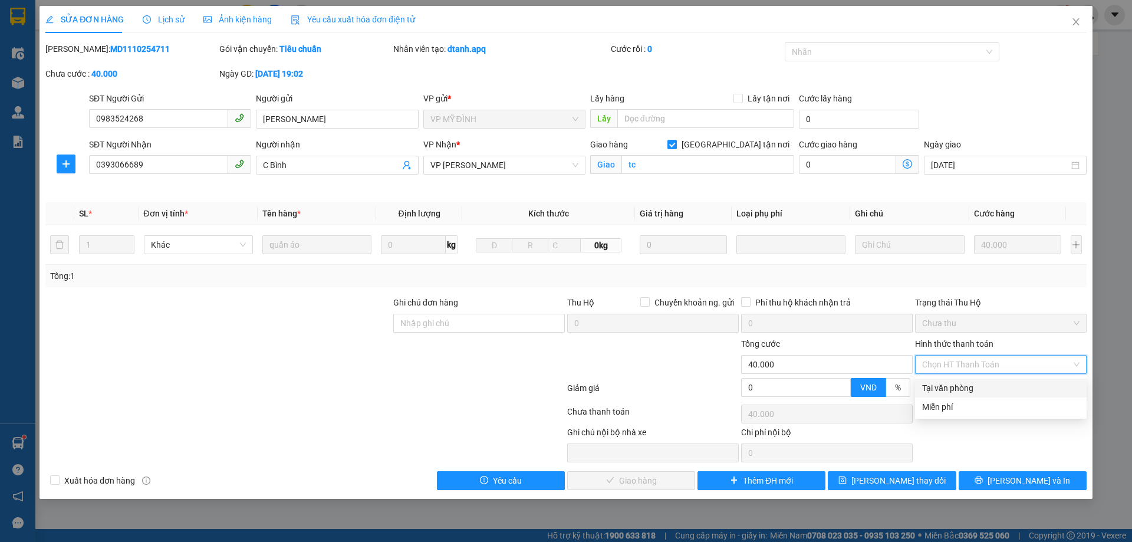
click at [961, 383] on div "Tại văn phòng" at bounding box center [1000, 387] width 157 height 13
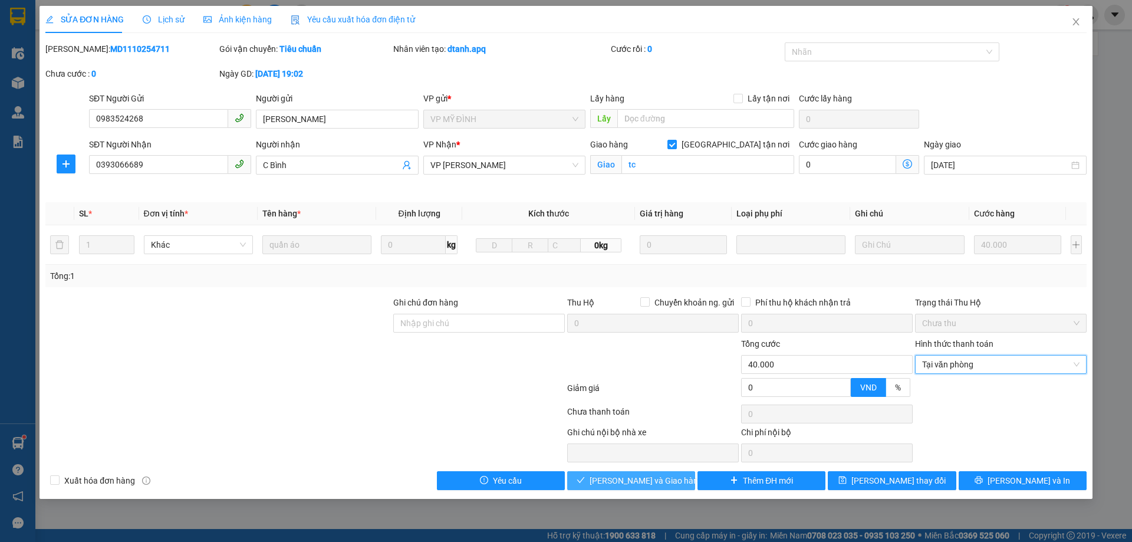
click at [656, 479] on span "[PERSON_NAME] và Giao hàng" at bounding box center [645, 480] width 113 height 13
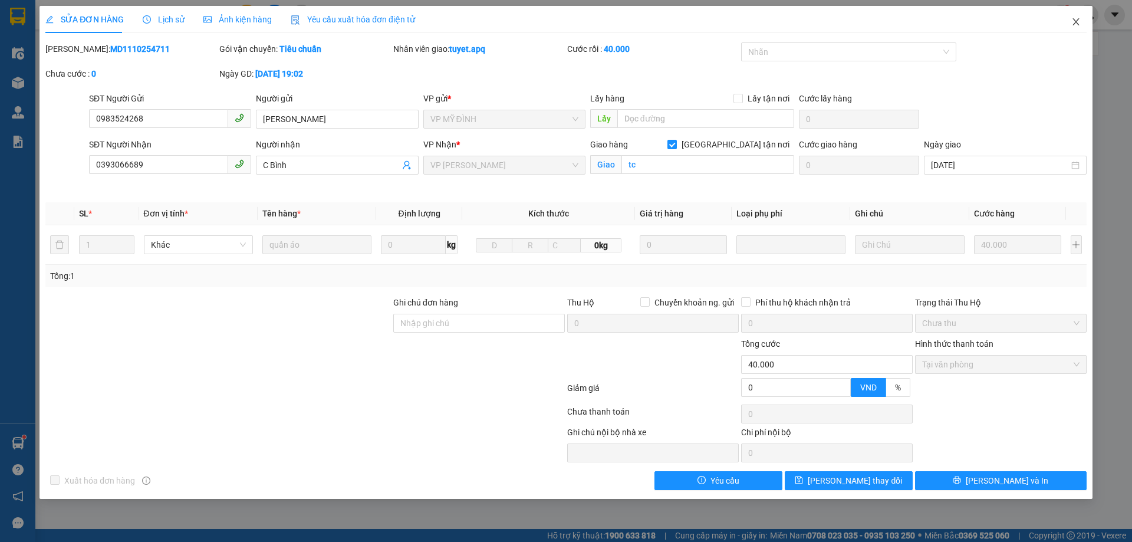
click at [1078, 22] on icon "close" at bounding box center [1075, 21] width 9 height 9
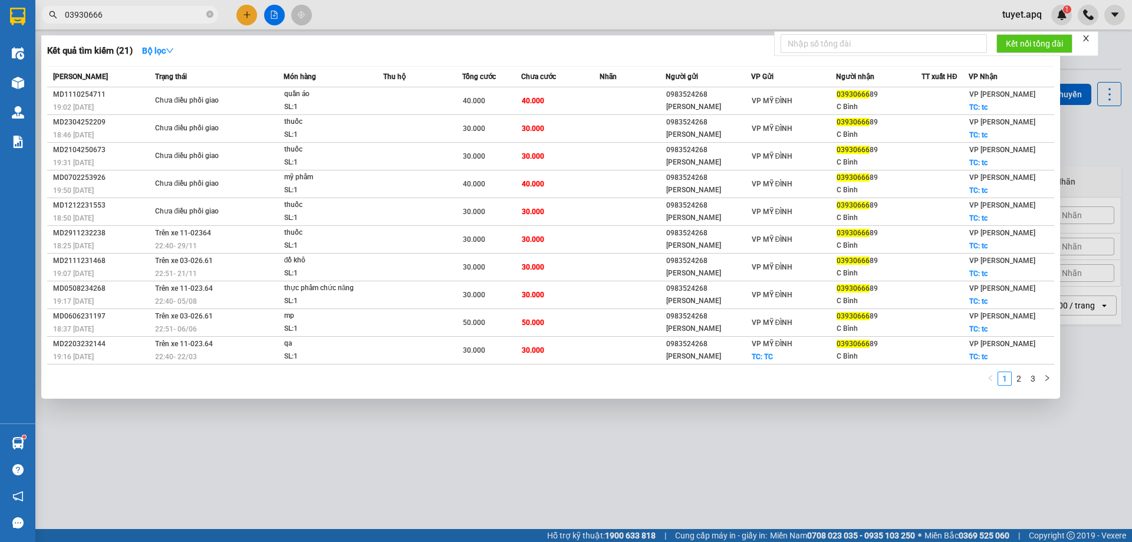
click at [172, 17] on input "03930666" at bounding box center [134, 14] width 139 height 13
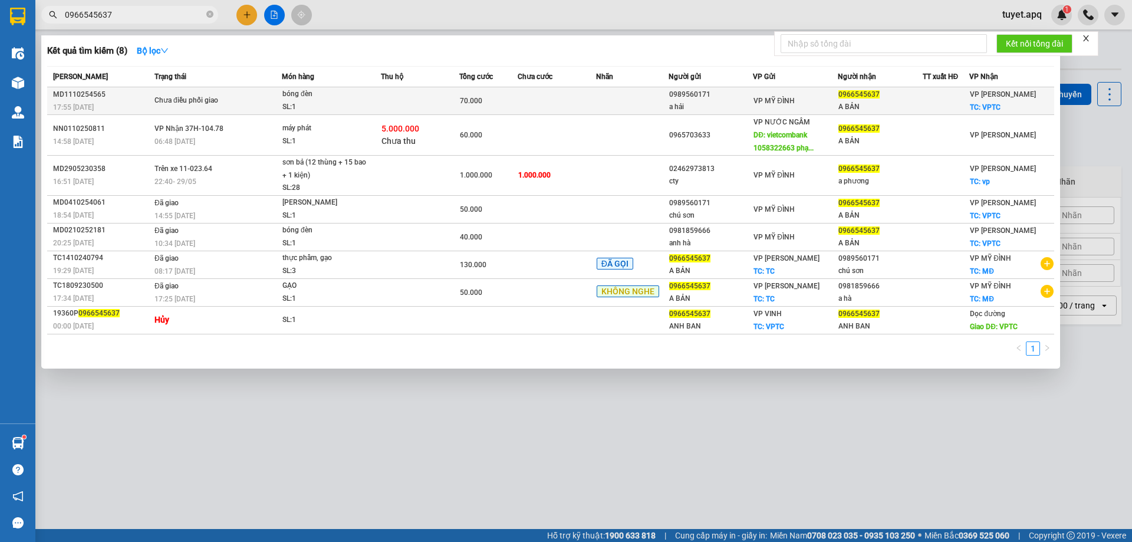
click at [287, 101] on div "SL: 1" at bounding box center [326, 107] width 88 height 13
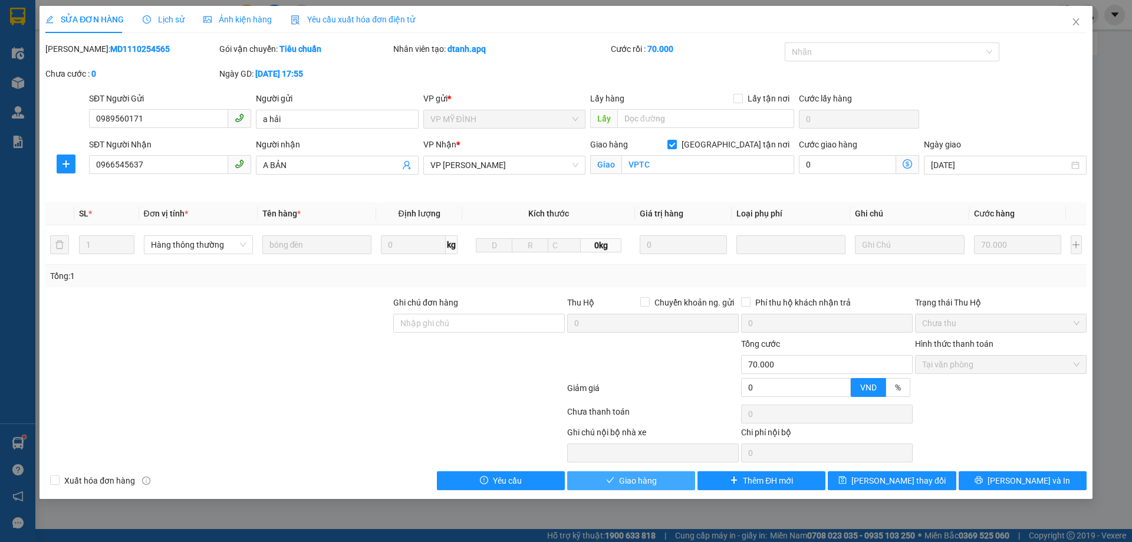
click at [658, 483] on button "Giao hàng" at bounding box center [631, 480] width 128 height 19
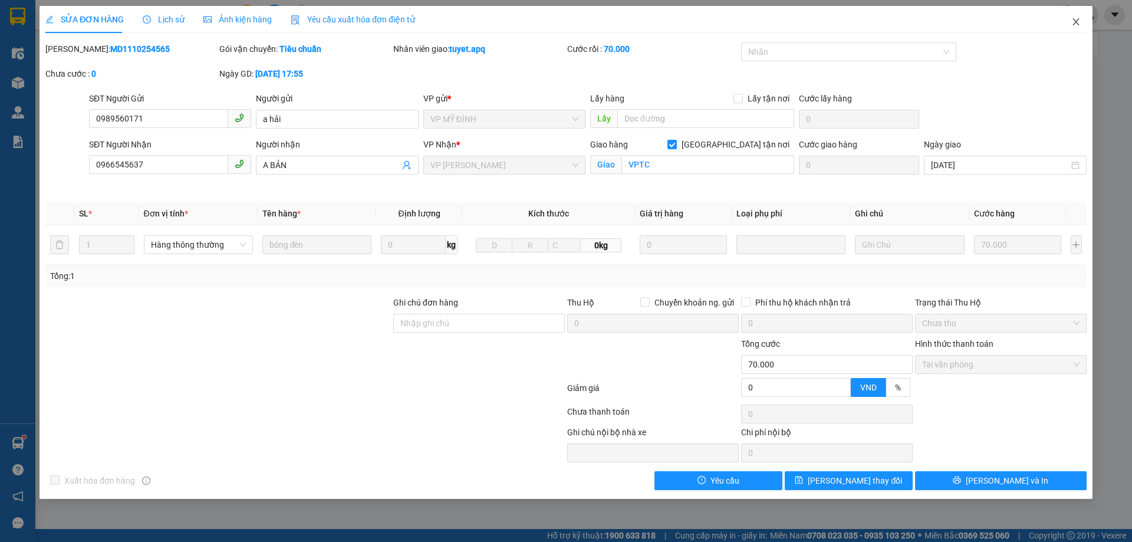
click at [1078, 25] on icon "close" at bounding box center [1075, 21] width 9 height 9
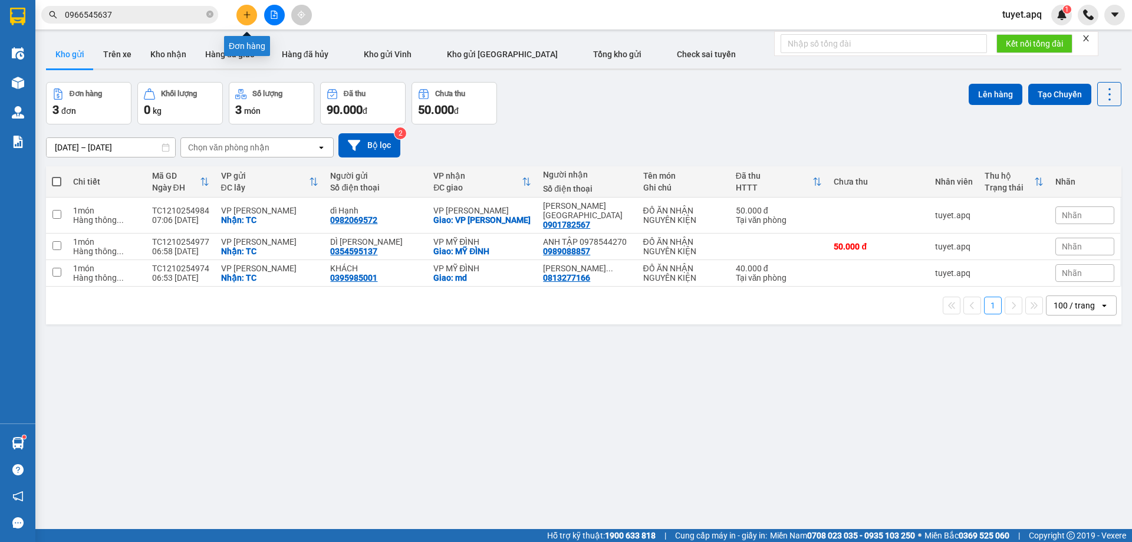
click at [245, 16] on icon "plus" at bounding box center [247, 15] width 8 height 8
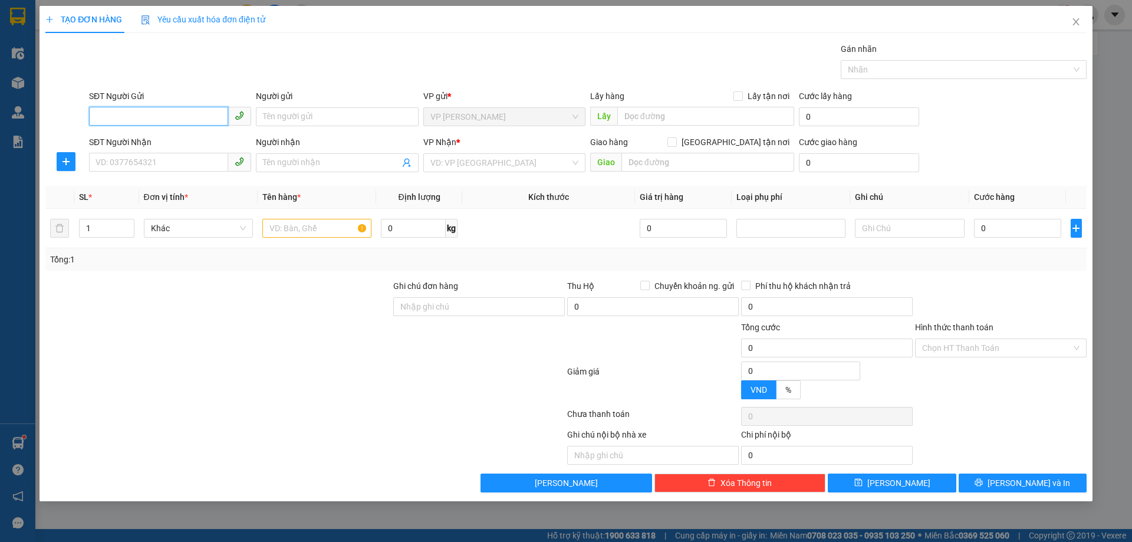
click at [183, 114] on input "SĐT Người Gửi" at bounding box center [158, 116] width 139 height 19
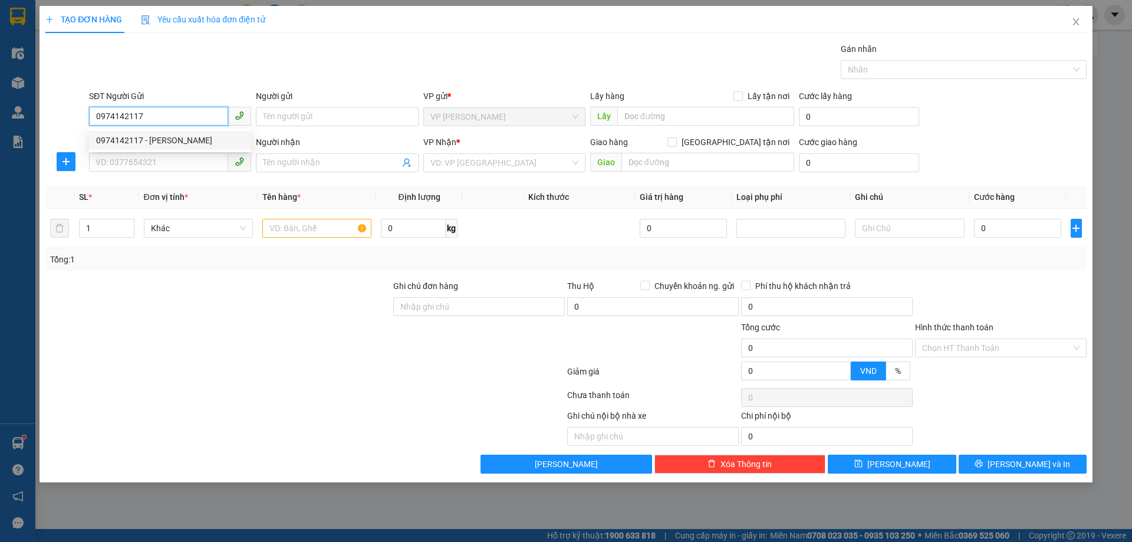
click at [174, 141] on div "0974142117 - C HUYỀN" at bounding box center [170, 140] width 148 height 13
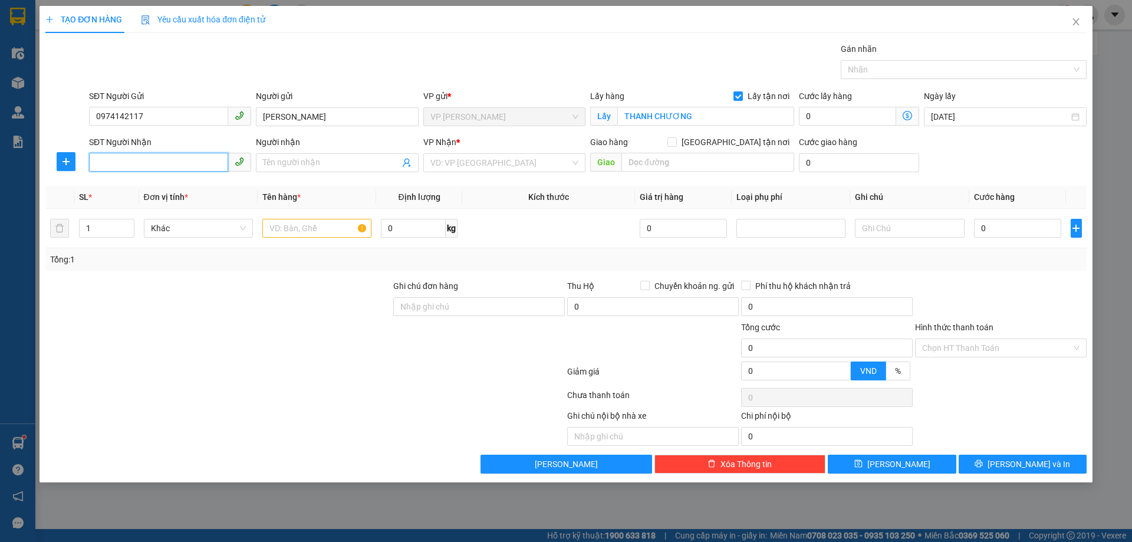
click at [176, 167] on input "SĐT Người Nhận" at bounding box center [158, 162] width 139 height 19
click at [130, 190] on div "0989386072 - thu" at bounding box center [170, 186] width 148 height 13
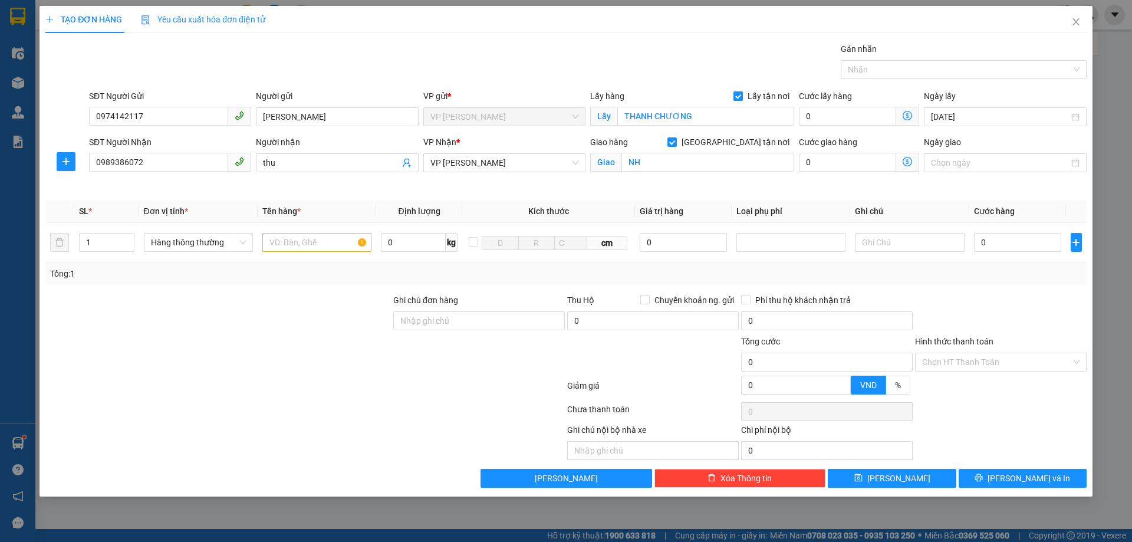
drag, startPoint x: 297, startPoint y: 164, endPoint x: 0, endPoint y: 277, distance: 317.2
click at [0, 277] on div "TẠO ĐƠN HÀNG Yêu cầu xuất hóa đơn điện tử Transit Pickup Surcharge Ids Transit …" at bounding box center [566, 271] width 1132 height 542
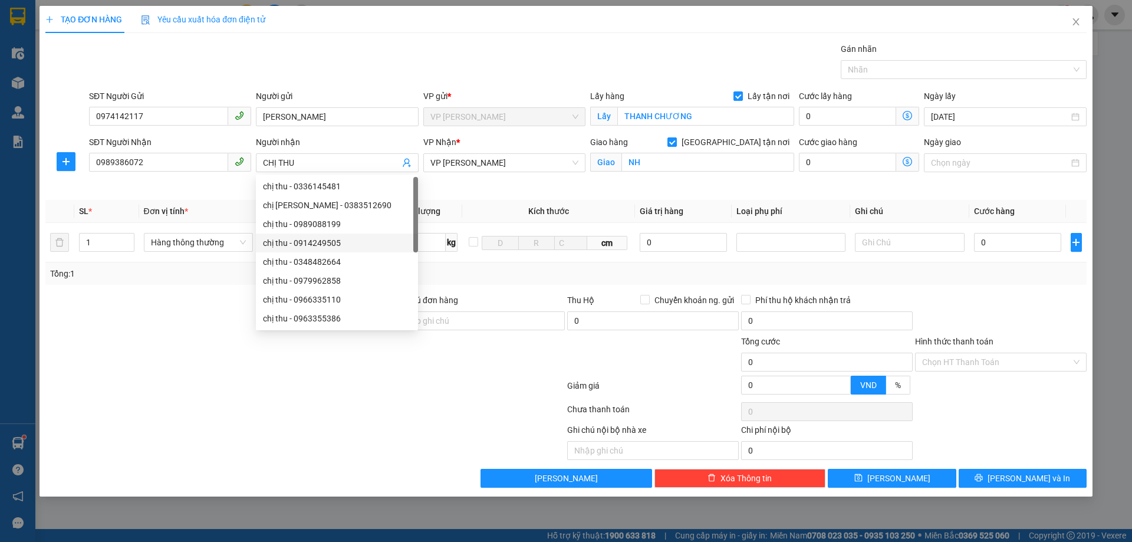
click at [134, 314] on div at bounding box center [218, 314] width 348 height 41
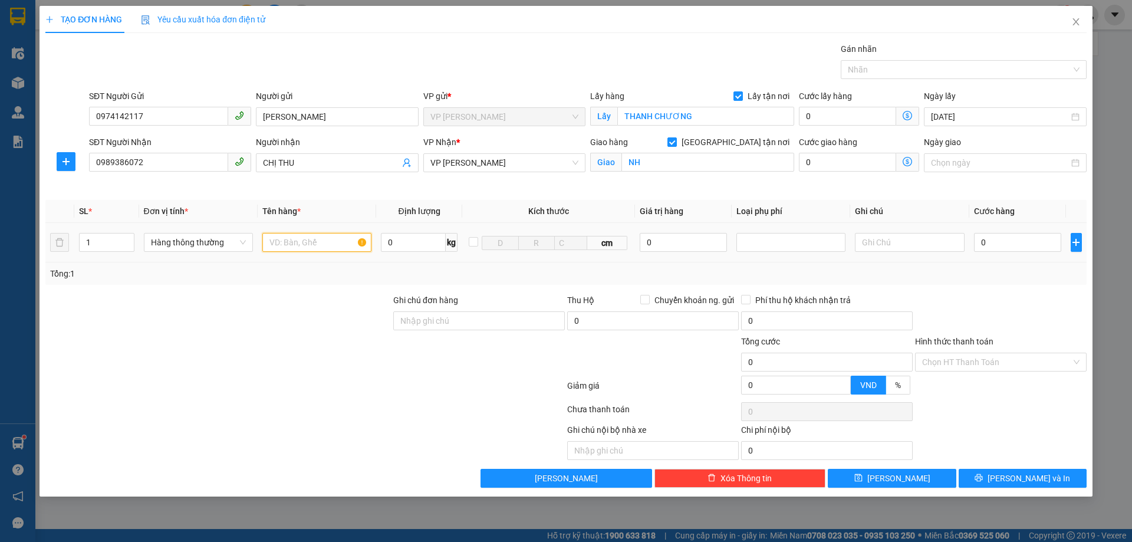
click at [306, 245] on input "text" at bounding box center [316, 242] width 109 height 19
click at [986, 246] on input "0" at bounding box center [1018, 242] width 88 height 19
click at [1012, 362] on input "Hình thức thanh toán" at bounding box center [996, 362] width 149 height 18
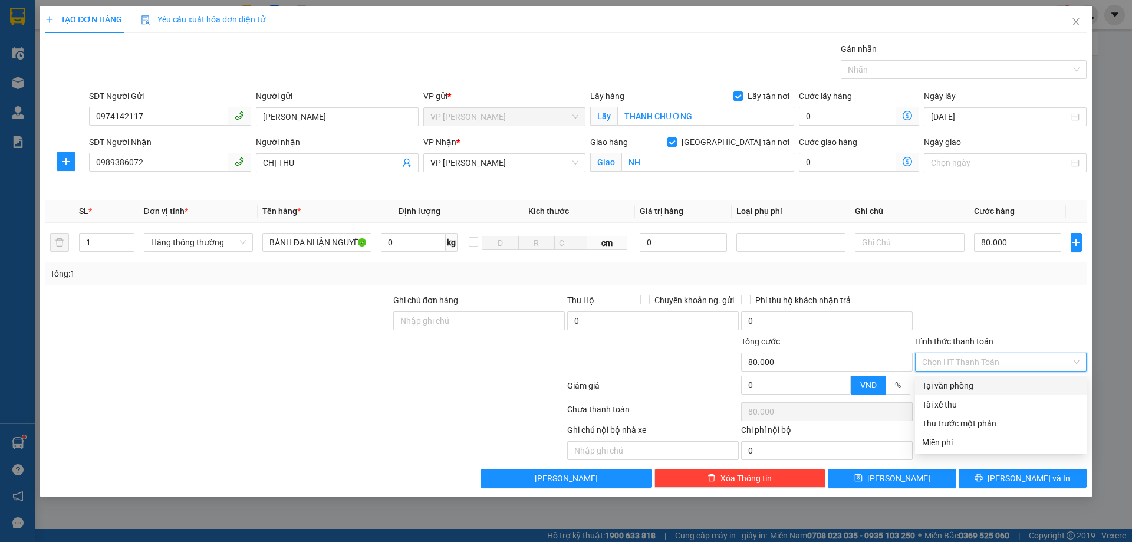
click at [980, 389] on div "Tại văn phòng" at bounding box center [1000, 385] width 157 height 13
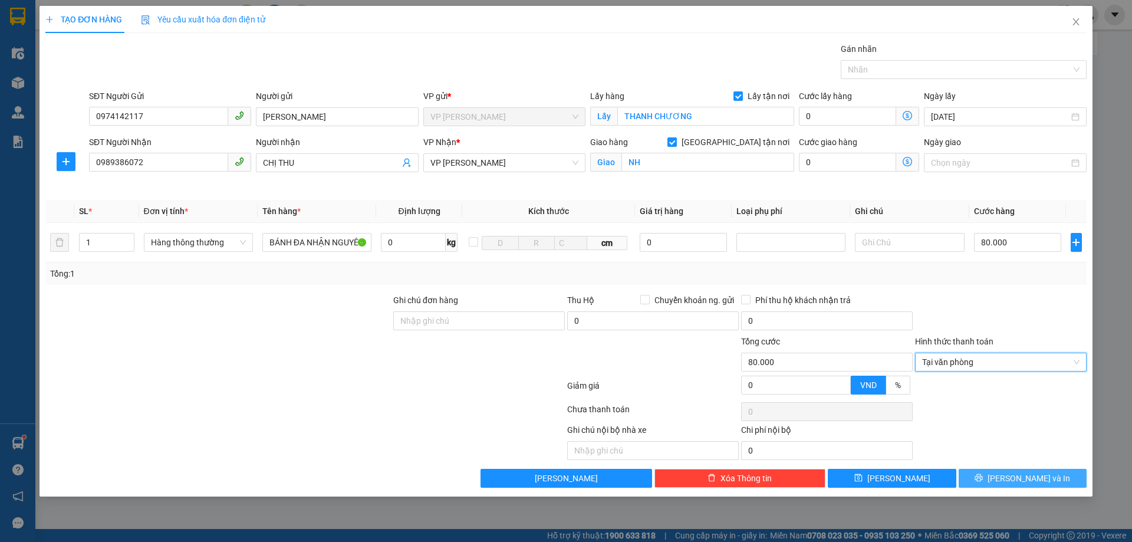
click at [1004, 472] on button "[PERSON_NAME] và In" at bounding box center [1022, 478] width 128 height 19
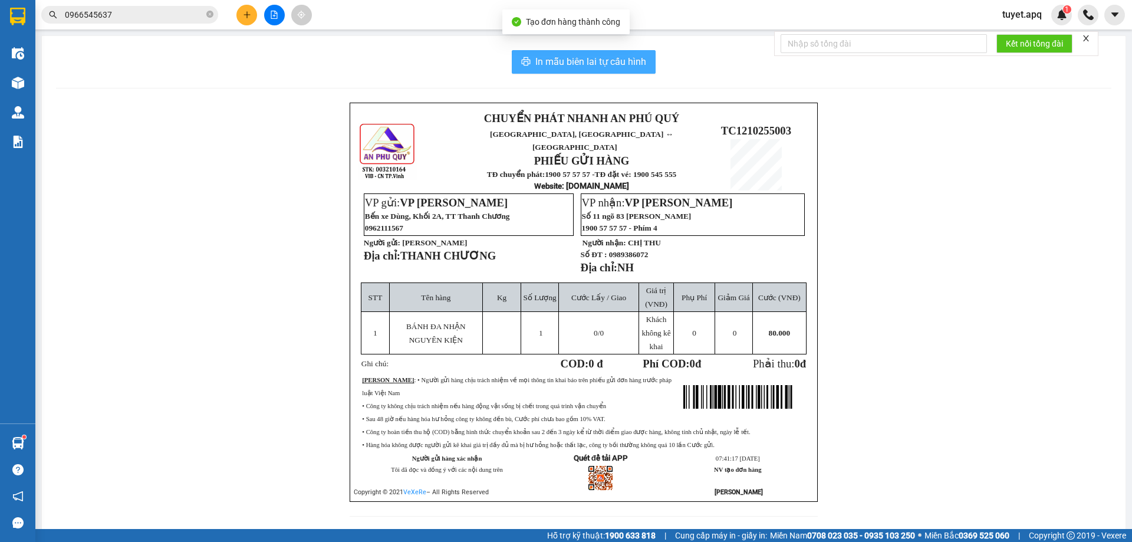
click at [611, 61] on span "In mẫu biên lai tự cấu hình" at bounding box center [590, 61] width 111 height 15
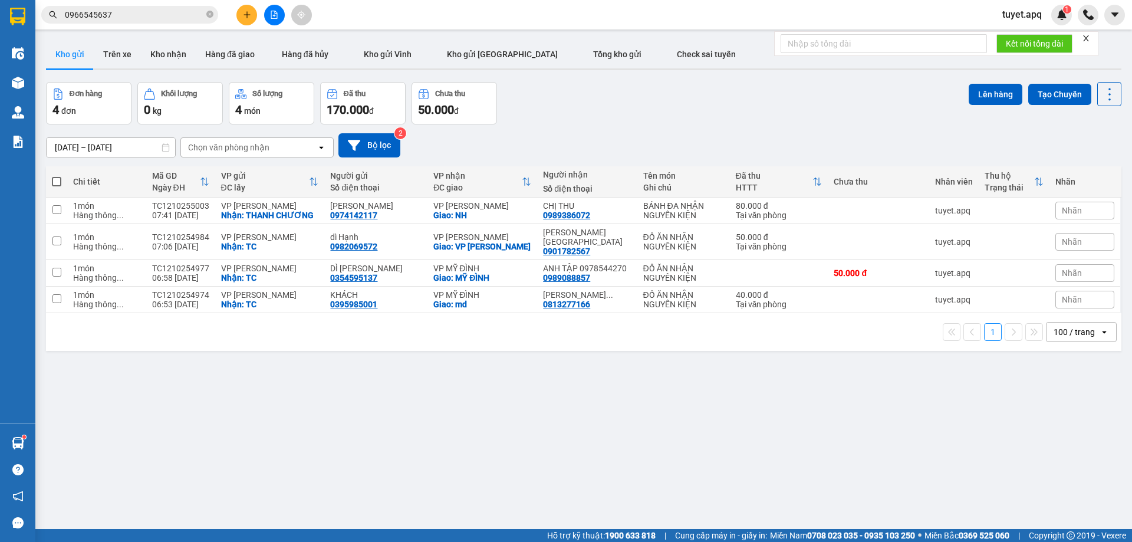
click at [246, 18] on icon "plus" at bounding box center [247, 15] width 8 height 8
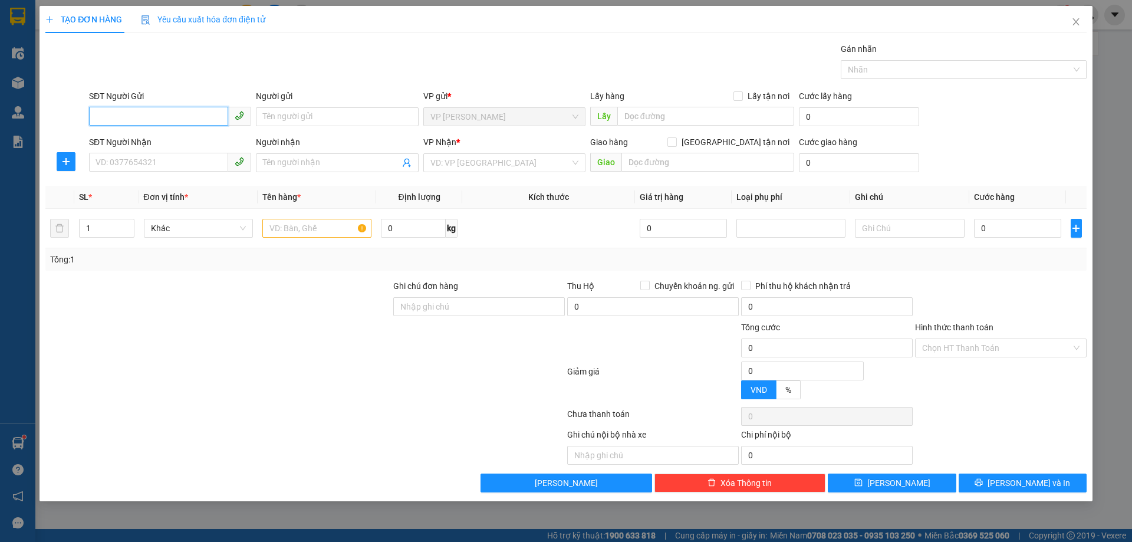
click at [195, 114] on input "SĐT Người Gửi" at bounding box center [158, 116] width 139 height 19
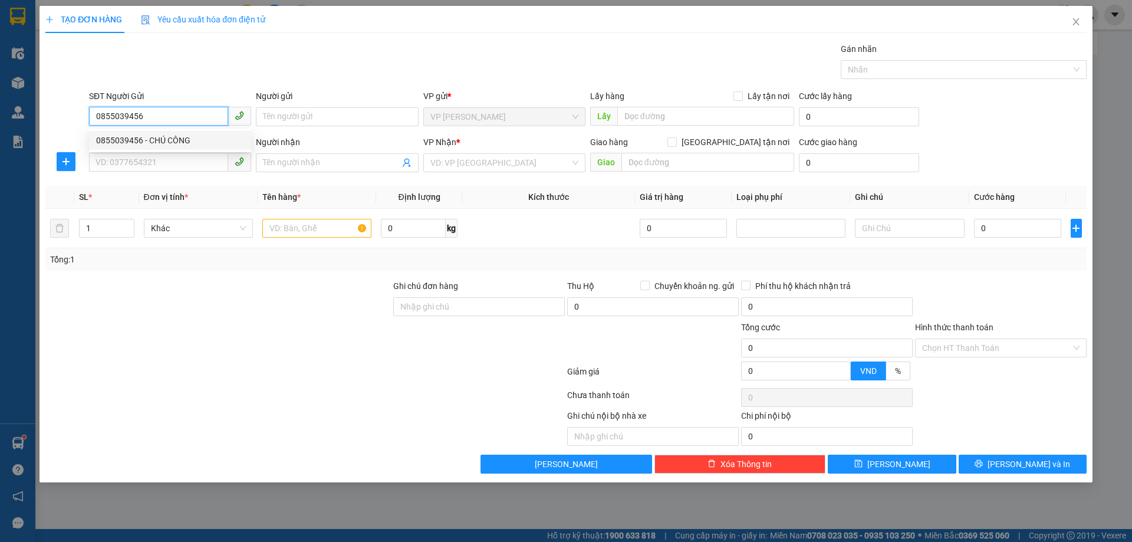
click at [139, 139] on div "0855039456 - CHÚ CÔNG" at bounding box center [170, 140] width 148 height 13
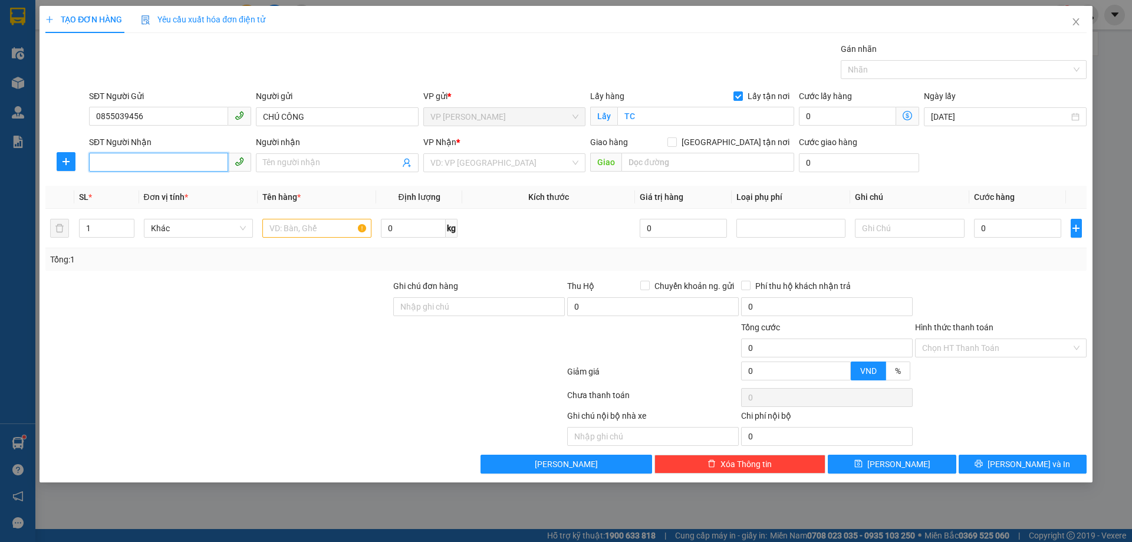
click at [120, 165] on input "SĐT Người Nhận" at bounding box center [158, 162] width 139 height 19
drag, startPoint x: 183, startPoint y: 186, endPoint x: 312, endPoint y: 225, distance: 134.7
click at [183, 186] on div "0976333327 - CHỊ NG THỊ THU THỦY" at bounding box center [170, 186] width 148 height 13
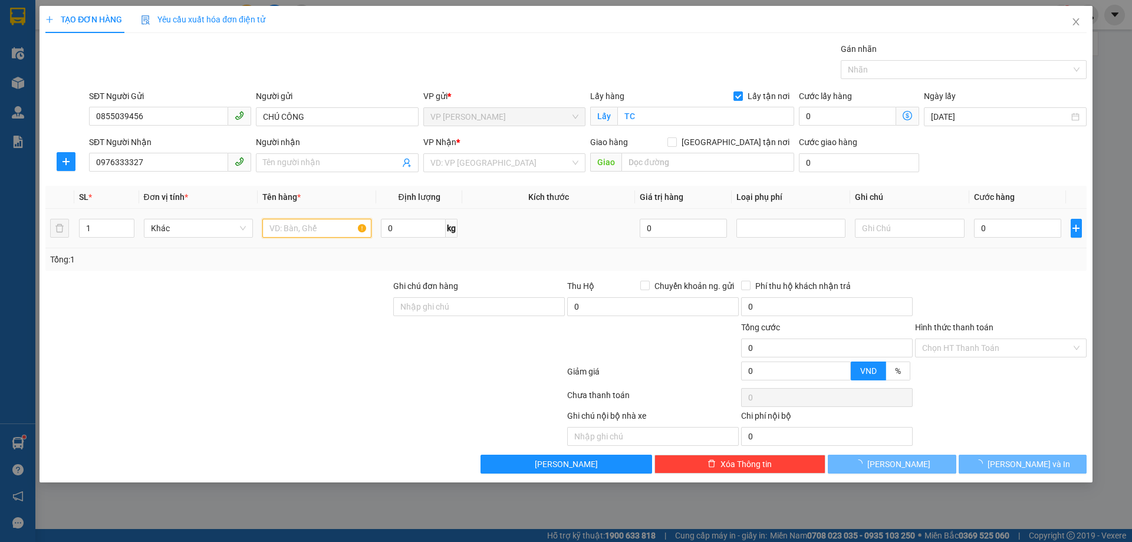
click at [312, 225] on input "text" at bounding box center [316, 228] width 109 height 19
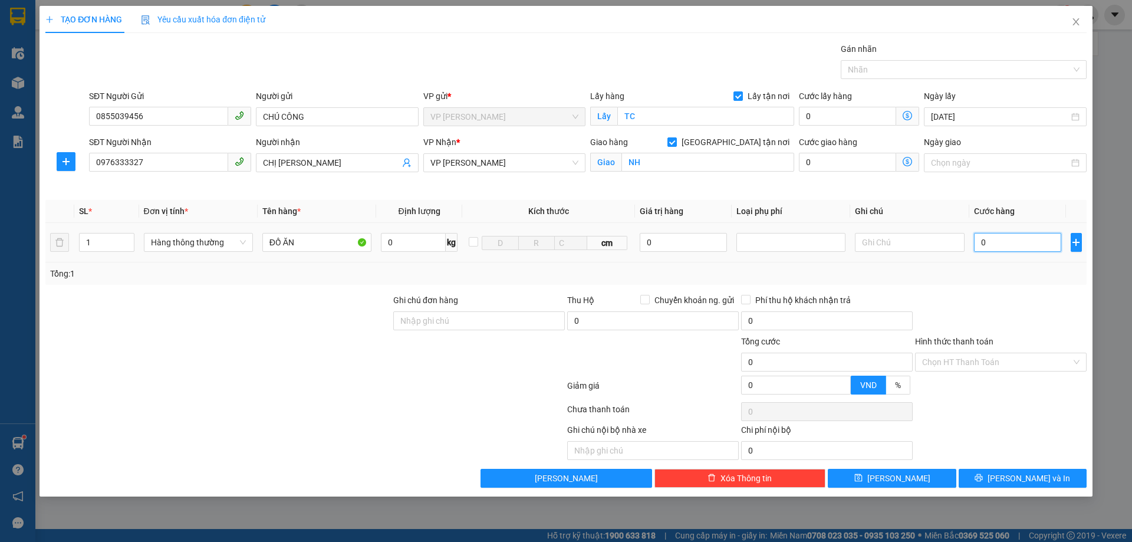
click at [1025, 244] on input "0" at bounding box center [1018, 242] width 88 height 19
click at [990, 360] on input "Hình thức thanh toán" at bounding box center [996, 362] width 149 height 18
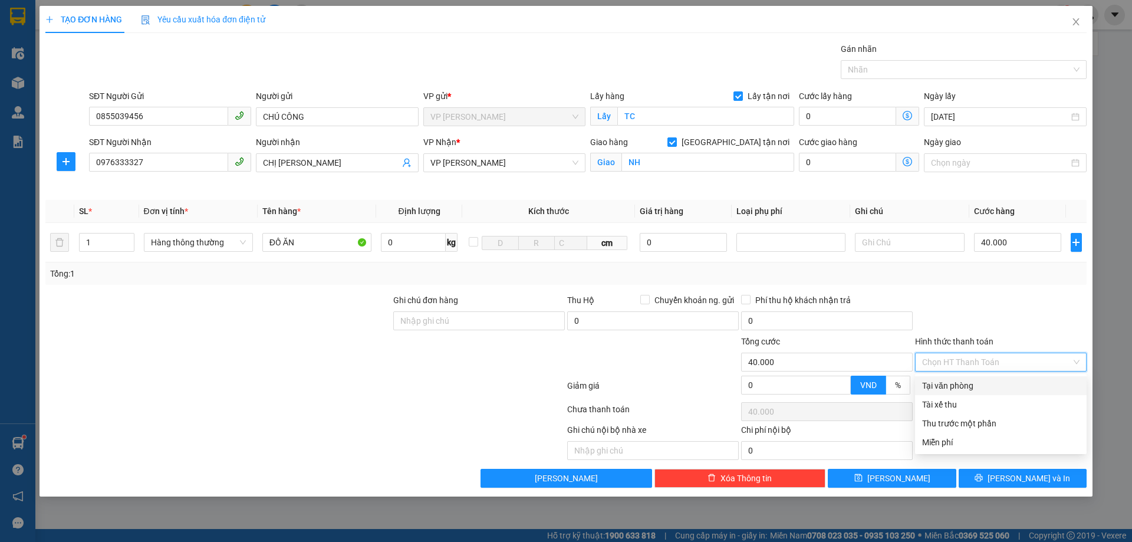
click at [954, 388] on div "Tại văn phòng" at bounding box center [1000, 385] width 157 height 13
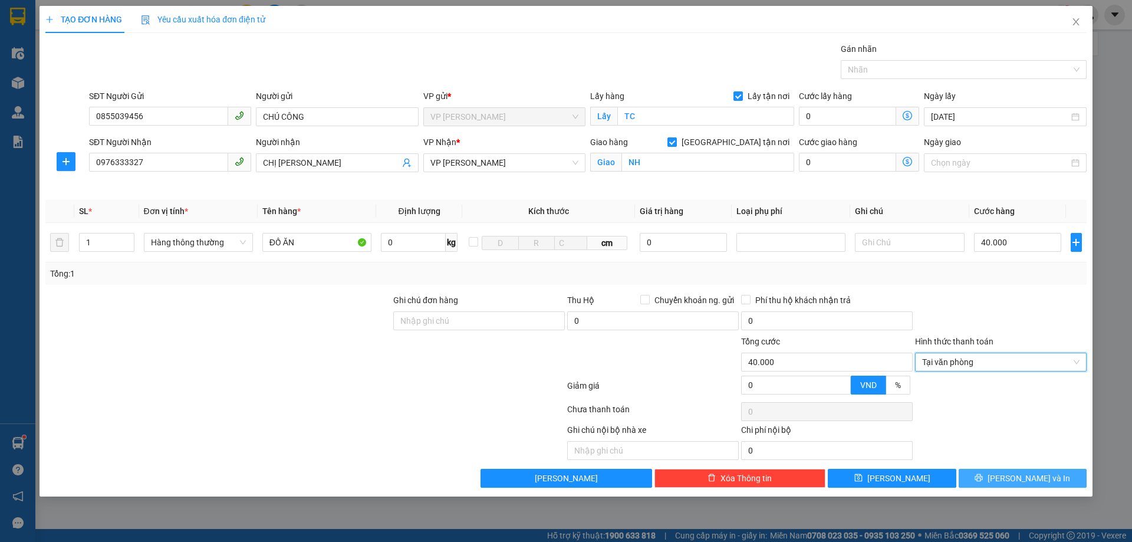
click at [996, 480] on button "[PERSON_NAME] và In" at bounding box center [1022, 478] width 128 height 19
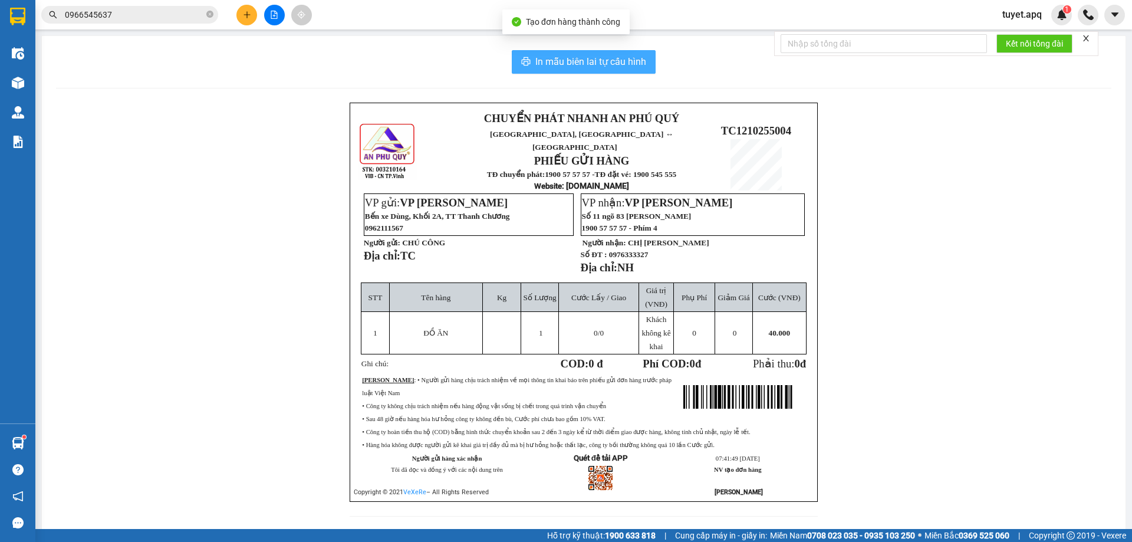
click at [536, 56] on span "In mẫu biên lai tự cấu hình" at bounding box center [590, 61] width 111 height 15
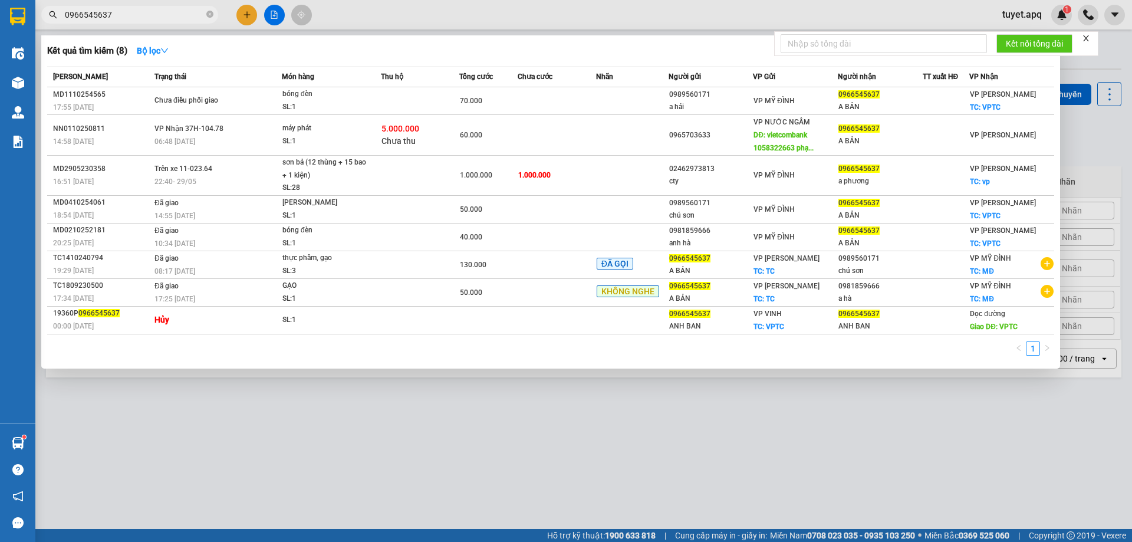
click at [121, 14] on input "0966545637" at bounding box center [134, 14] width 139 height 13
click at [539, 529] on div at bounding box center [566, 271] width 1132 height 542
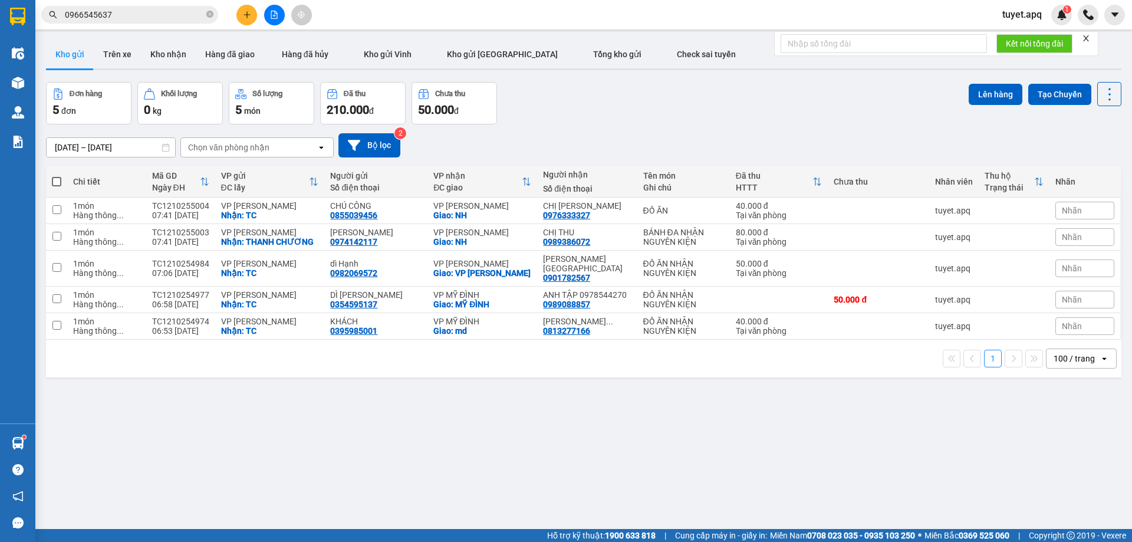
click at [120, 18] on input "0966545637" at bounding box center [134, 14] width 139 height 13
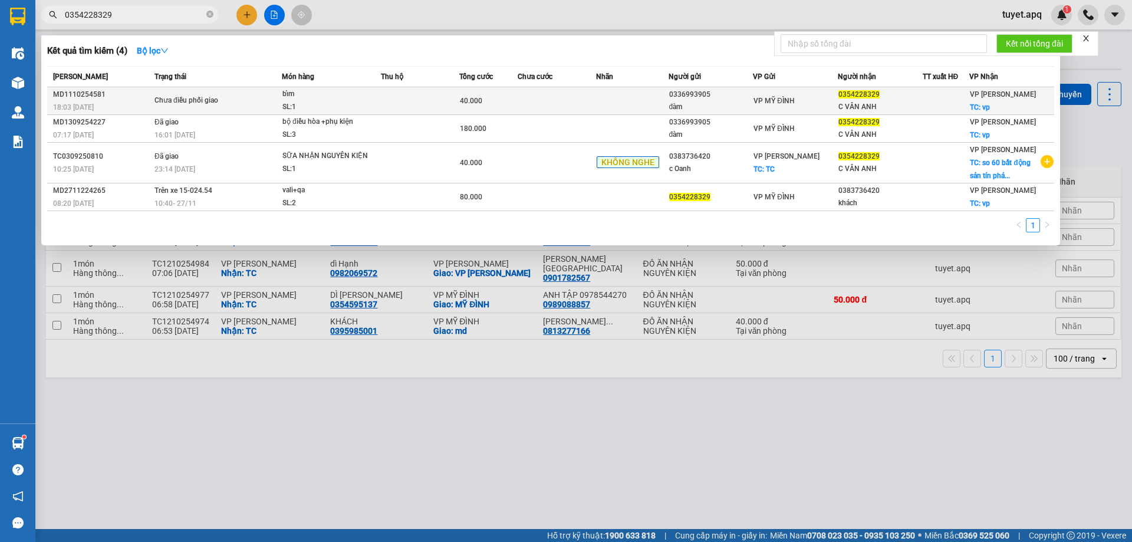
click at [274, 99] on span "Chưa điều phối giao" at bounding box center [217, 100] width 127 height 13
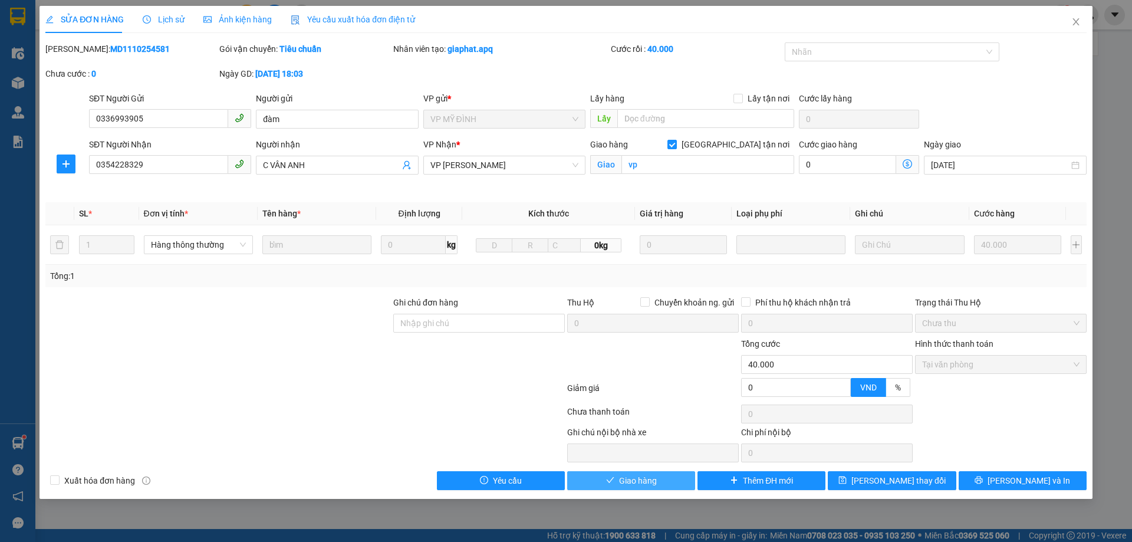
click at [633, 475] on span "Giao hàng" at bounding box center [638, 480] width 38 height 13
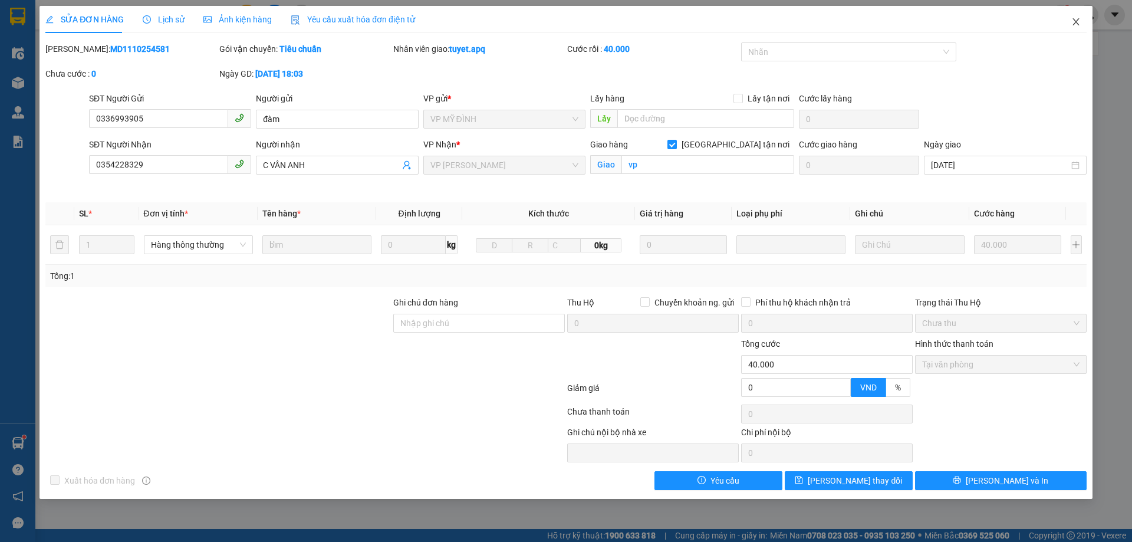
click at [1077, 21] on icon "close" at bounding box center [1075, 21] width 6 height 7
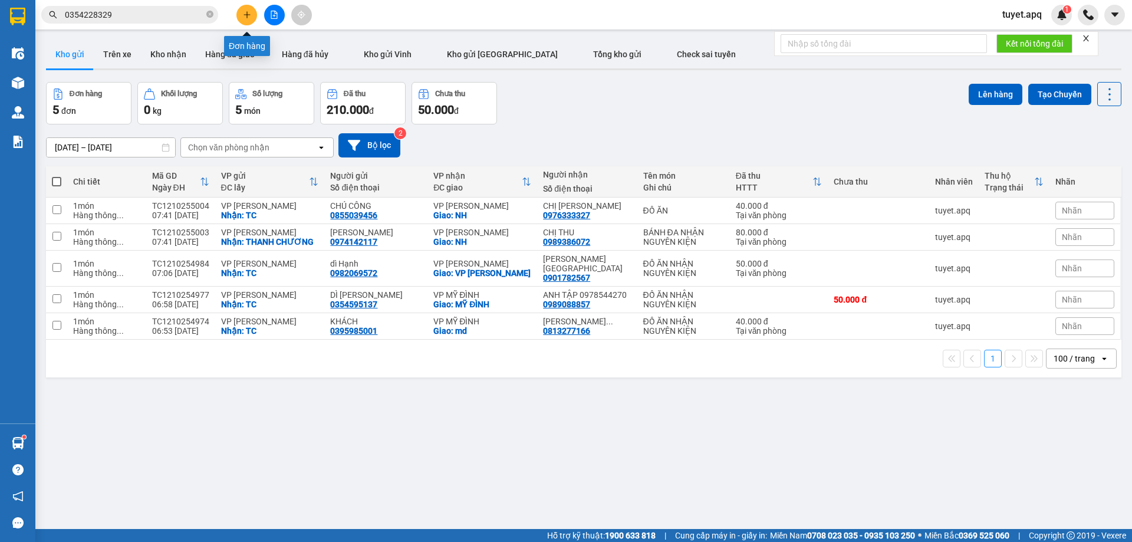
click at [242, 18] on button at bounding box center [246, 15] width 21 height 21
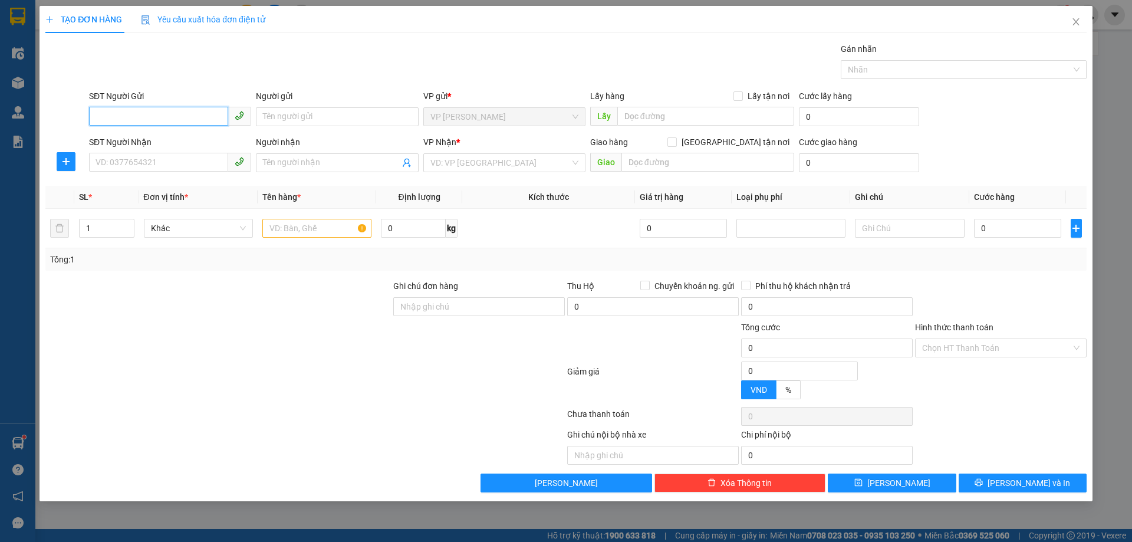
click at [149, 123] on input "SĐT Người Gửi" at bounding box center [158, 116] width 139 height 19
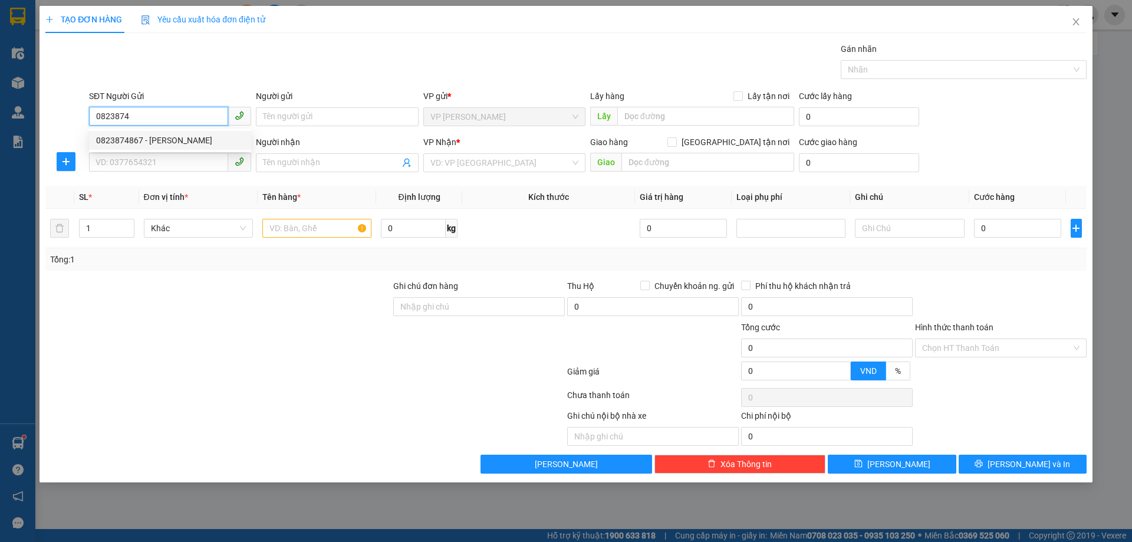
click at [168, 143] on div "0823874867 - c thảo" at bounding box center [170, 140] width 148 height 13
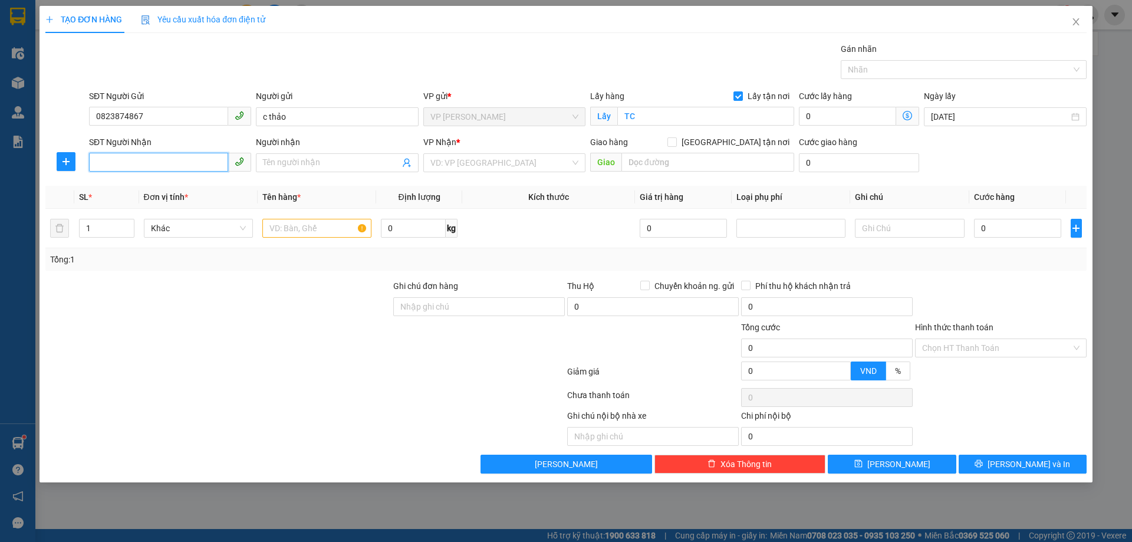
click at [160, 161] on input "SĐT Người Nhận" at bounding box center [158, 162] width 139 height 19
click at [190, 186] on div "0889607896 - KHÔI NGUYÊN" at bounding box center [173, 186] width 154 height 13
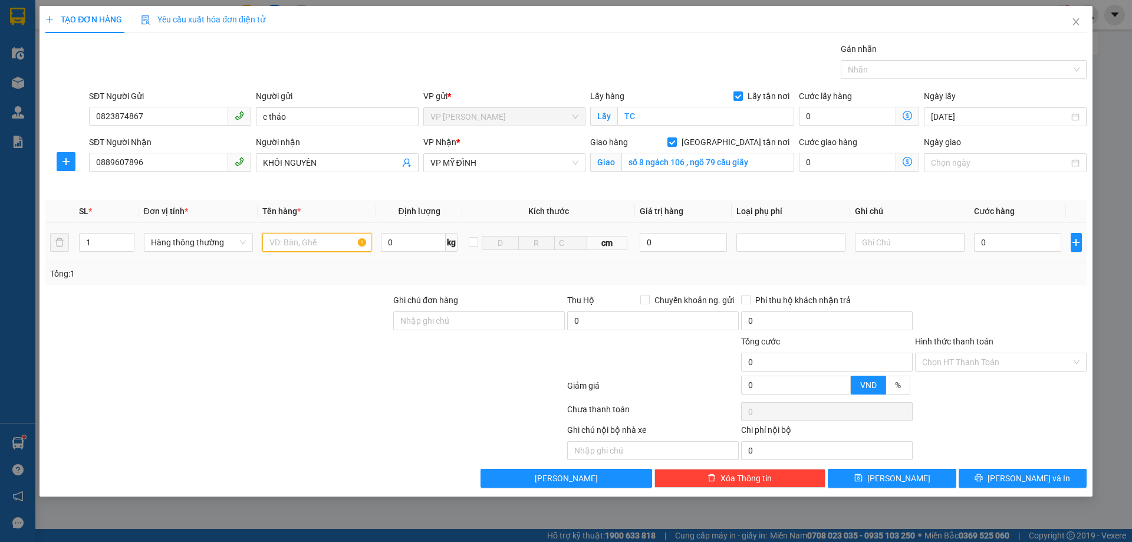
click at [308, 243] on input "text" at bounding box center [316, 242] width 109 height 19
click at [1002, 246] on input "0" at bounding box center [1018, 242] width 88 height 19
click at [991, 357] on input "Hình thức thanh toán" at bounding box center [996, 362] width 149 height 18
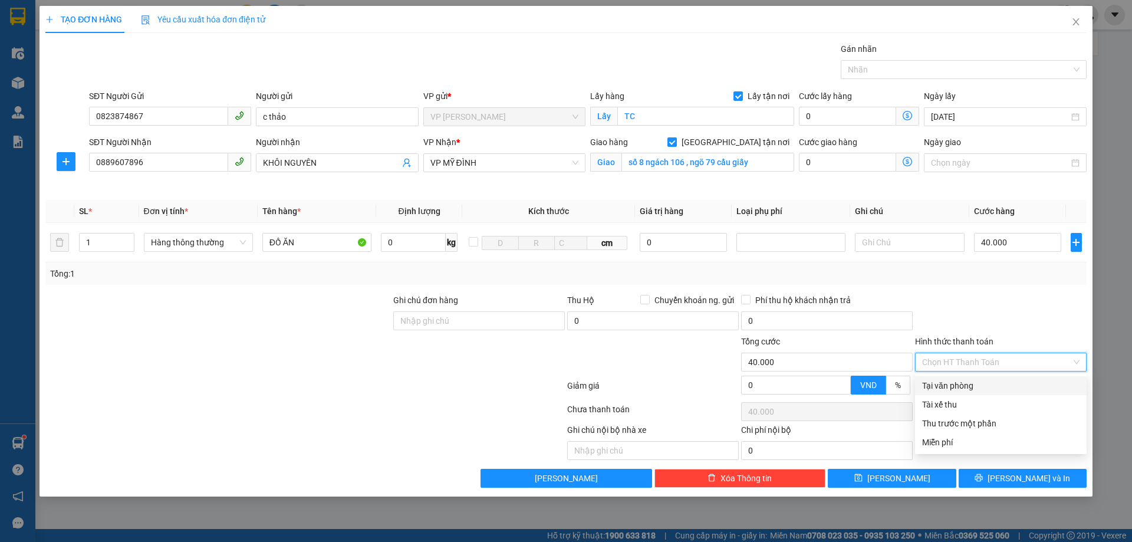
click at [982, 379] on div "Tại văn phòng" at bounding box center [1000, 385] width 157 height 13
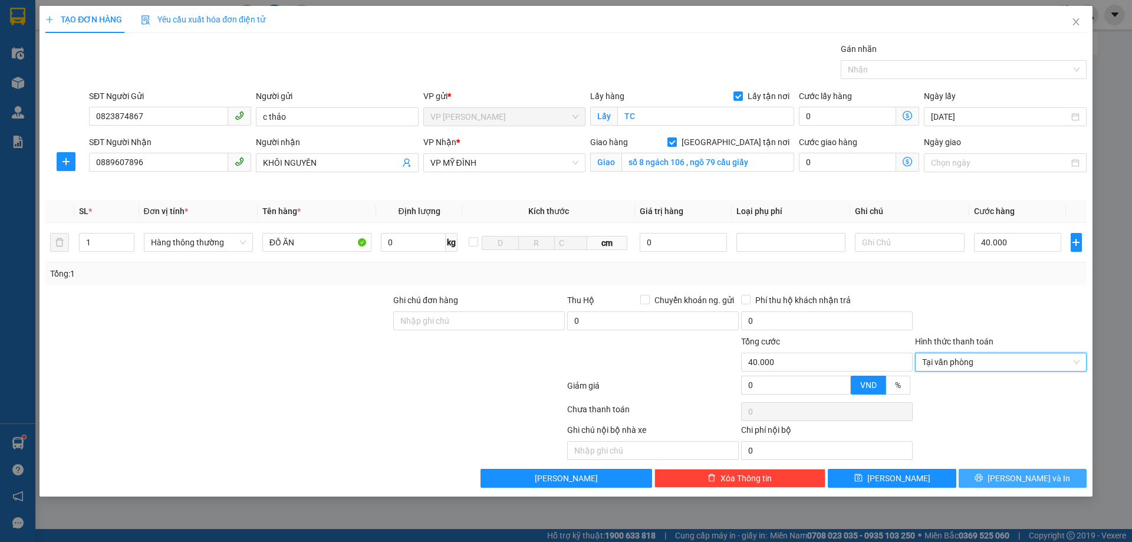
click at [1012, 477] on button "[PERSON_NAME] và In" at bounding box center [1022, 478] width 128 height 19
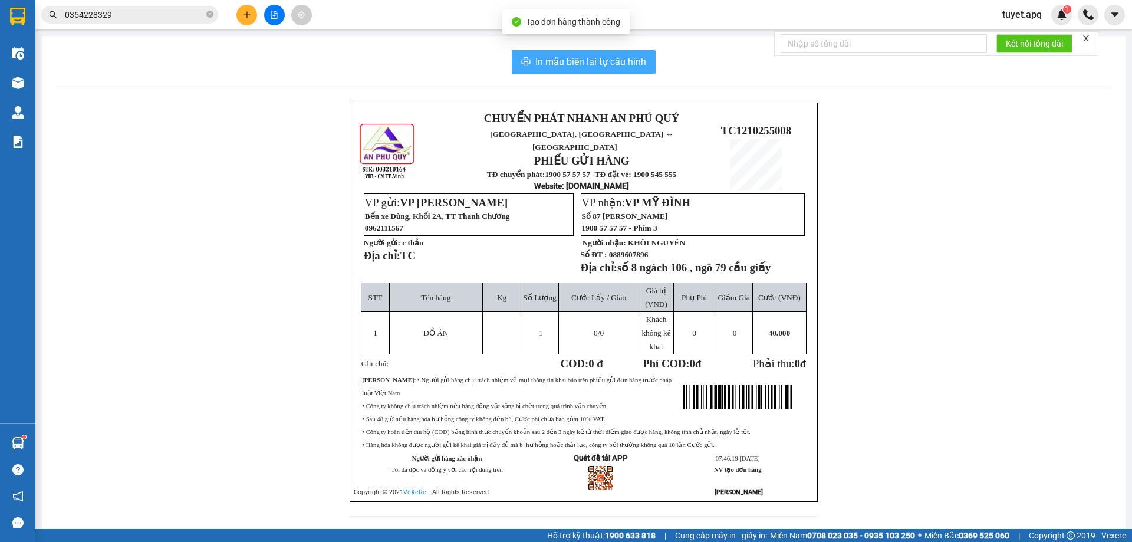
click at [561, 68] on span "In mẫu biên lai tự cấu hình" at bounding box center [590, 61] width 111 height 15
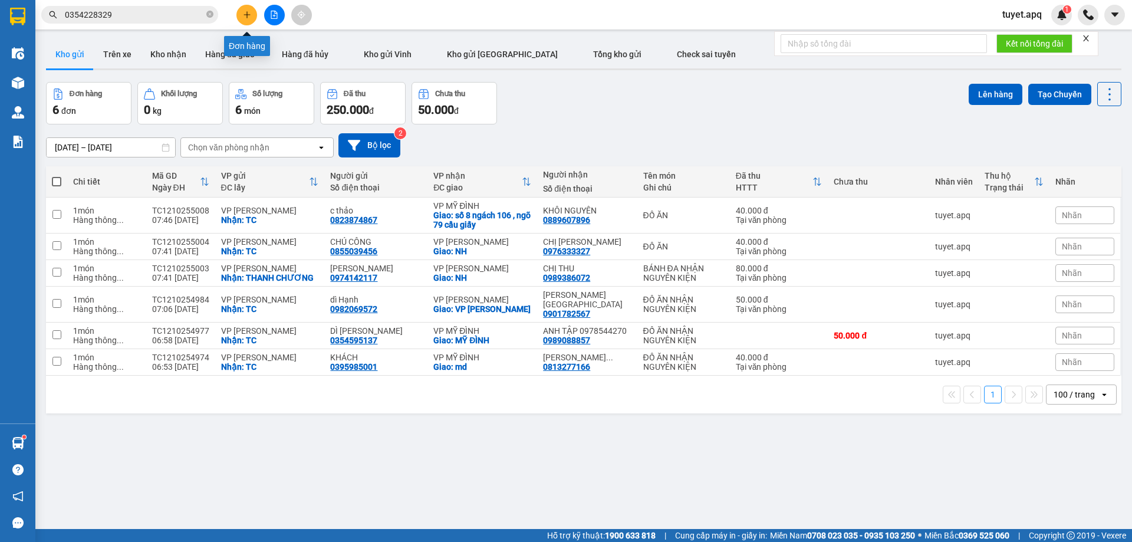
click at [245, 17] on icon "plus" at bounding box center [247, 15] width 8 height 8
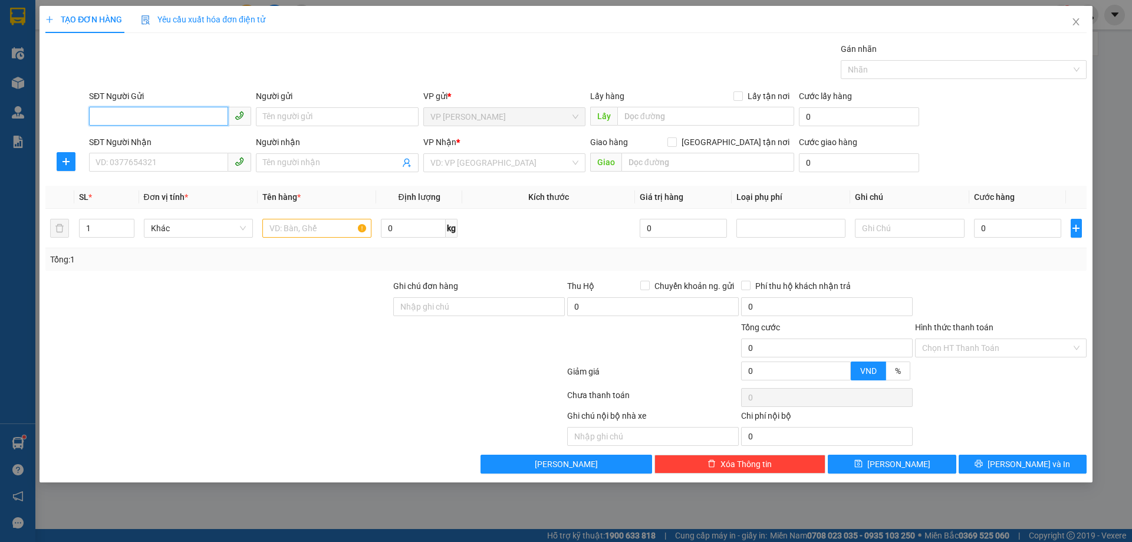
click at [166, 112] on input "SĐT Người Gửi" at bounding box center [158, 116] width 139 height 19
click at [169, 113] on input "SĐT Người Gửi" at bounding box center [158, 116] width 139 height 19
click at [166, 117] on input "SĐT Người Gửi" at bounding box center [158, 116] width 139 height 19
click at [1075, 22] on icon "close" at bounding box center [1075, 21] width 9 height 9
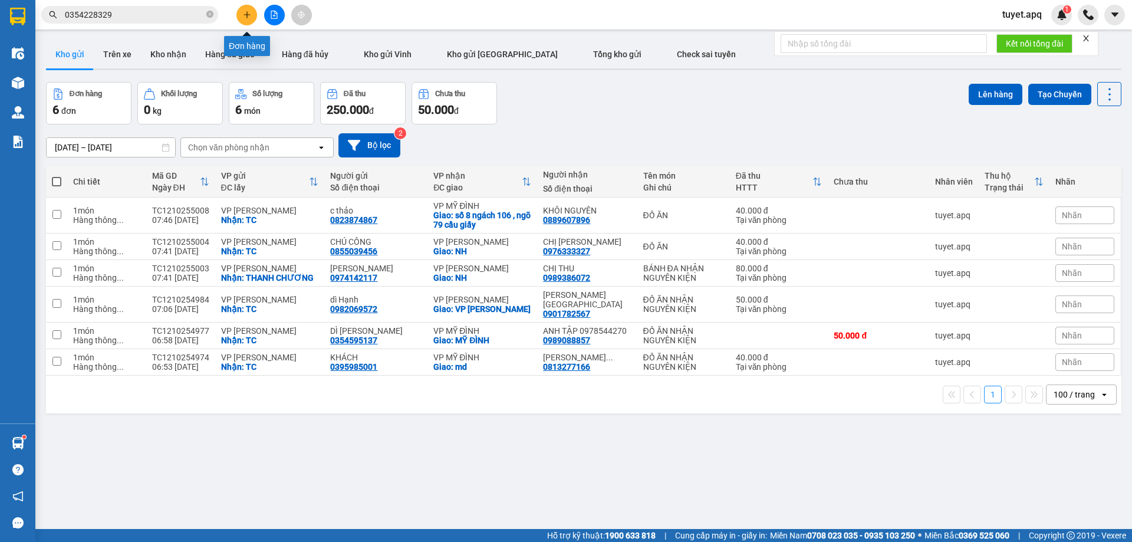
click at [243, 15] on icon "plus" at bounding box center [247, 15] width 8 height 8
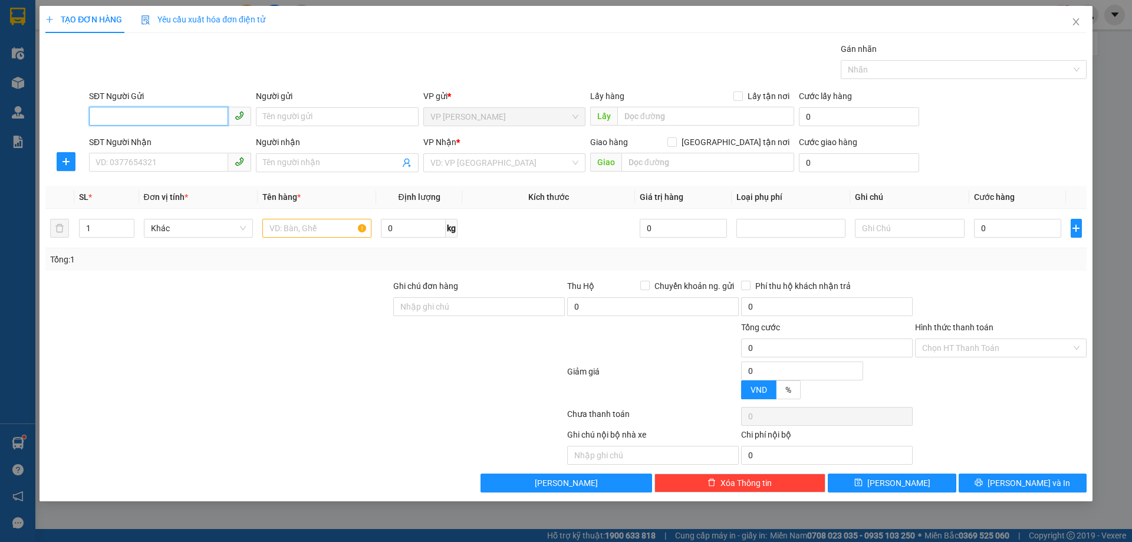
click at [153, 113] on input "SĐT Người Gửi" at bounding box center [158, 116] width 139 height 19
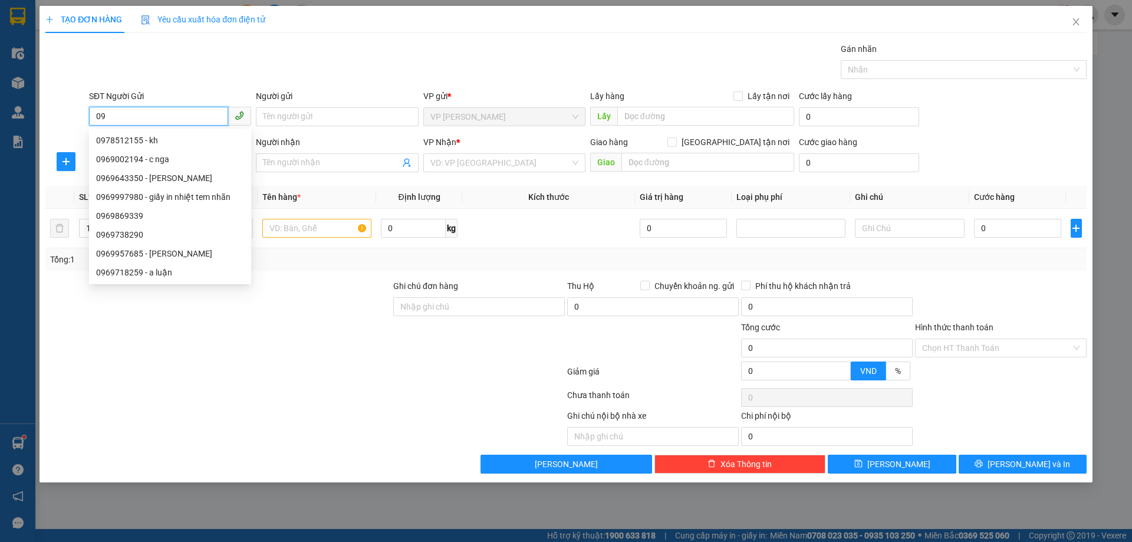
type input "0"
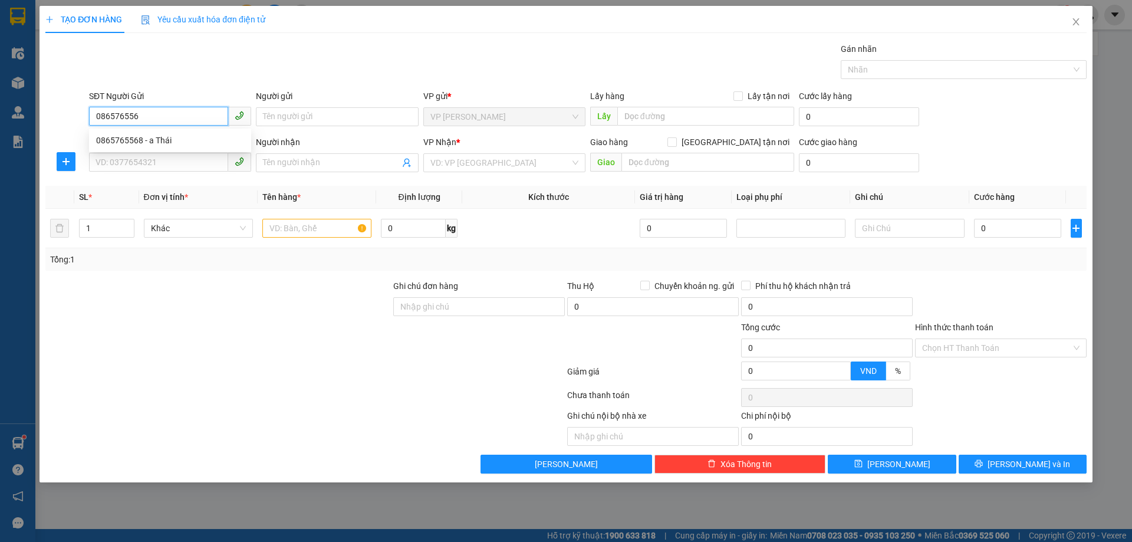
type input "0865765568"
click at [159, 140] on div "0865765568 - a Thái" at bounding box center [170, 140] width 148 height 13
type input "a Thái"
checkbox input "true"
type input "TC"
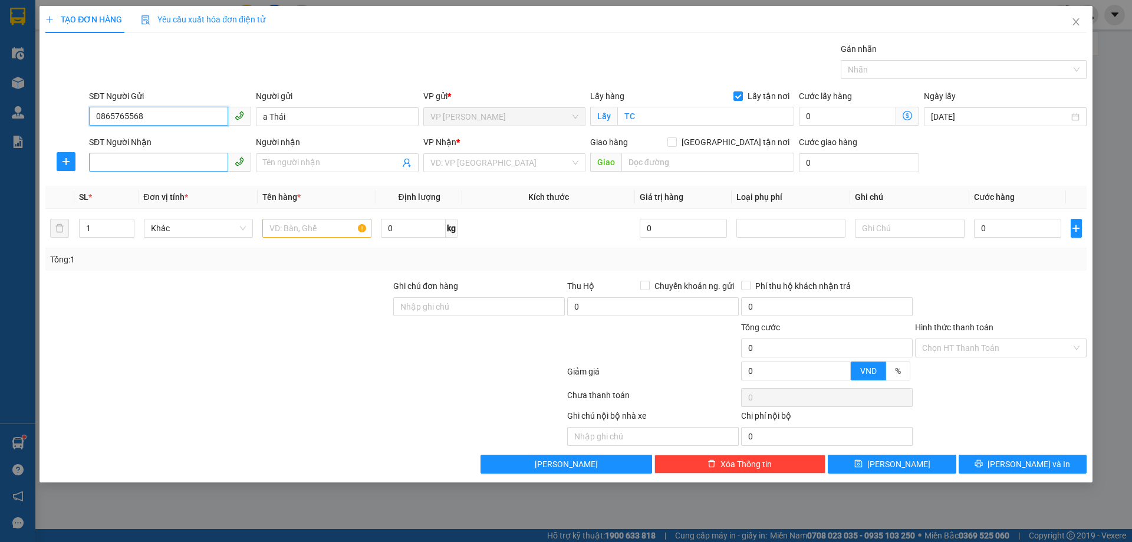
type input "0865765568"
click at [176, 166] on input "SĐT Người Nhận" at bounding box center [158, 162] width 139 height 19
click at [137, 191] on div "0352370171 - c hương 0359028028" at bounding box center [170, 186] width 148 height 13
type input "0352370171"
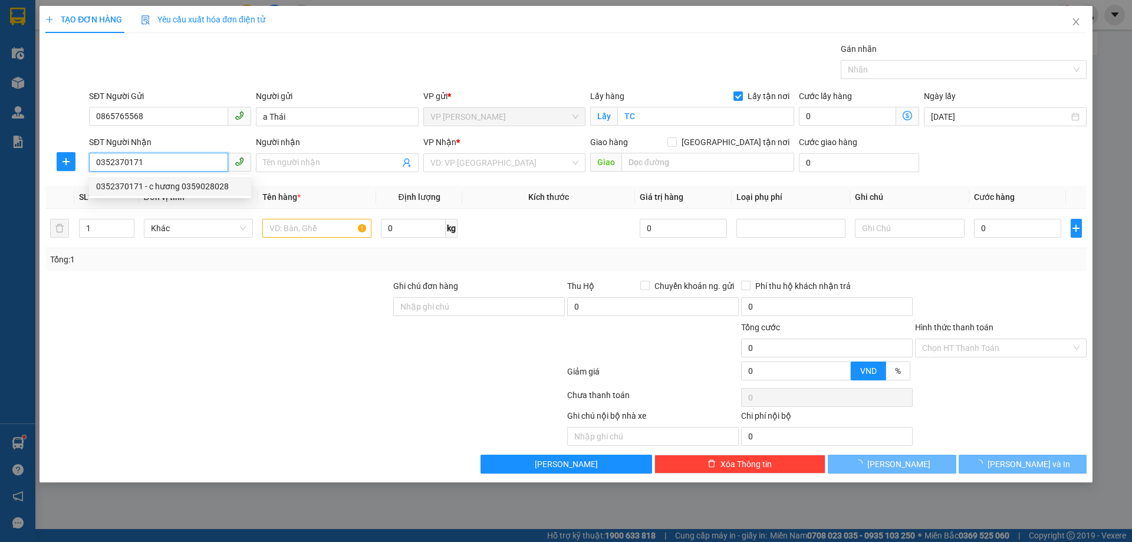
type input "c hương 0359028028"
checkbox input "true"
type input "NH"
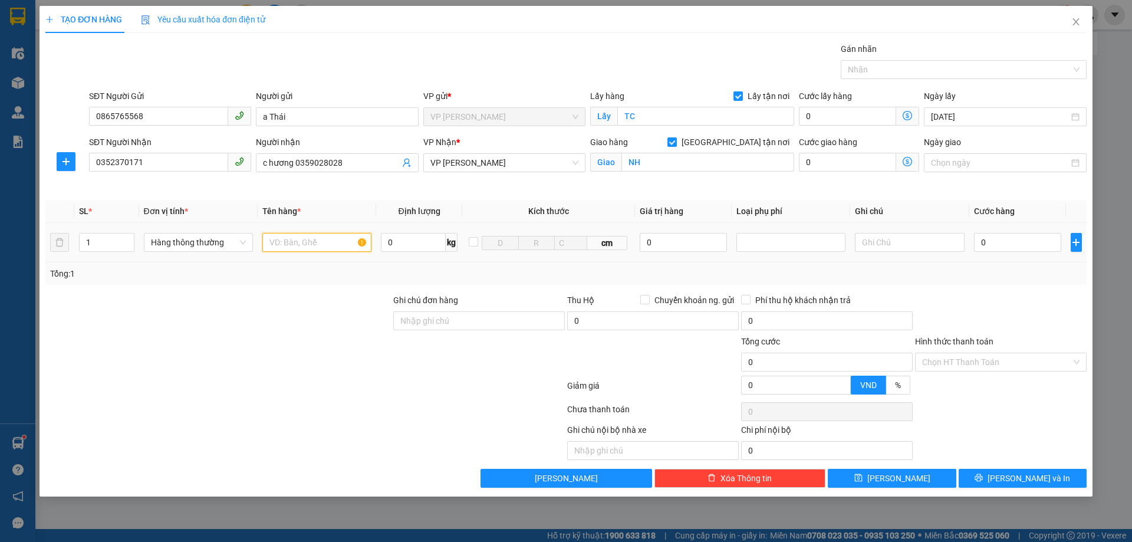
click at [327, 243] on input "text" at bounding box center [316, 242] width 109 height 19
type input "MẪU XÉT NGHIỆM"
click at [887, 245] on input "text" at bounding box center [909, 242] width 109 height 19
type input "D"
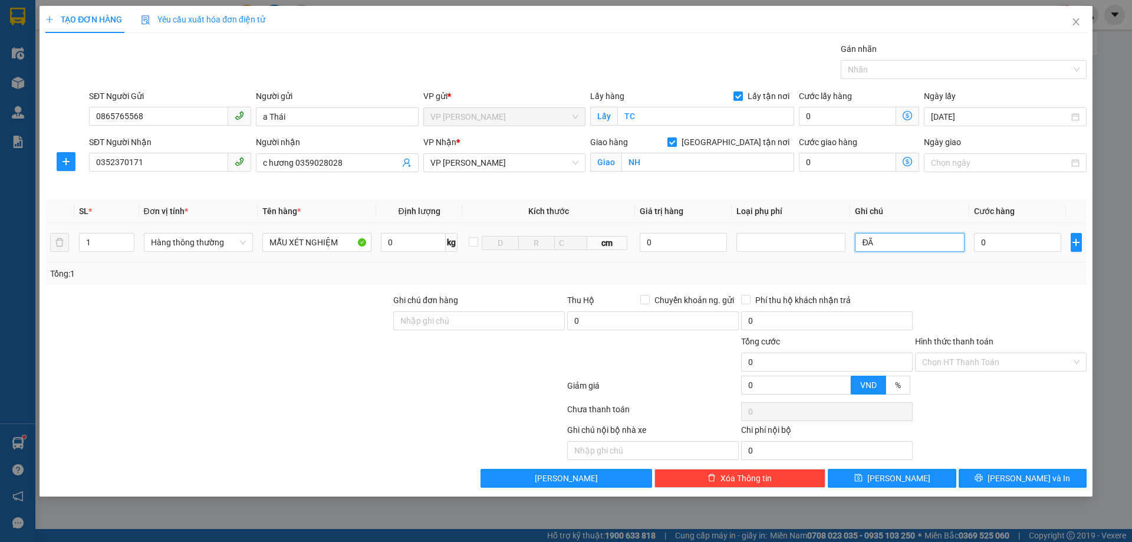
type input "Đ"
click at [1008, 242] on input "0" at bounding box center [1018, 242] width 88 height 19
type input "3"
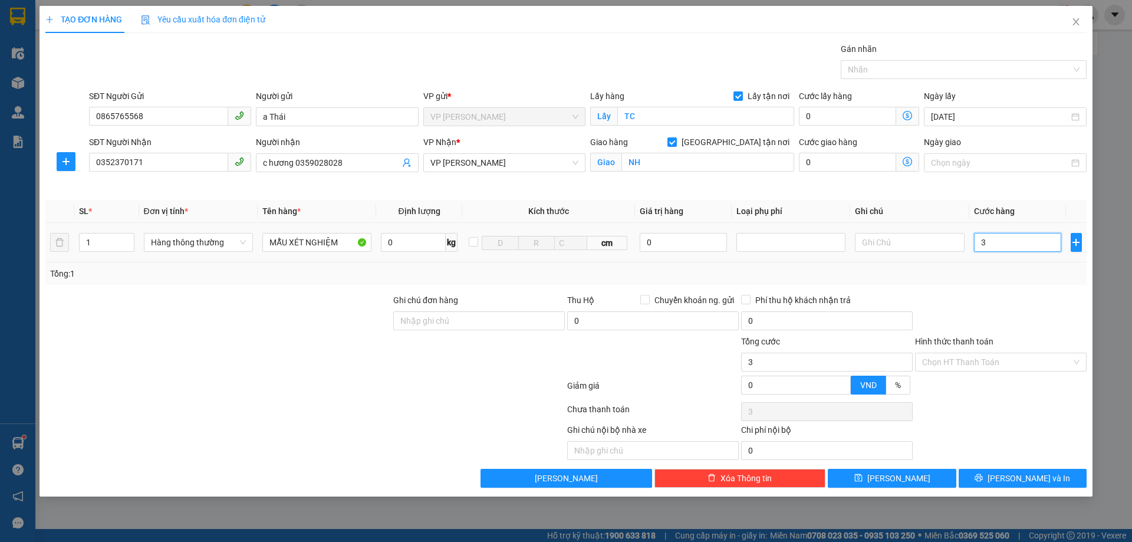
type input "30"
type input "300"
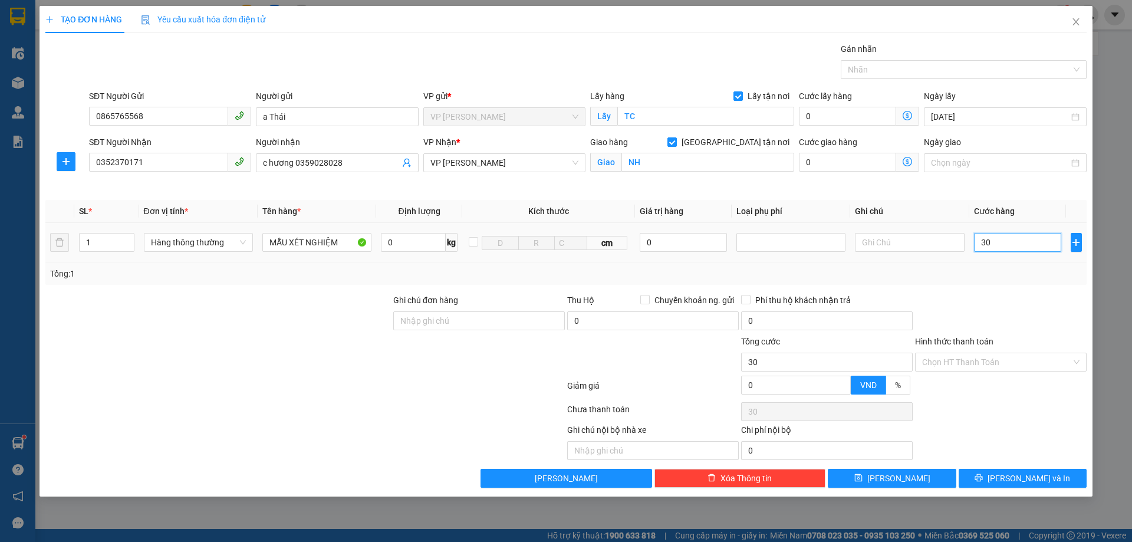
type input "300"
type input "3.000"
type input "30.000"
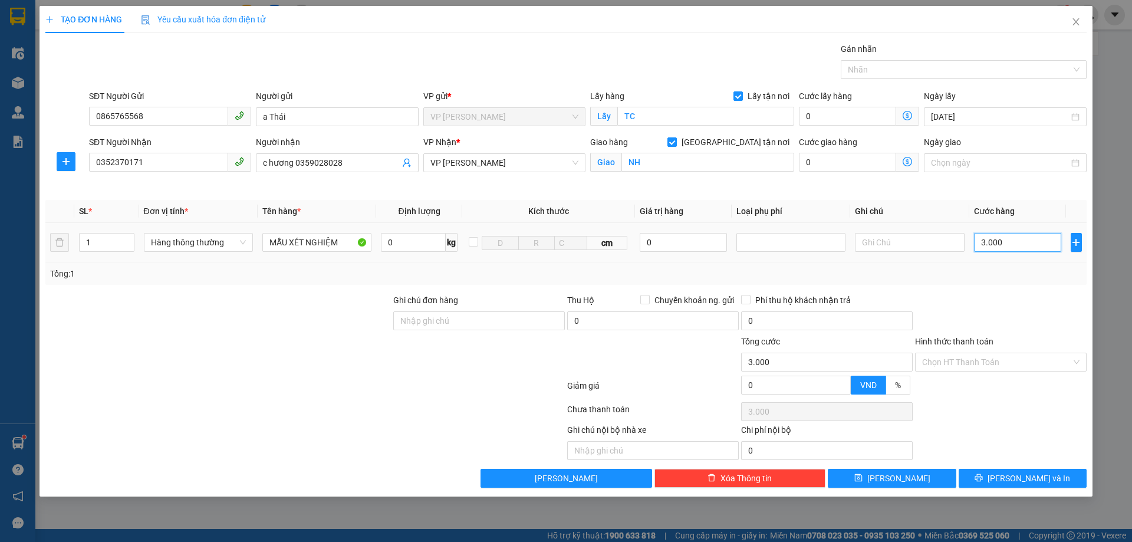
type input "30.000"
click at [350, 242] on input "MẪU XÉT NGHIỆM" at bounding box center [316, 242] width 109 height 19
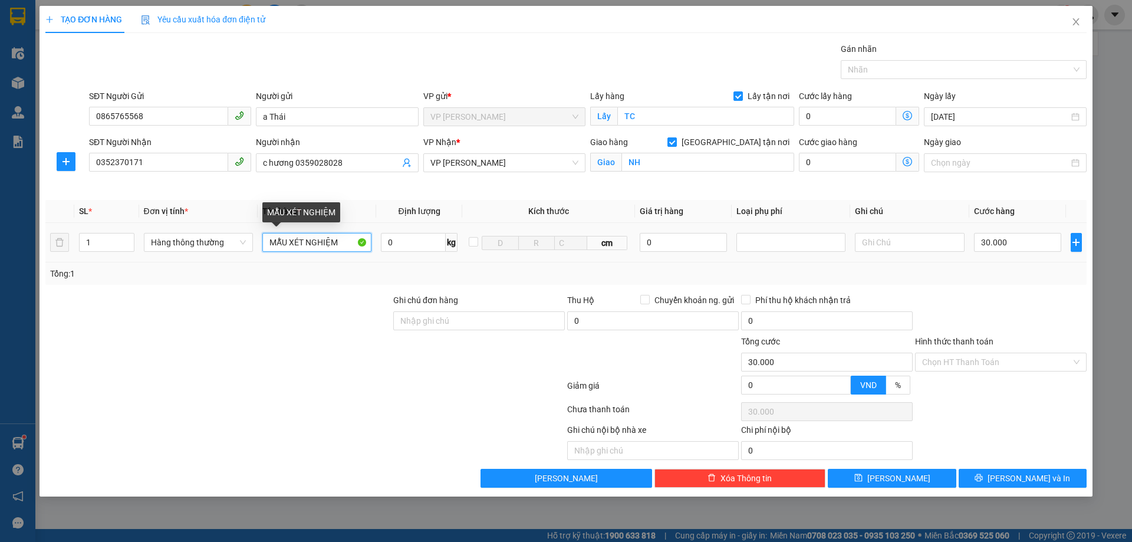
click at [348, 243] on input "MẪU XÉT NGHIỆM" at bounding box center [316, 242] width 109 height 19
type input "MẪU XÉT NGHIỆM NHẬN NGUYÊN KIỆN"
click at [973, 358] on input "Hình thức thanh toán" at bounding box center [996, 362] width 149 height 18
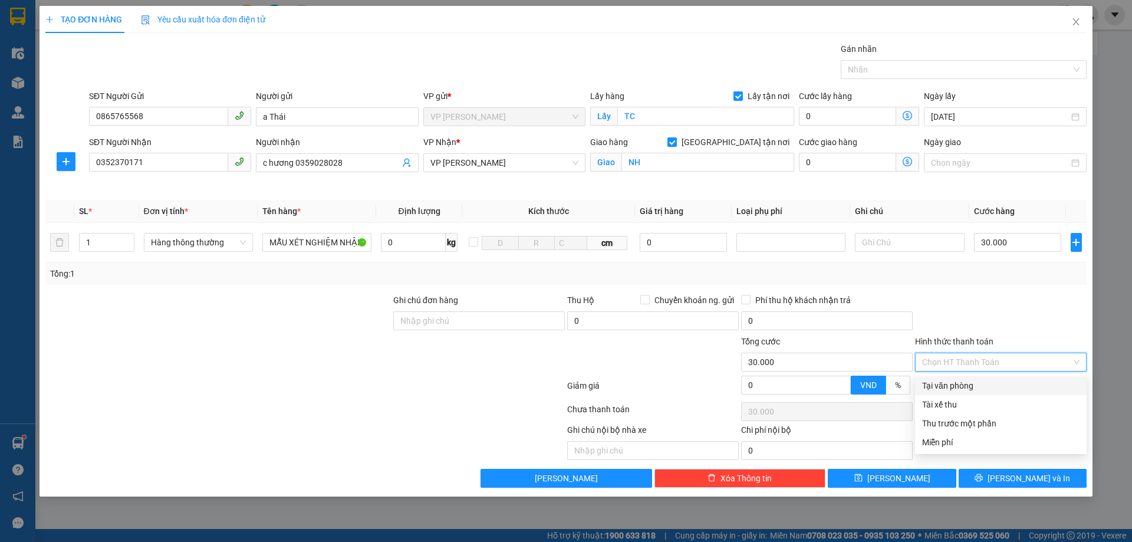
click at [947, 384] on div "Tại văn phòng" at bounding box center [1000, 385] width 157 height 13
type input "0"
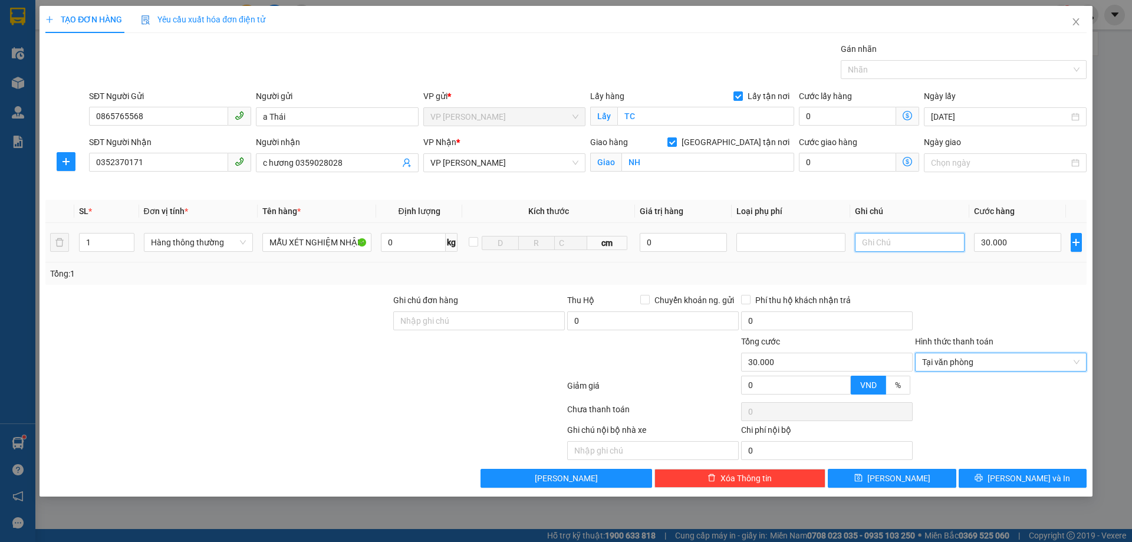
click at [879, 245] on input "text" at bounding box center [909, 242] width 109 height 19
type input "D"
click at [892, 243] on input "ĐÃ BÁO 7H TỐI ĐÊ" at bounding box center [909, 242] width 109 height 19
click at [957, 245] on input "ĐÃ BÁO NGOÀI 7H TỐI ĐÊ" at bounding box center [909, 242] width 109 height 19
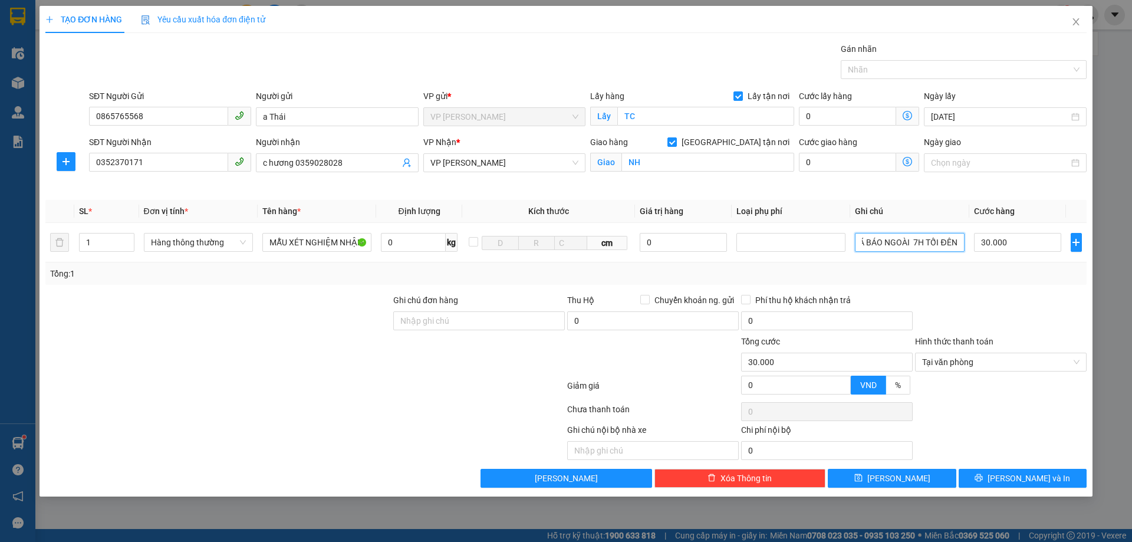
scroll to position [0, 11]
type input "ĐÃ BÁO NGOÀI 7H TỐI ĐÊN"
click at [997, 476] on button "[PERSON_NAME] và In" at bounding box center [1022, 478] width 128 height 19
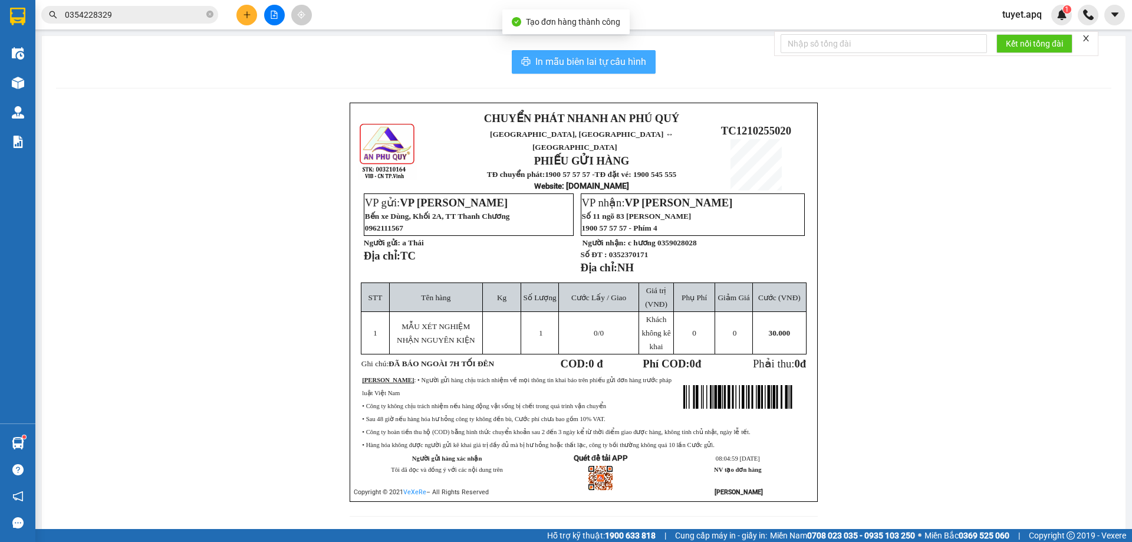
click at [555, 58] on span "In mẫu biên lai tự cấu hình" at bounding box center [590, 61] width 111 height 15
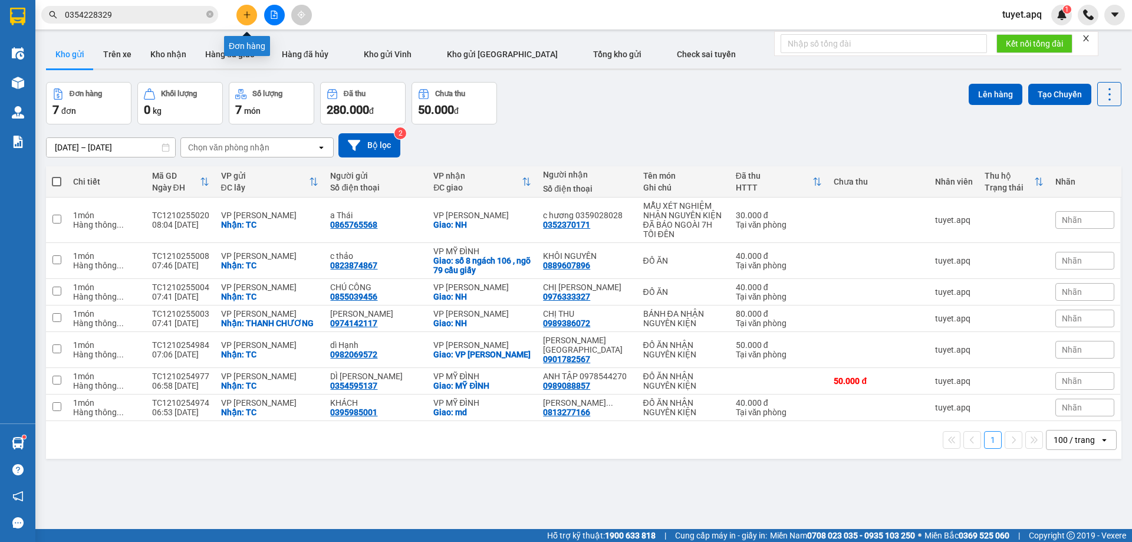
click at [249, 17] on icon "plus" at bounding box center [247, 15] width 8 height 8
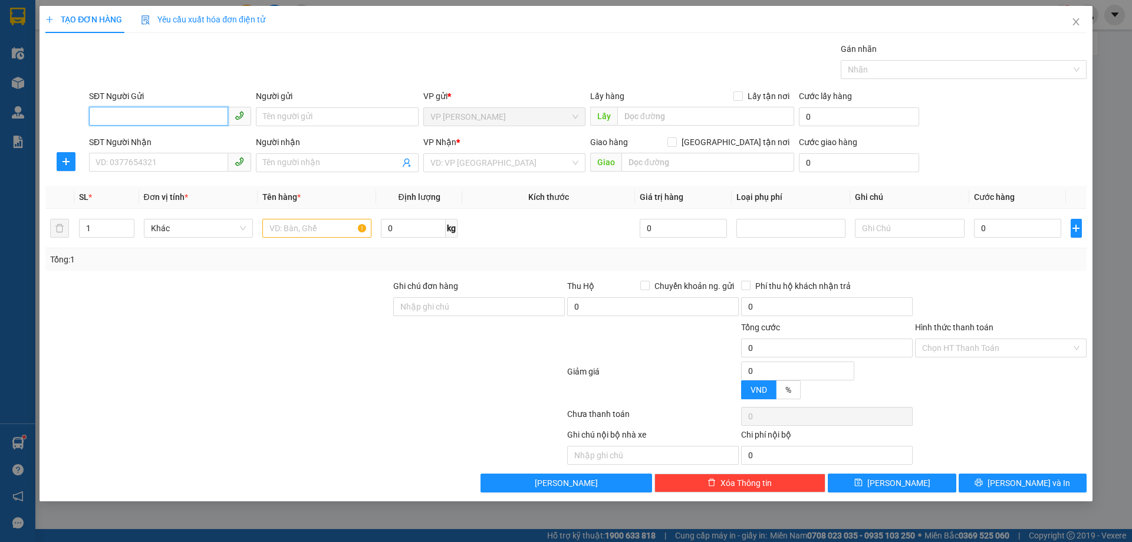
click at [203, 120] on input "SĐT Người Gửi" at bounding box center [158, 116] width 139 height 19
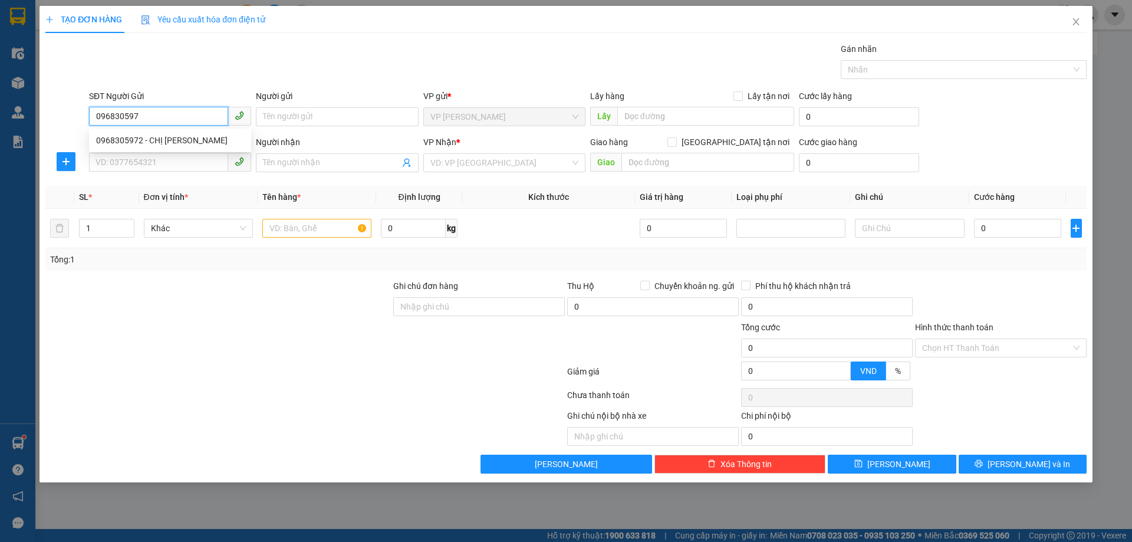
type input "0968305972"
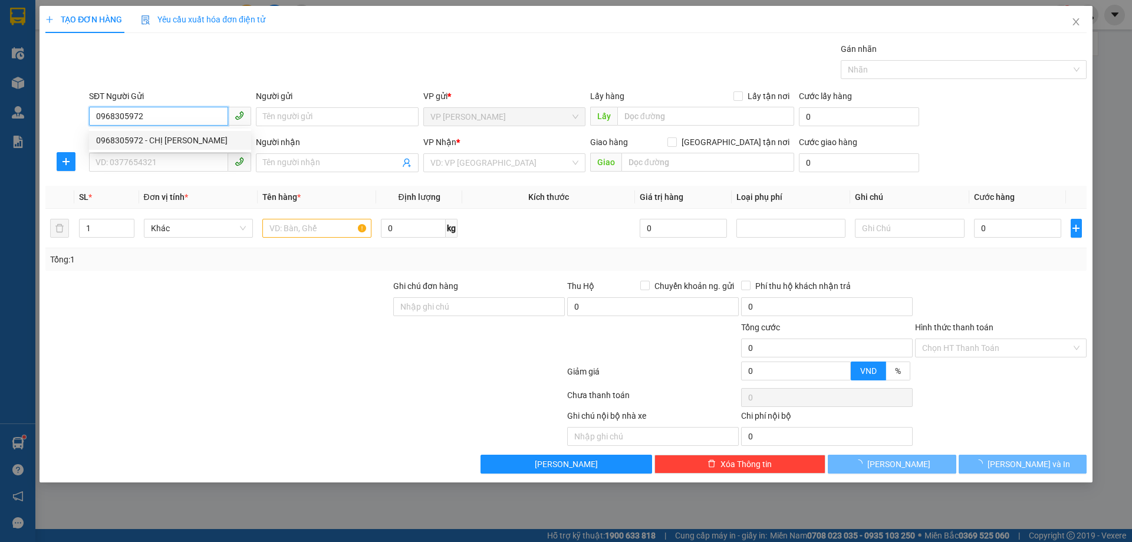
click at [207, 143] on div "0968305972 - CHỊ [PERSON_NAME]" at bounding box center [170, 140] width 148 height 13
type input "CHỊ [PERSON_NAME]"
checkbox input "true"
type input "TC"
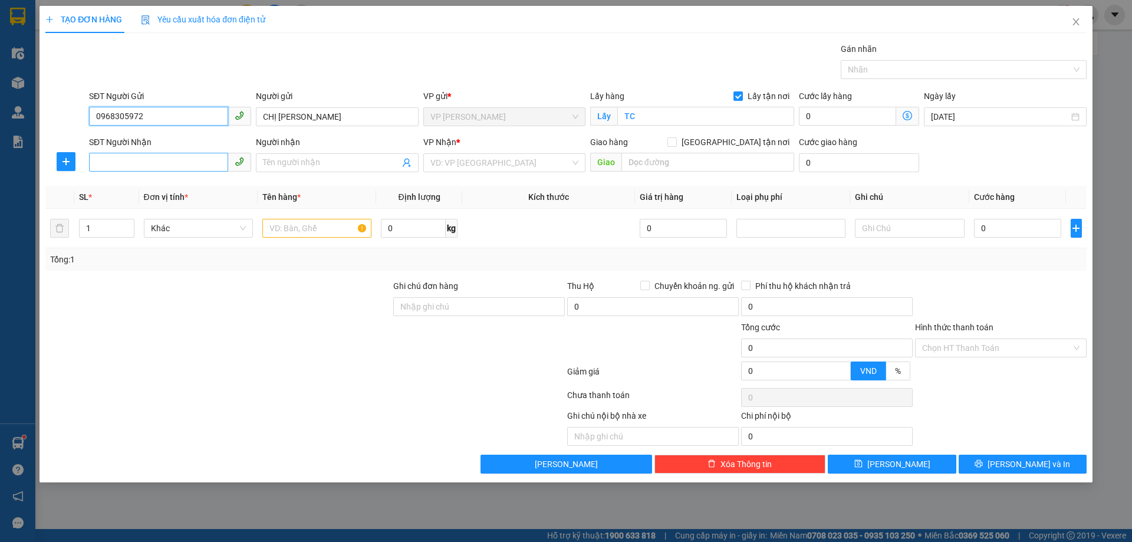
type input "0968305972"
click at [194, 168] on input "SĐT Người Nhận" at bounding box center [158, 162] width 139 height 19
click at [169, 187] on div "0388636034 - EM VI THUÝ LỊCH" at bounding box center [170, 186] width 148 height 13
type input "0388636034"
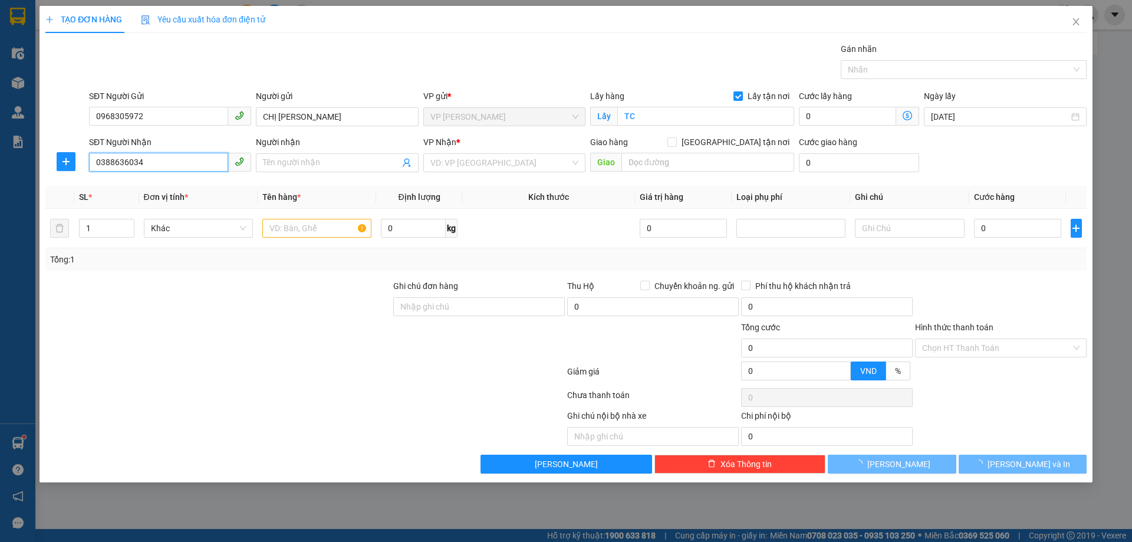
type input "EM VI THUÝ LỊCH"
checkbox input "true"
type input "NH"
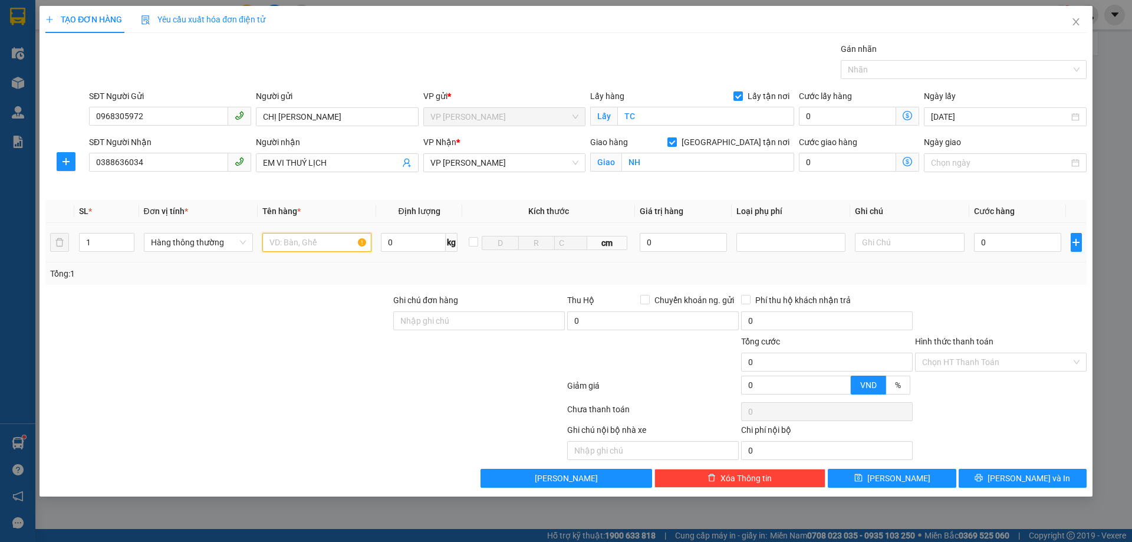
click at [301, 239] on input "text" at bounding box center [316, 242] width 109 height 19
type input "D"
type input "Đ"
type input "THUỐC"
click at [997, 237] on input "0" at bounding box center [1018, 242] width 88 height 19
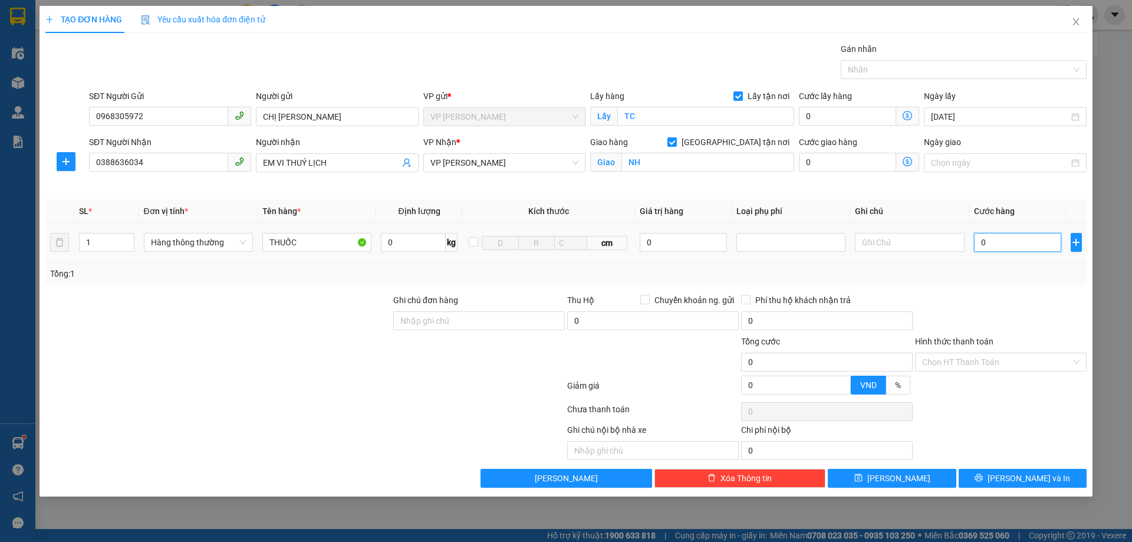
type input "4"
type input "40"
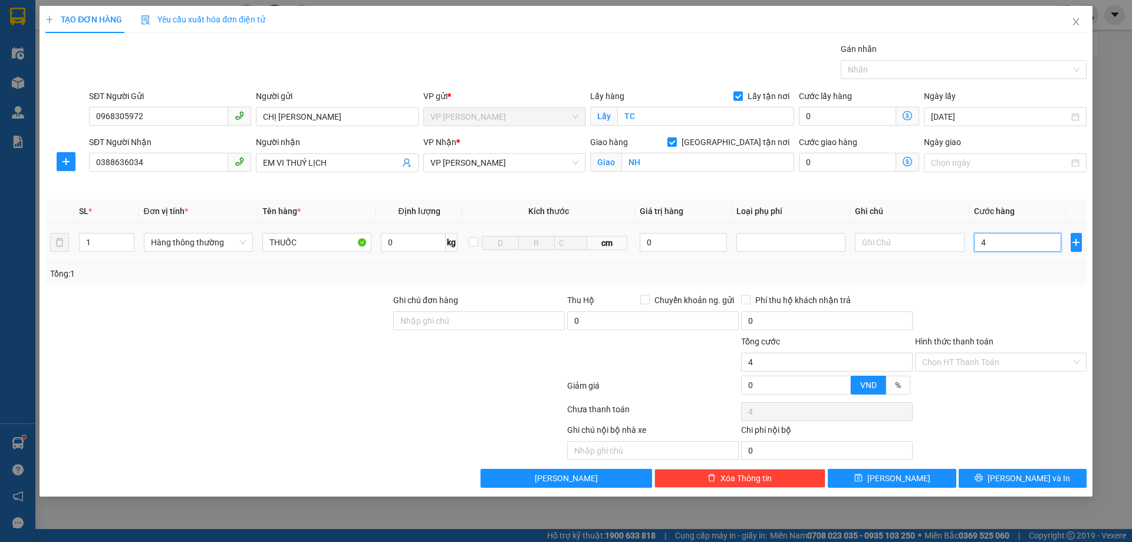
type input "40"
type input "400"
type input "4.000"
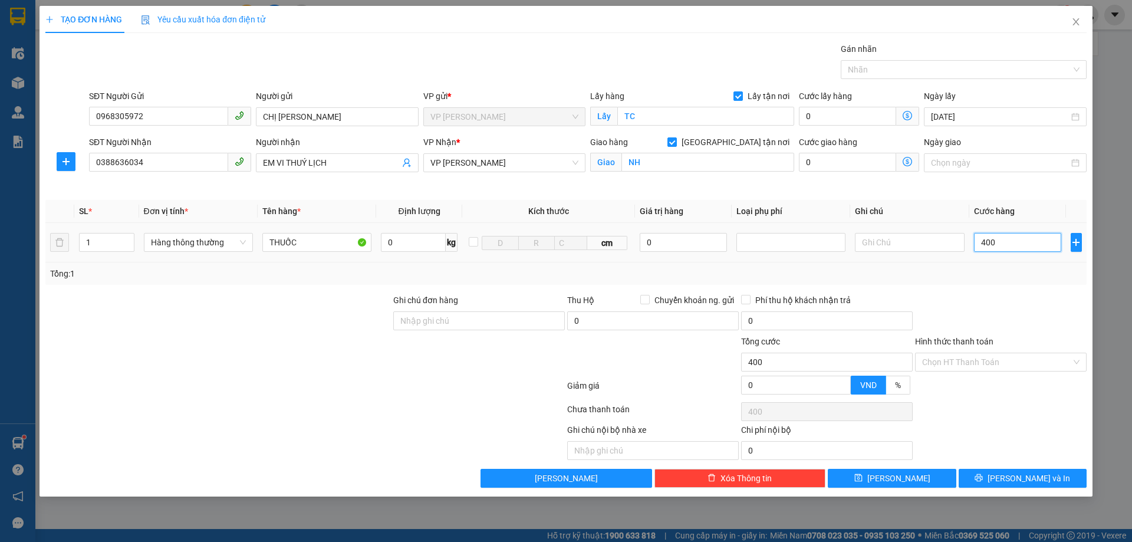
type input "4.000"
type input "40.000"
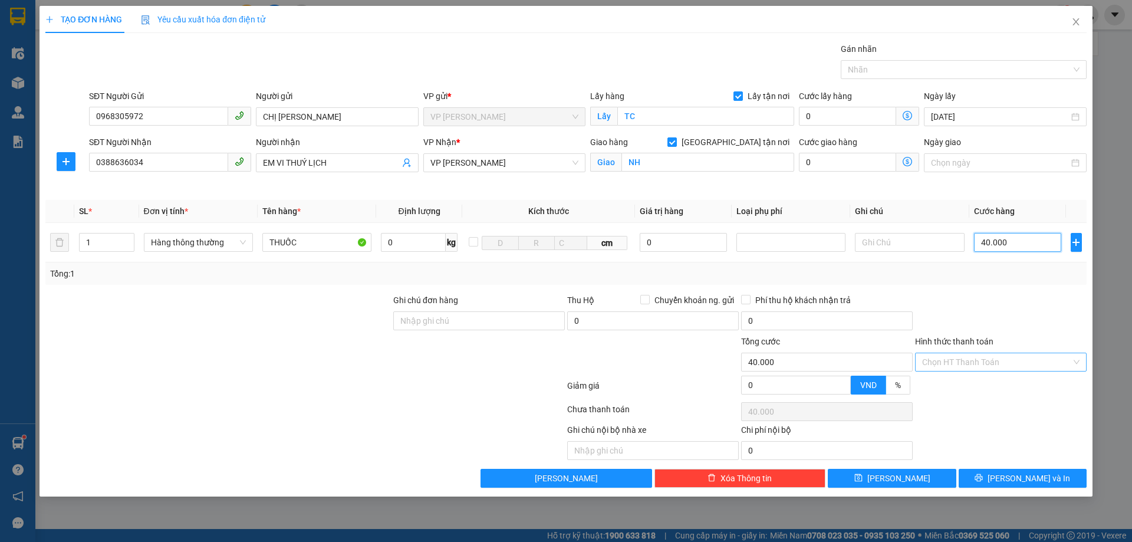
type input "40.000"
click at [997, 364] on input "Hình thức thanh toán" at bounding box center [996, 362] width 149 height 18
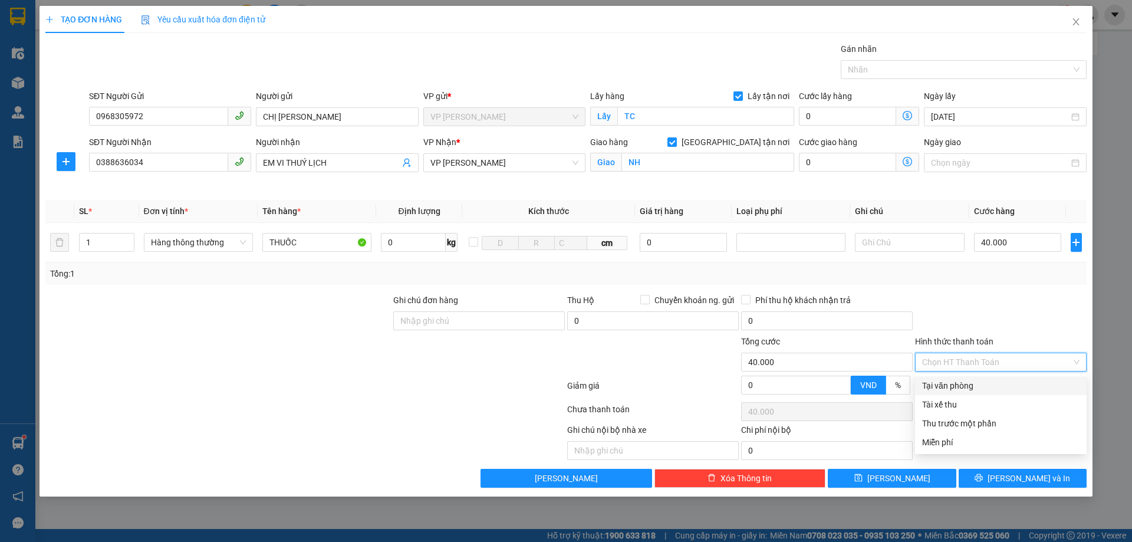
click at [973, 386] on div "Tại văn phòng" at bounding box center [1000, 385] width 157 height 13
type input "0"
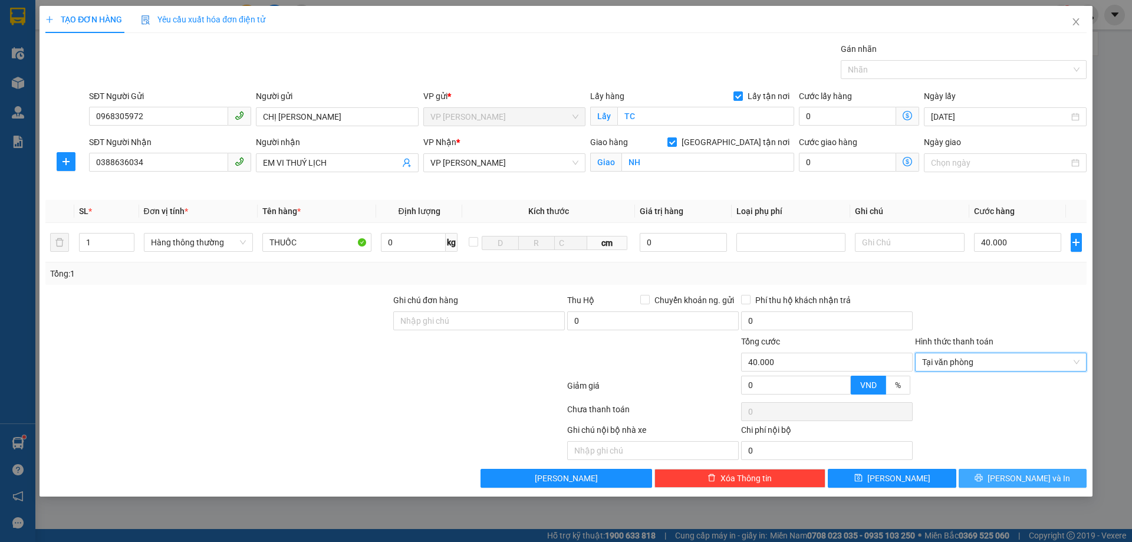
click at [1013, 477] on span "[PERSON_NAME] và In" at bounding box center [1028, 478] width 83 height 13
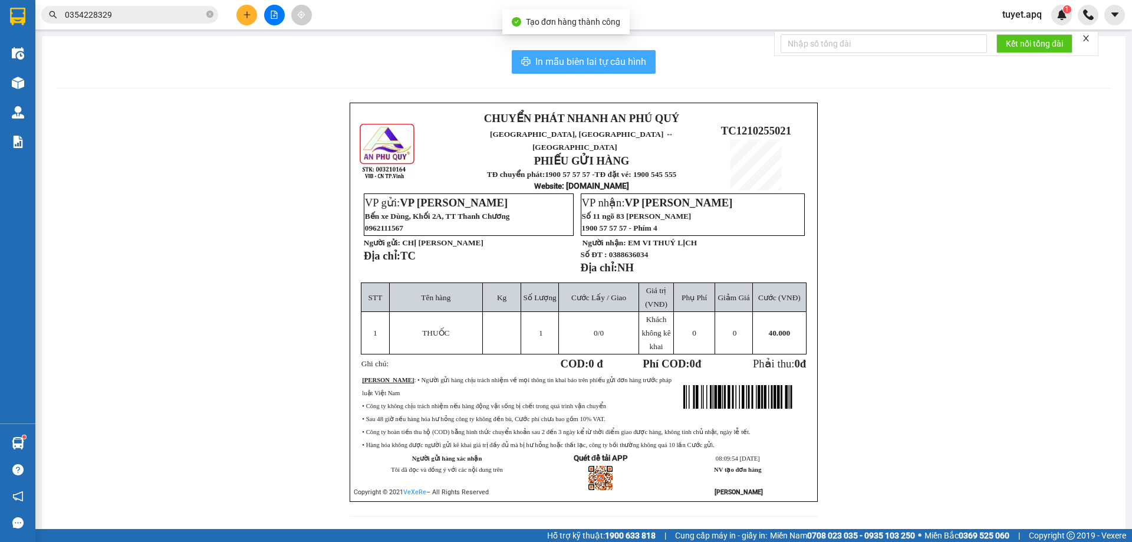
click at [556, 56] on span "In mẫu biên lai tự cấu hình" at bounding box center [590, 61] width 111 height 15
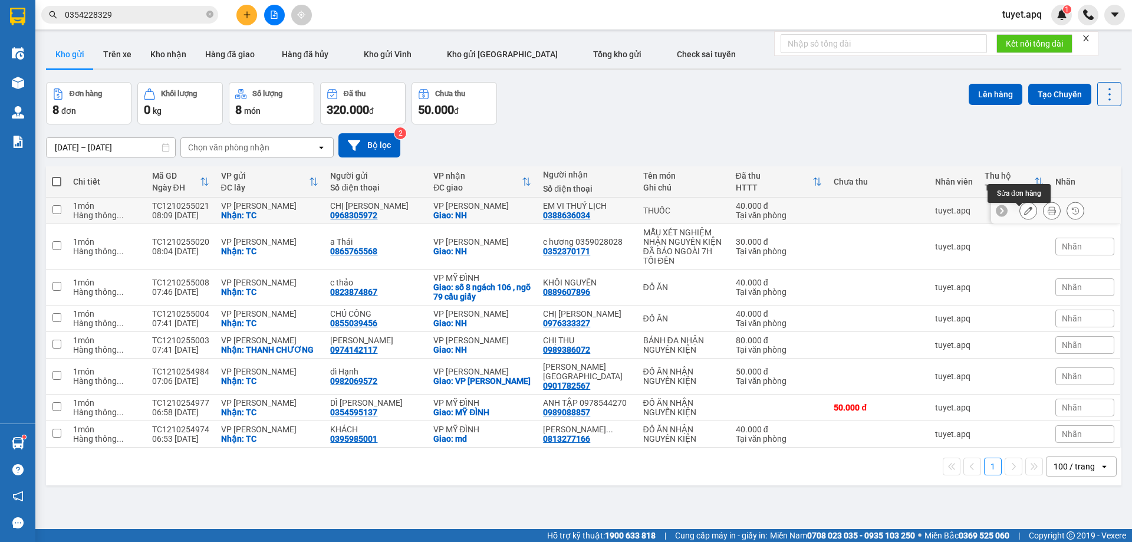
click at [1024, 214] on icon at bounding box center [1028, 210] width 8 height 8
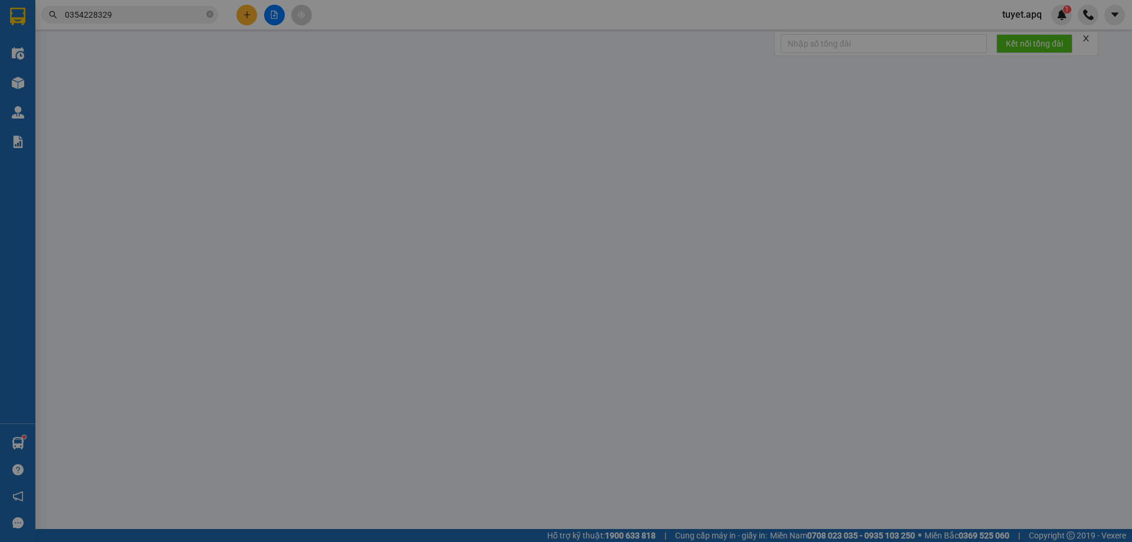
type input "0968305972"
type input "CHỊ [PERSON_NAME]"
checkbox input "true"
type input "TC"
type input "0388636034"
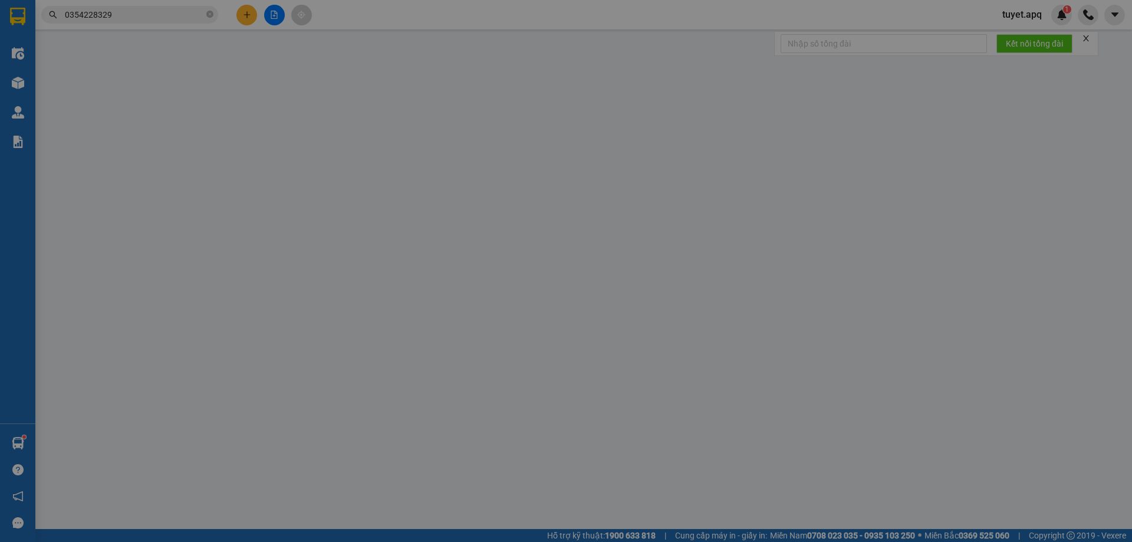
type input "EM VI THUÝ LỊCH"
checkbox input "true"
type input "NH"
type input "0"
type input "40.000"
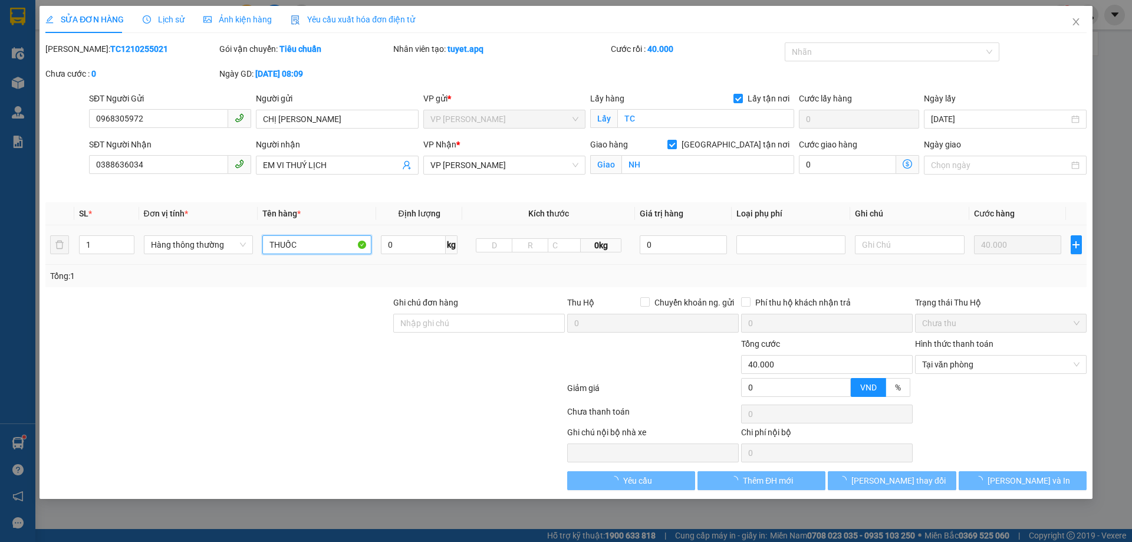
click at [312, 245] on input "THUỐC" at bounding box center [316, 244] width 109 height 19
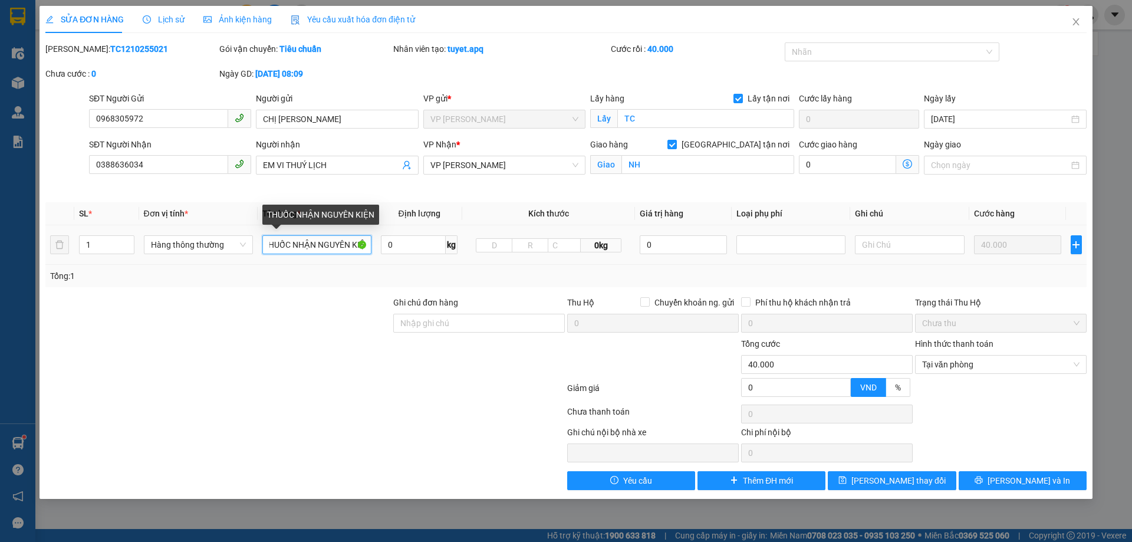
scroll to position [0, 12]
type input "THUỐC NHẬN NGUYÊN KIỆN"
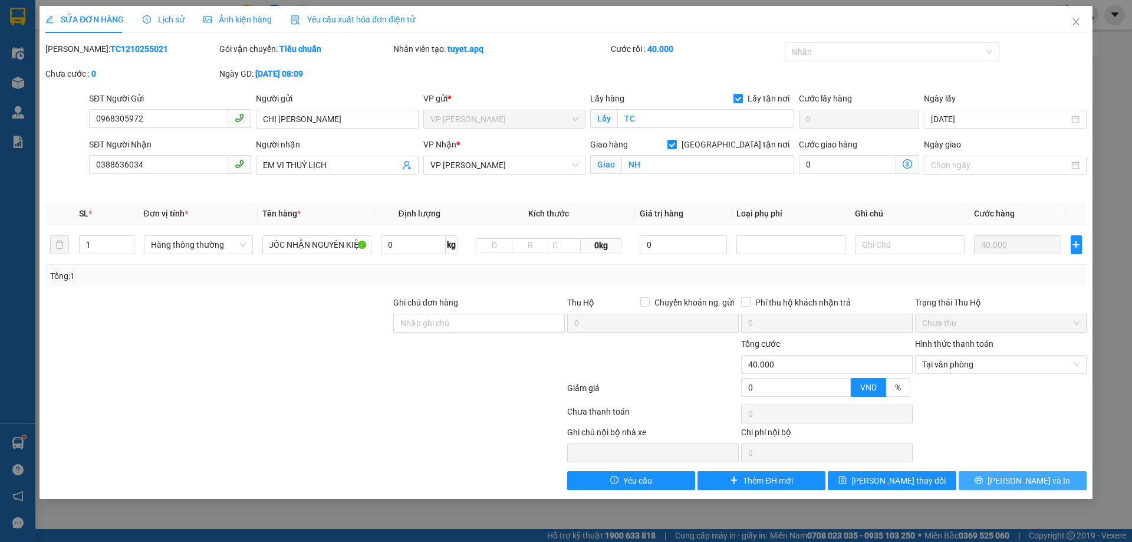
click at [969, 480] on button "[PERSON_NAME] và In" at bounding box center [1022, 480] width 128 height 19
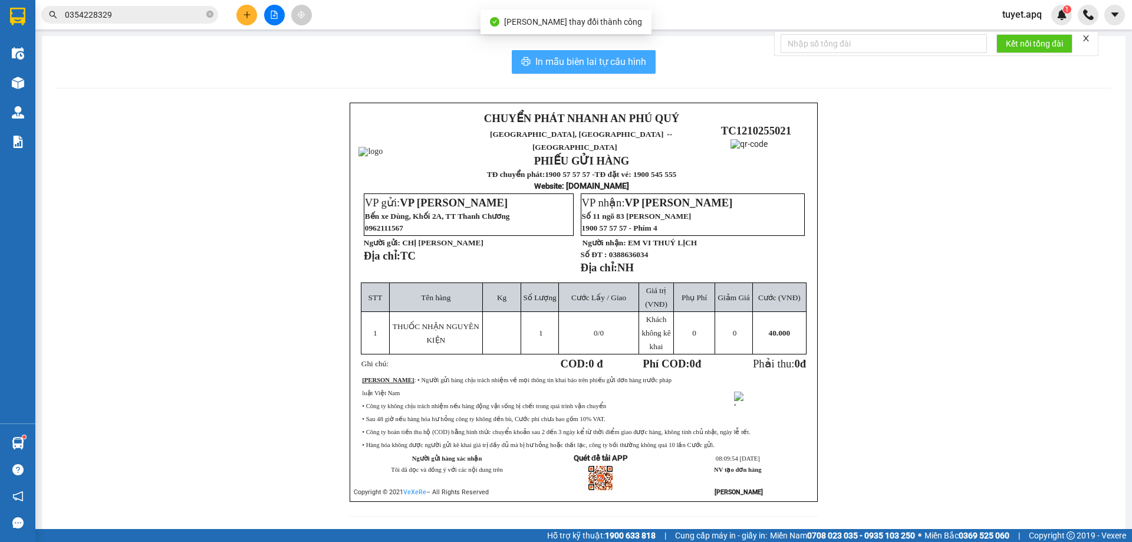
click at [532, 54] on button "In mẫu biên lai tự cấu hình" at bounding box center [584, 62] width 144 height 24
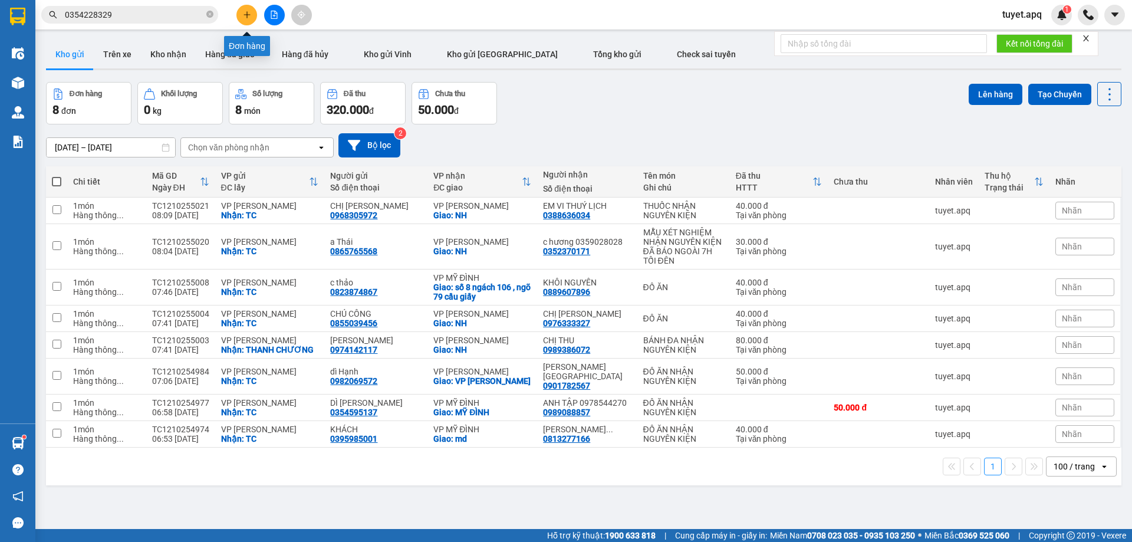
click at [251, 17] on button at bounding box center [246, 15] width 21 height 21
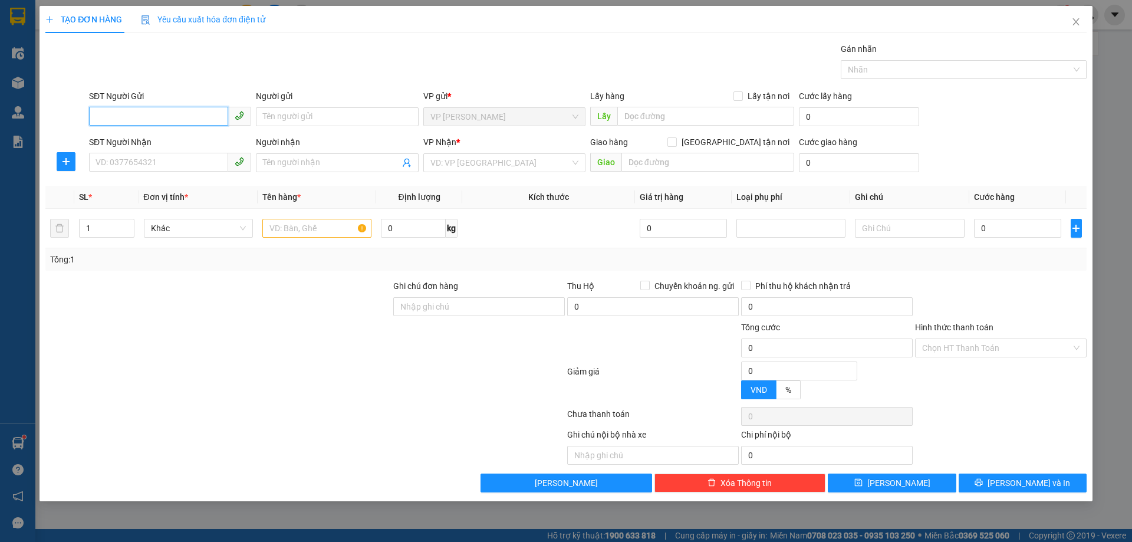
click at [150, 117] on input "SĐT Người Gửi" at bounding box center [158, 116] width 139 height 19
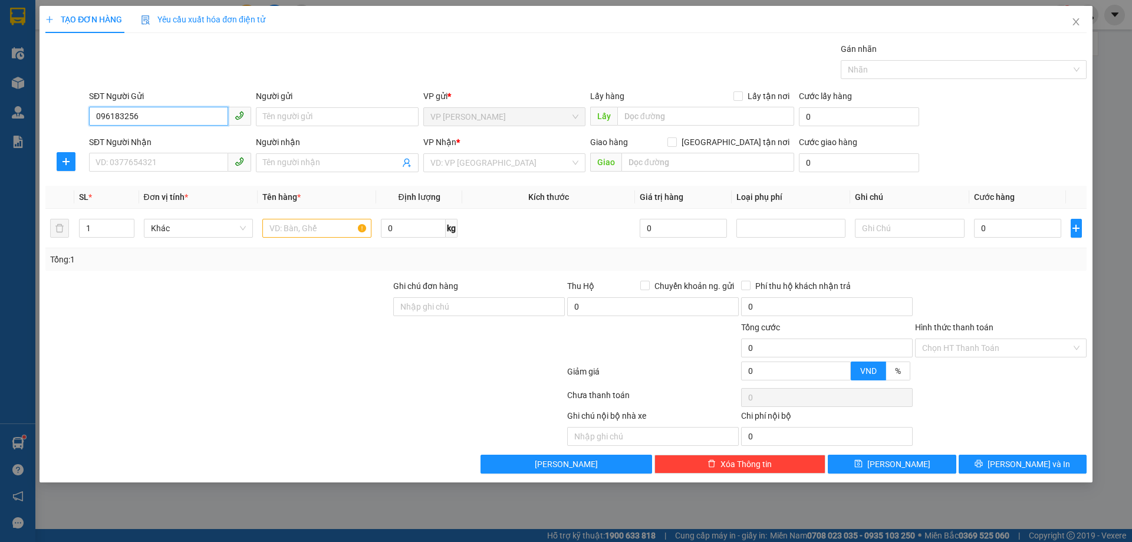
type input "0961832567"
drag, startPoint x: 201, startPoint y: 138, endPoint x: 179, endPoint y: 173, distance: 41.6
click at [200, 138] on div "0961832567 - dì Nhung" at bounding box center [170, 140] width 148 height 13
type input "dì Nhung"
checkbox input "true"
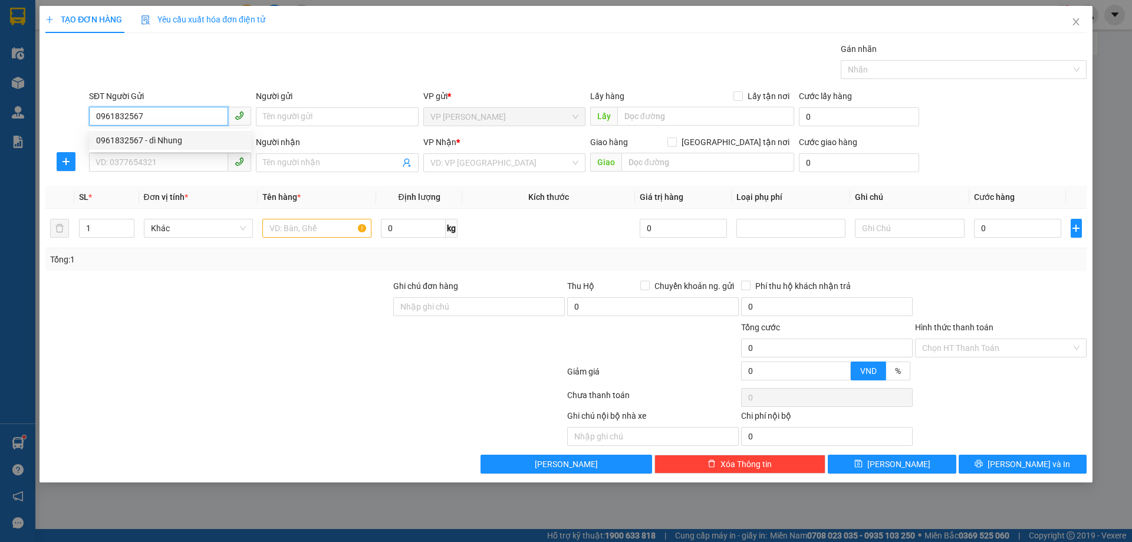
type input "TC"
type input "0961832567"
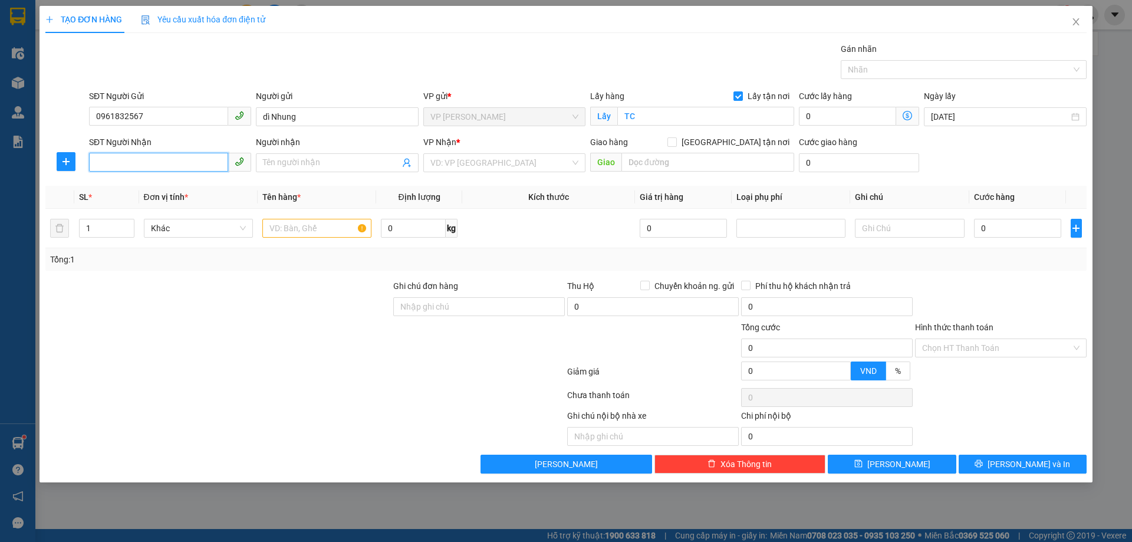
click at [180, 166] on input "SĐT Người Nhận" at bounding box center [158, 162] width 139 height 19
click at [160, 188] on div "0899915123 - ANH TIẾN" at bounding box center [170, 186] width 148 height 13
type input "0899915123"
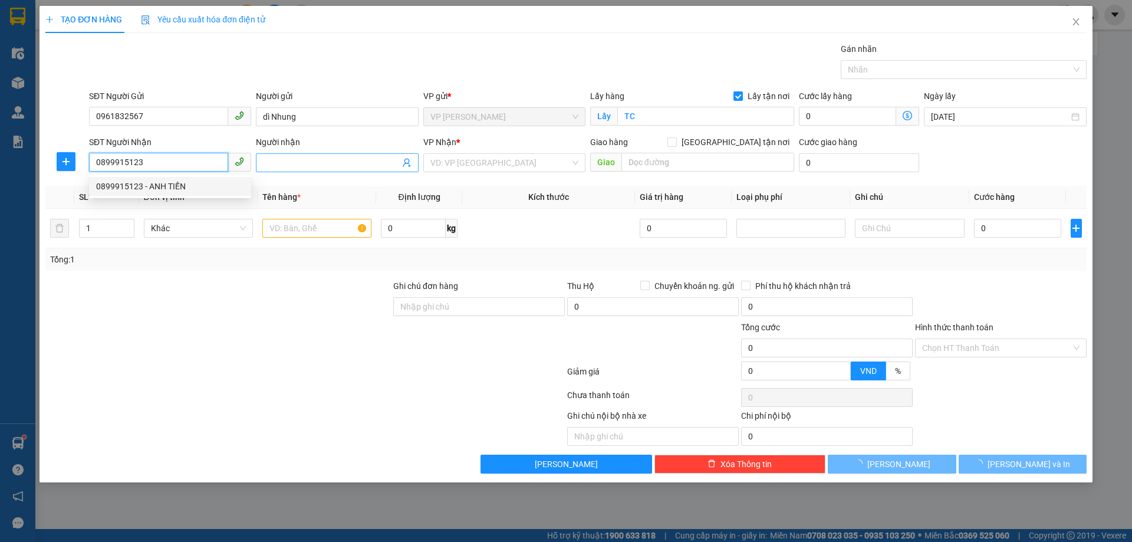
type input "[PERSON_NAME]"
checkbox input "true"
type input "NH"
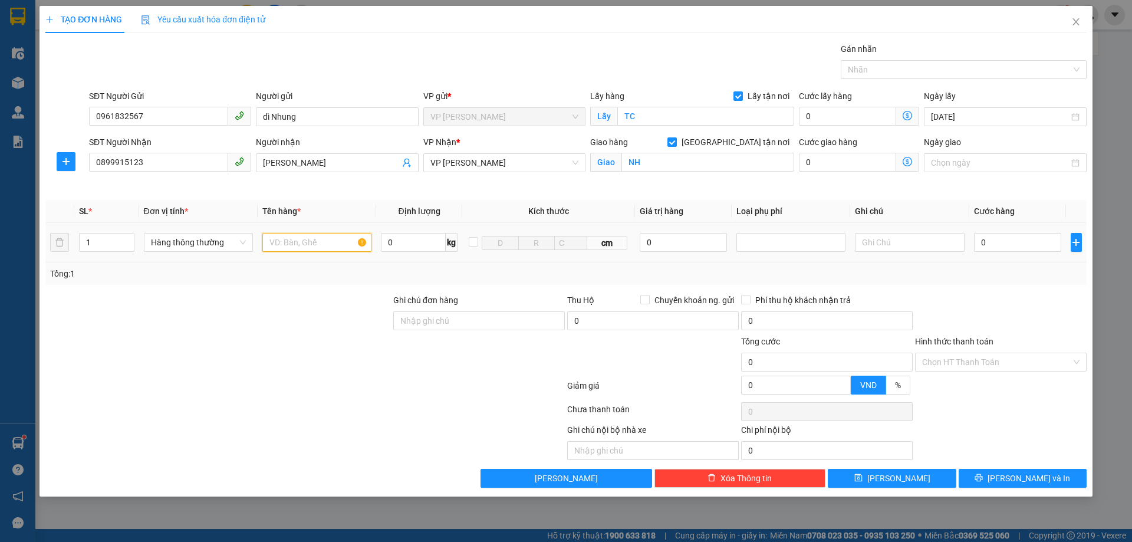
click at [293, 239] on input "text" at bounding box center [316, 242] width 109 height 19
type input "D"
type input "ĐỒ ĂN NHẬN NGUYÊN KIỆN"
click at [985, 243] on input "0" at bounding box center [1018, 242] width 88 height 19
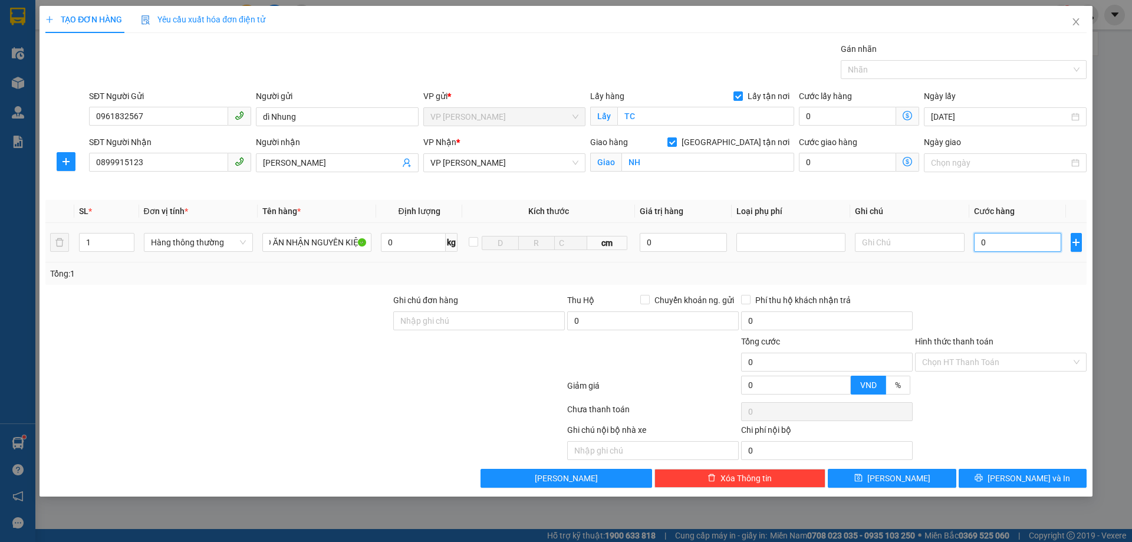
scroll to position [0, 0]
type input "7"
type input "70"
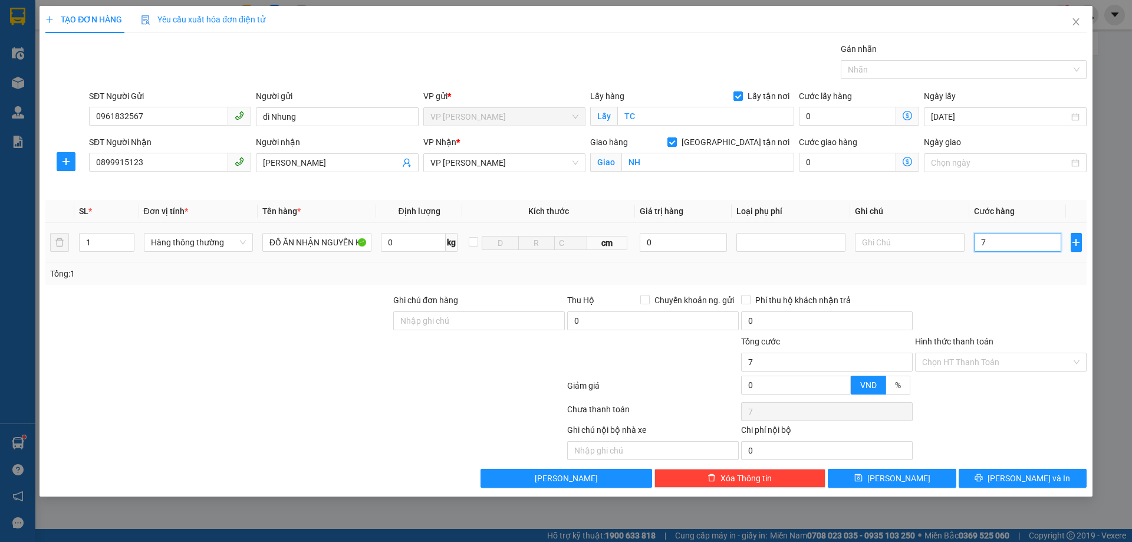
type input "70"
type input "700"
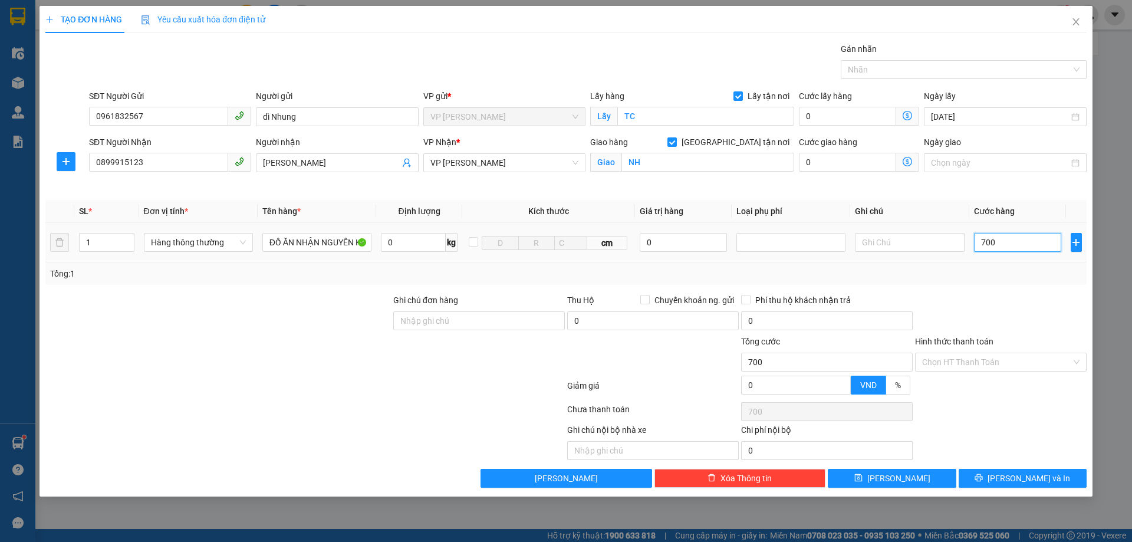
type input "7.000"
type input "70.000"
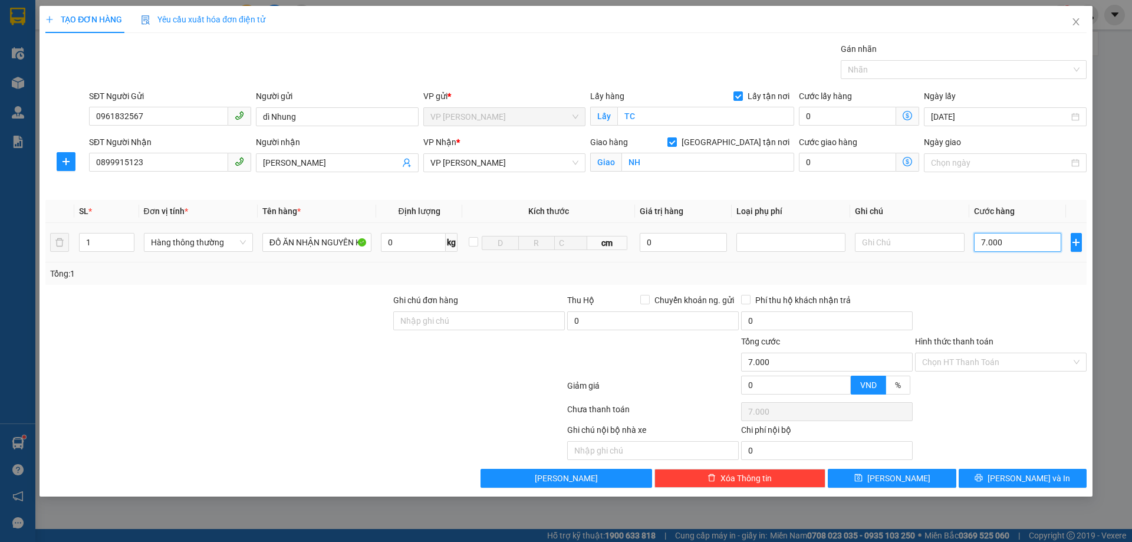
type input "70.000"
click at [986, 364] on input "Hình thức thanh toán" at bounding box center [996, 362] width 149 height 18
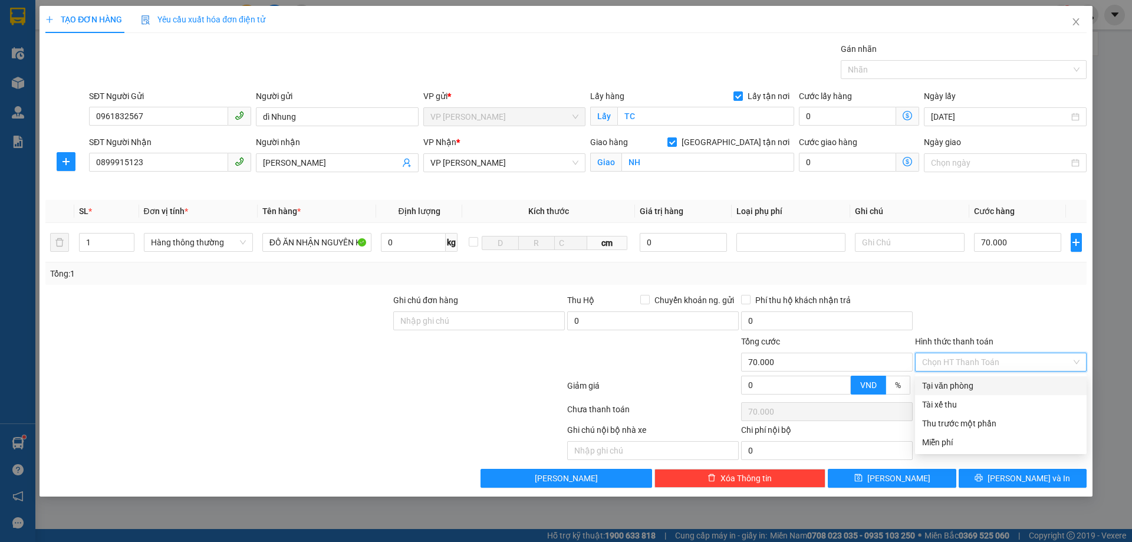
click at [966, 386] on div "Tại văn phòng" at bounding box center [1000, 385] width 157 height 13
type input "0"
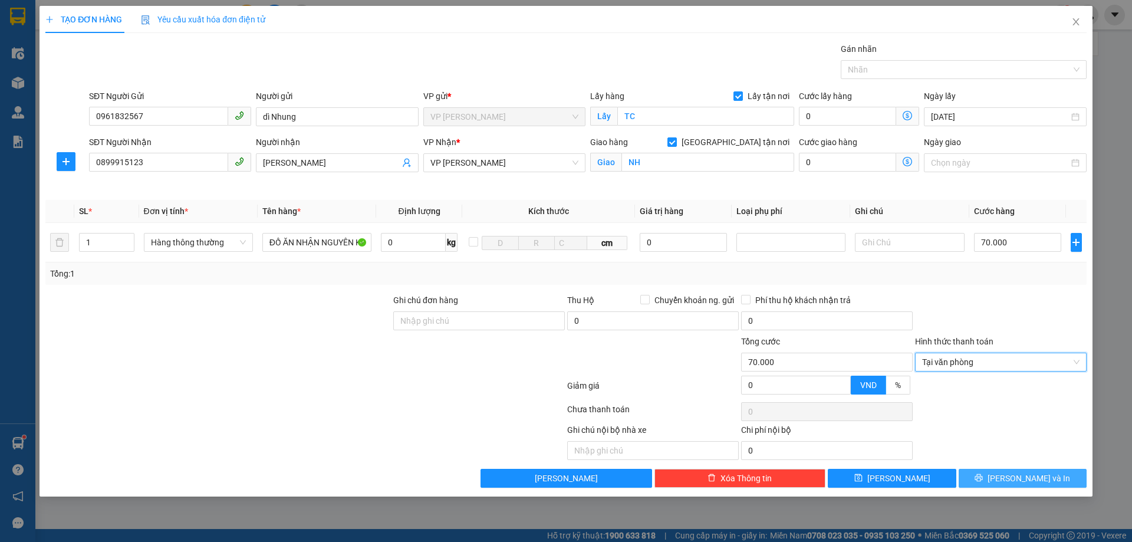
click at [1017, 482] on span "[PERSON_NAME] và In" at bounding box center [1028, 478] width 83 height 13
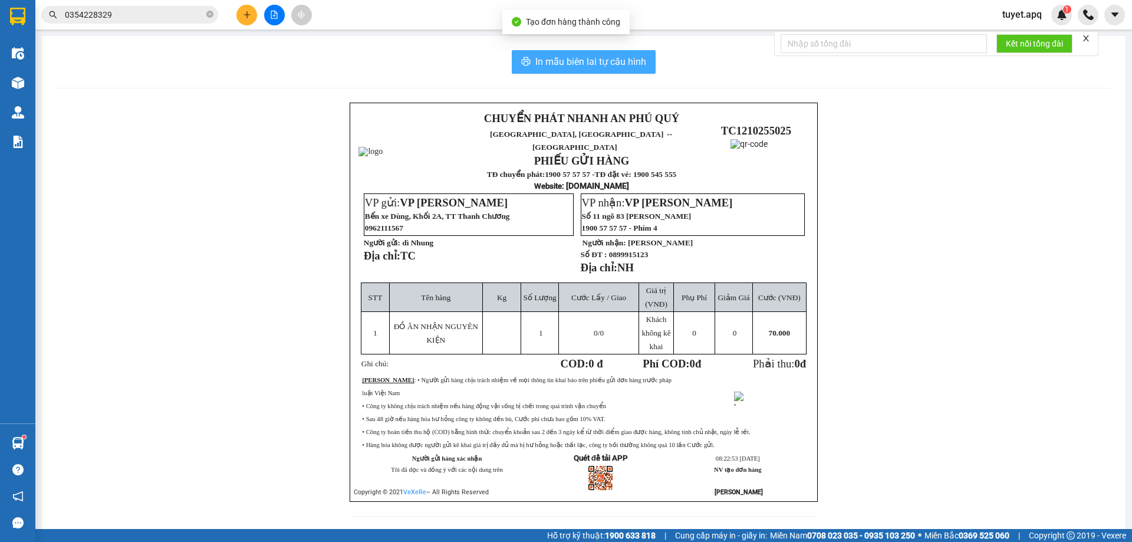
click at [585, 66] on span "In mẫu biên lai tự cấu hình" at bounding box center [590, 61] width 111 height 15
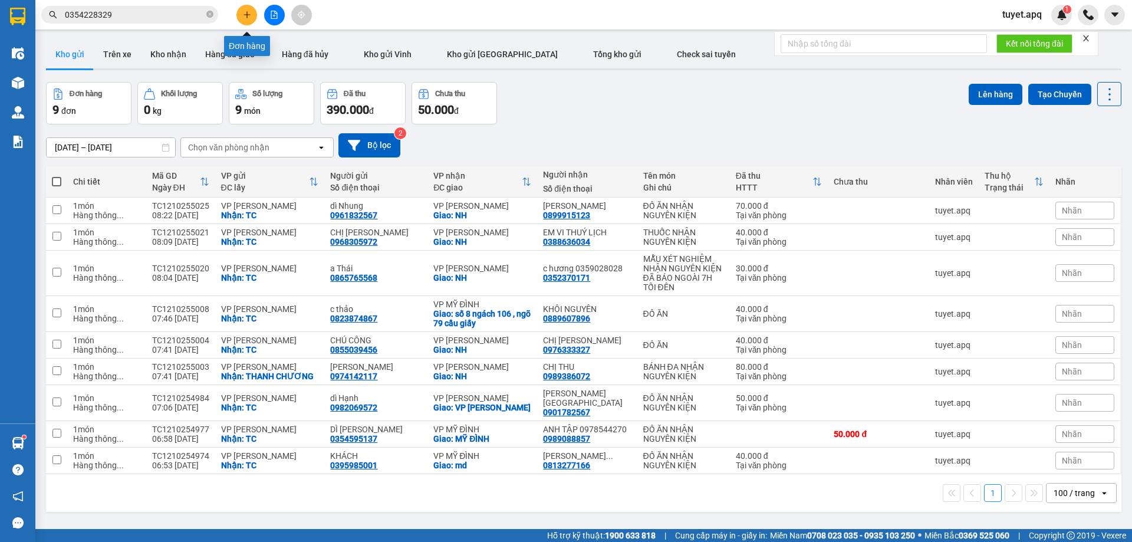
click at [245, 15] on icon "plus" at bounding box center [247, 15] width 8 height 8
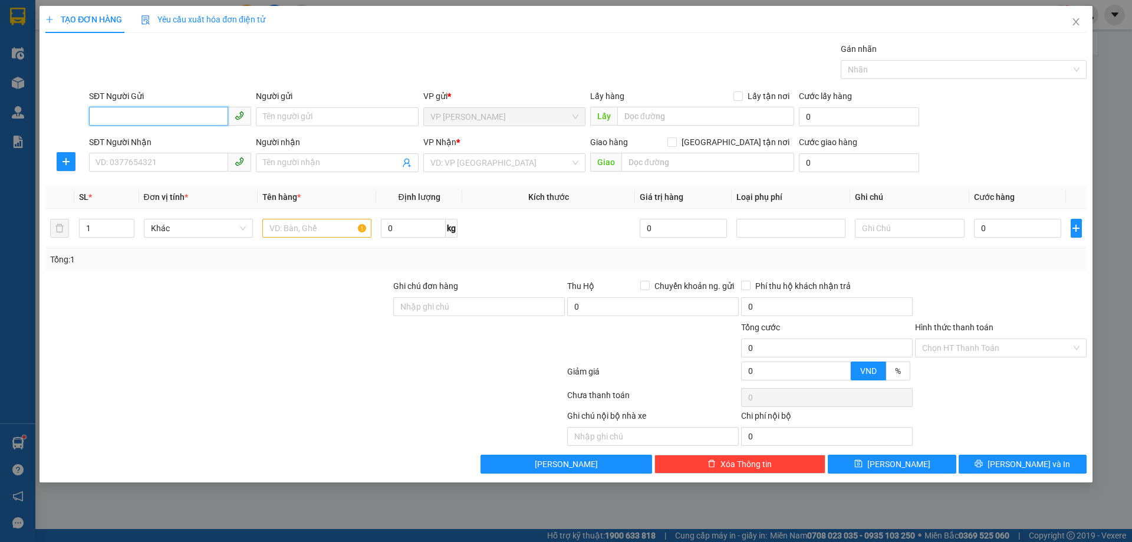
click at [160, 118] on input "SĐT Người Gửi" at bounding box center [158, 116] width 139 height 19
click at [169, 117] on input "SĐT Người Gửi" at bounding box center [158, 116] width 139 height 19
type input "0369492301"
click at [288, 114] on input "Người gửi" at bounding box center [337, 116] width 162 height 19
type input "BÀ NGHỊ"
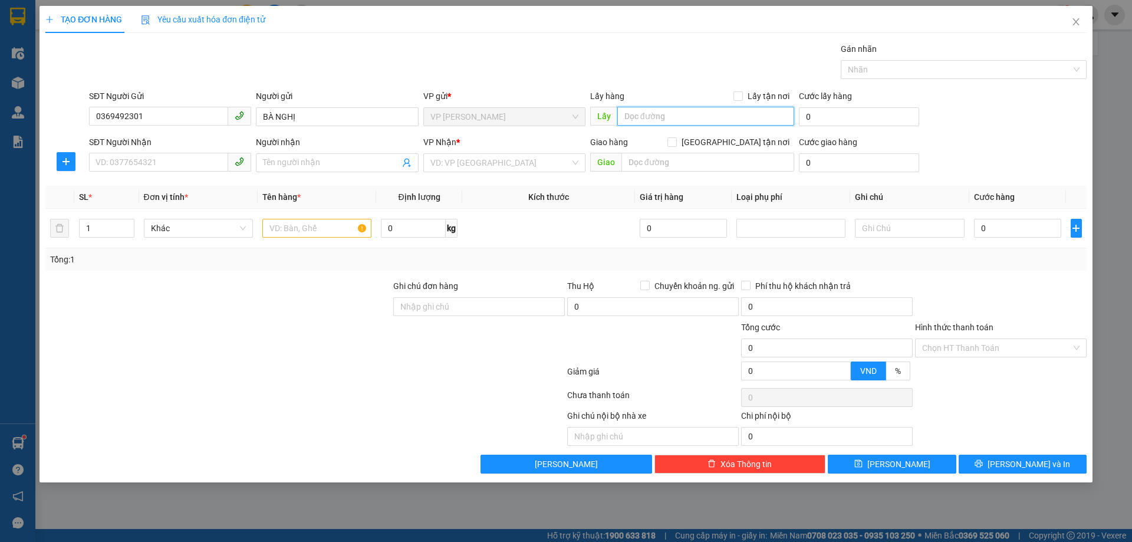
click at [693, 115] on input "text" at bounding box center [705, 116] width 177 height 19
type input "TC"
drag, startPoint x: 741, startPoint y: 94, endPoint x: 279, endPoint y: 172, distance: 468.1
click at [732, 99] on div "Lấy hàng Lấy tận nơi" at bounding box center [692, 96] width 204 height 13
click at [140, 164] on input "SĐT Người Nhận" at bounding box center [158, 162] width 139 height 19
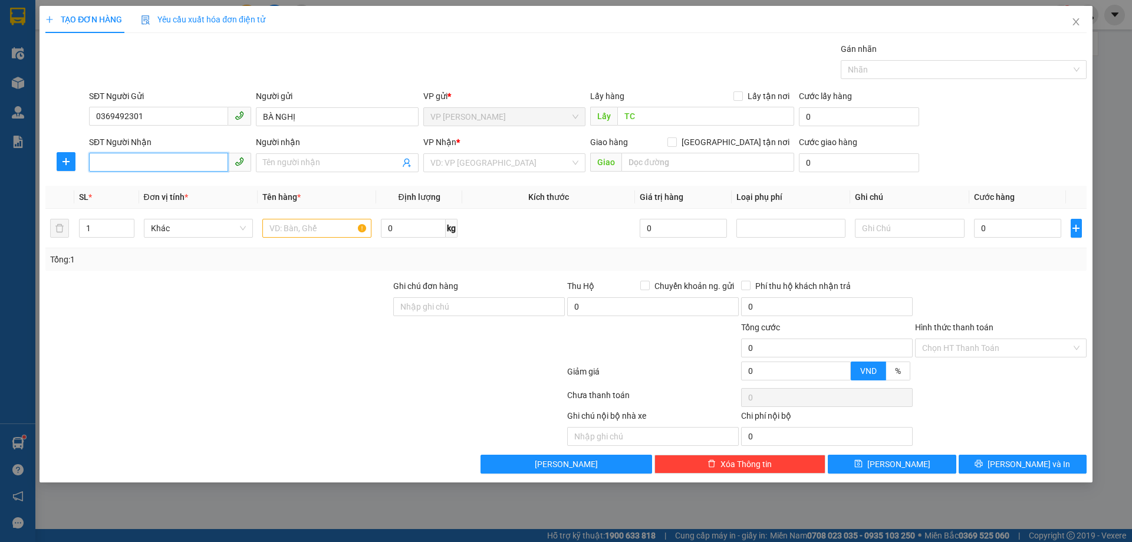
click at [140, 164] on input "SĐT Người Nhận" at bounding box center [158, 162] width 139 height 19
type input "0941510304"
click at [146, 185] on div "0941510304 - [PERSON_NAME]" at bounding box center [170, 186] width 148 height 13
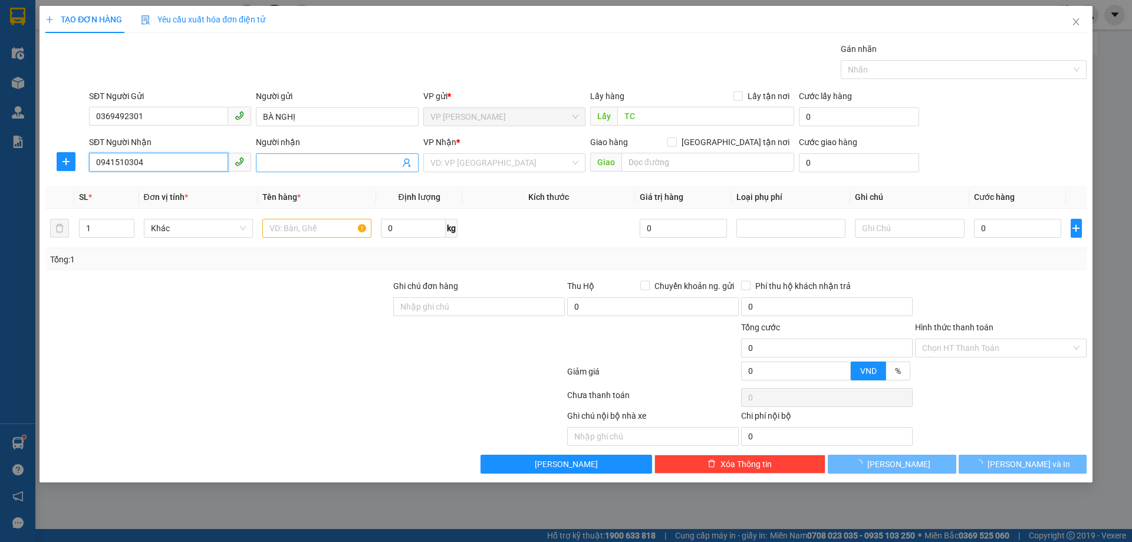
type input "c vân"
checkbox input "true"
type input "NH"
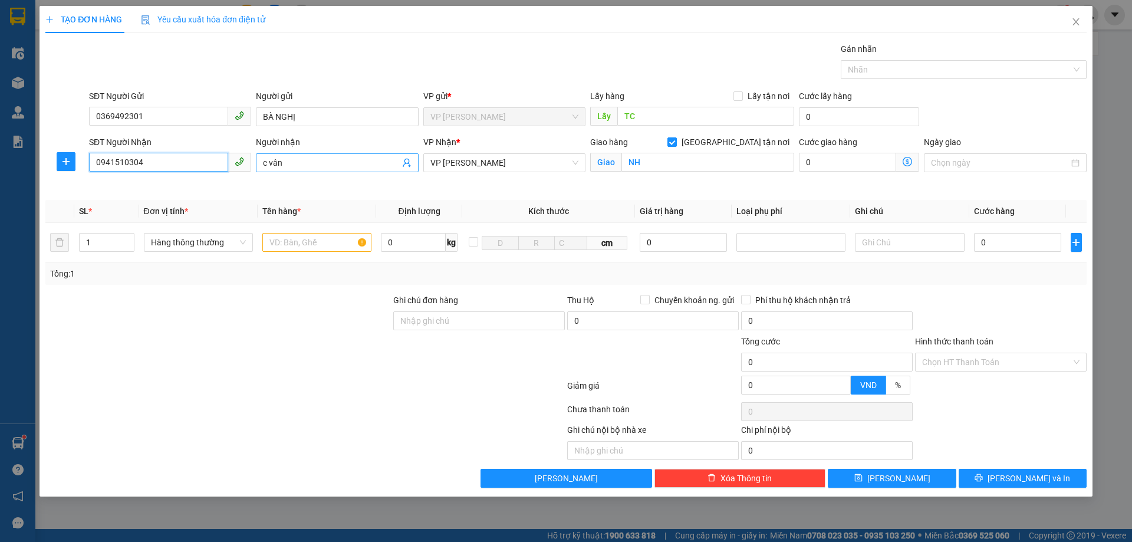
type input "0941510304"
click at [308, 167] on input "c vân" at bounding box center [331, 162] width 136 height 13
type input "c"
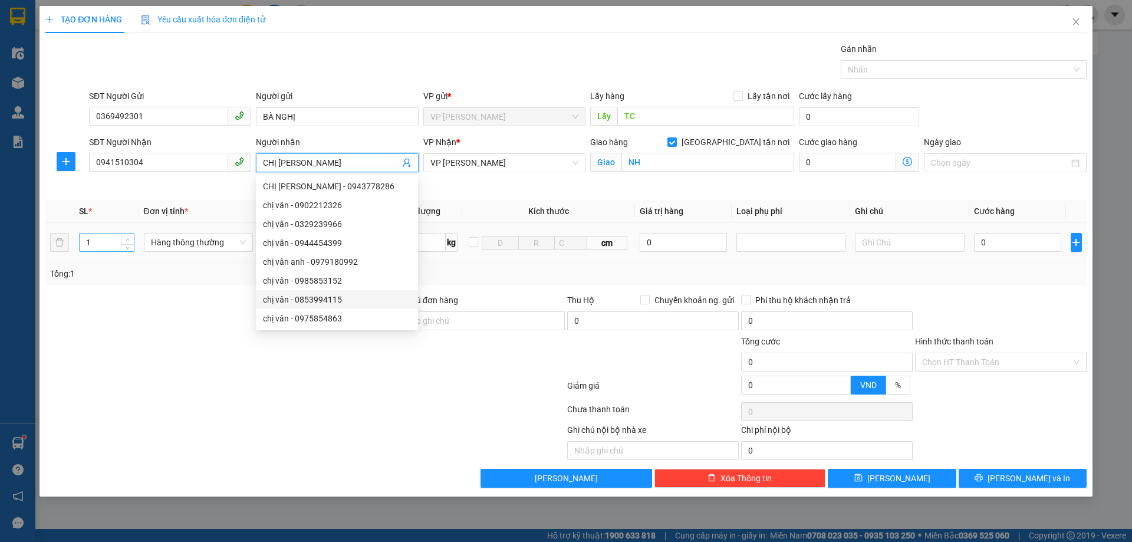
type input "CHỊ [PERSON_NAME]"
click at [126, 238] on icon "up" at bounding box center [128, 240] width 4 height 4
type input "3"
click at [126, 238] on icon "up" at bounding box center [128, 240] width 4 height 4
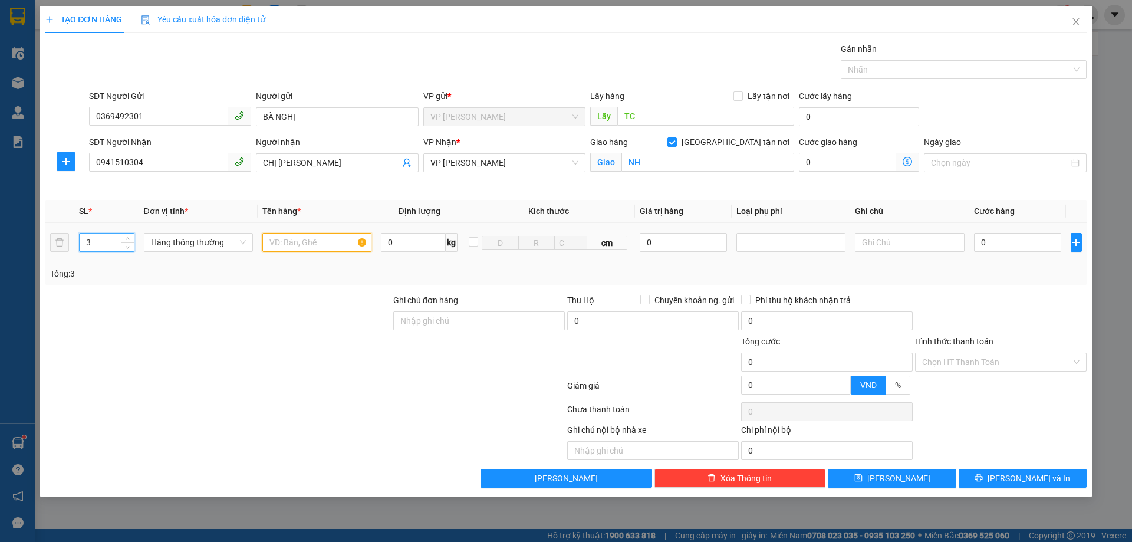
click at [301, 238] on input "text" at bounding box center [316, 242] width 109 height 19
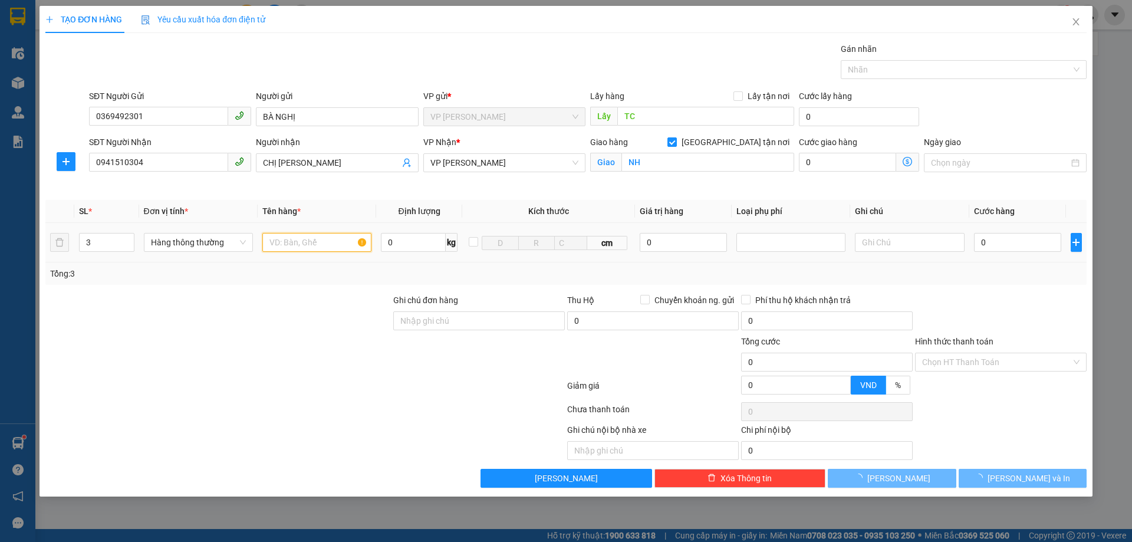
type input "D"
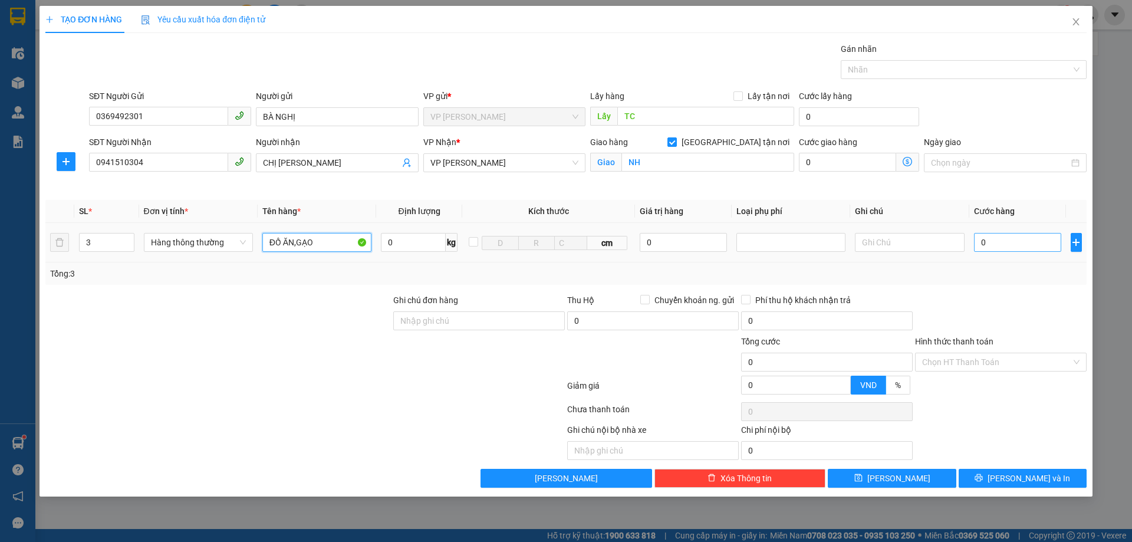
type input "ĐỒ ĂN,GẠO"
click at [994, 245] on input "0" at bounding box center [1018, 242] width 88 height 19
click at [743, 95] on span at bounding box center [737, 95] width 9 height 9
click at [742, 95] on input "Lấy tận nơi" at bounding box center [737, 95] width 8 height 8
checkbox input "true"
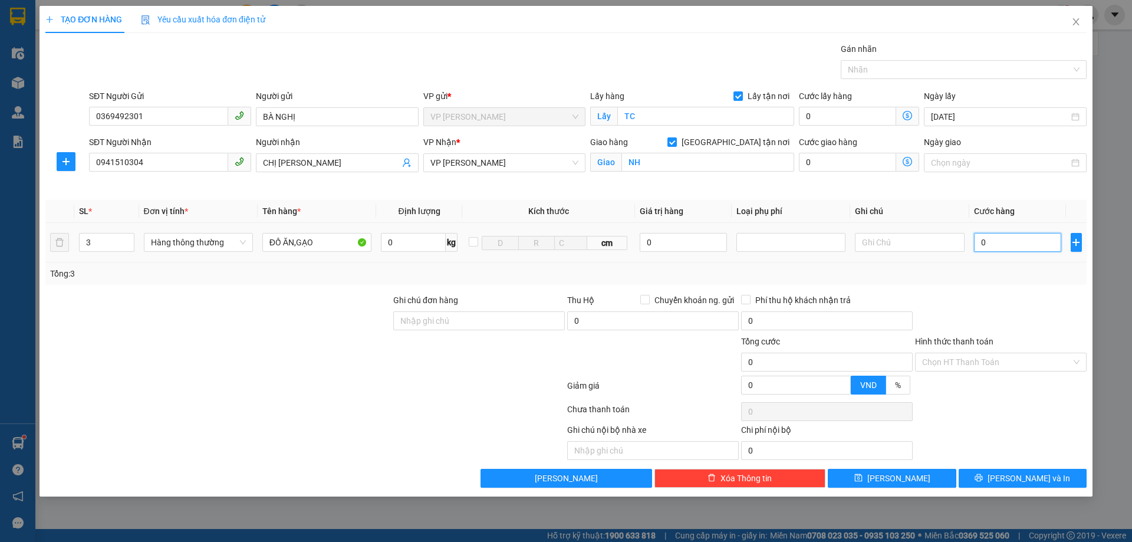
click at [980, 245] on input "0" at bounding box center [1018, 242] width 88 height 19
type input "1"
type input "12"
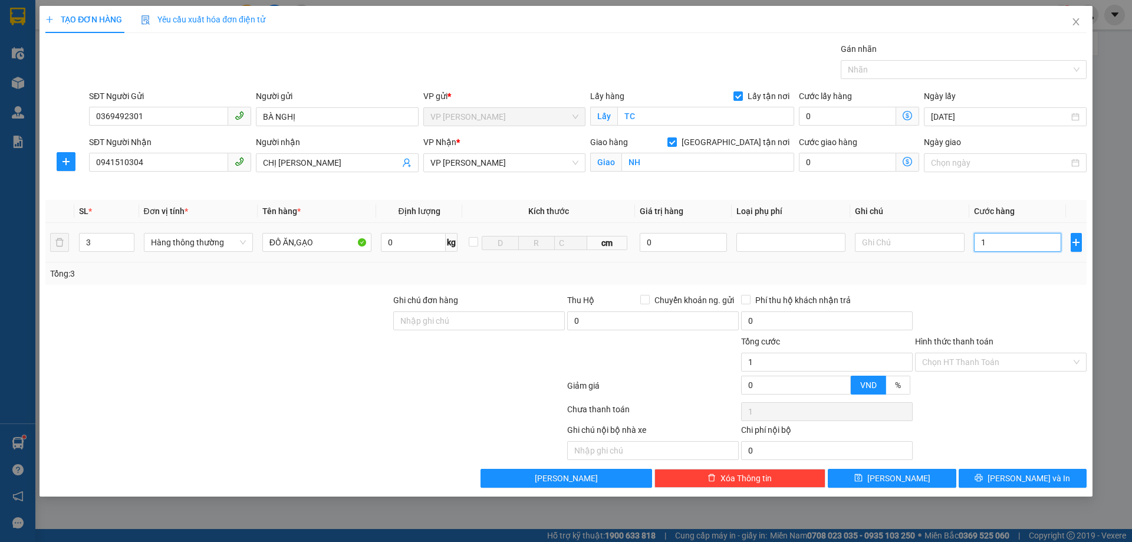
type input "12"
type input "120"
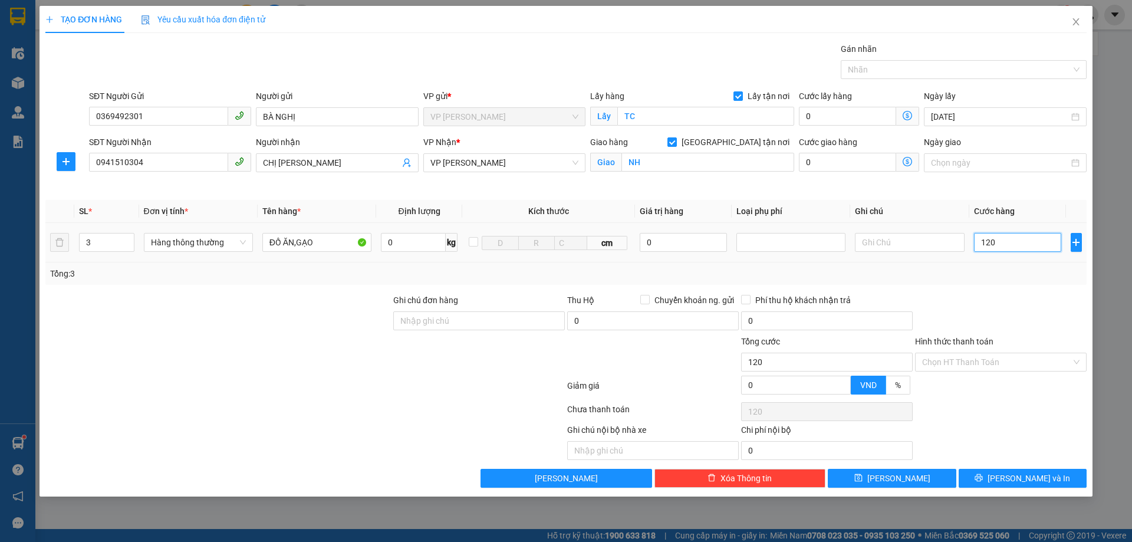
type input "1.200"
type input "12.000"
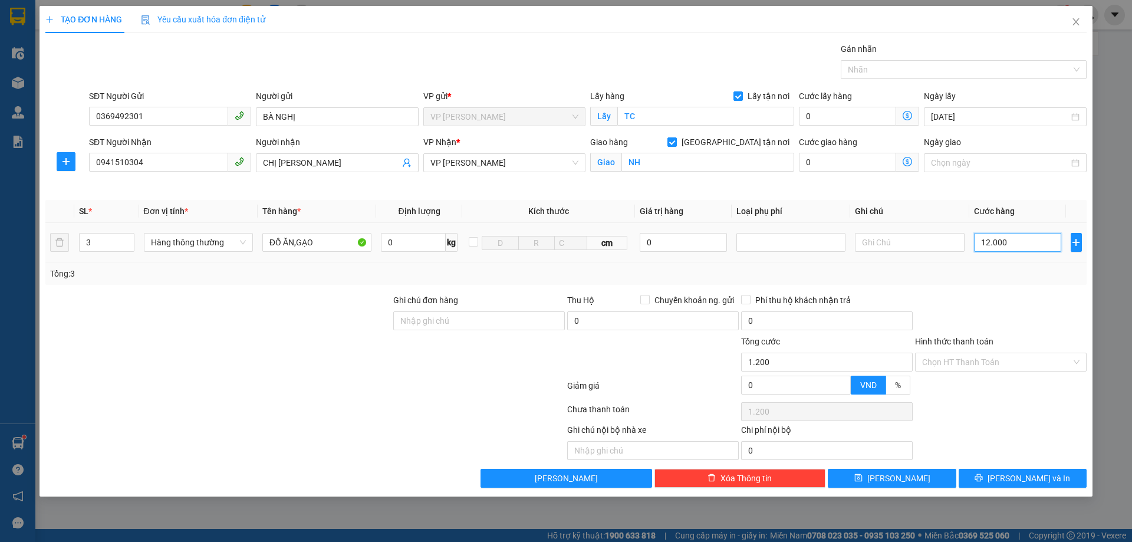
type input "12.000"
type input "120.000"
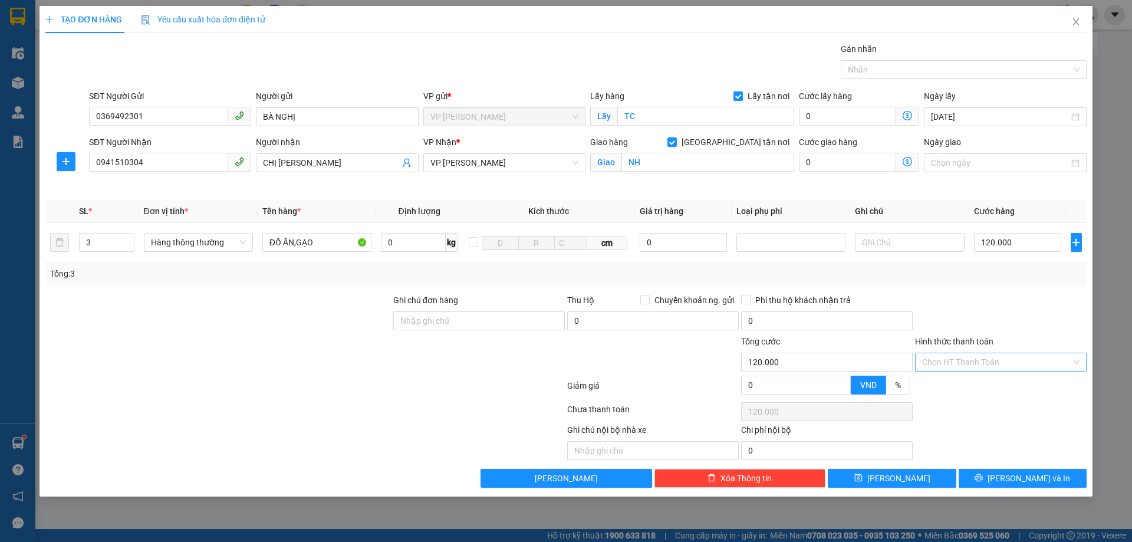
click at [982, 355] on input "Hình thức thanh toán" at bounding box center [996, 362] width 149 height 18
click at [942, 386] on div "Tại văn phòng" at bounding box center [1000, 385] width 157 height 13
type input "0"
click at [984, 478] on button "[PERSON_NAME] và In" at bounding box center [1022, 478] width 128 height 19
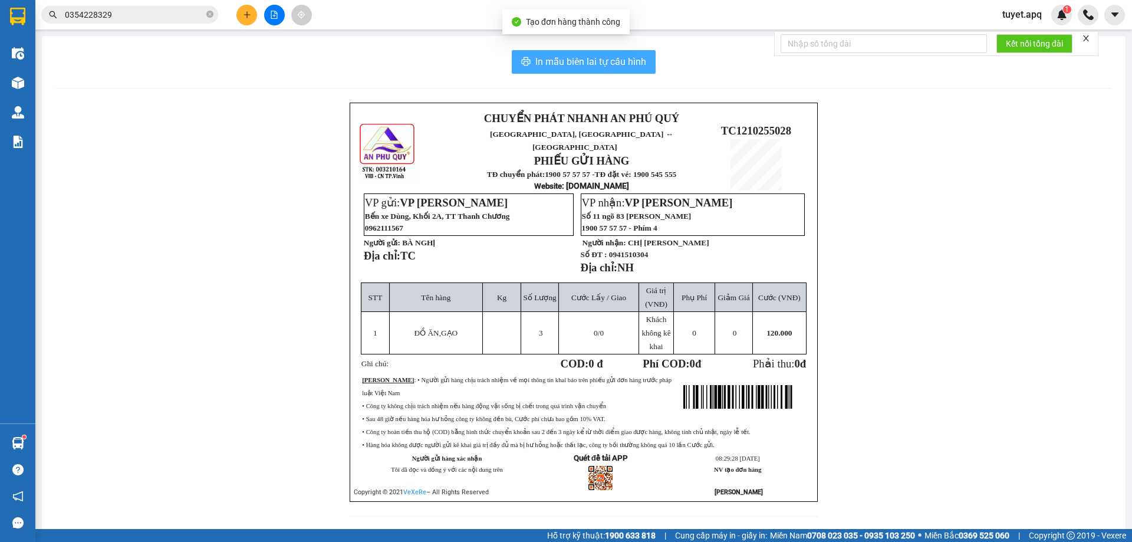
click at [548, 64] on span "In mẫu biên lai tự cấu hình" at bounding box center [590, 61] width 111 height 15
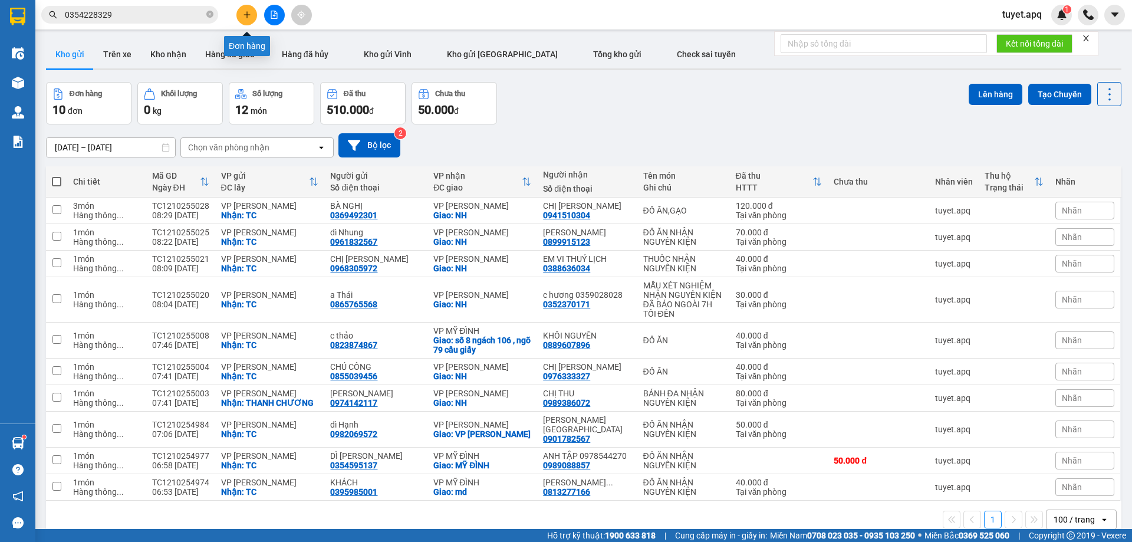
click at [246, 12] on icon "plus" at bounding box center [247, 15] width 8 height 8
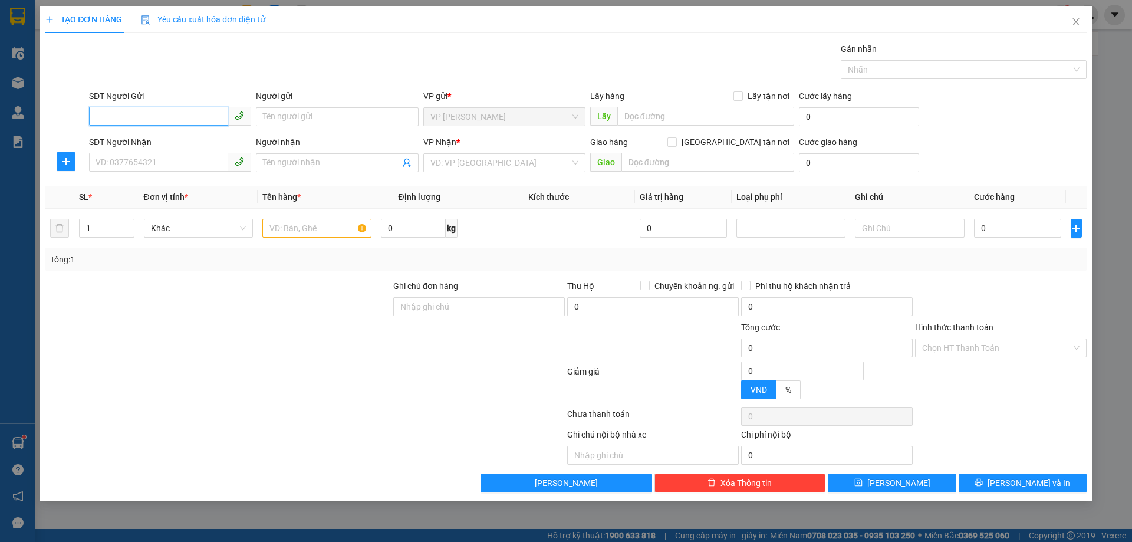
click at [189, 114] on input "SĐT Người Gửi" at bounding box center [158, 116] width 139 height 19
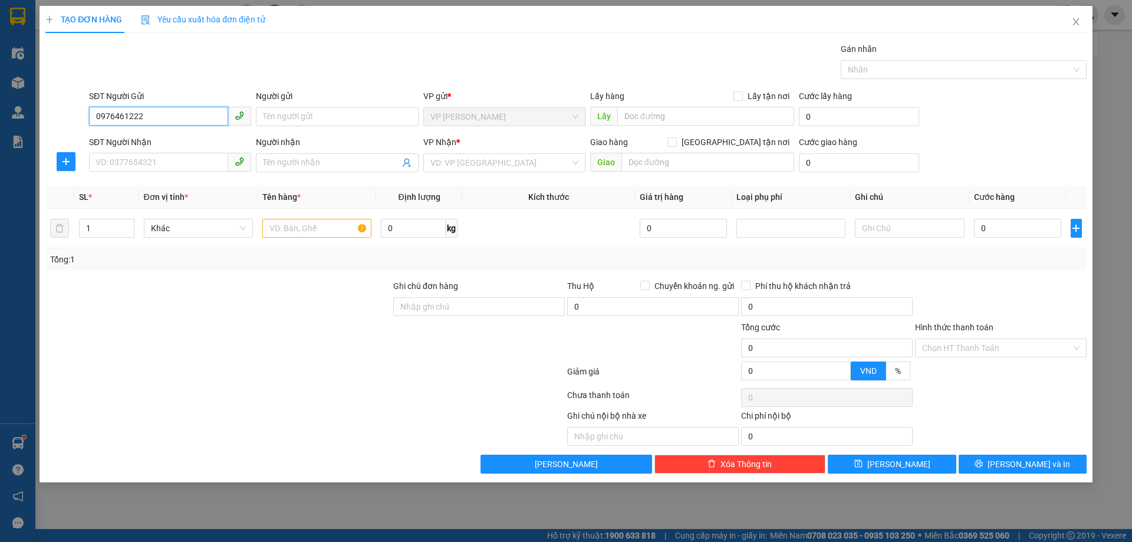
click at [131, 116] on input "0976461222" at bounding box center [158, 116] width 139 height 19
type input "0976461722"
click at [162, 139] on div "0976461722 - C NHÀI" at bounding box center [170, 140] width 148 height 13
type input "C NHÀI"
checkbox input "true"
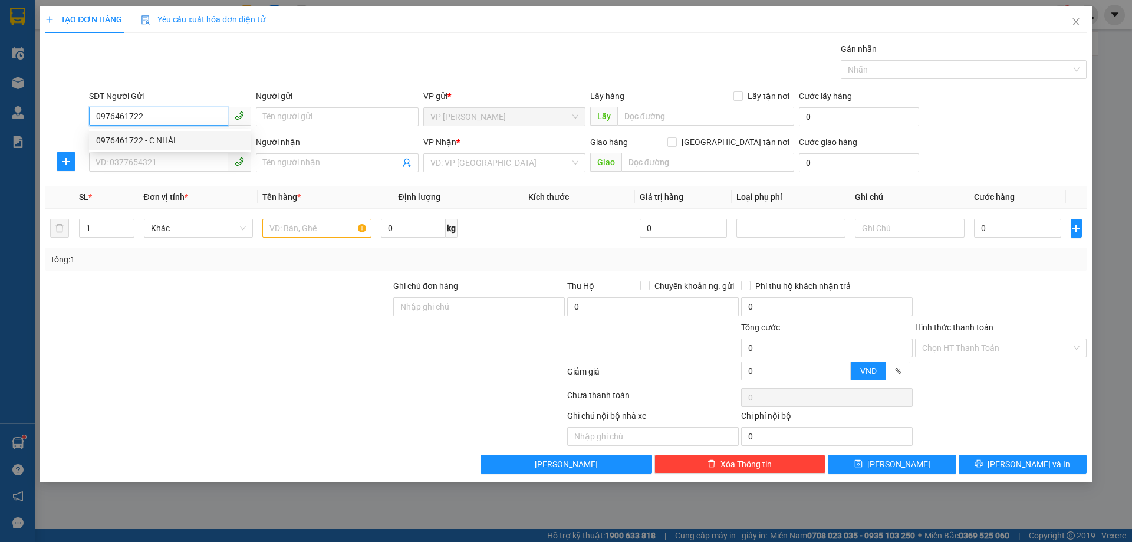
type input "TC"
type input "0976461722"
click at [162, 168] on input "SĐT Người Nhận" at bounding box center [158, 162] width 139 height 19
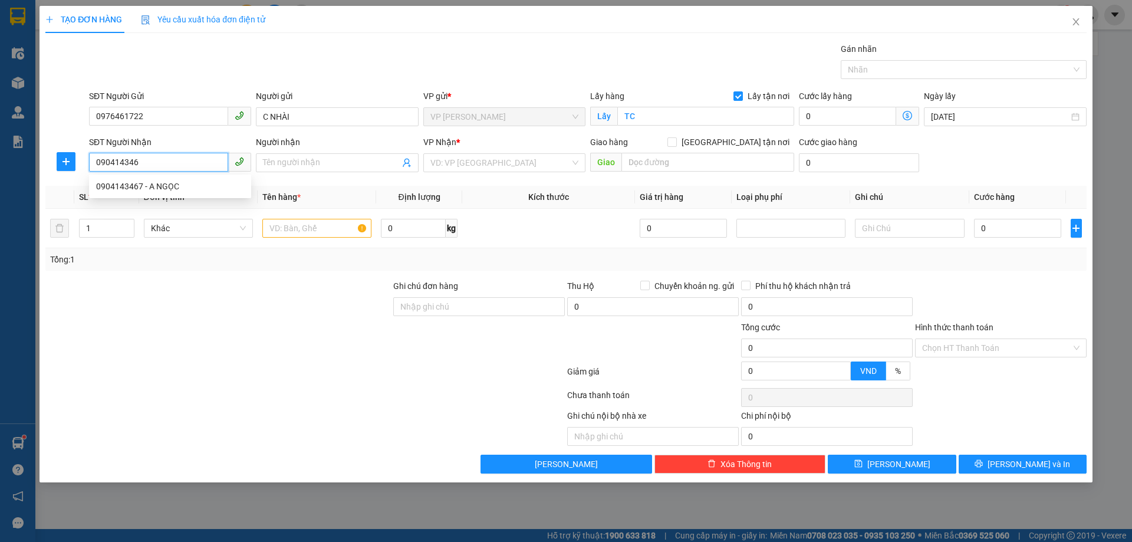
type input "0904143467"
click at [161, 183] on div "0904143467 - A NGỌC" at bounding box center [170, 186] width 148 height 13
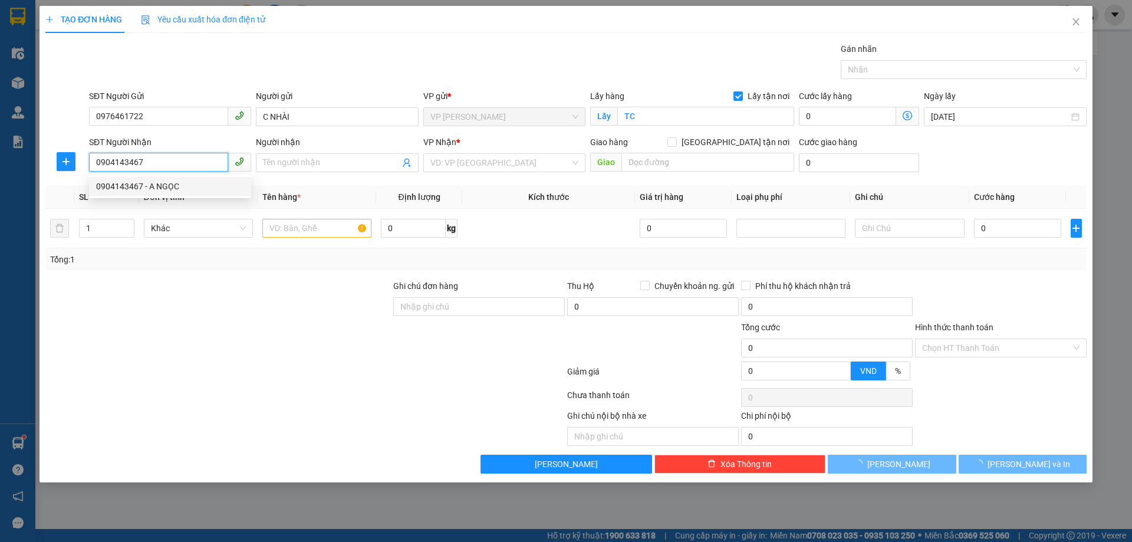
type input "A NGỌC"
type input "VP Nước Ngầm"
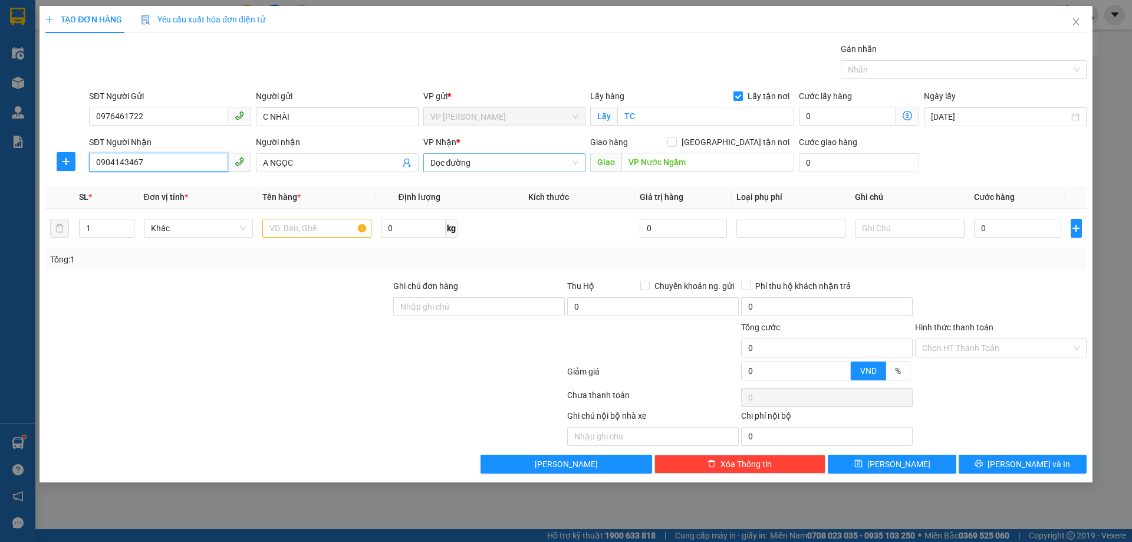
click at [520, 165] on span "Dọc đường" at bounding box center [504, 163] width 148 height 18
type input "0904143467"
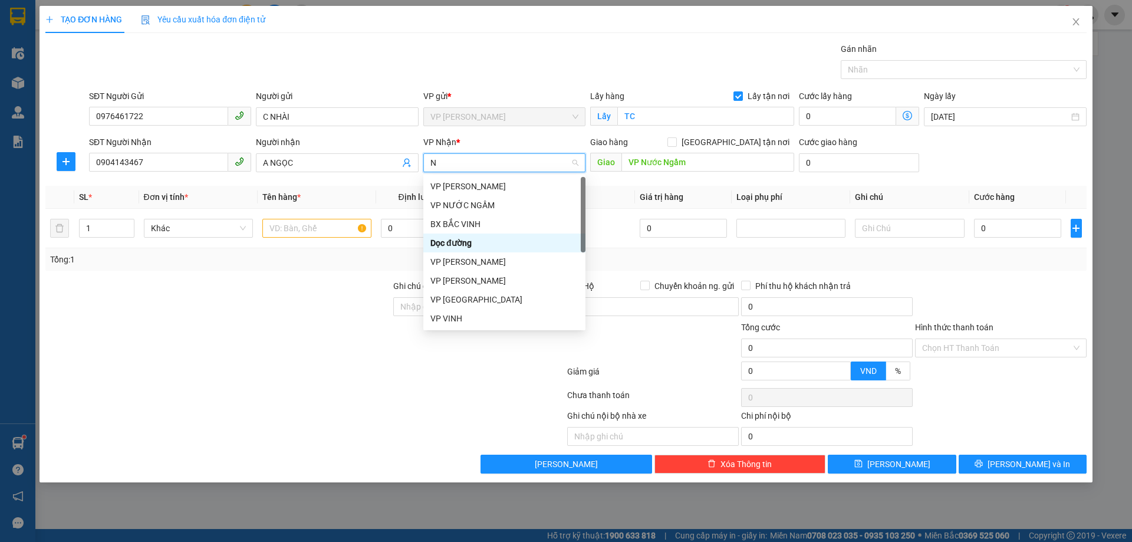
type input "NH"
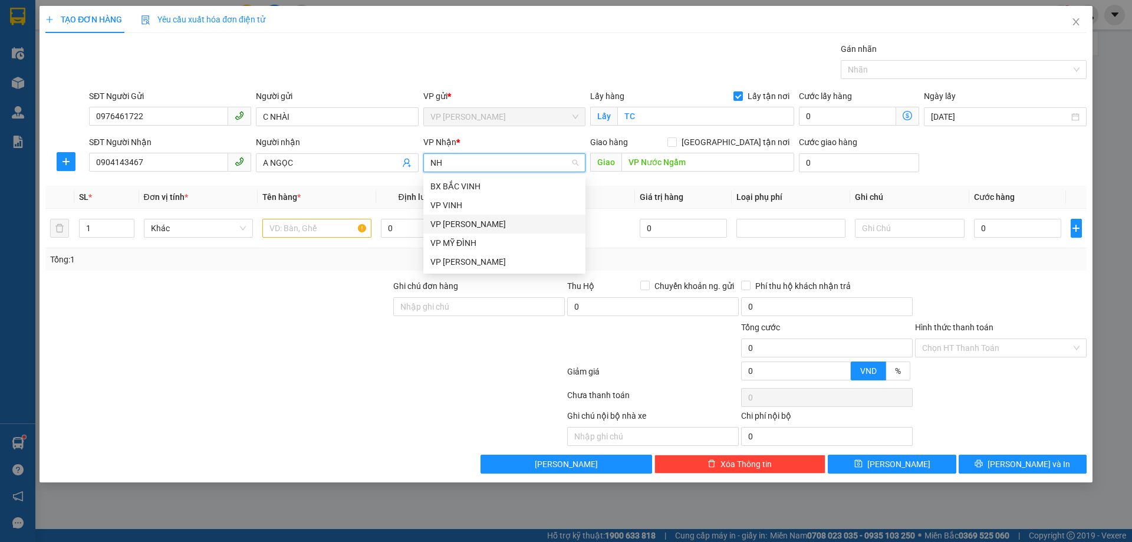
click at [479, 223] on div "VP [PERSON_NAME]" at bounding box center [504, 224] width 148 height 13
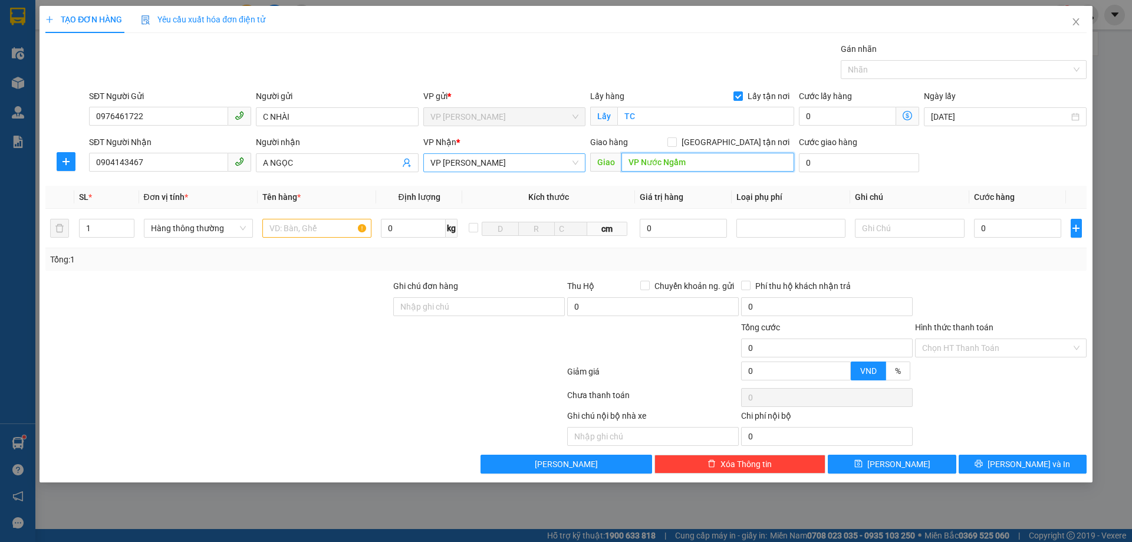
click at [712, 159] on input "VP Nước Ngầm" at bounding box center [707, 162] width 173 height 19
type input "NH"
click at [676, 143] on input "[GEOGRAPHIC_DATA] tận nơi" at bounding box center [671, 141] width 8 height 8
checkbox input "true"
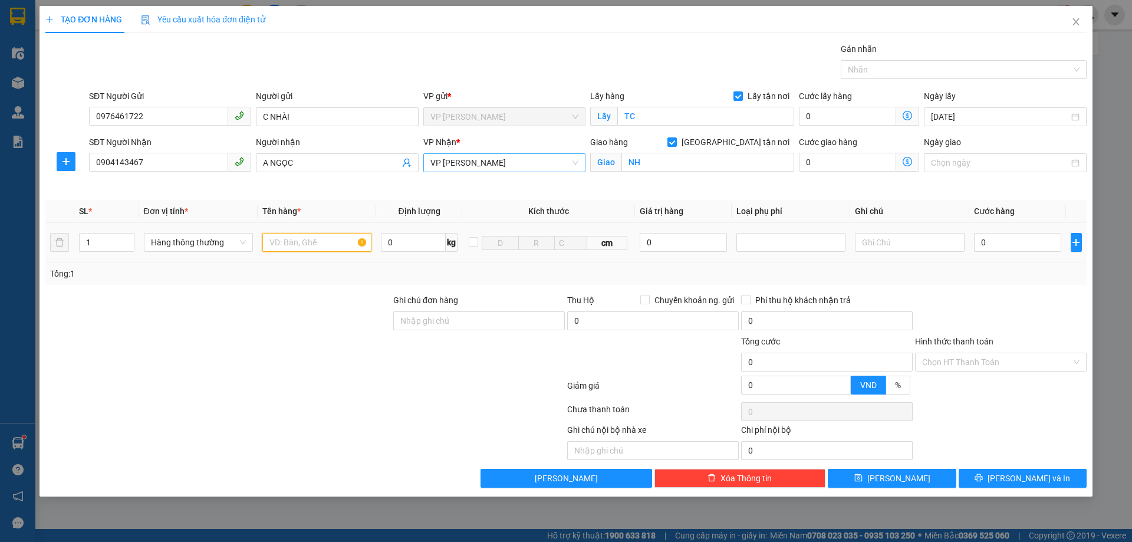
click at [311, 241] on input "text" at bounding box center [316, 242] width 109 height 19
type input "D"
type input "Đ"
type input "THỊT ĐÔNG LẠNH CẦN GẤP"
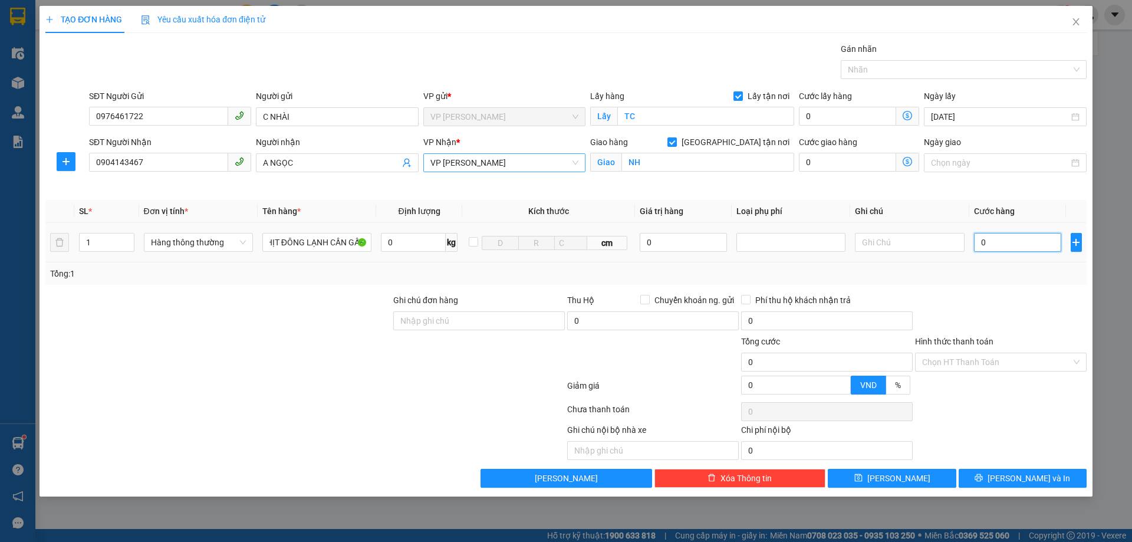
scroll to position [0, 0]
click at [1003, 244] on input "0" at bounding box center [1018, 242] width 88 height 19
click at [665, 160] on input "NH" at bounding box center [707, 162] width 173 height 19
click at [906, 157] on icon "dollar-circle" at bounding box center [906, 161] width 9 height 9
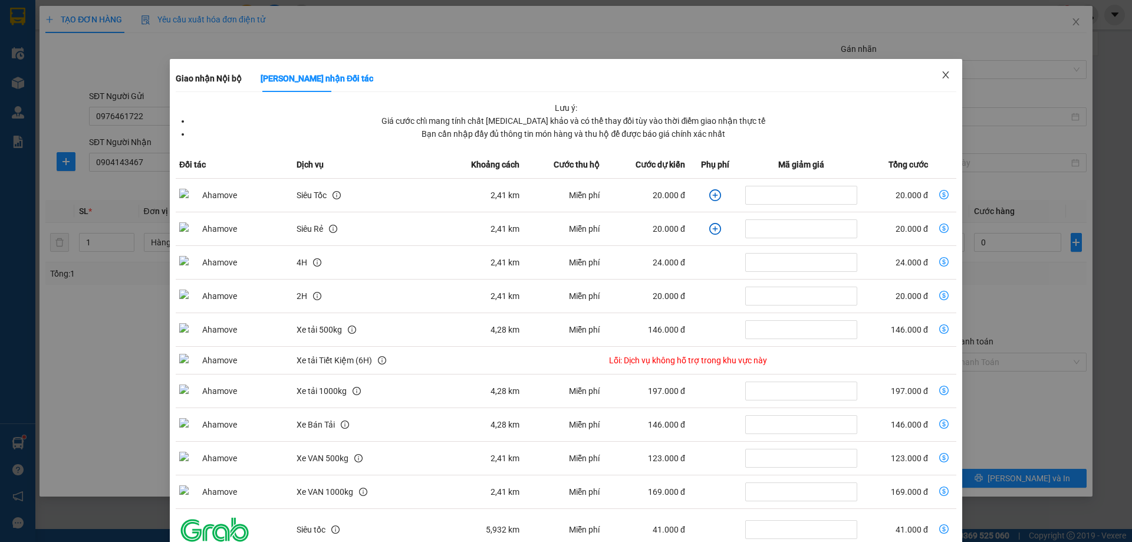
click at [941, 75] on icon "close" at bounding box center [945, 74] width 9 height 9
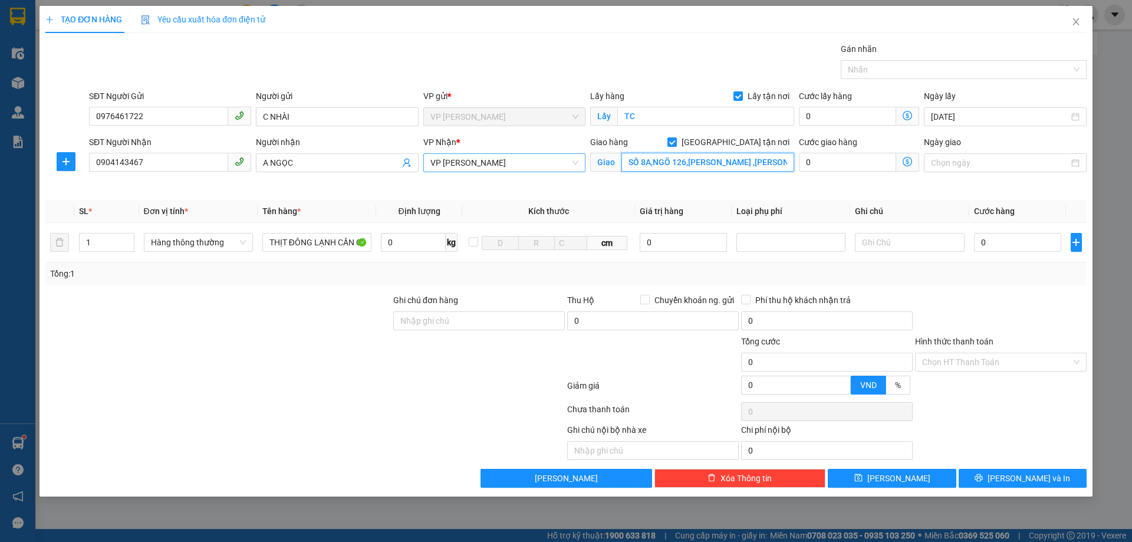
click at [790, 163] on input "SỐ 8A,NGÕ 126,[PERSON_NAME] ,[PERSON_NAME],[PERSON_NAME],[GEOGRAPHIC_DATA]" at bounding box center [707, 162] width 173 height 19
type input "SỐ 8A,NGÕ 126,[PERSON_NAME] ,[PERSON_NAME],[PERSON_NAME],[GEOGRAPHIC_DATA],NGƯỜ…"
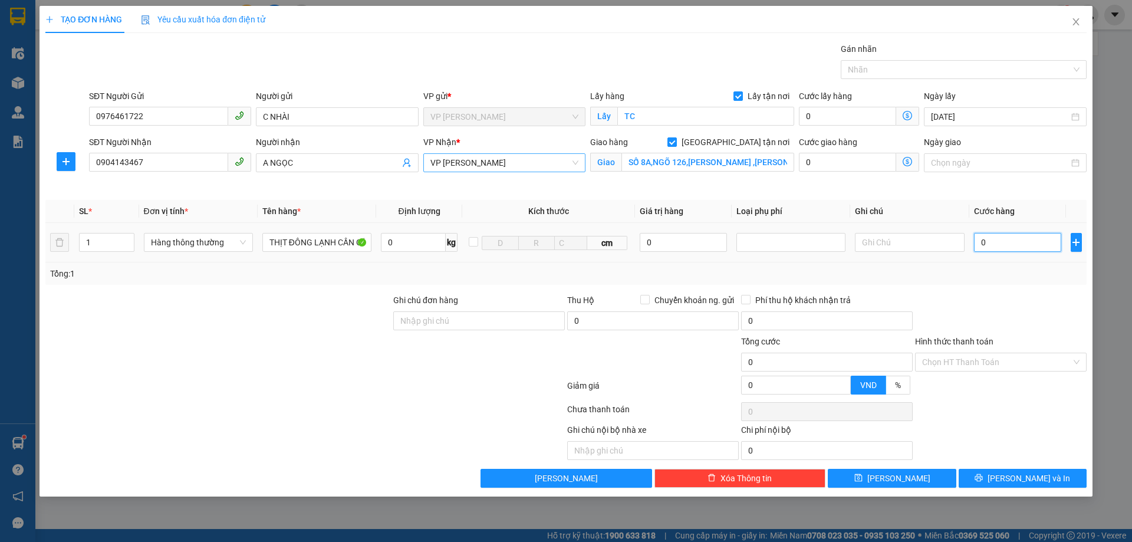
click at [984, 236] on input "0" at bounding box center [1018, 242] width 88 height 19
type input "5"
type input "50"
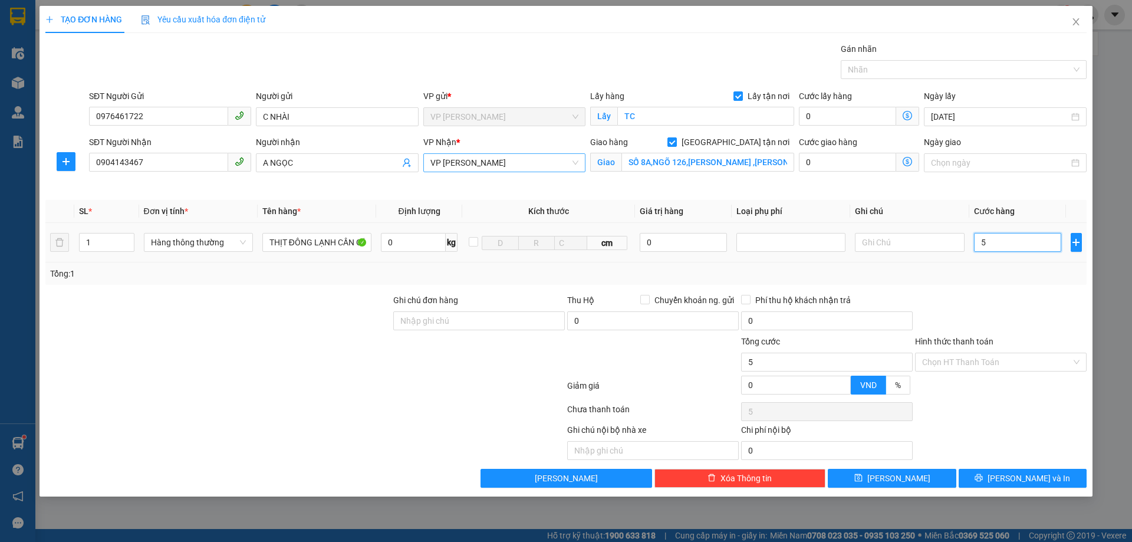
type input "50"
type input "500"
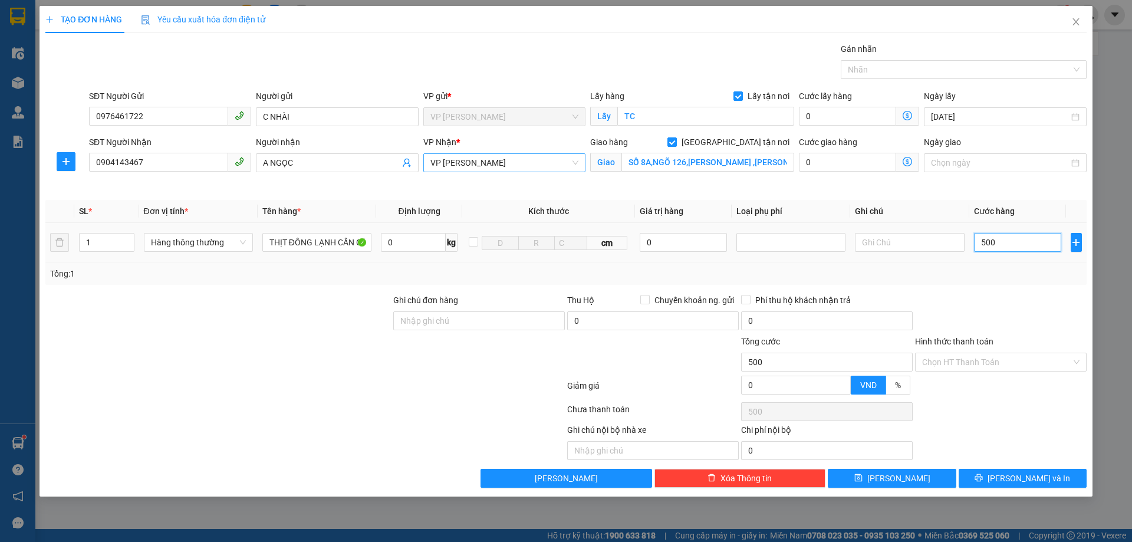
type input "5.000"
type input "50.000"
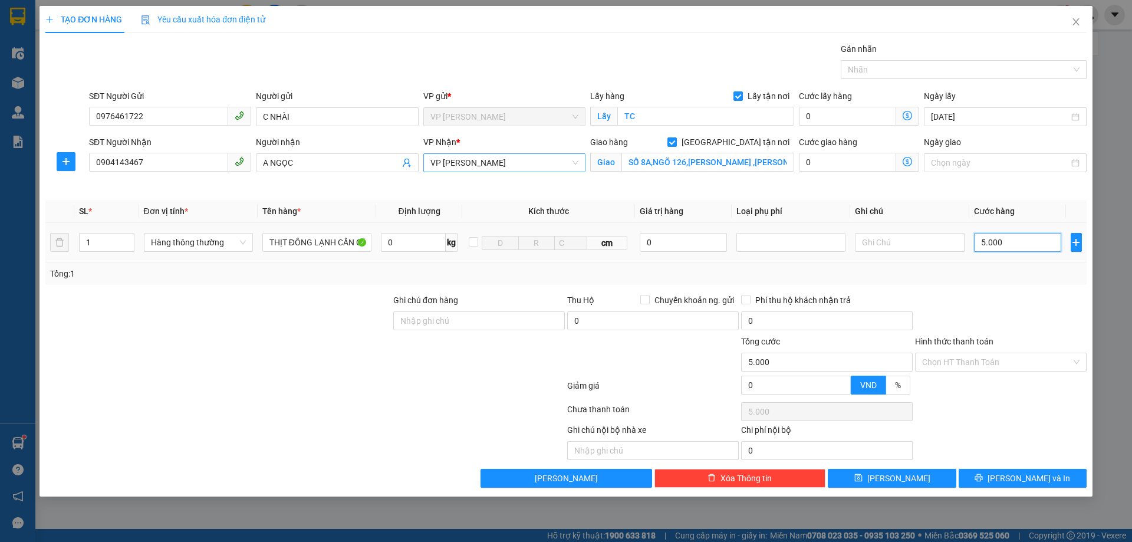
type input "50.000"
click at [1024, 480] on span "[PERSON_NAME] và In" at bounding box center [1028, 478] width 83 height 13
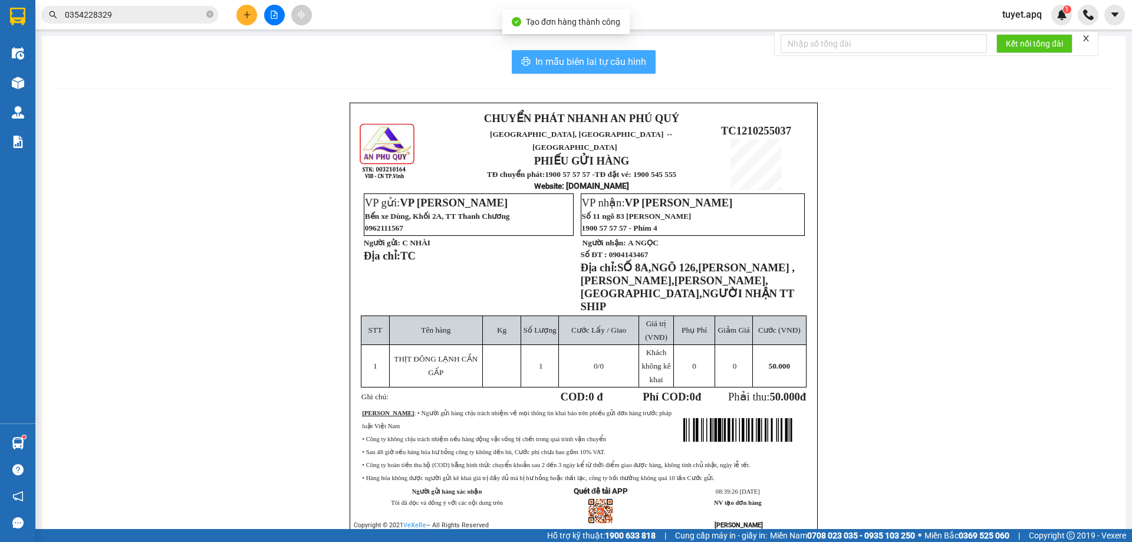
click at [553, 65] on span "In mẫu biên lai tự cấu hình" at bounding box center [590, 61] width 111 height 15
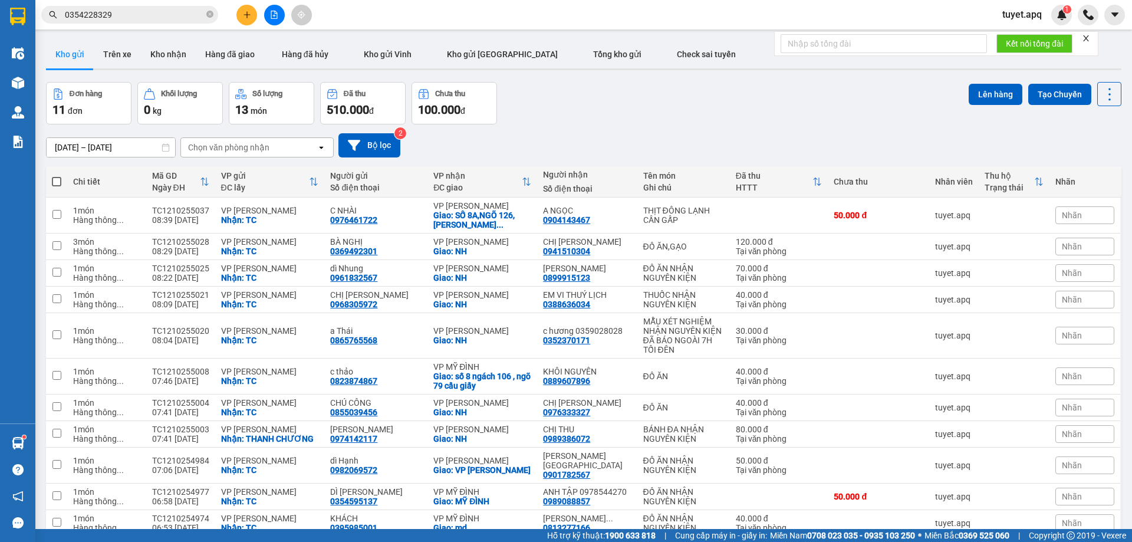
click at [132, 17] on input "0354228329" at bounding box center [134, 14] width 139 height 13
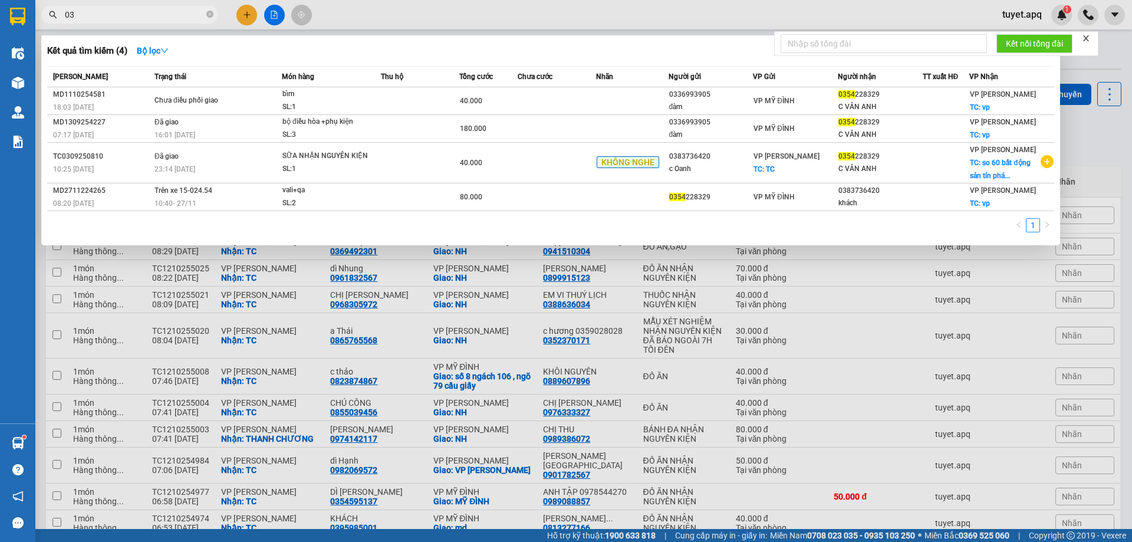
type input "0"
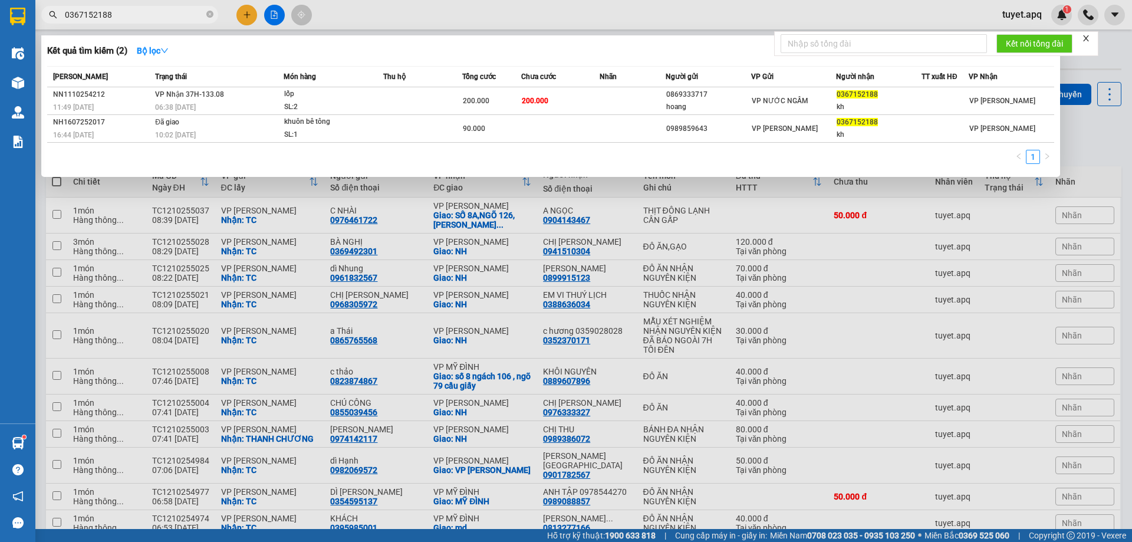
type input "0367152188"
click at [252, 15] on div at bounding box center [566, 271] width 1132 height 542
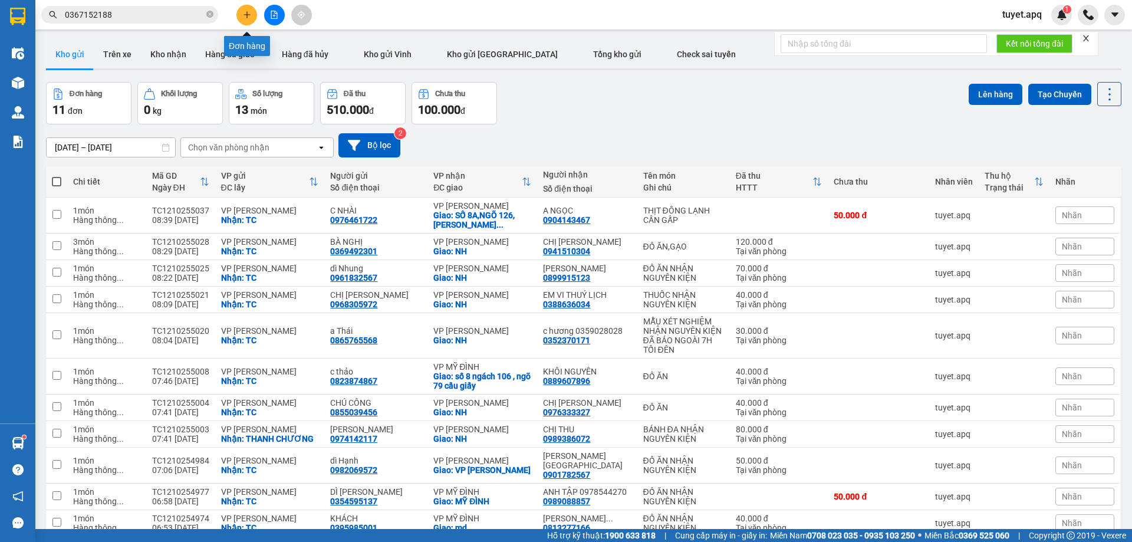
click at [246, 12] on icon "plus" at bounding box center [247, 15] width 8 height 8
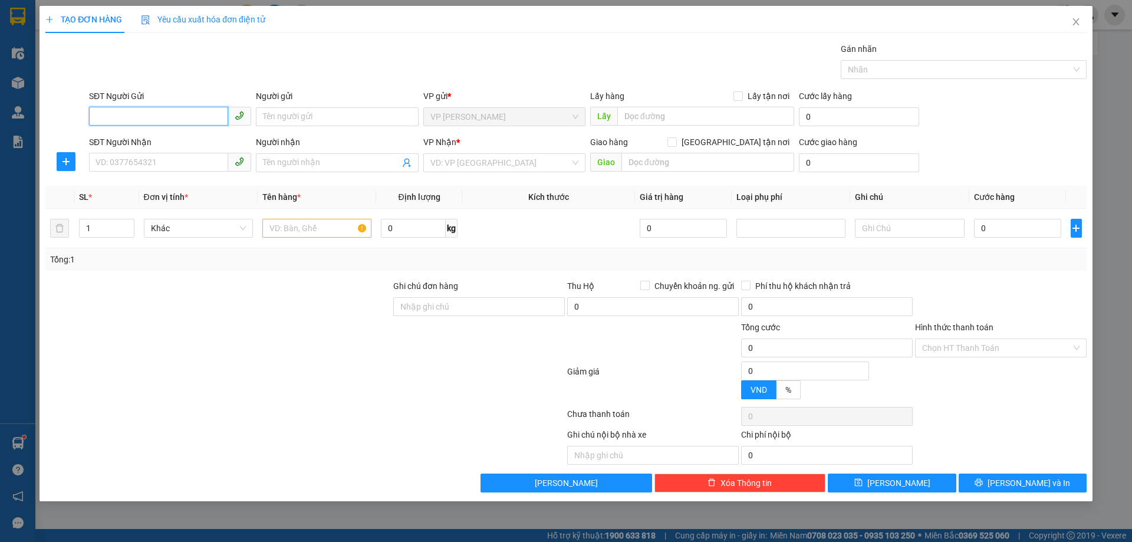
click at [173, 121] on input "SĐT Người Gửi" at bounding box center [158, 116] width 139 height 19
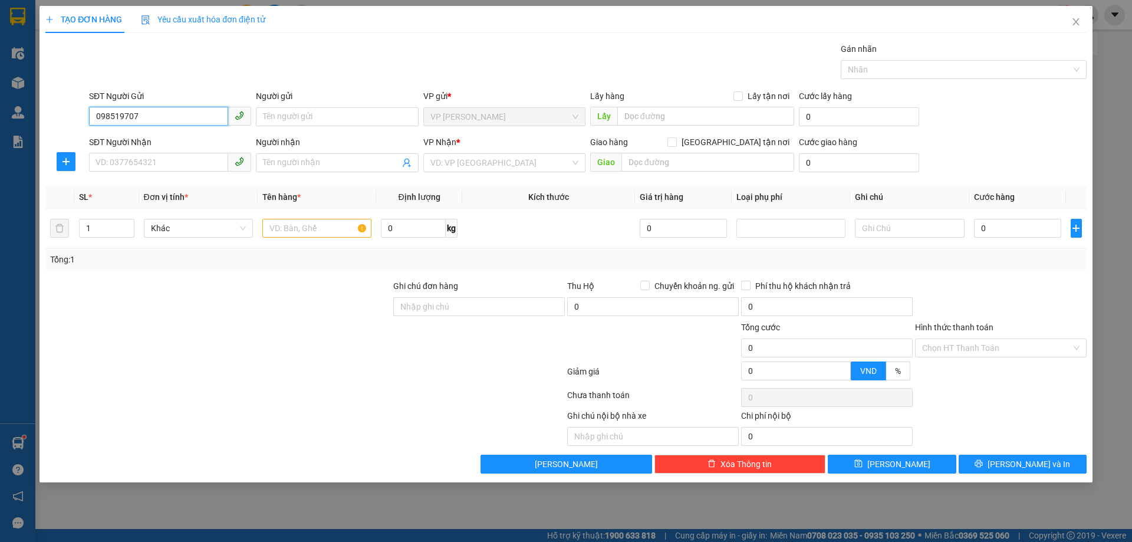
type input "0985197073"
click at [159, 138] on div "0985197073 - Bác NG CÔNG LONG" at bounding box center [170, 140] width 148 height 13
type input "Bác NG CÔNG LONG"
checkbox input "true"
type input "TC"
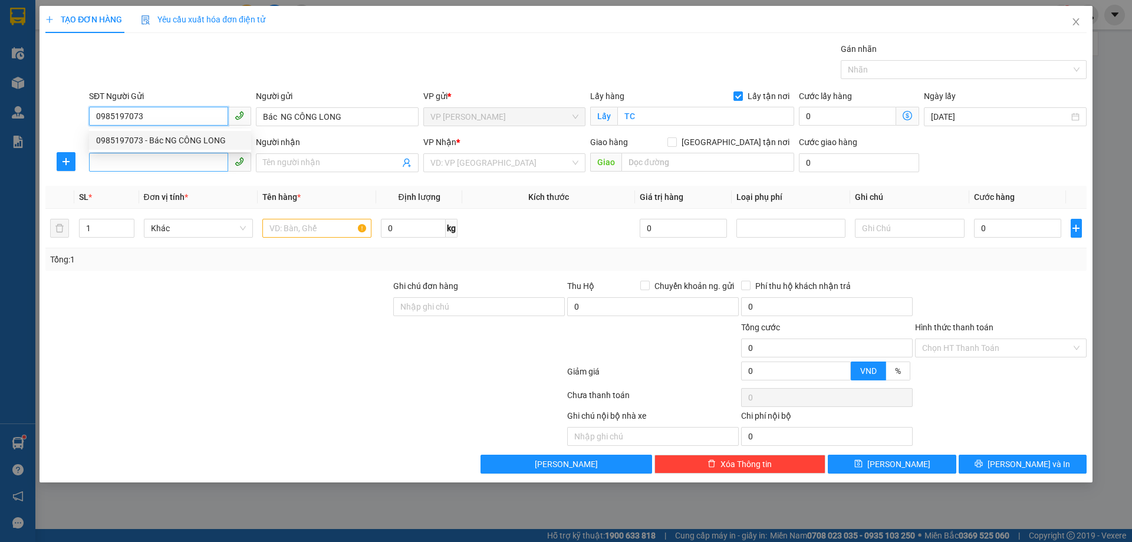
type input "0985197073"
click at [166, 163] on input "SĐT Người Nhận" at bounding box center [158, 162] width 139 height 19
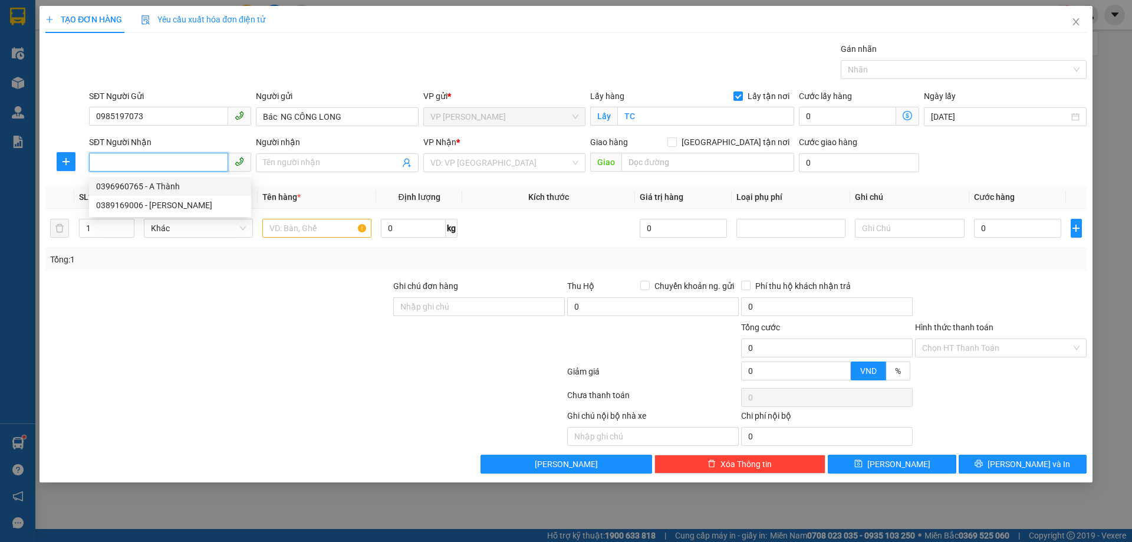
click at [197, 188] on div "0396960765 - A Thành" at bounding box center [170, 186] width 148 height 13
type input "0396960765"
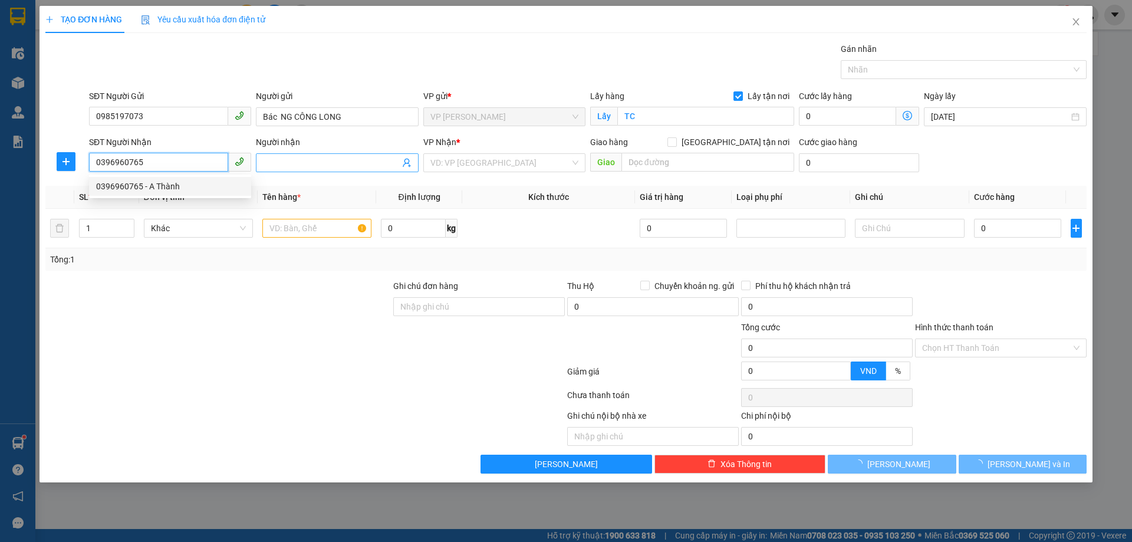
type input "A Thành"
checkbox input "true"
type input "NH"
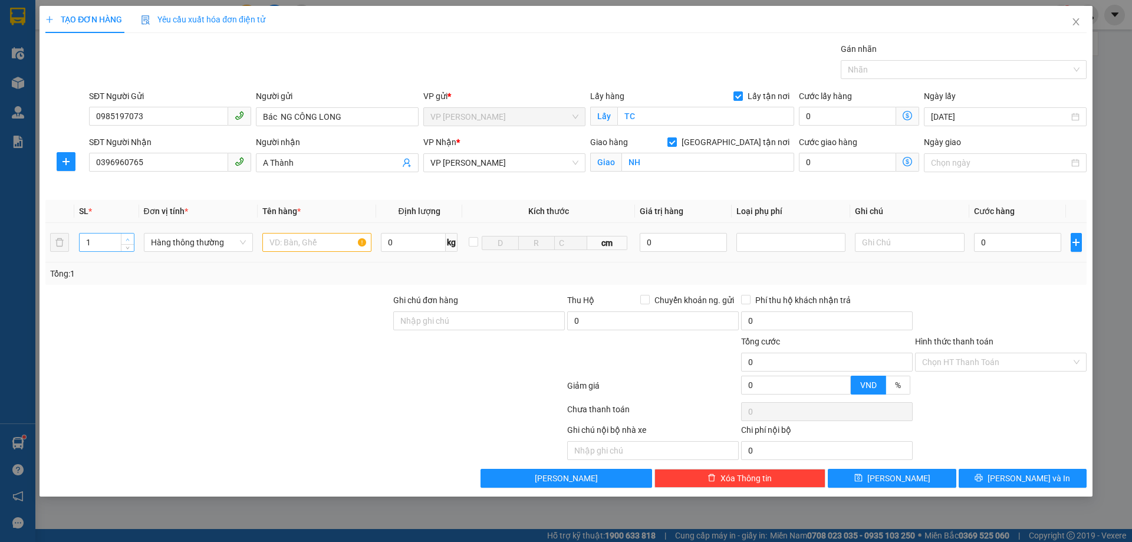
type input "2"
click at [127, 238] on icon "up" at bounding box center [128, 240] width 4 height 4
click at [314, 242] on input "text" at bounding box center [316, 242] width 109 height 19
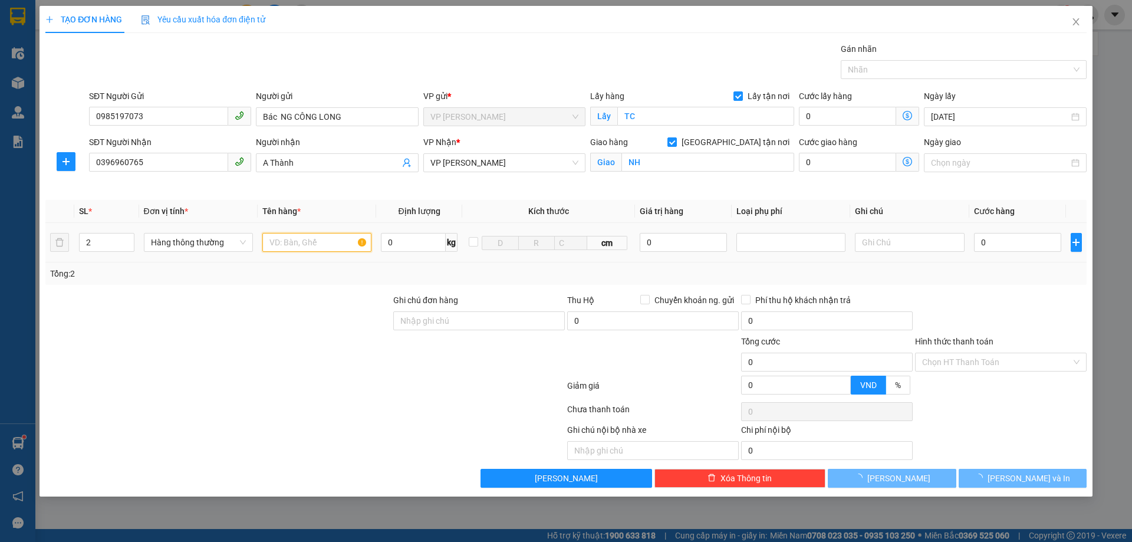
type input "D"
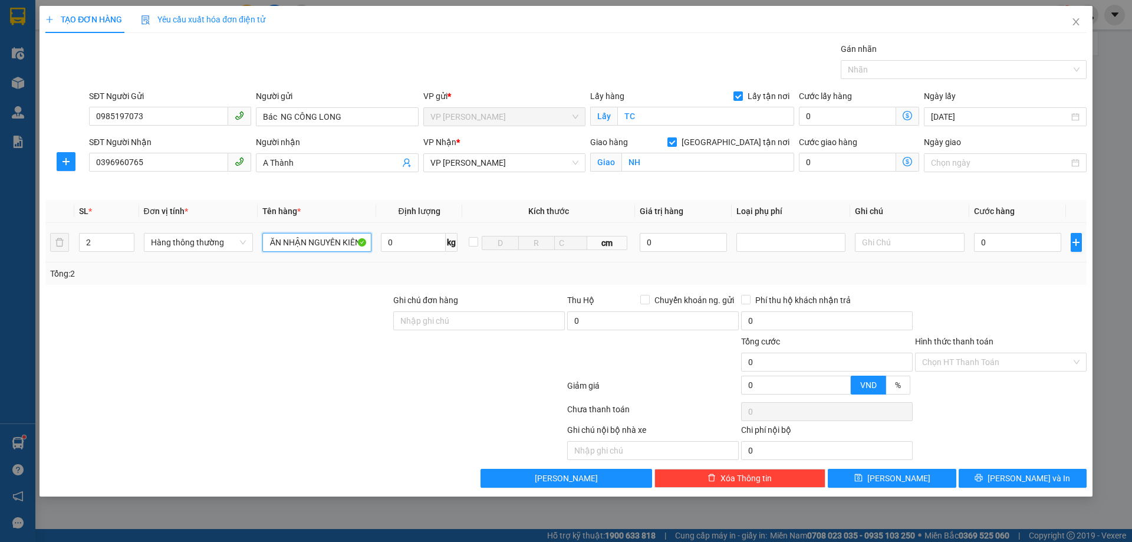
scroll to position [0, 16]
type input "ĐỒ ĂN NHẬN NGUYÊN KIÊN J"
click at [986, 243] on input "0" at bounding box center [1018, 242] width 88 height 19
type input "1"
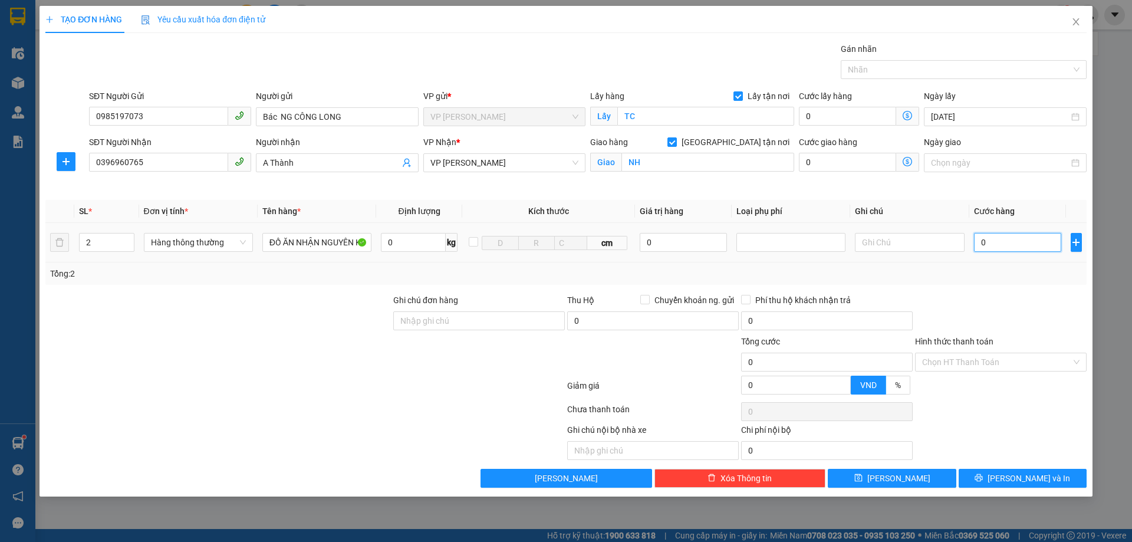
type input "1"
type input "10"
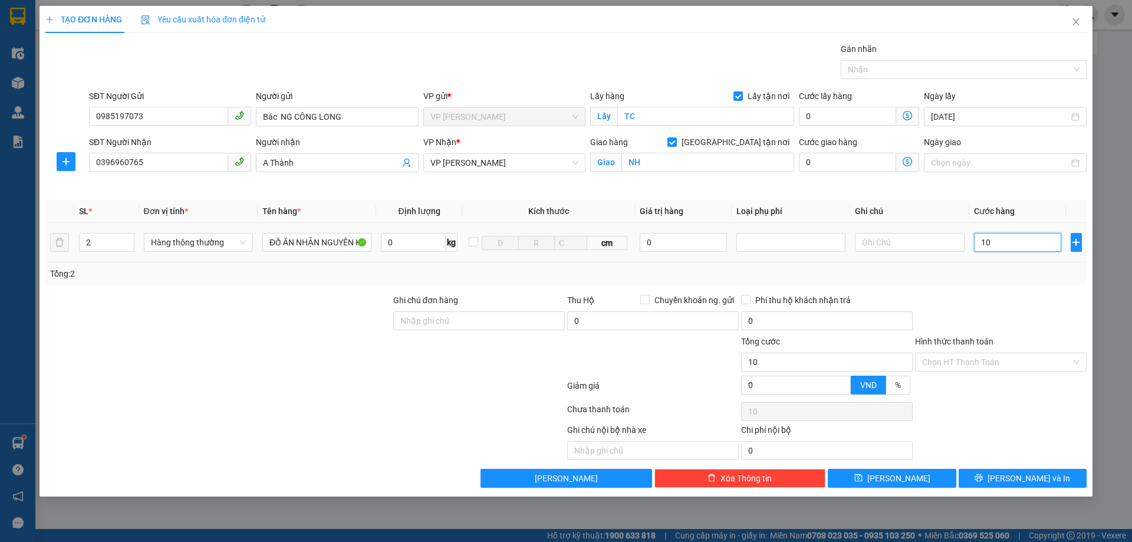
type input "100"
type input "1.000"
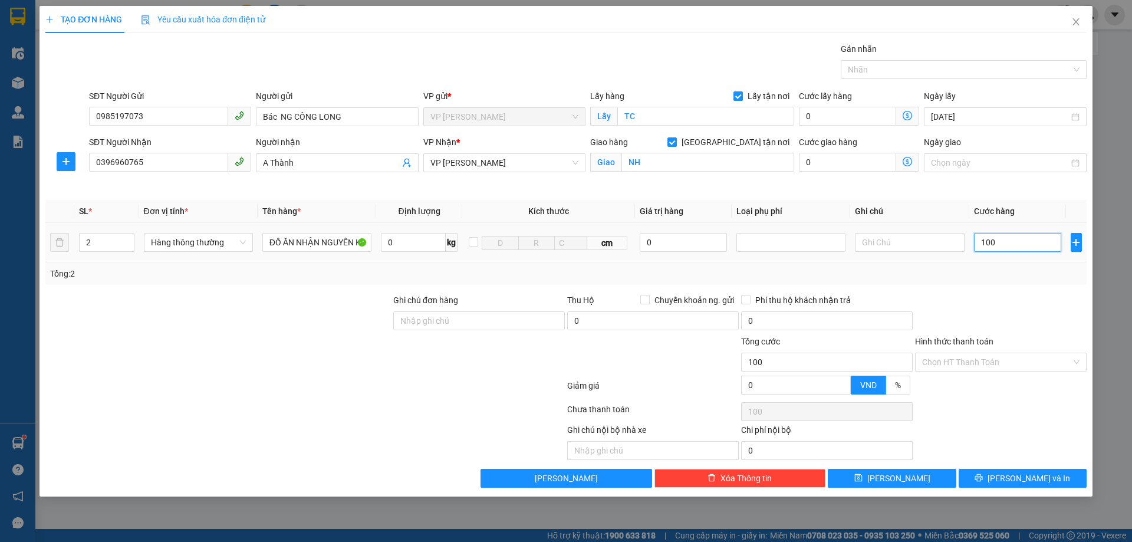
type input "1.000"
type input "10.000"
type input "100.000"
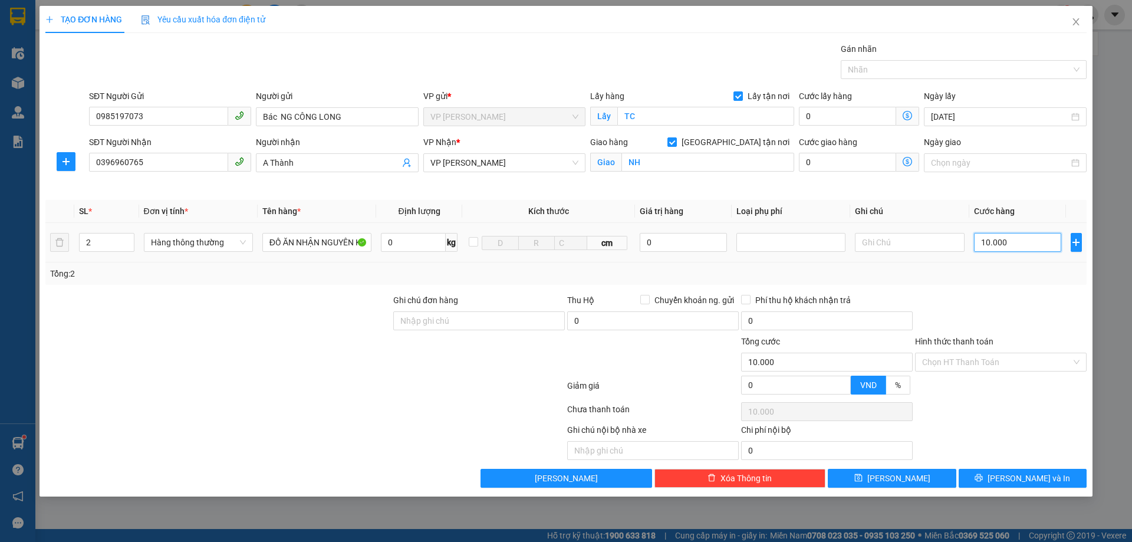
type input "100.000"
click at [979, 360] on input "Hình thức thanh toán" at bounding box center [996, 362] width 149 height 18
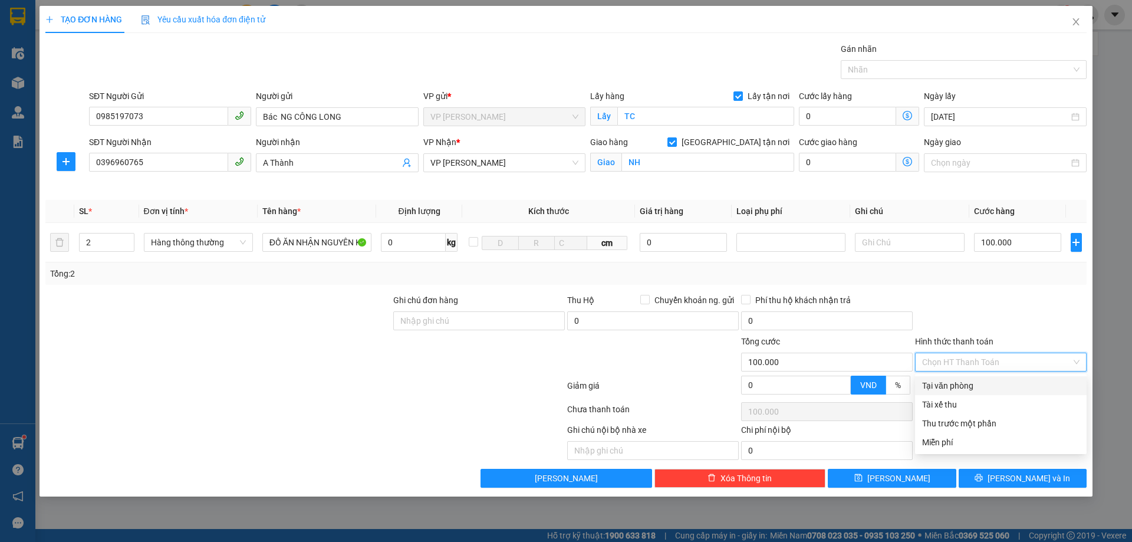
click at [995, 380] on div "Tại văn phòng" at bounding box center [1000, 385] width 157 height 13
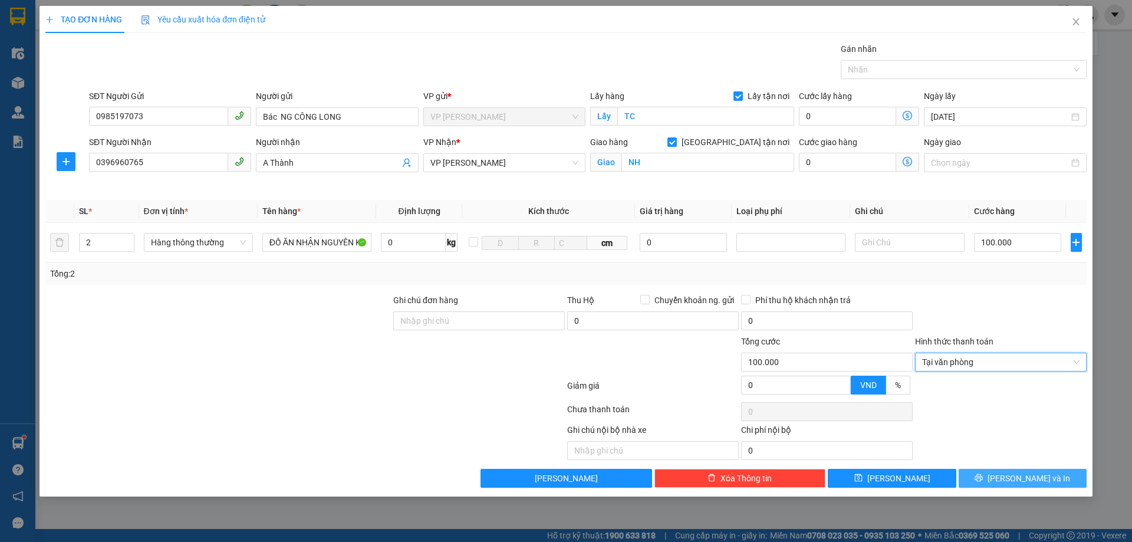
click at [1025, 475] on span "[PERSON_NAME] và In" at bounding box center [1028, 478] width 83 height 13
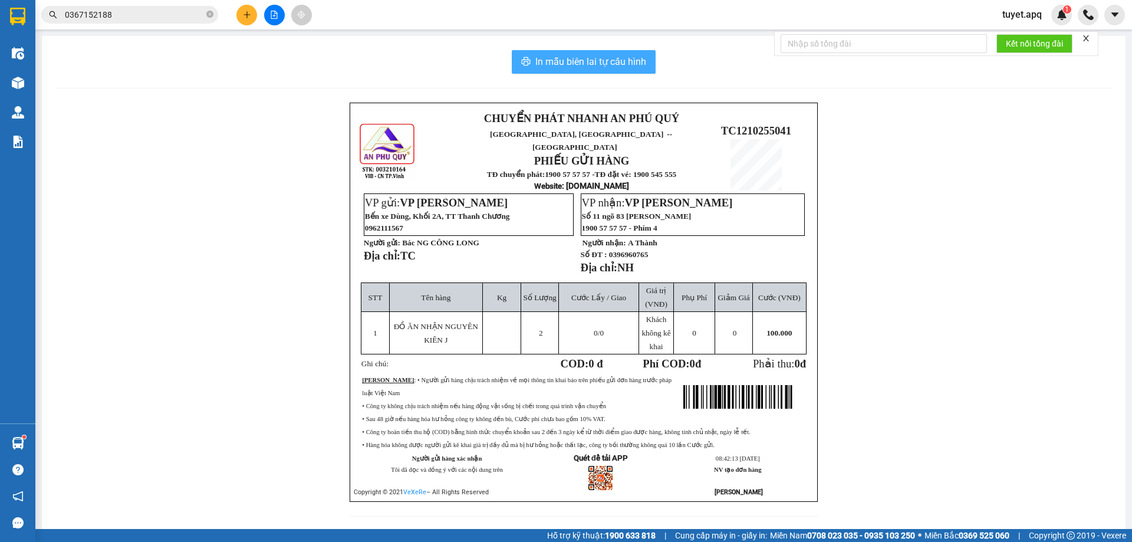
click at [607, 64] on span "In mẫu biên lai tự cấu hình" at bounding box center [590, 61] width 111 height 15
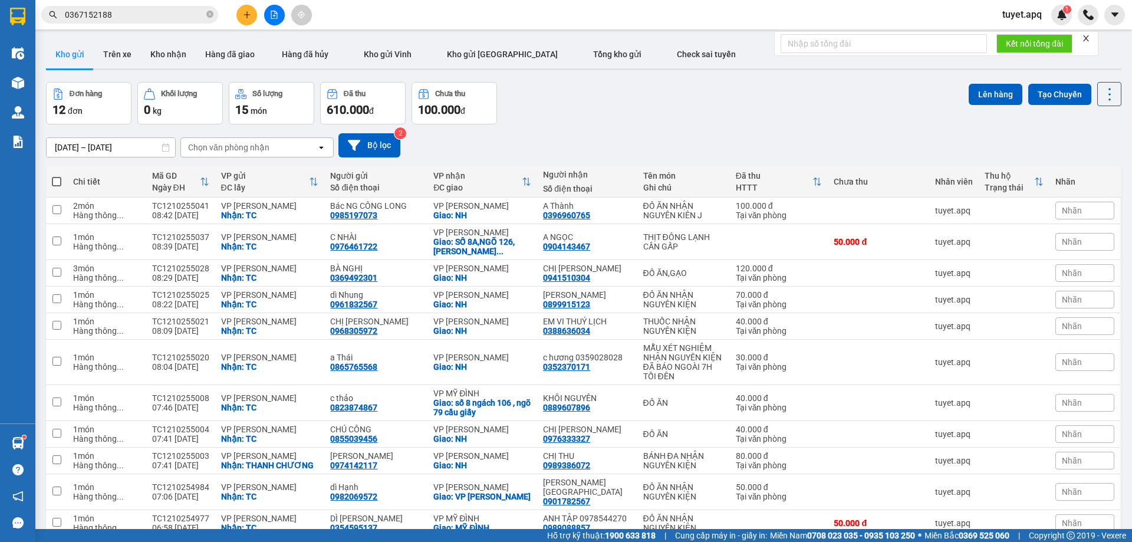
click at [172, 19] on input "0367152188" at bounding box center [134, 14] width 139 height 13
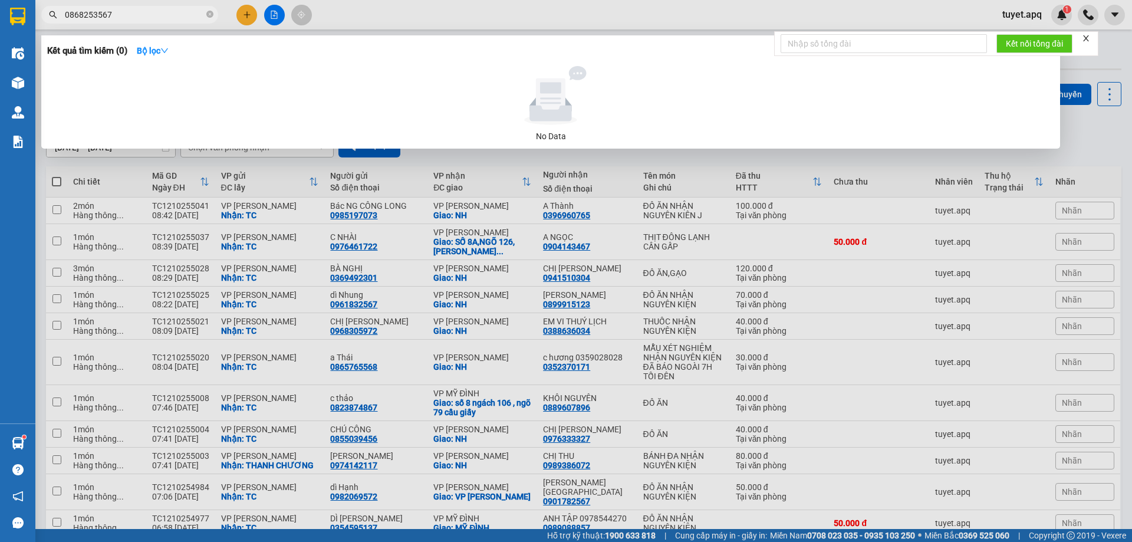
click at [133, 13] on input "0868253567" at bounding box center [134, 14] width 139 height 13
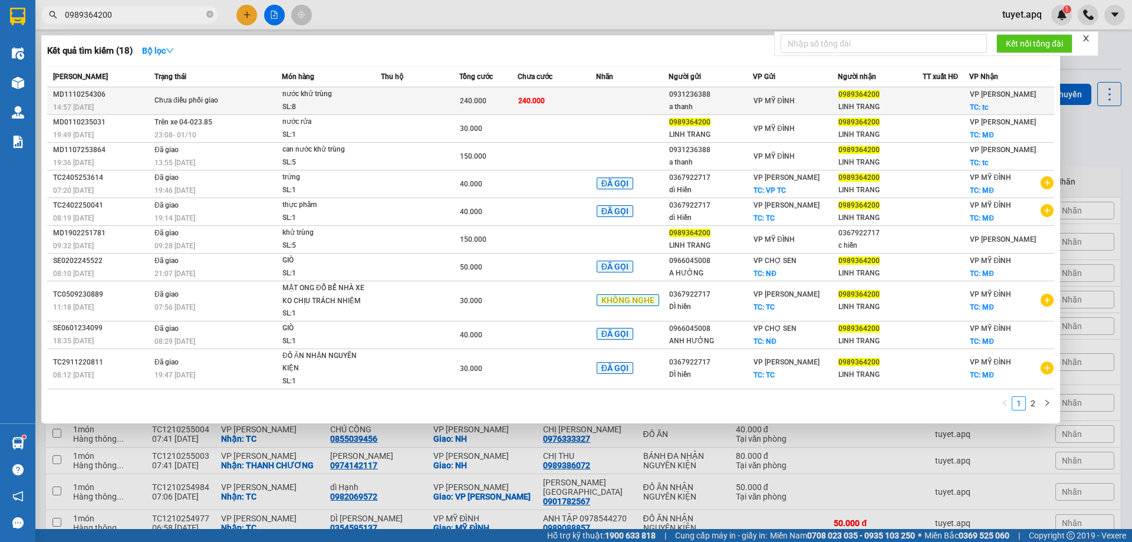
click at [360, 105] on div "SL: 8" at bounding box center [326, 107] width 88 height 13
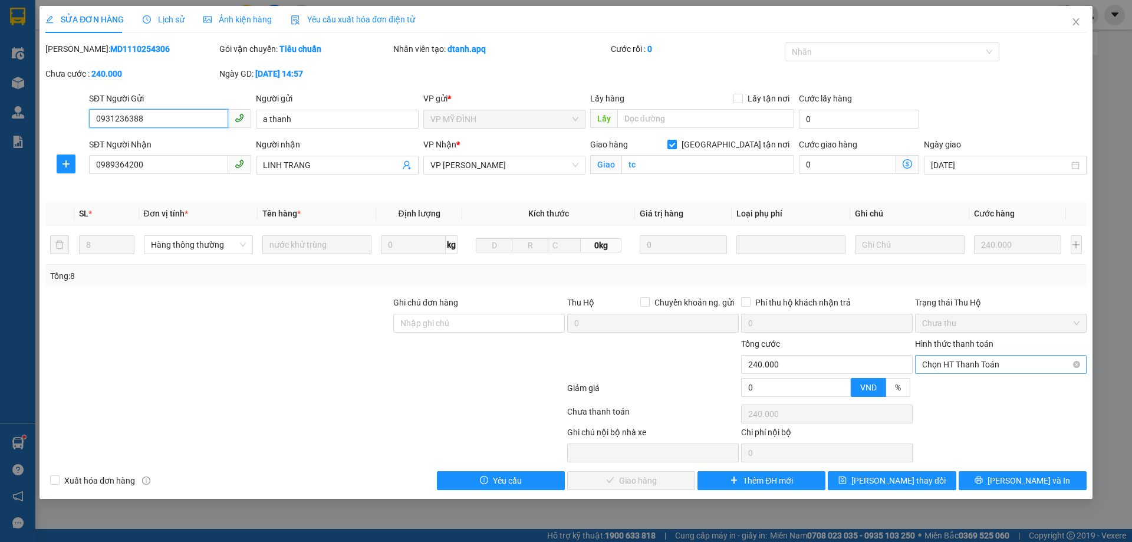
click at [962, 367] on span "Chọn HT Thanh Toán" at bounding box center [1000, 364] width 157 height 18
click at [958, 390] on div "Tại văn phòng" at bounding box center [1000, 387] width 157 height 13
click at [667, 480] on span "[PERSON_NAME] và Giao hàng" at bounding box center [645, 480] width 113 height 13
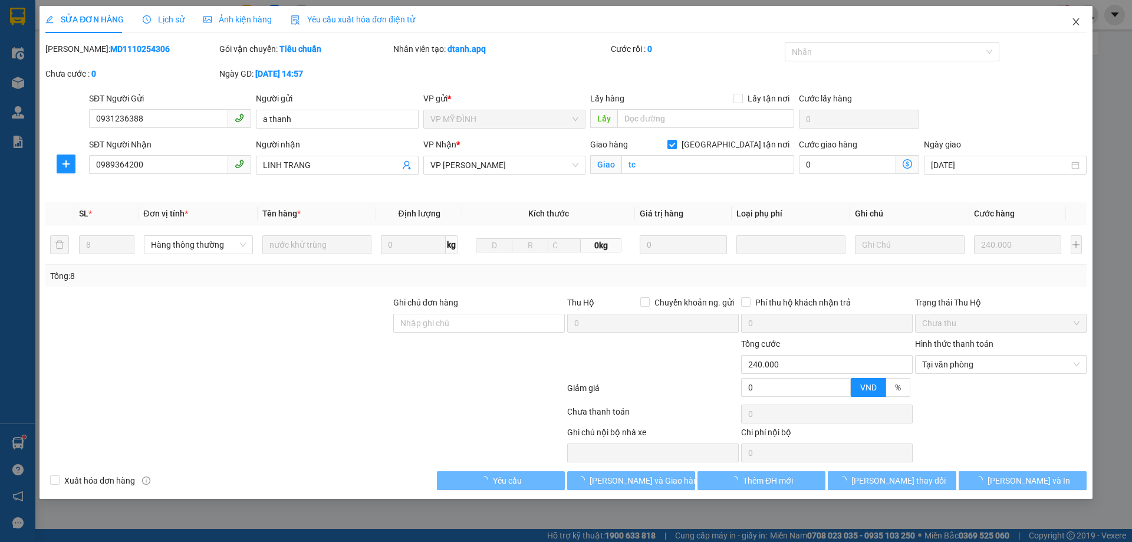
click at [1077, 17] on span "Close" at bounding box center [1075, 22] width 33 height 33
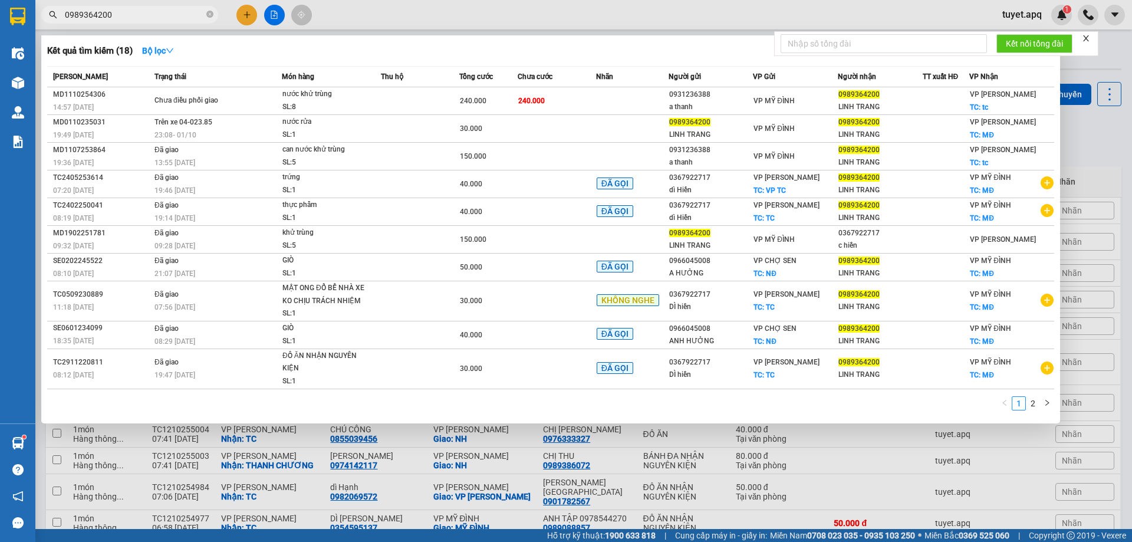
click at [160, 11] on input "0989364200" at bounding box center [134, 14] width 139 height 13
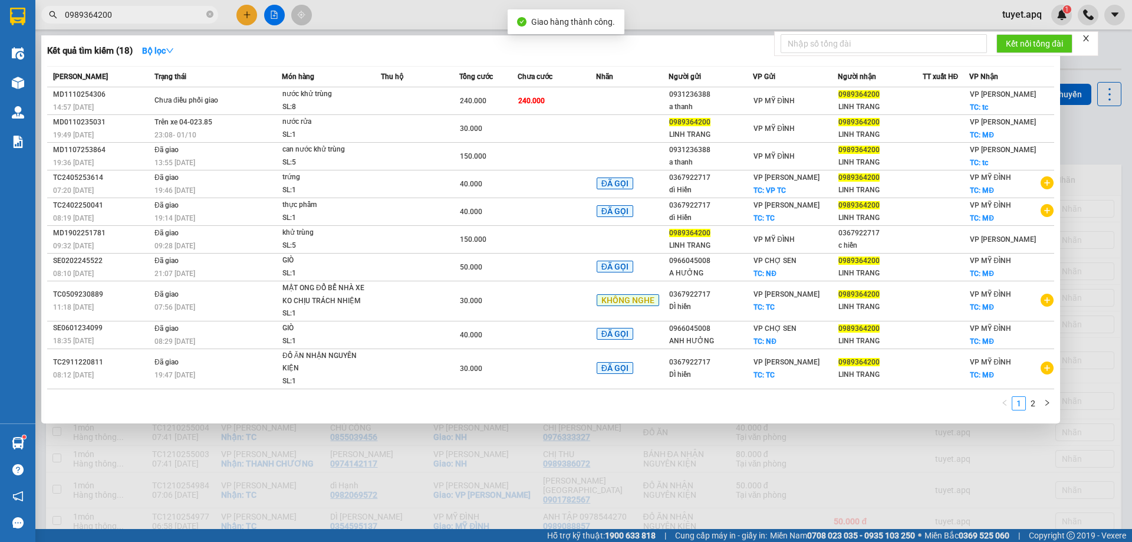
click at [868, 456] on div at bounding box center [566, 271] width 1132 height 542
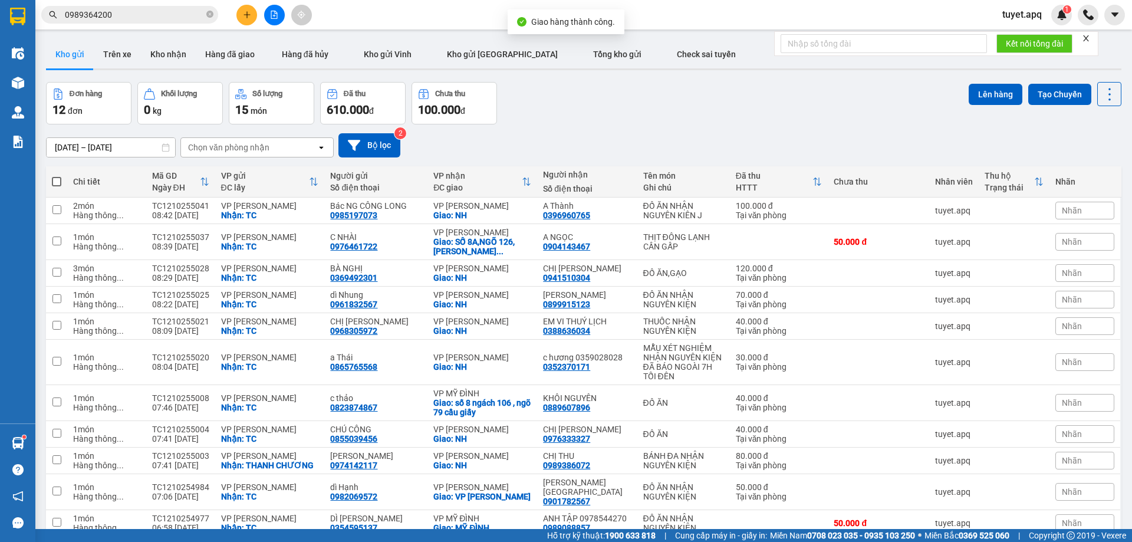
click at [58, 182] on span at bounding box center [56, 181] width 9 height 9
click at [57, 176] on input "checkbox" at bounding box center [57, 176] width 0 height 0
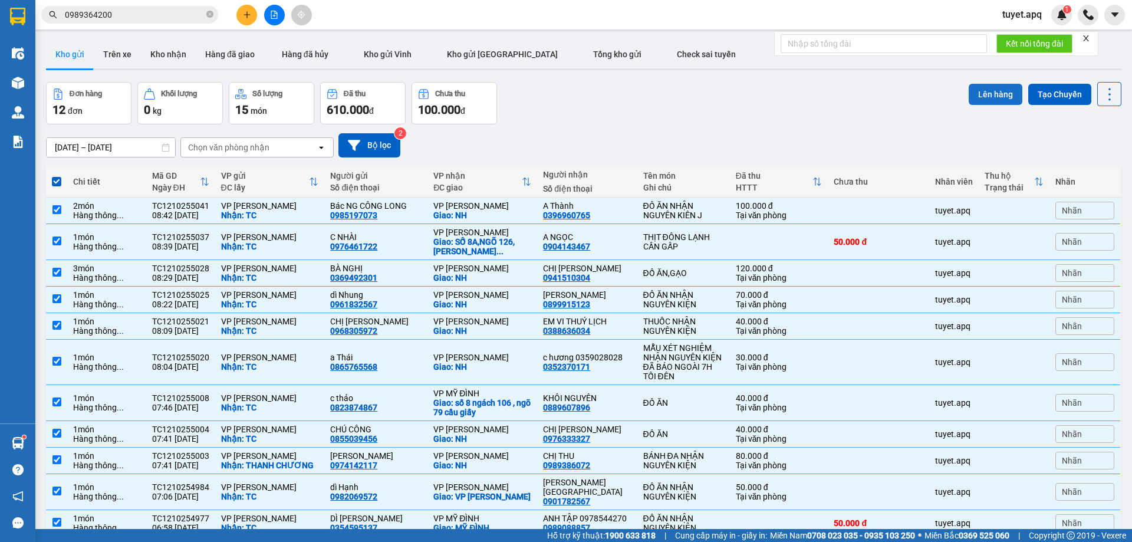
click at [997, 97] on button "Lên hàng" at bounding box center [996, 94] width 54 height 21
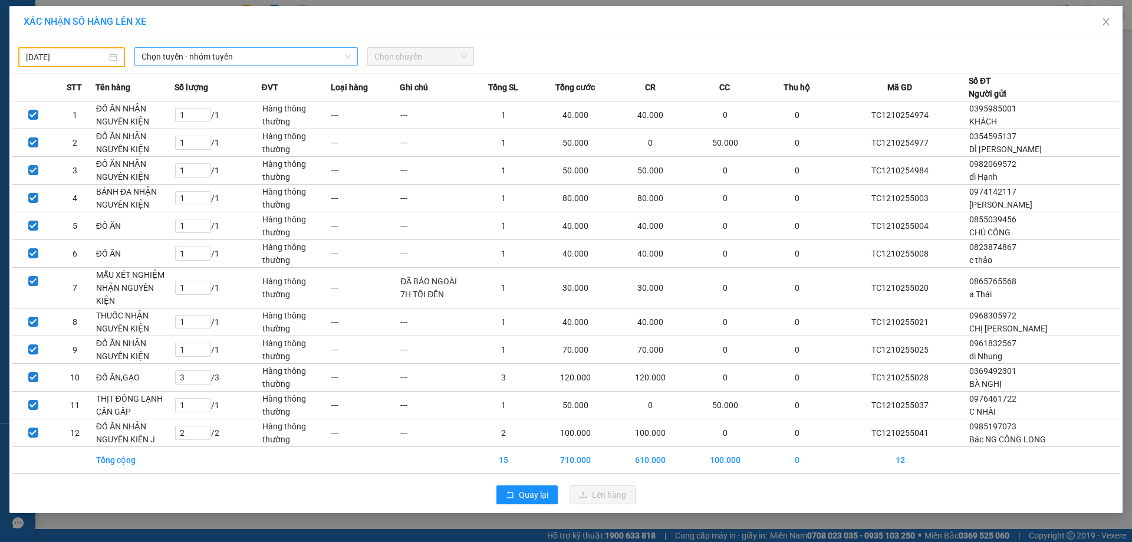
click at [242, 56] on span "Chọn tuyến - nhóm tuyến" at bounding box center [245, 57] width 209 height 18
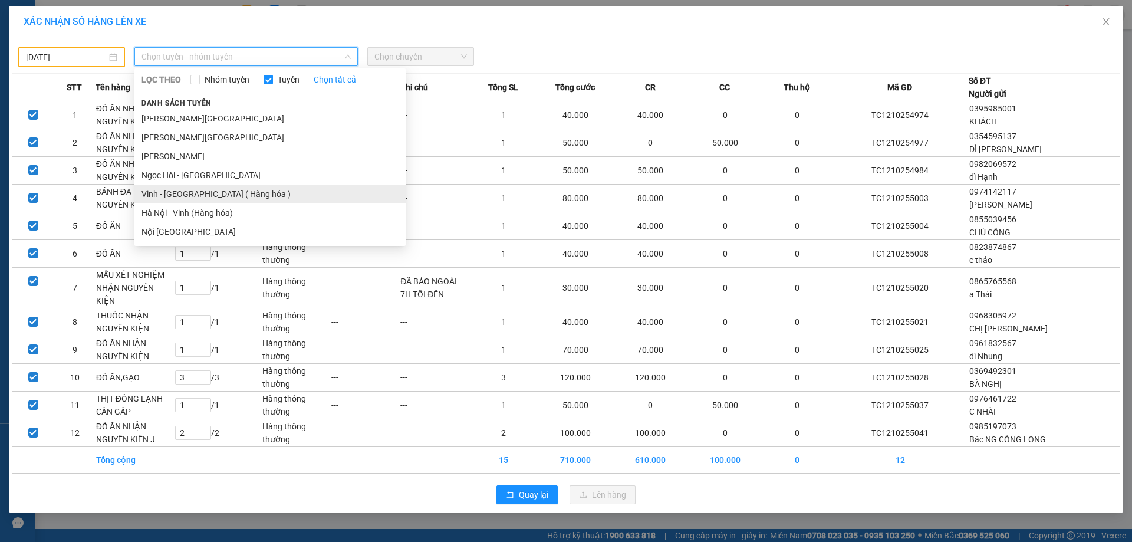
click at [236, 198] on li "Vinh - [GEOGRAPHIC_DATA] ( Hàng hóa )" at bounding box center [269, 194] width 271 height 19
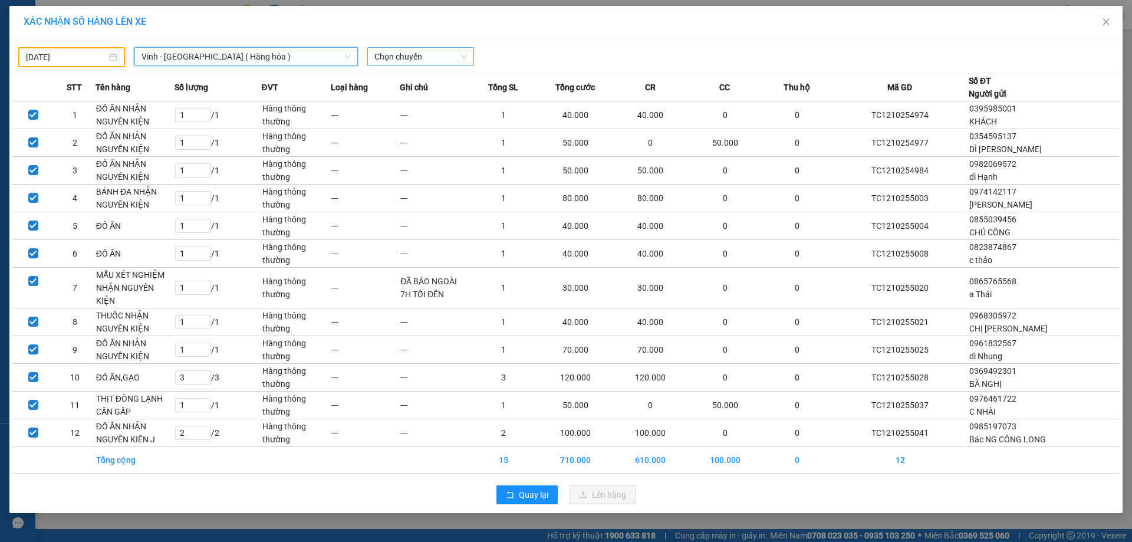
click at [421, 55] on span "Chọn chuyến" at bounding box center [420, 57] width 93 height 18
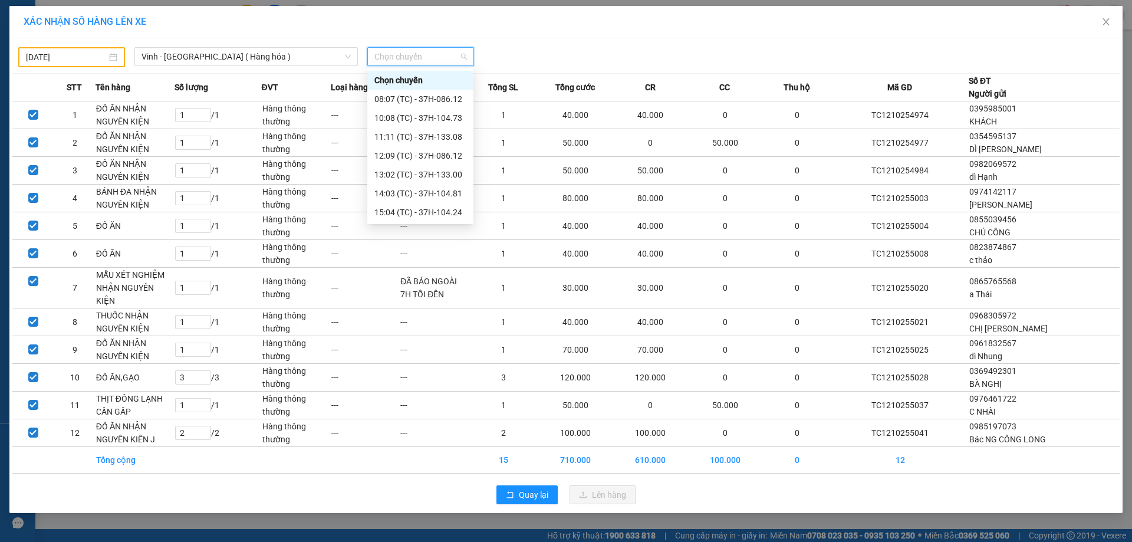
click at [80, 53] on input "[DATE]" at bounding box center [66, 57] width 81 height 13
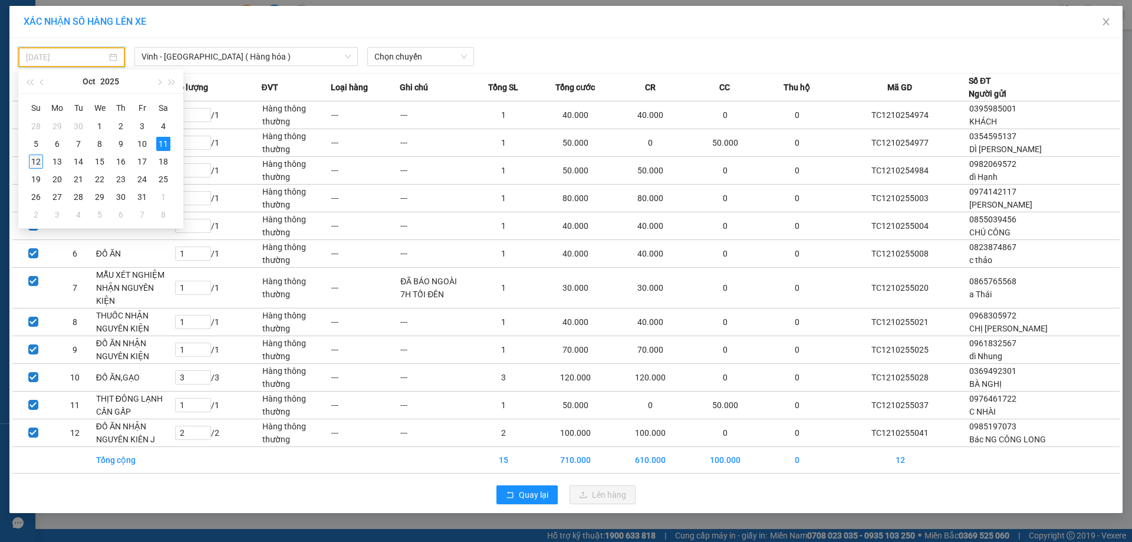
click at [35, 160] on div "12" at bounding box center [36, 161] width 14 height 14
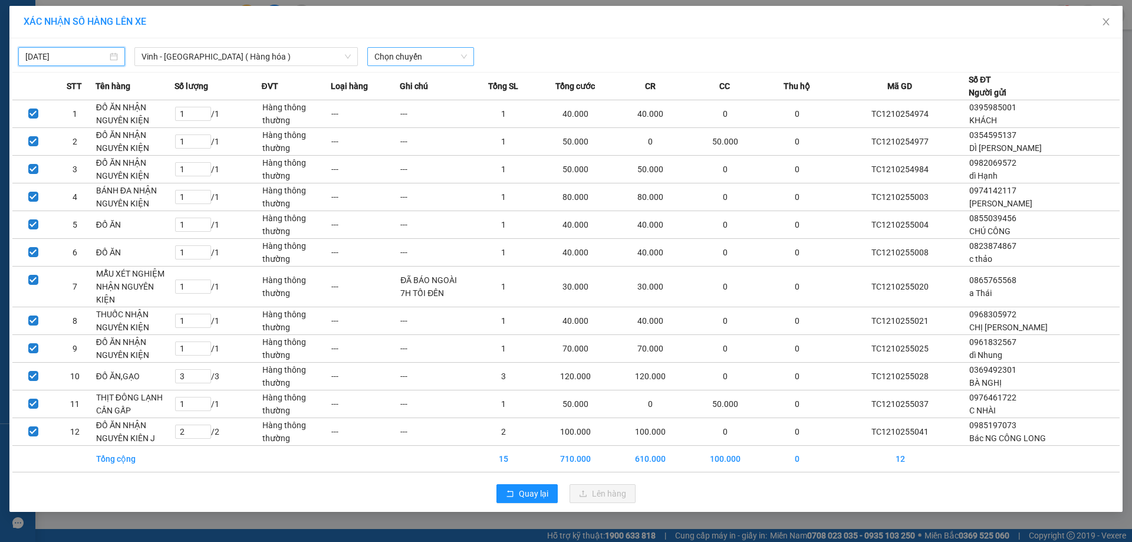
click at [454, 58] on span "Chọn chuyến" at bounding box center [420, 57] width 93 height 18
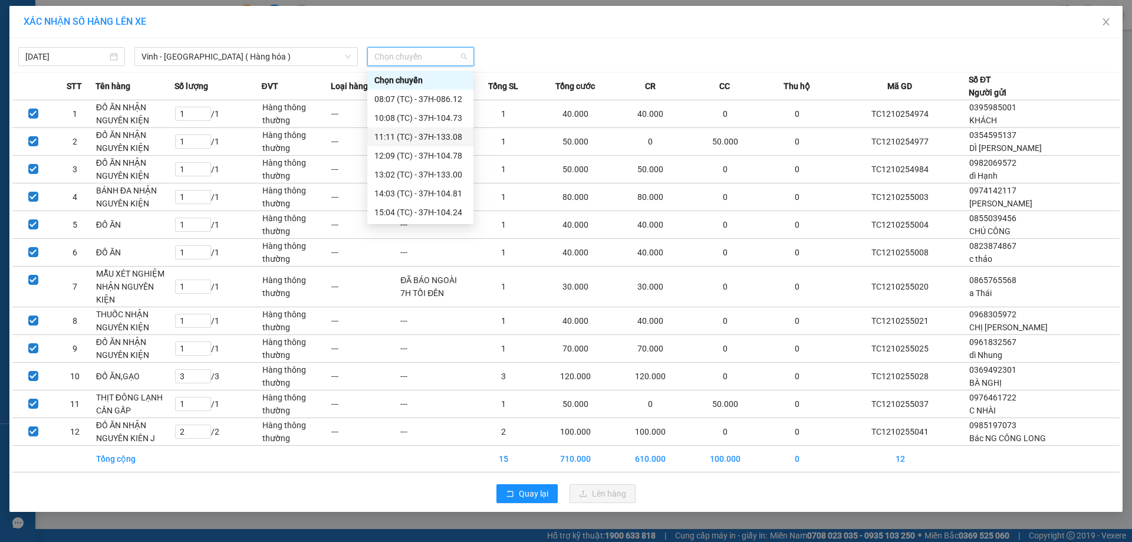
click at [449, 131] on div "11:11 (TC) - 37H-133.08" at bounding box center [420, 136] width 92 height 13
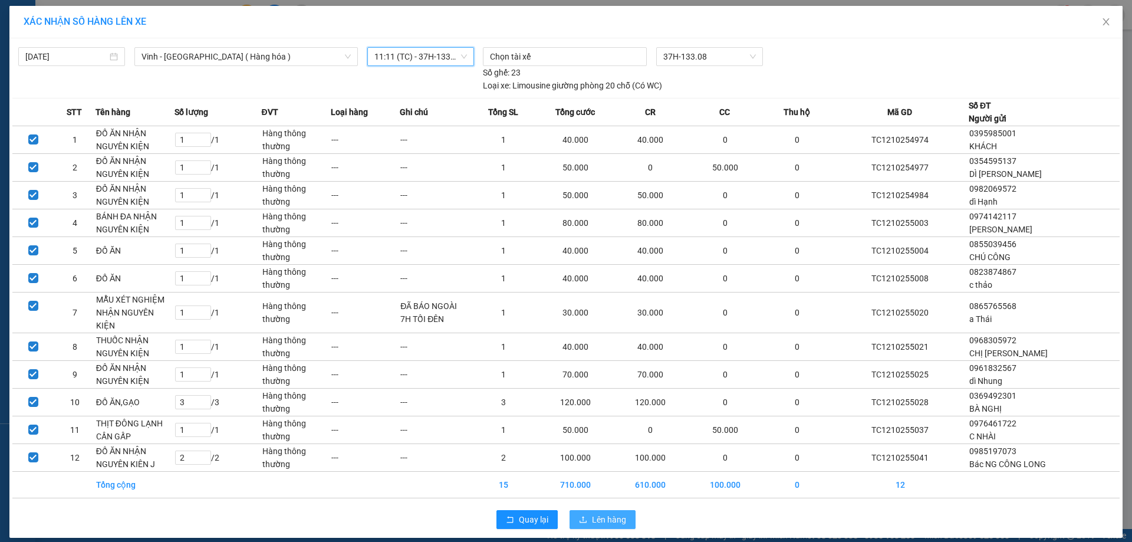
click at [625, 513] on span "Lên hàng" at bounding box center [609, 519] width 34 height 13
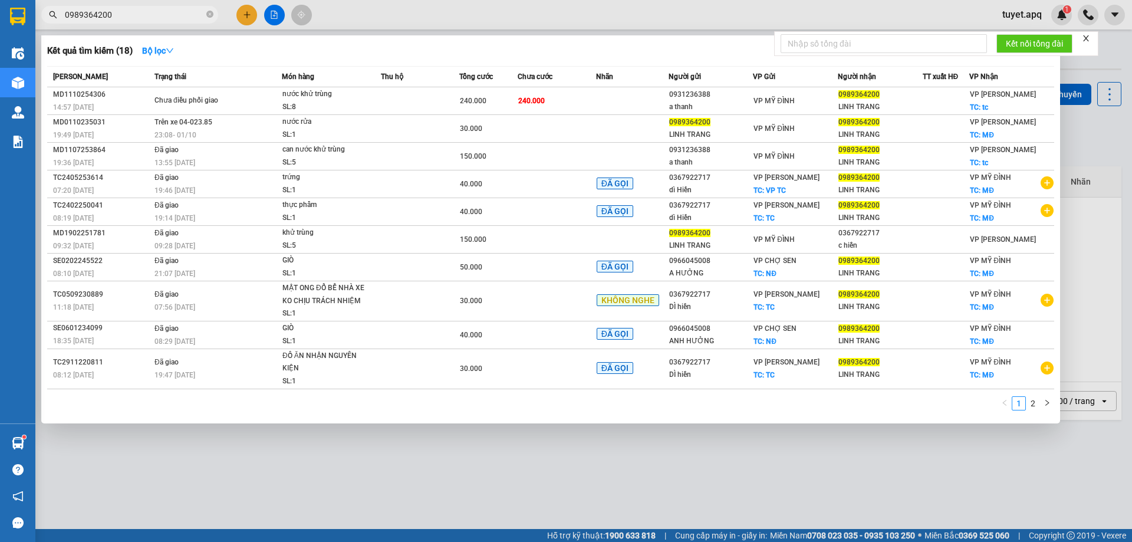
click at [149, 12] on input "0989364200" at bounding box center [134, 14] width 139 height 13
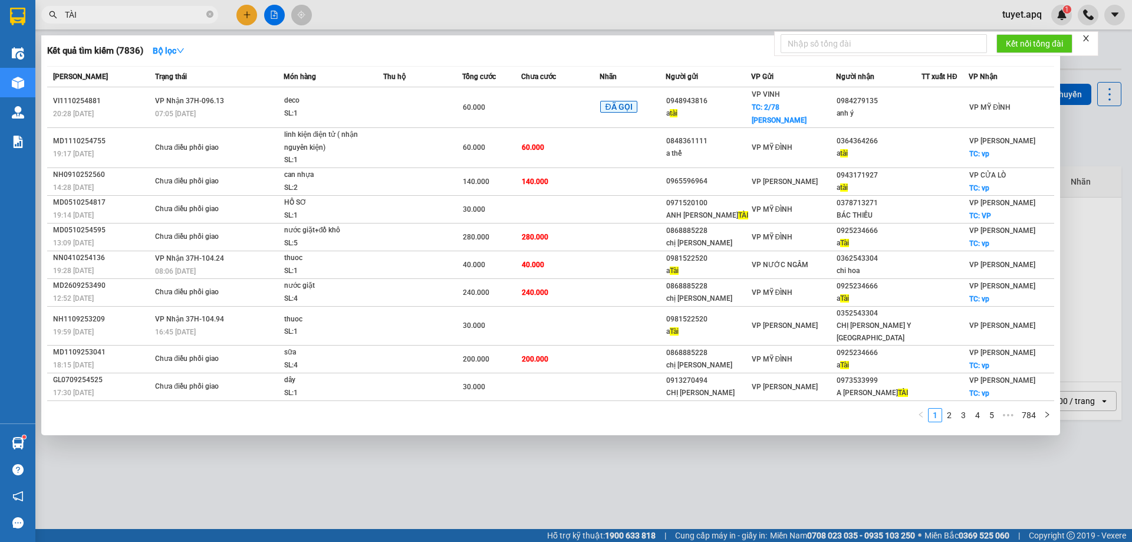
click at [355, 486] on div at bounding box center [566, 271] width 1132 height 542
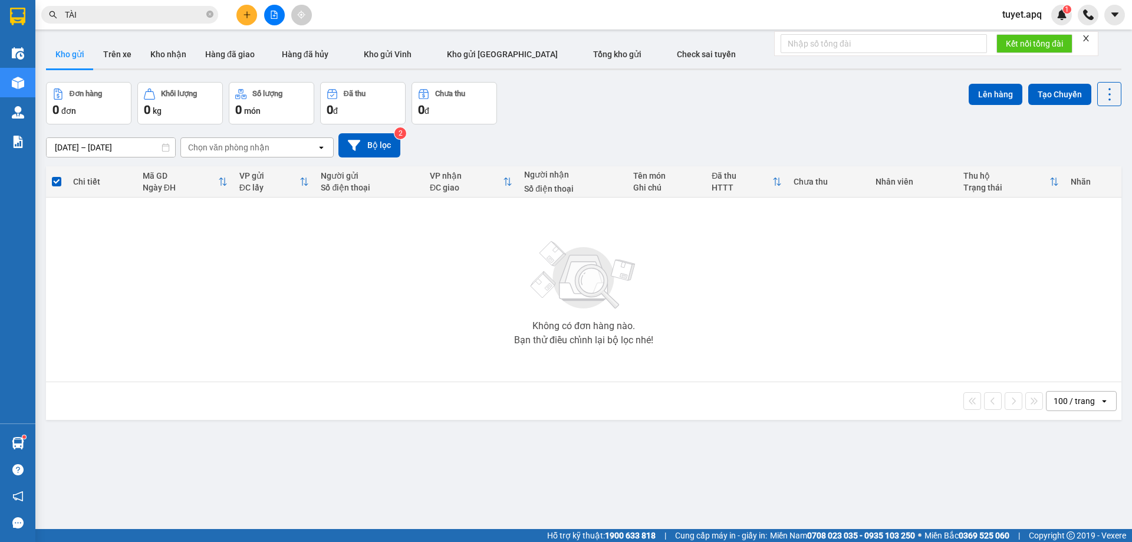
click at [123, 17] on input "TÀI" at bounding box center [134, 14] width 139 height 13
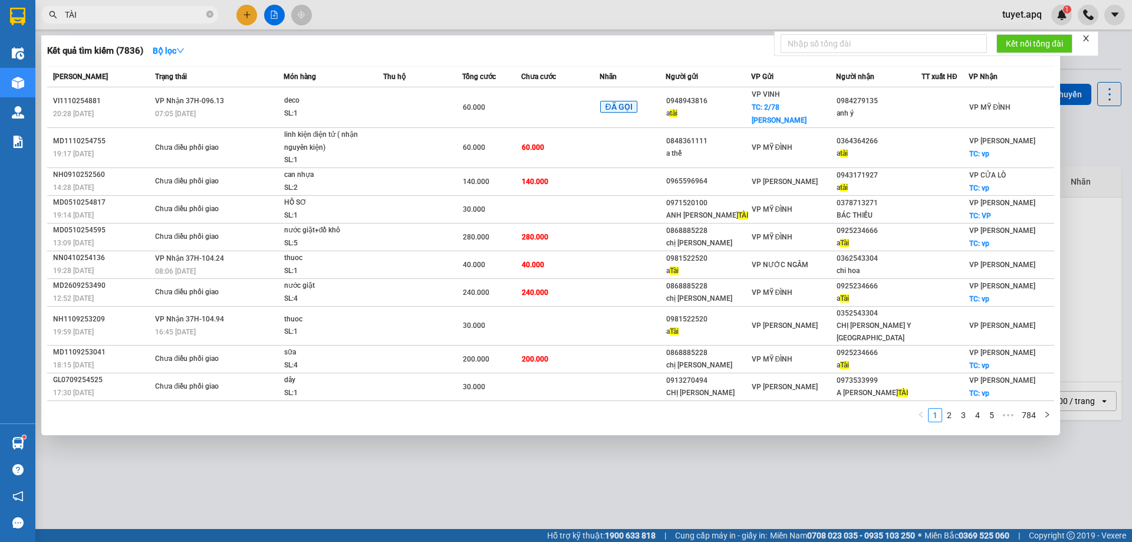
click at [431, 442] on div at bounding box center [566, 271] width 1132 height 542
click at [96, 11] on input "TÀI" at bounding box center [134, 14] width 139 height 13
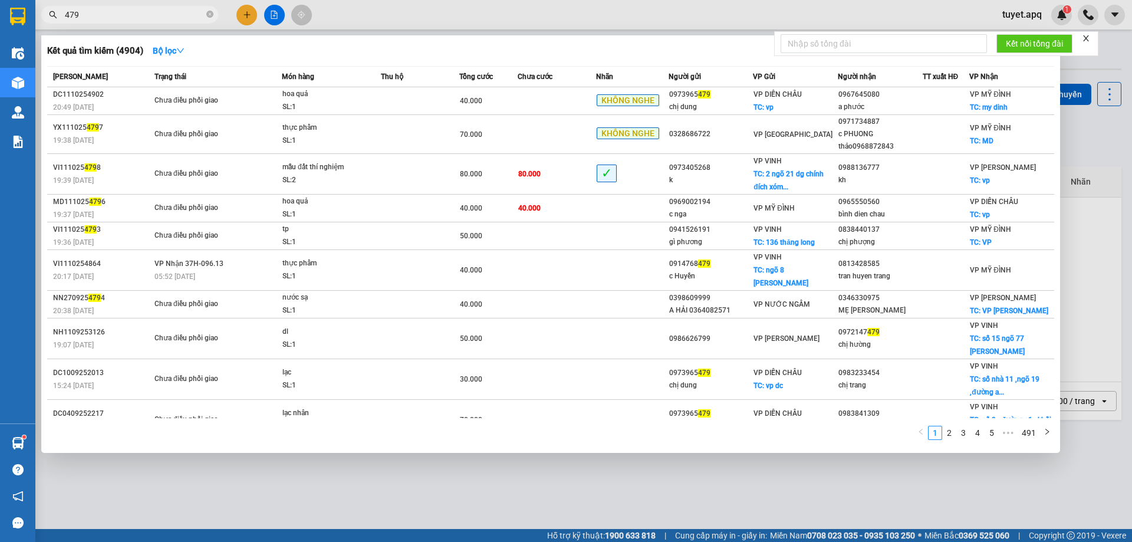
click at [116, 14] on input "479" at bounding box center [134, 14] width 139 height 13
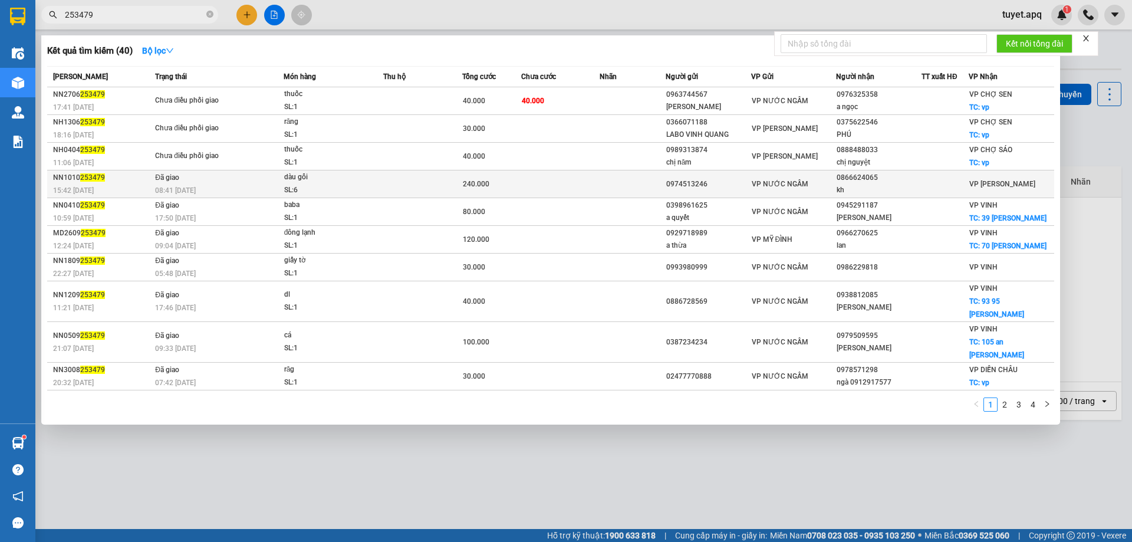
click at [402, 183] on td at bounding box center [422, 184] width 79 height 28
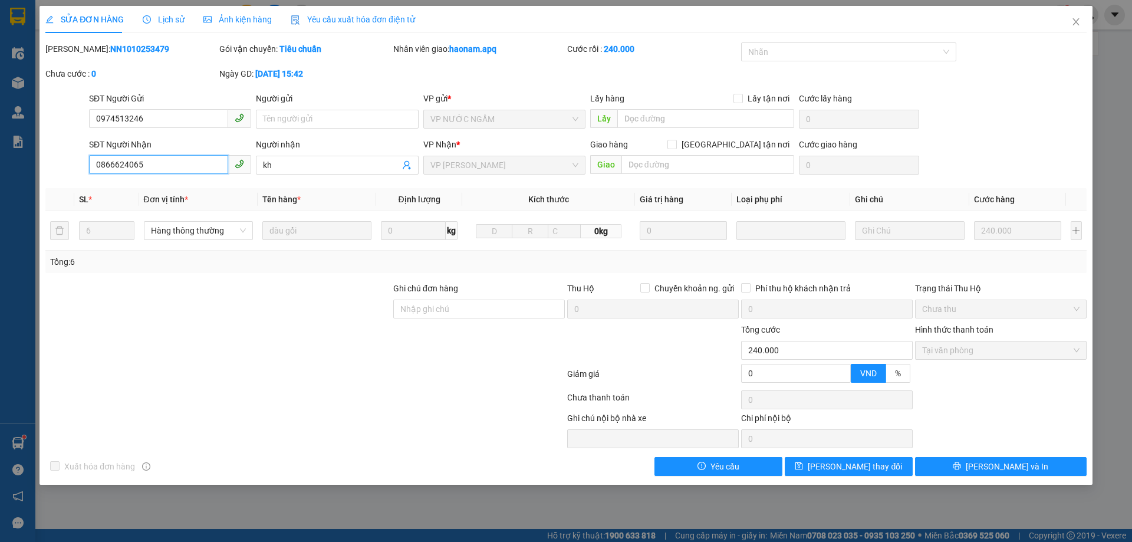
click at [166, 168] on input "0866624065" at bounding box center [158, 164] width 139 height 19
drag, startPoint x: 278, startPoint y: 169, endPoint x: 192, endPoint y: 179, distance: 86.6
click at [193, 179] on div "Total Paid Fee 240.000 Total UnPaid Fee 0 Cash Collection Total Fee Mã ĐH: NN10…" at bounding box center [565, 258] width 1041 height 433
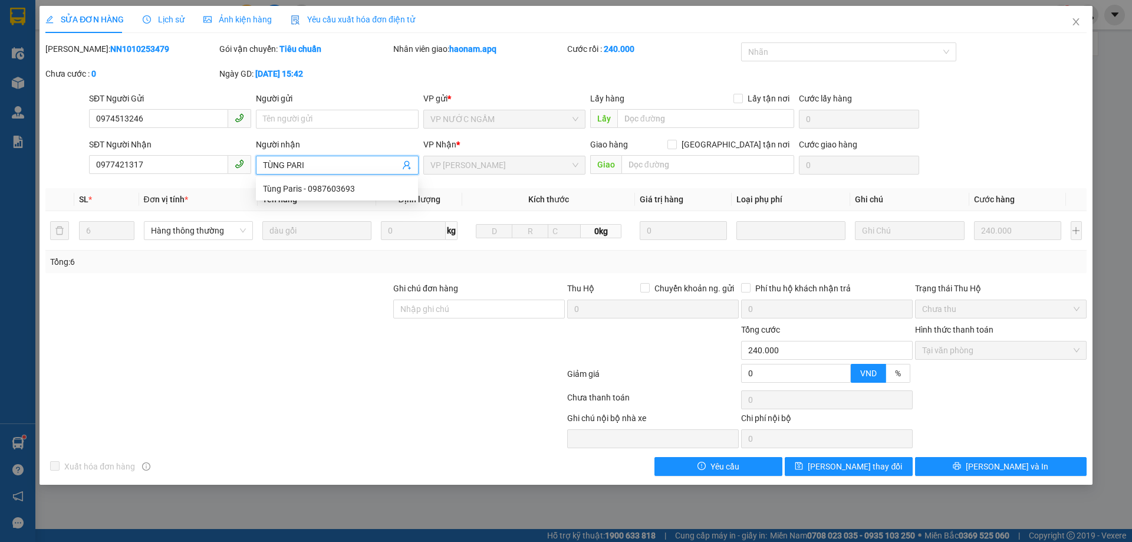
click at [335, 338] on div at bounding box center [218, 343] width 348 height 41
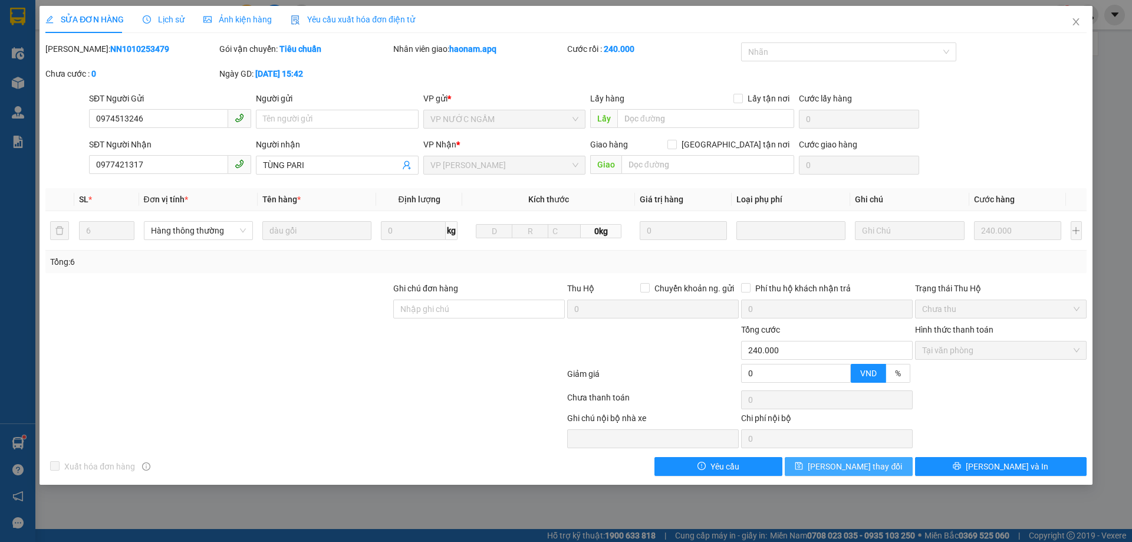
click at [870, 466] on span "[PERSON_NAME] thay đổi" at bounding box center [855, 466] width 94 height 13
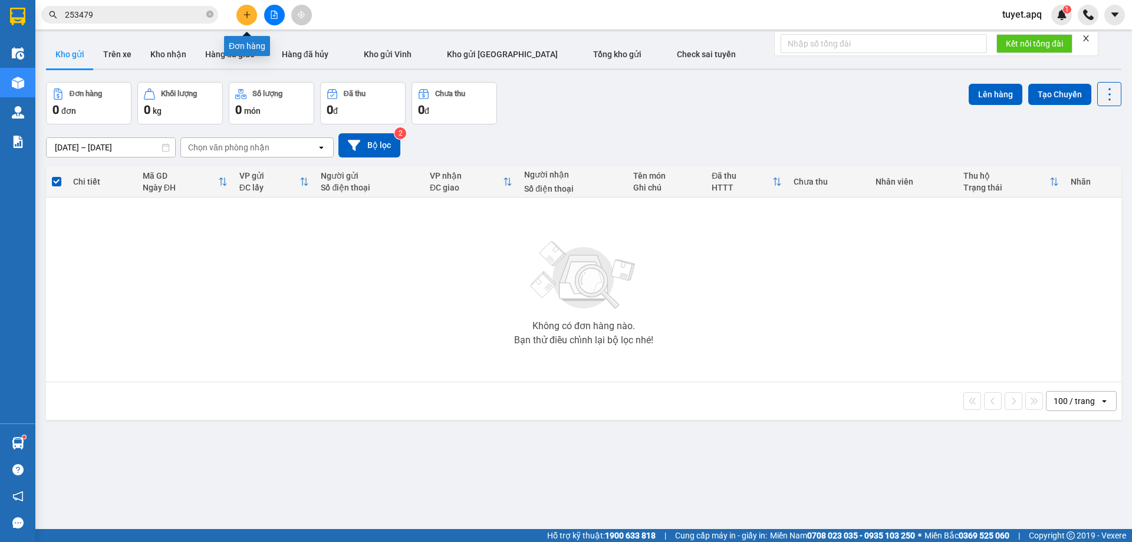
click at [245, 14] on icon "plus" at bounding box center [247, 15] width 8 height 8
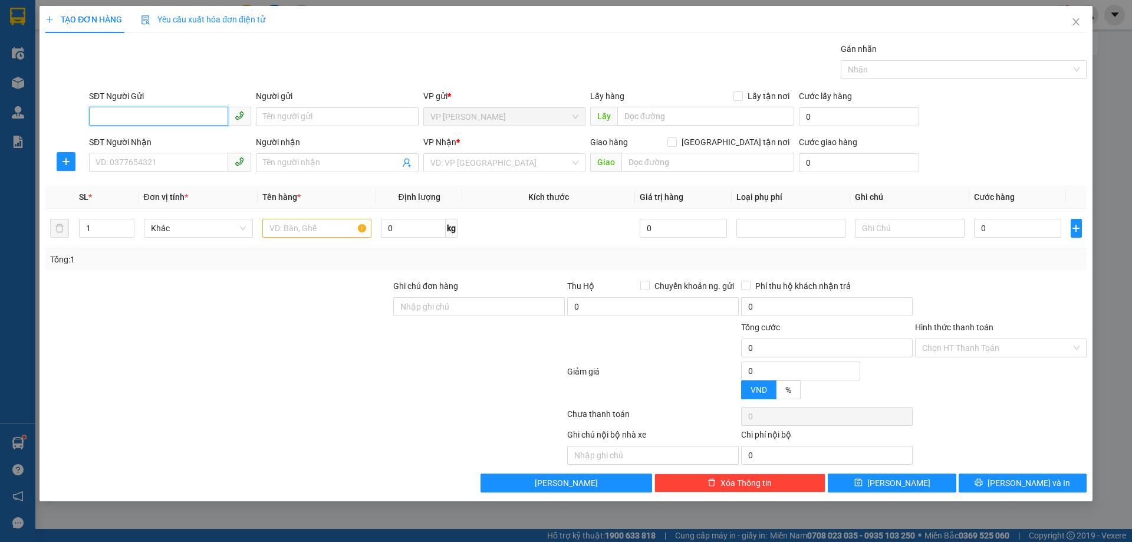
click at [128, 116] on input "SĐT Người Gửi" at bounding box center [158, 116] width 139 height 19
click at [299, 167] on input "Người nhận" at bounding box center [331, 162] width 136 height 13
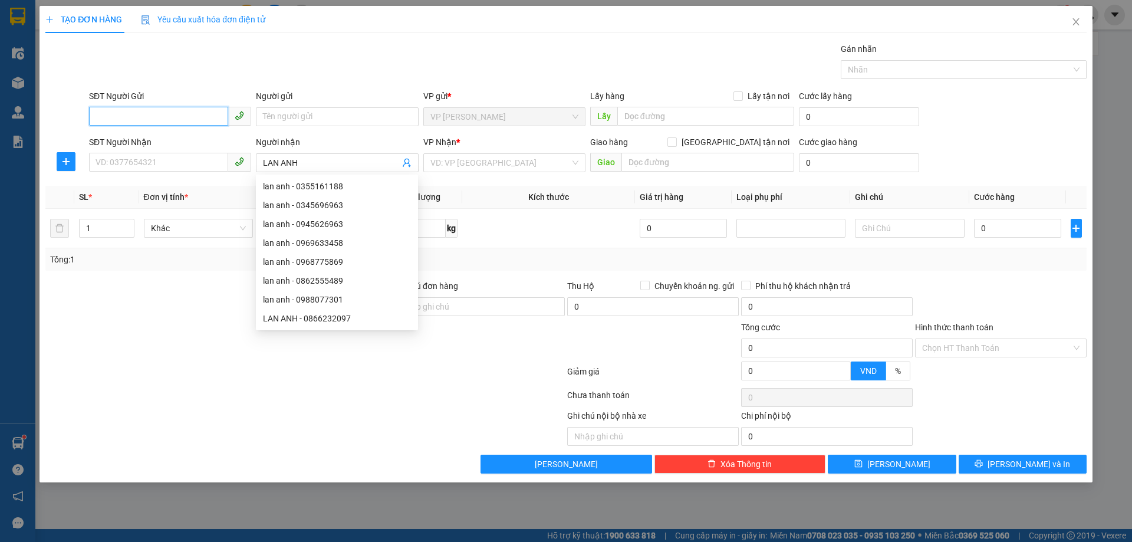
click at [138, 110] on input "SĐT Người Gửi" at bounding box center [158, 116] width 139 height 19
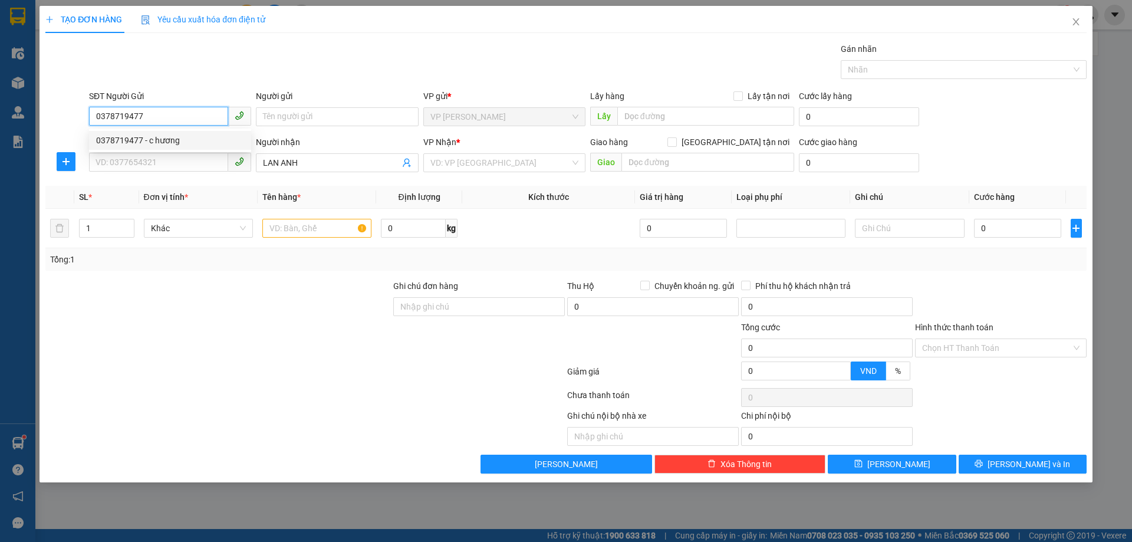
click at [141, 140] on div "0378719477 - c hương" at bounding box center [170, 140] width 148 height 13
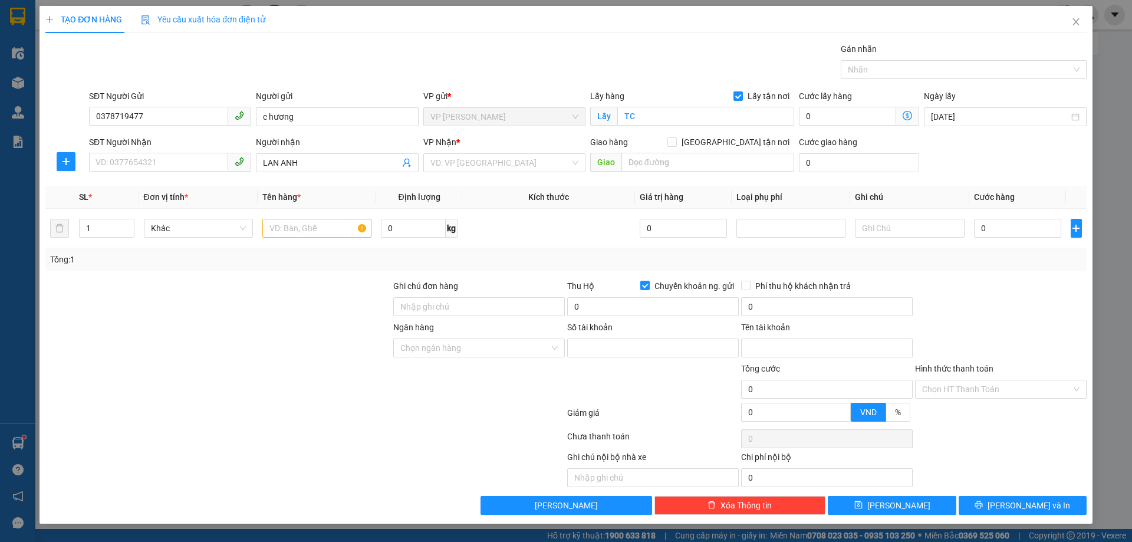
click at [147, 152] on div "SĐT Người Nhận" at bounding box center [170, 145] width 162 height 18
click at [145, 164] on input "SĐT Người Nhận" at bounding box center [158, 162] width 139 height 19
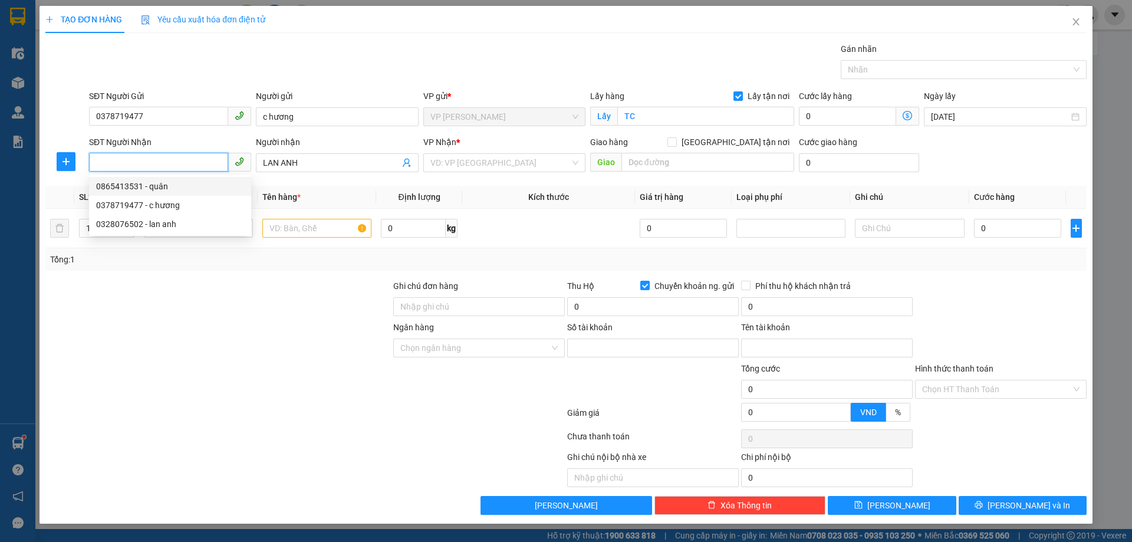
click at [161, 192] on div "0865413531 - quân" at bounding box center [170, 186] width 148 height 13
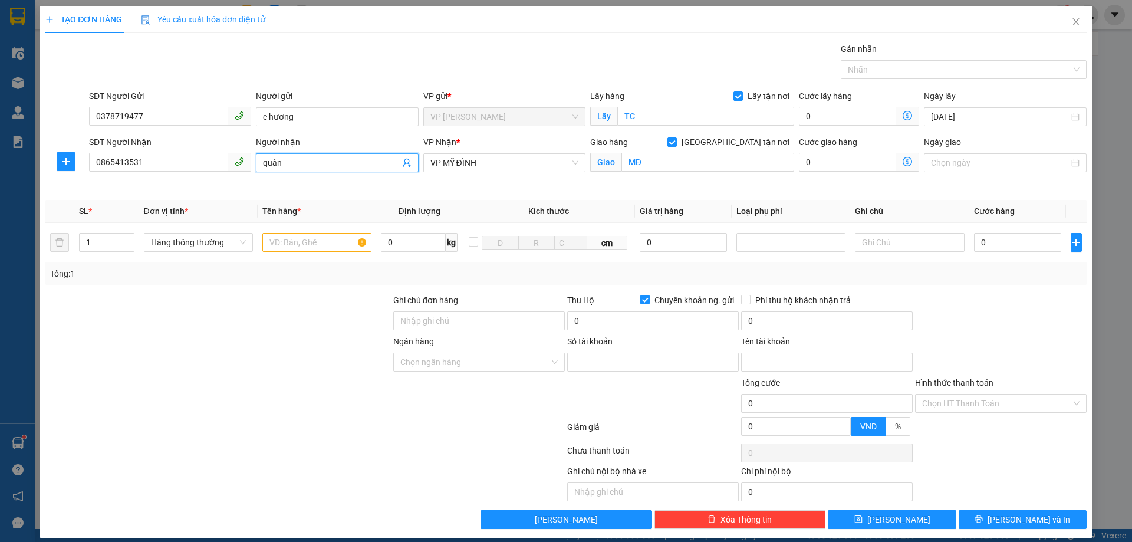
drag, startPoint x: 258, startPoint y: 169, endPoint x: 27, endPoint y: 241, distance: 242.4
click at [97, 234] on div "Transit Pickup Surcharge Ids Transit Deliver Surcharge Ids Transit Deliver Surc…" at bounding box center [565, 285] width 1041 height 486
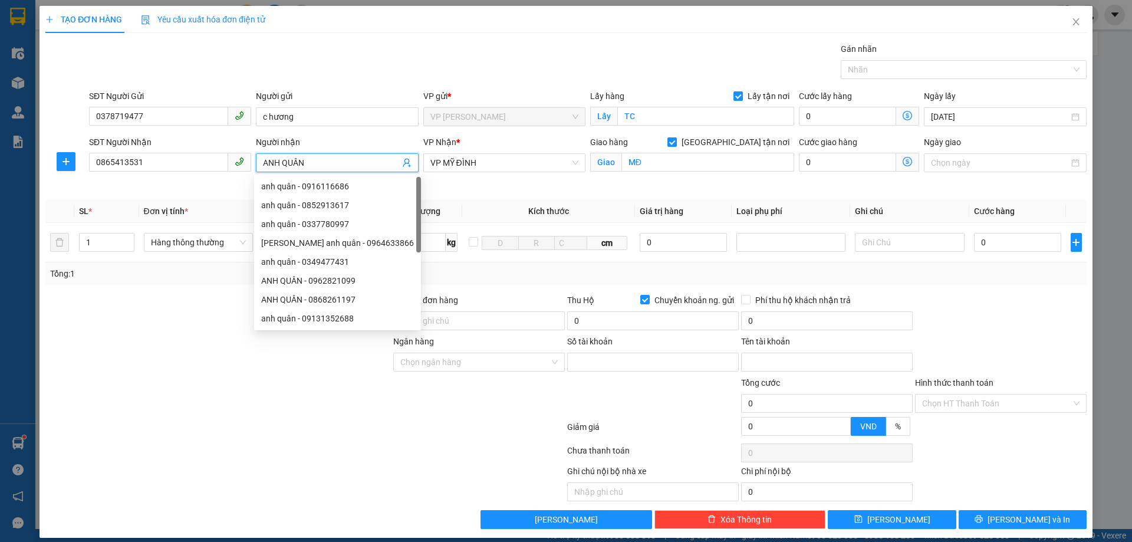
click at [26, 321] on div "TẠO ĐƠN HÀNG Yêu cầu xuất hóa đơn điện tử Transit Pickup Surcharge Ids Transit …" at bounding box center [566, 271] width 1132 height 542
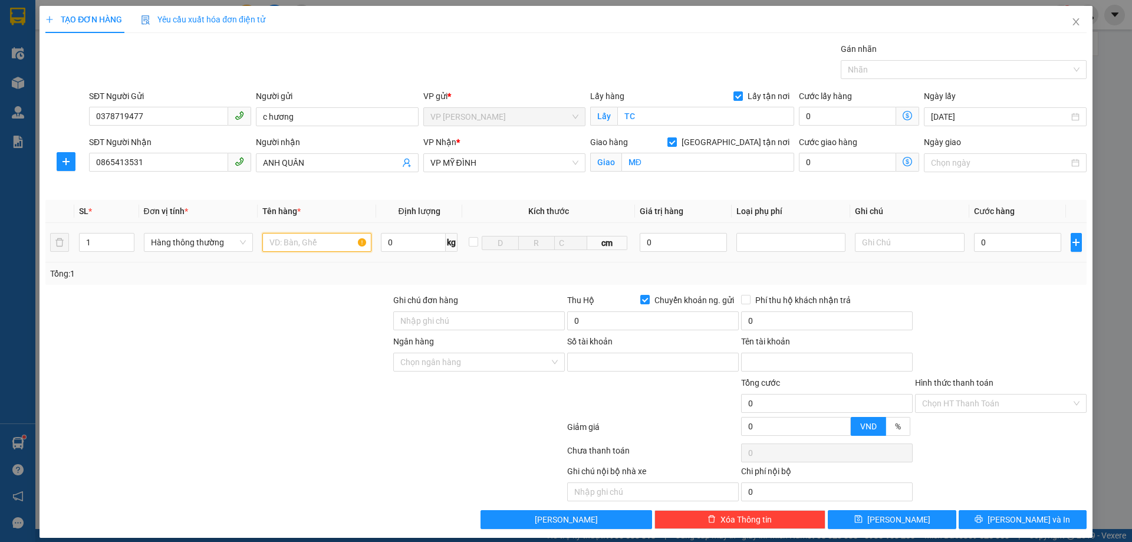
click at [281, 246] on input "text" at bounding box center [316, 242] width 109 height 19
click at [998, 242] on input "0" at bounding box center [1018, 242] width 88 height 19
click at [977, 403] on input "Hình thức thanh toán" at bounding box center [996, 403] width 149 height 18
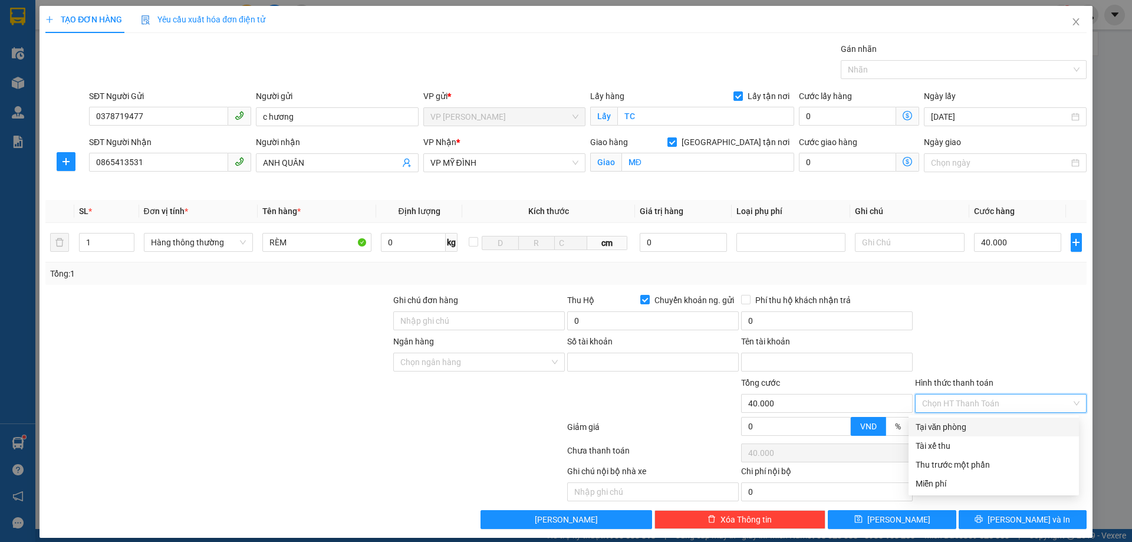
click at [967, 429] on div "Tại văn phòng" at bounding box center [993, 426] width 156 height 13
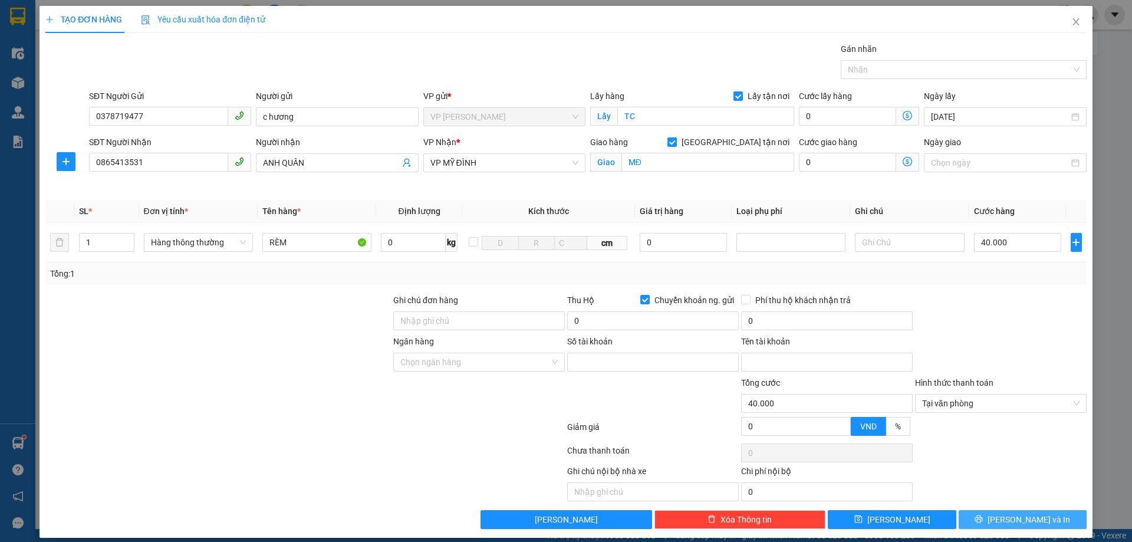
click at [1002, 521] on button "[PERSON_NAME] và In" at bounding box center [1022, 519] width 128 height 19
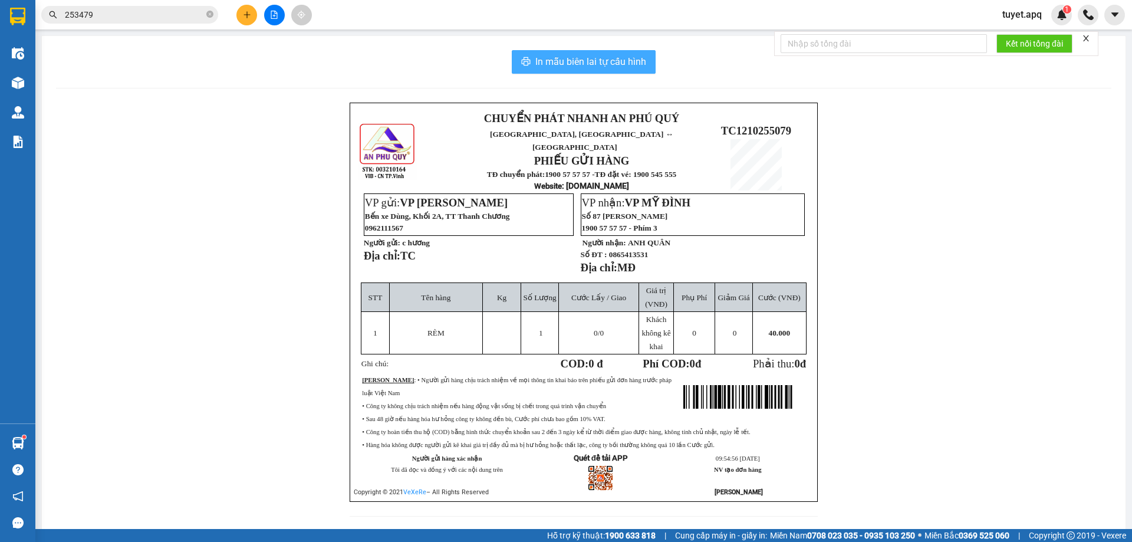
click at [602, 68] on span "In mẫu biên lai tự cấu hình" at bounding box center [590, 61] width 111 height 15
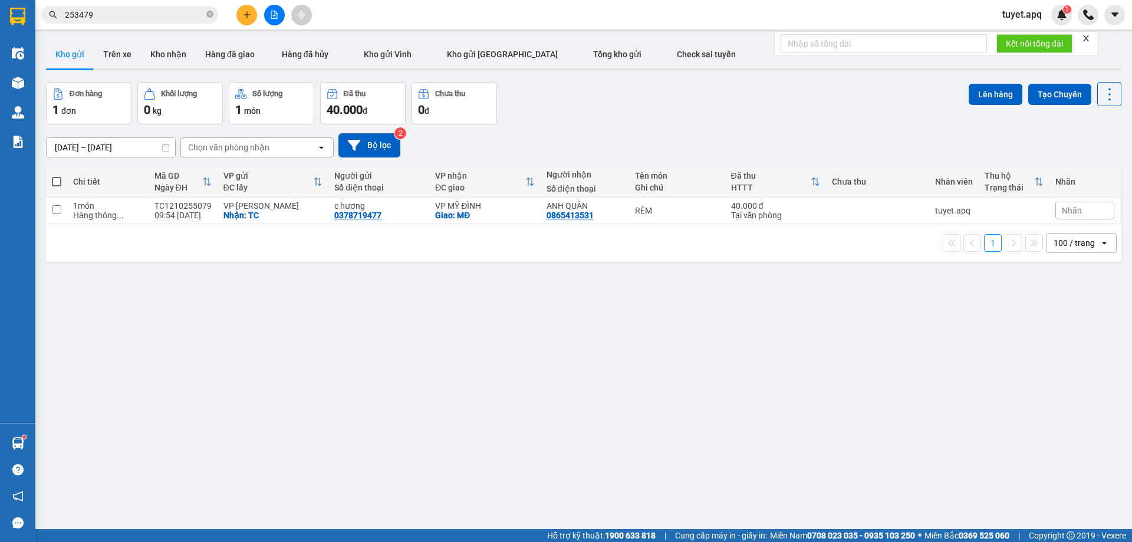
click at [53, 184] on span at bounding box center [56, 181] width 9 height 9
click at [57, 176] on input "checkbox" at bounding box center [57, 176] width 0 height 0
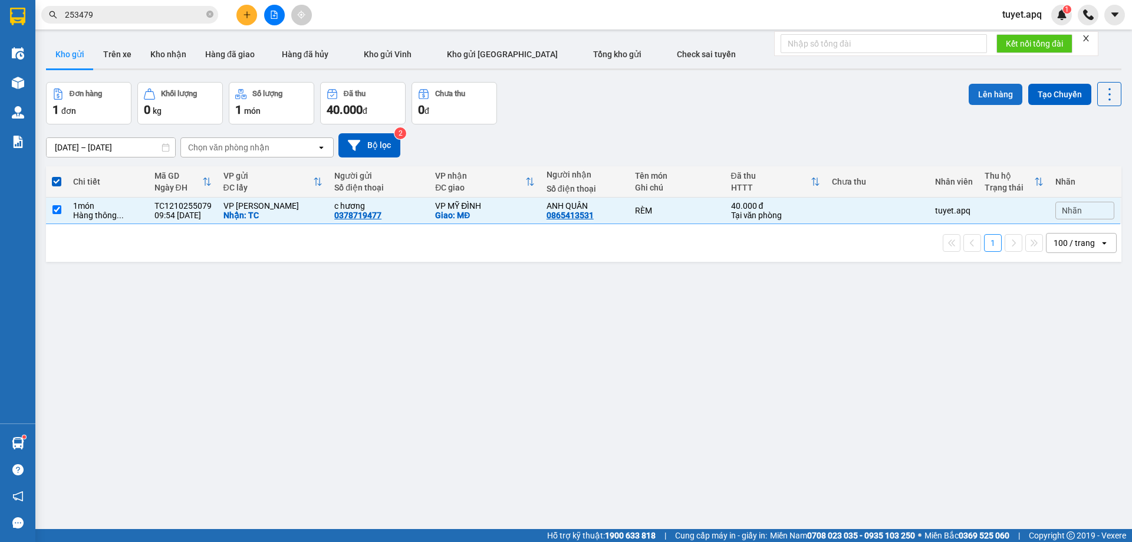
click at [994, 94] on button "Lên hàng" at bounding box center [996, 94] width 54 height 21
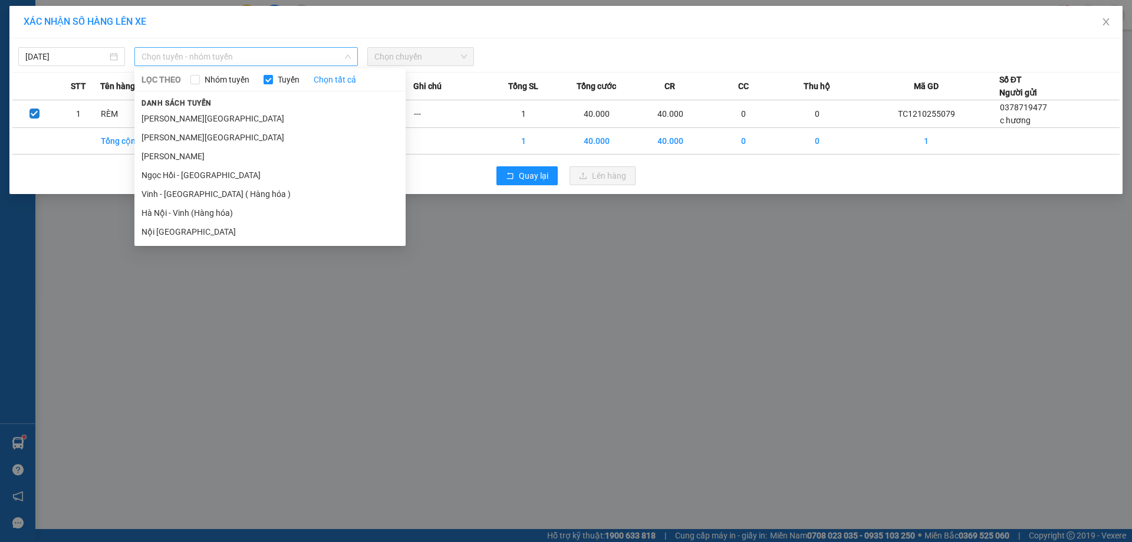
click at [205, 49] on span "Chọn tuyến - nhóm tuyến" at bounding box center [245, 57] width 209 height 18
click at [209, 196] on li "Vinh - [GEOGRAPHIC_DATA] ( Hàng hóa )" at bounding box center [269, 194] width 271 height 19
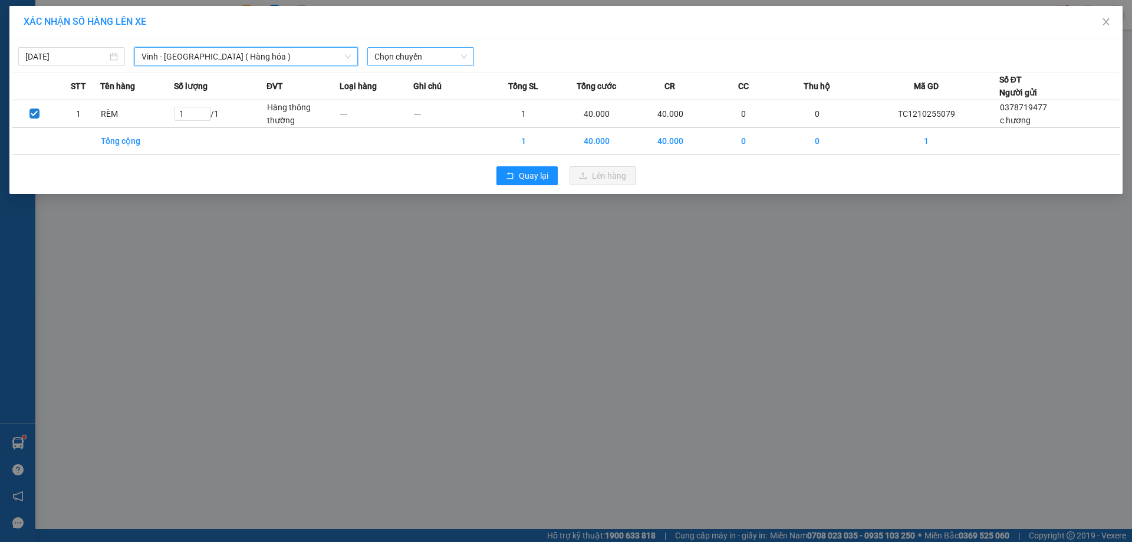
click at [453, 54] on span "Chọn chuyến" at bounding box center [420, 57] width 93 height 18
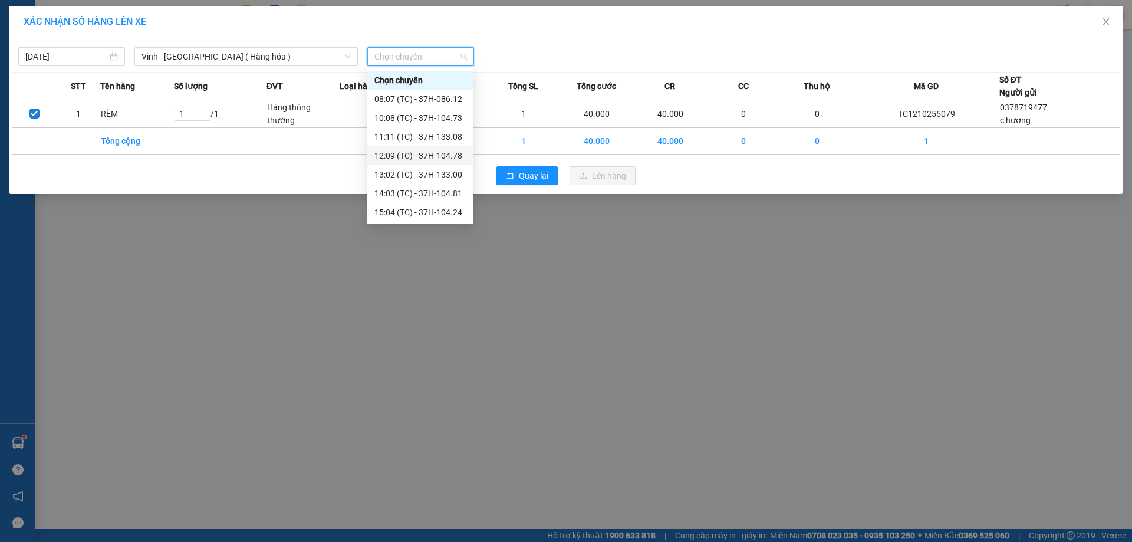
click at [443, 149] on div "12:09 (TC) - 37H-104.78" at bounding box center [420, 155] width 92 height 13
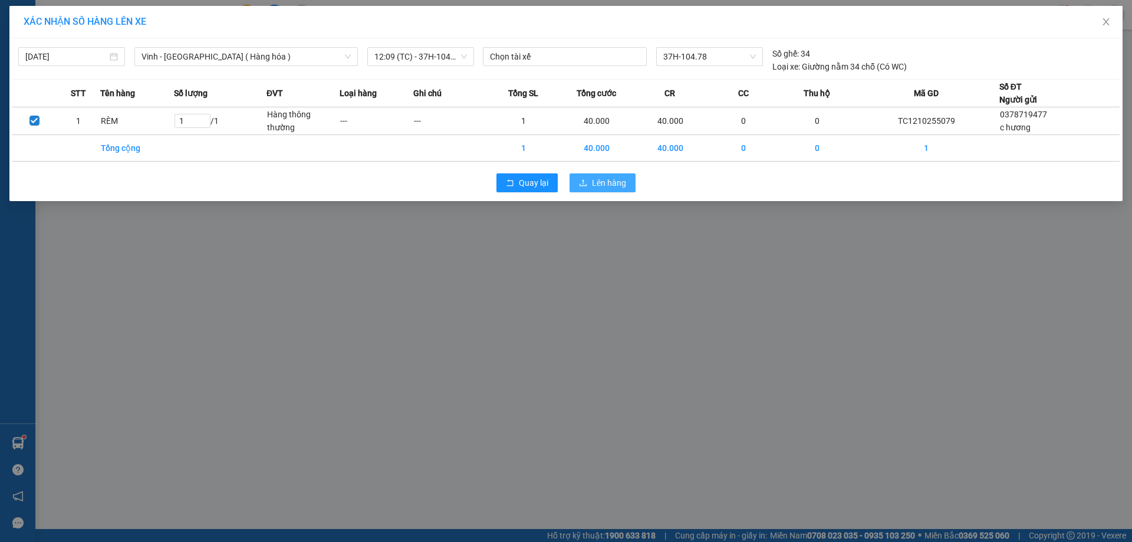
click at [585, 181] on icon "upload" at bounding box center [583, 183] width 8 height 8
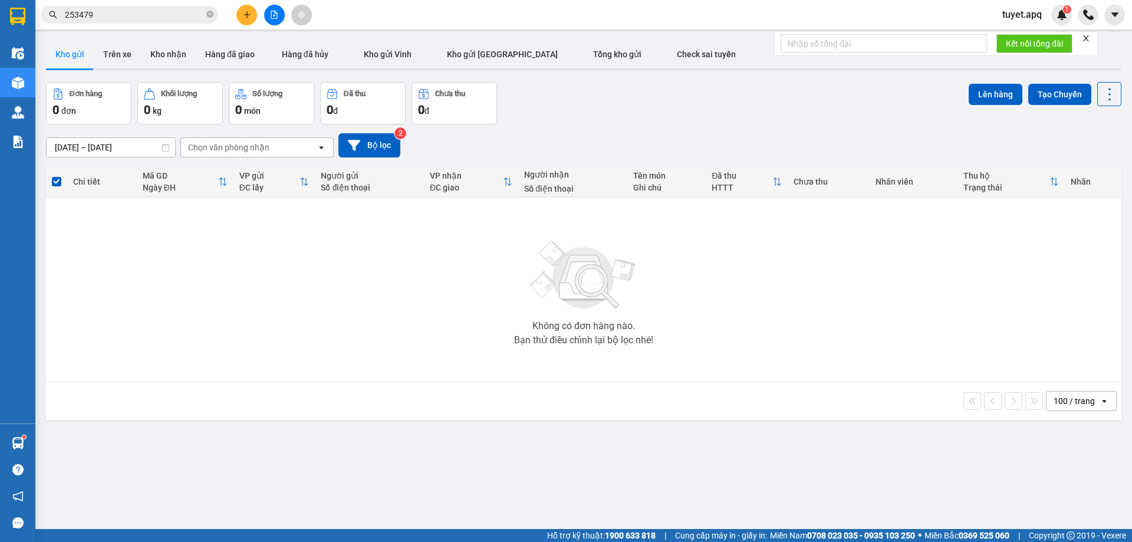
click at [163, 17] on input "253479" at bounding box center [134, 14] width 139 height 13
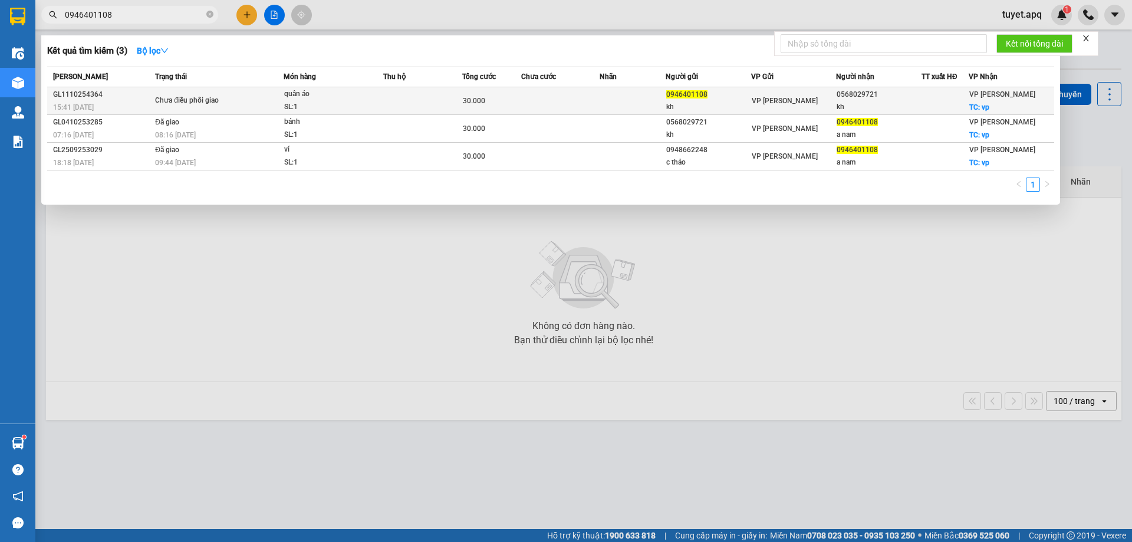
click at [360, 97] on div "quân áo" at bounding box center [328, 94] width 88 height 13
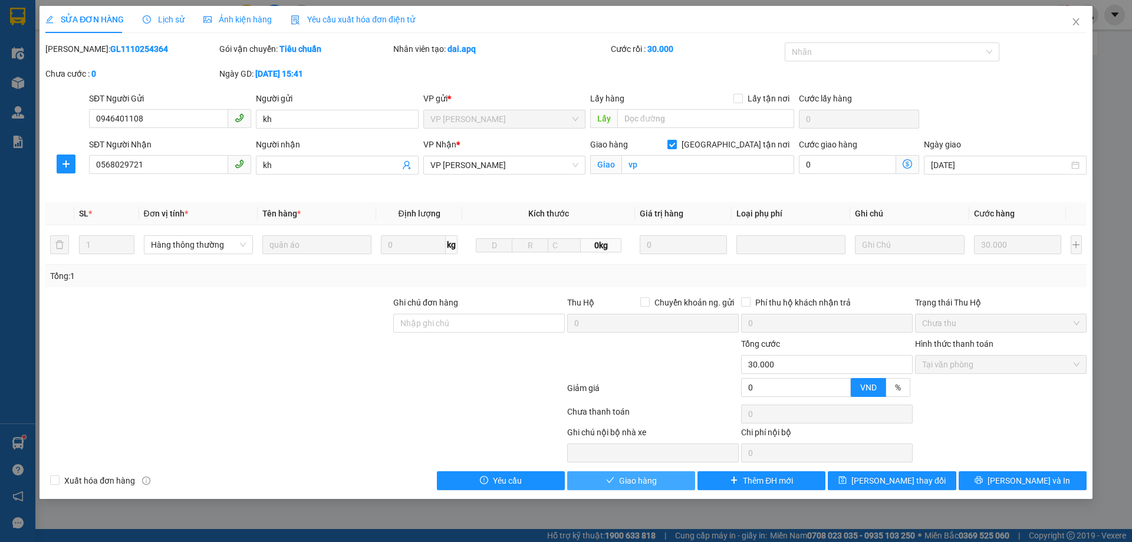
click at [627, 485] on span "Giao hàng" at bounding box center [638, 480] width 38 height 13
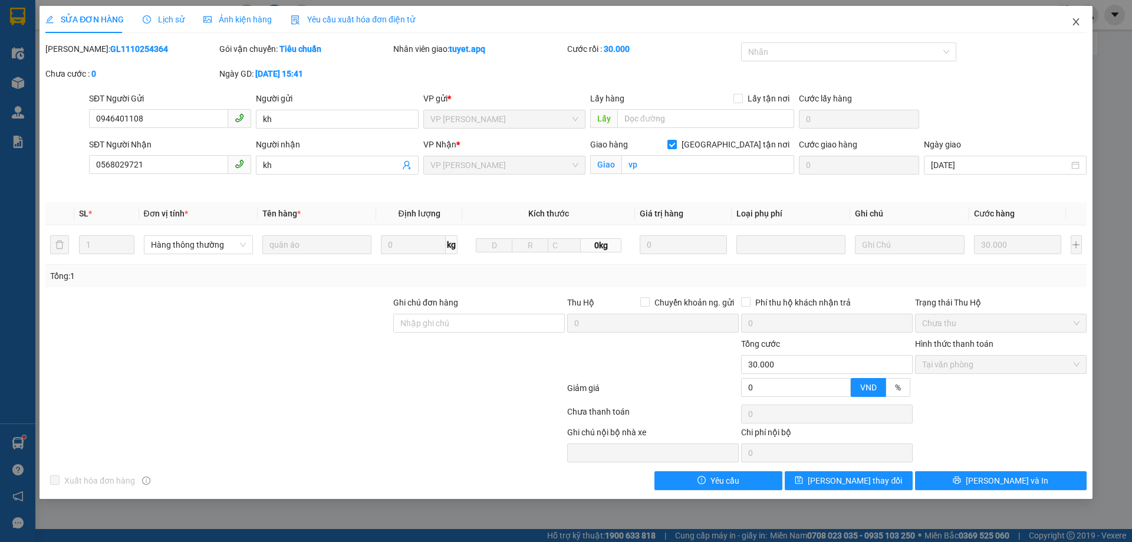
click at [1073, 22] on icon "close" at bounding box center [1075, 21] width 9 height 9
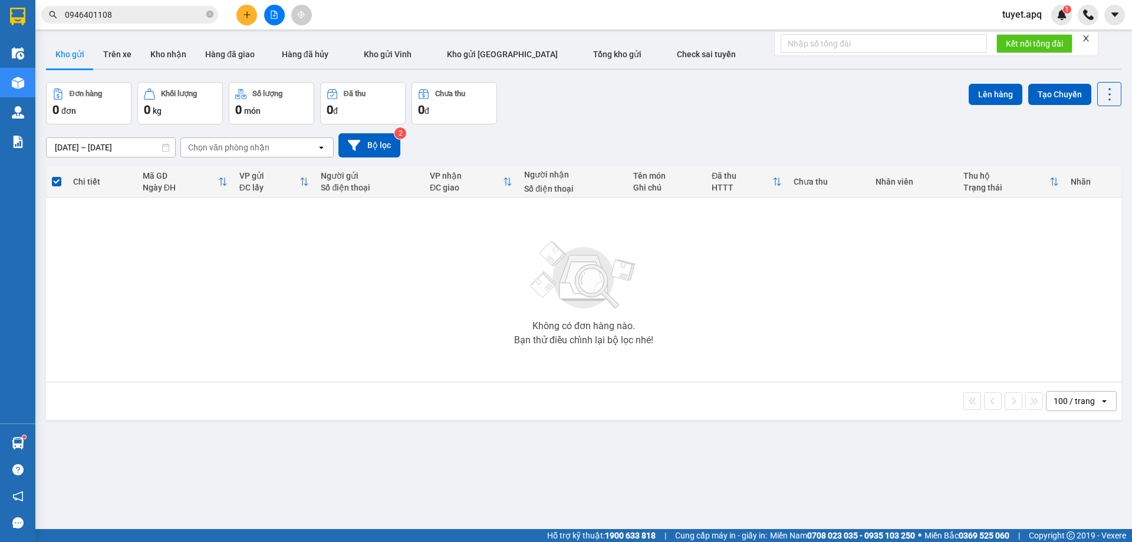
click at [130, 18] on input "0946401108" at bounding box center [134, 14] width 139 height 13
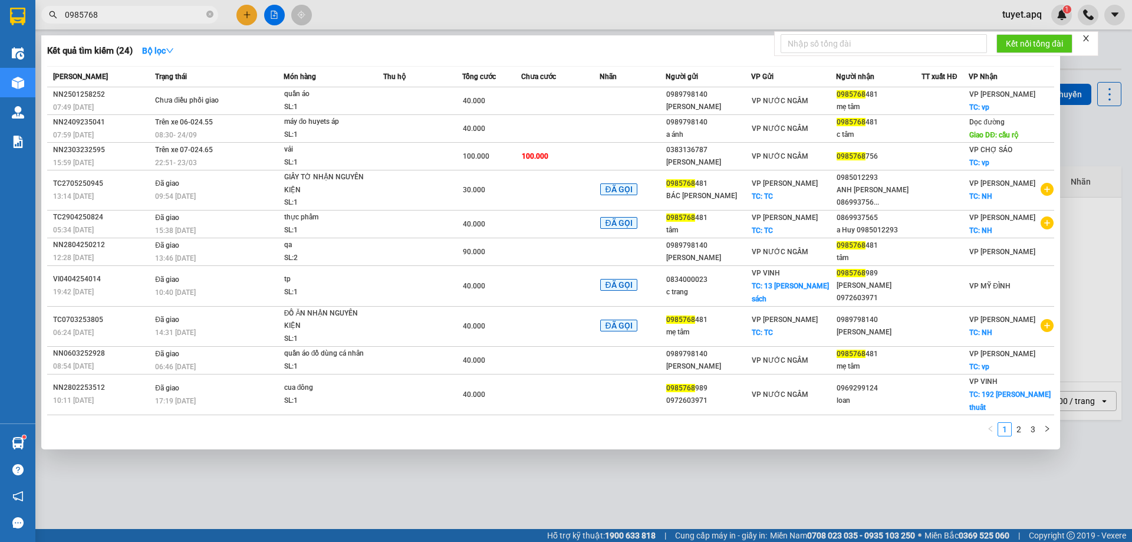
click at [114, 15] on input "0985768" at bounding box center [134, 14] width 139 height 13
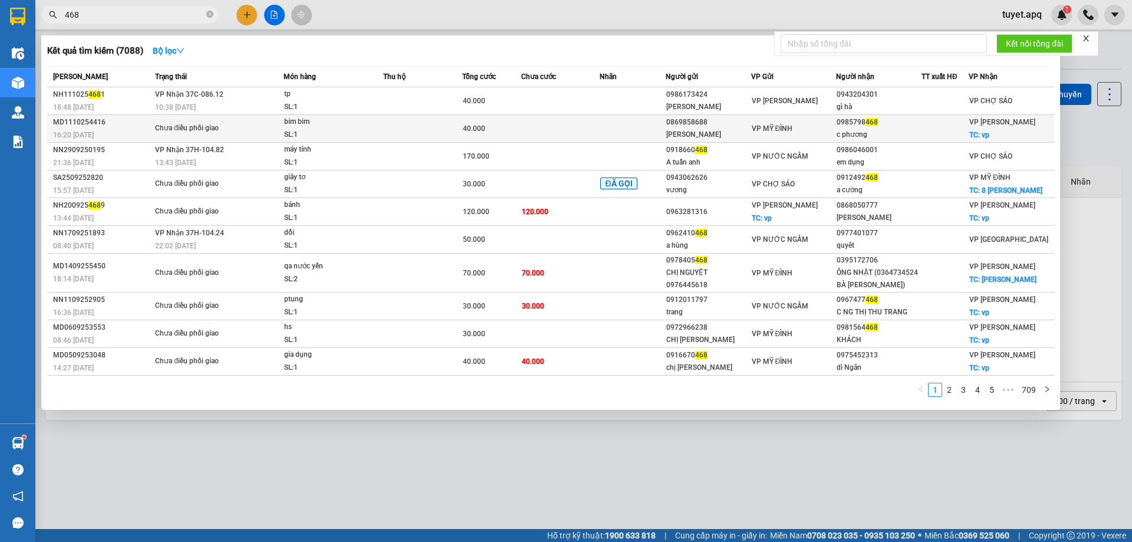
click at [248, 134] on span "Chưa điều phối giao" at bounding box center [219, 128] width 128 height 13
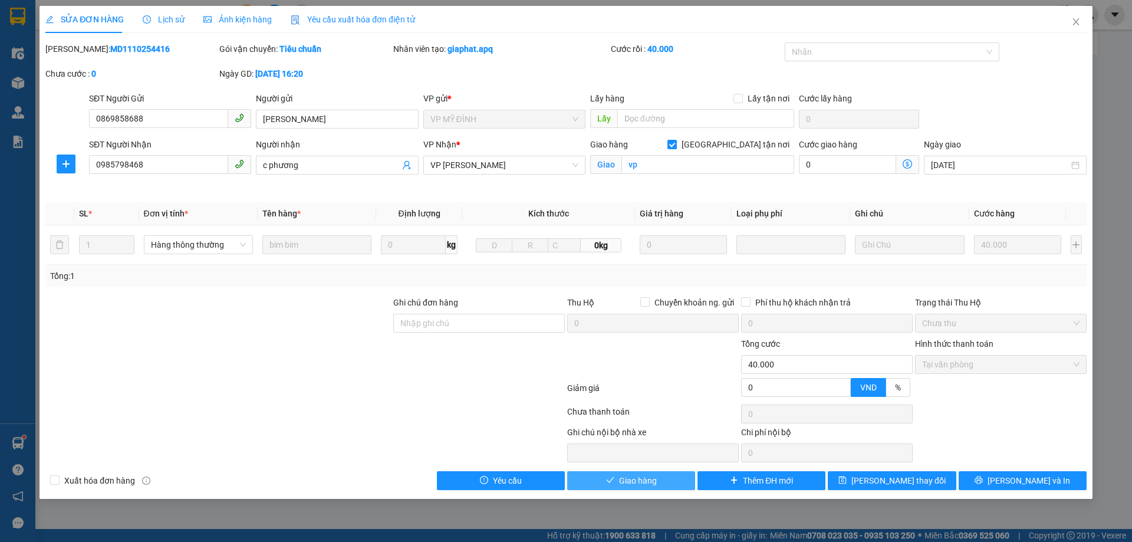
click at [663, 480] on button "Giao hàng" at bounding box center [631, 480] width 128 height 19
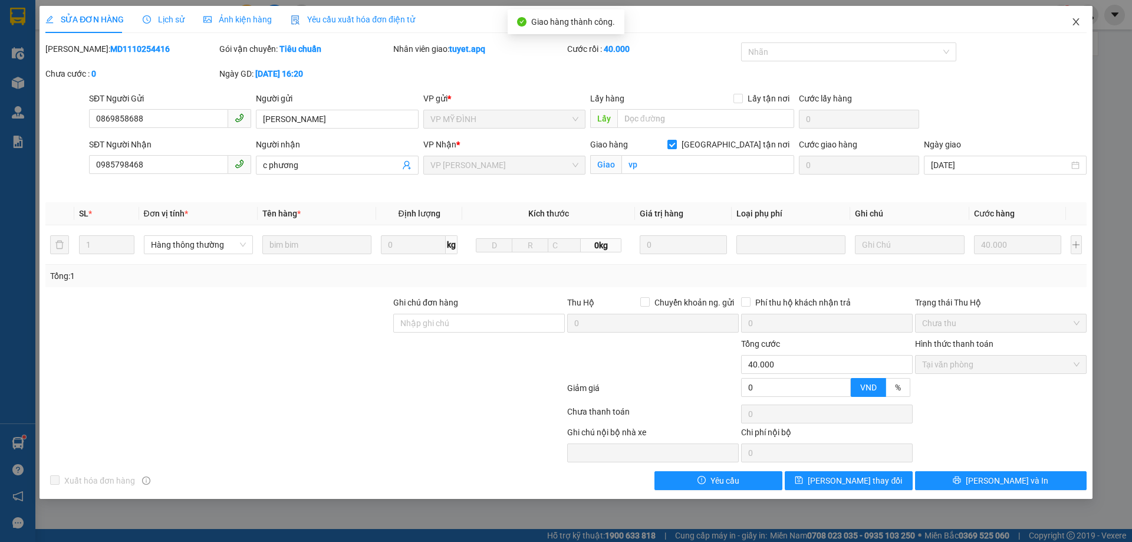
click at [1073, 22] on icon "close" at bounding box center [1075, 21] width 9 height 9
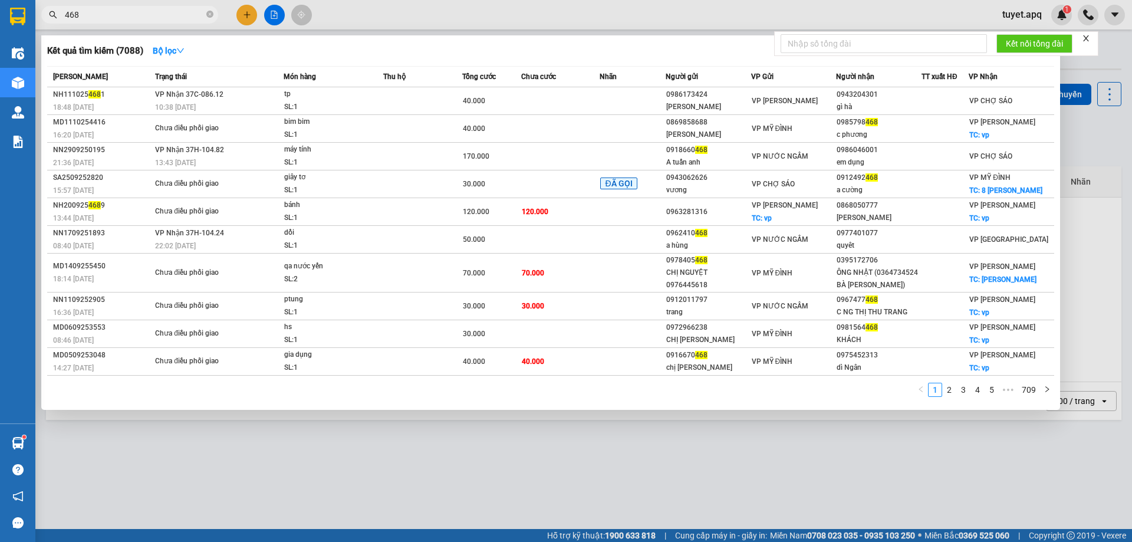
click at [131, 17] on input "468" at bounding box center [134, 14] width 139 height 13
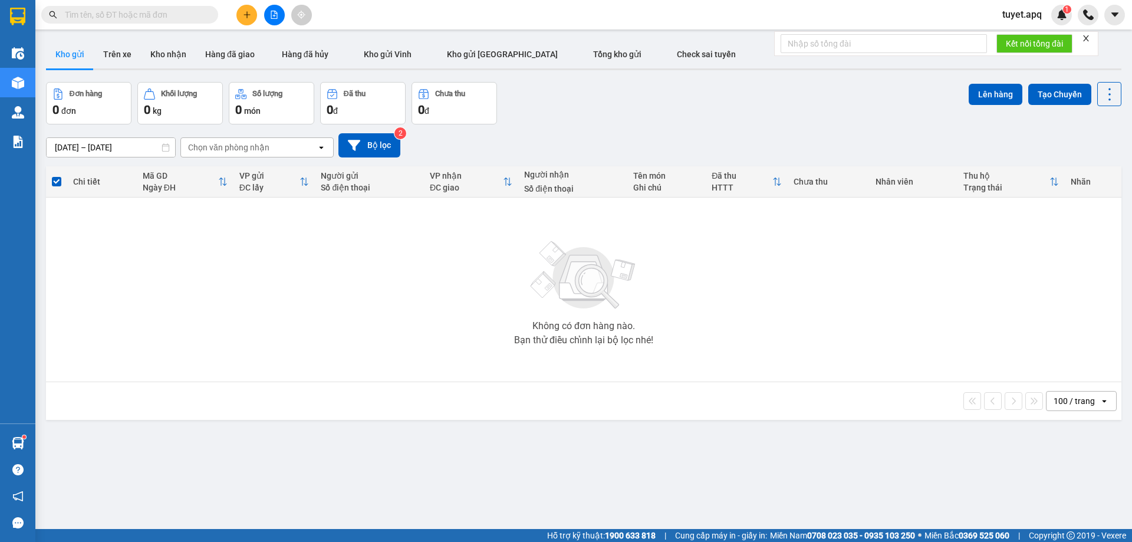
click at [242, 13] on button at bounding box center [246, 15] width 21 height 21
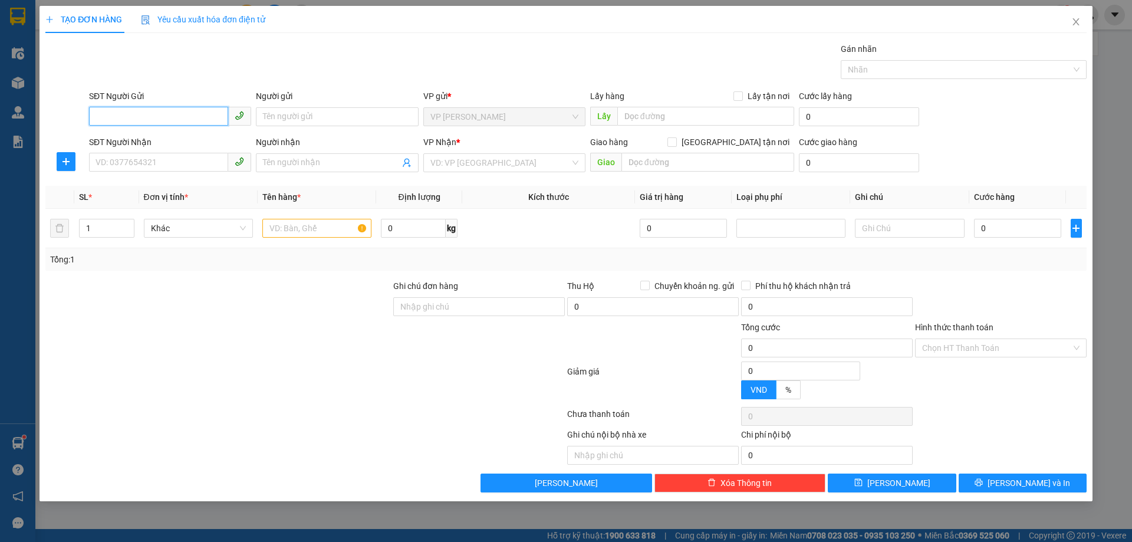
click at [163, 114] on input "SĐT Người Gửi" at bounding box center [158, 116] width 139 height 19
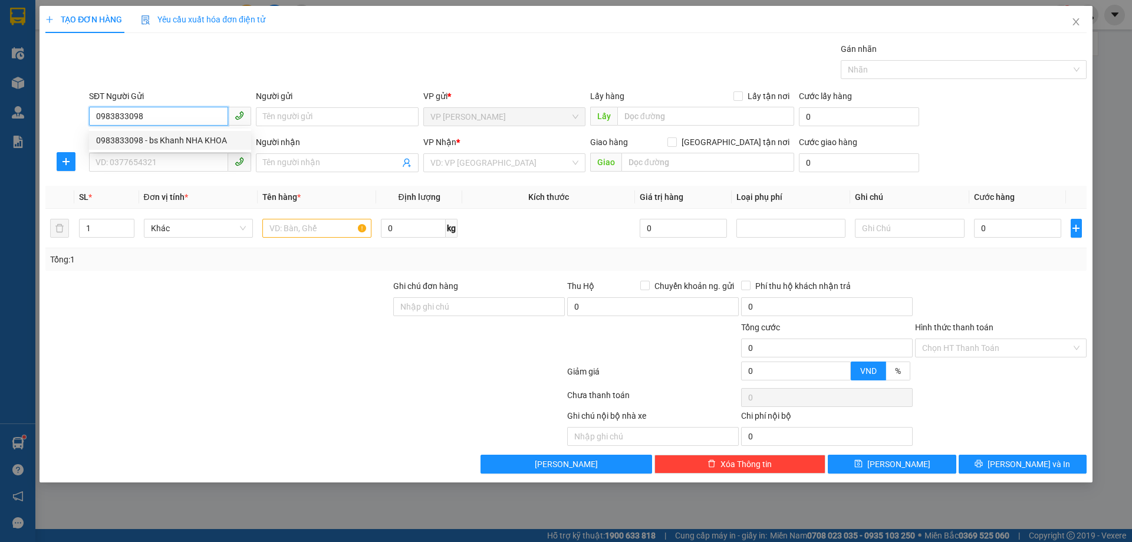
click at [177, 143] on div "0983833098 - bs Khanh NHA KHOA" at bounding box center [170, 140] width 148 height 13
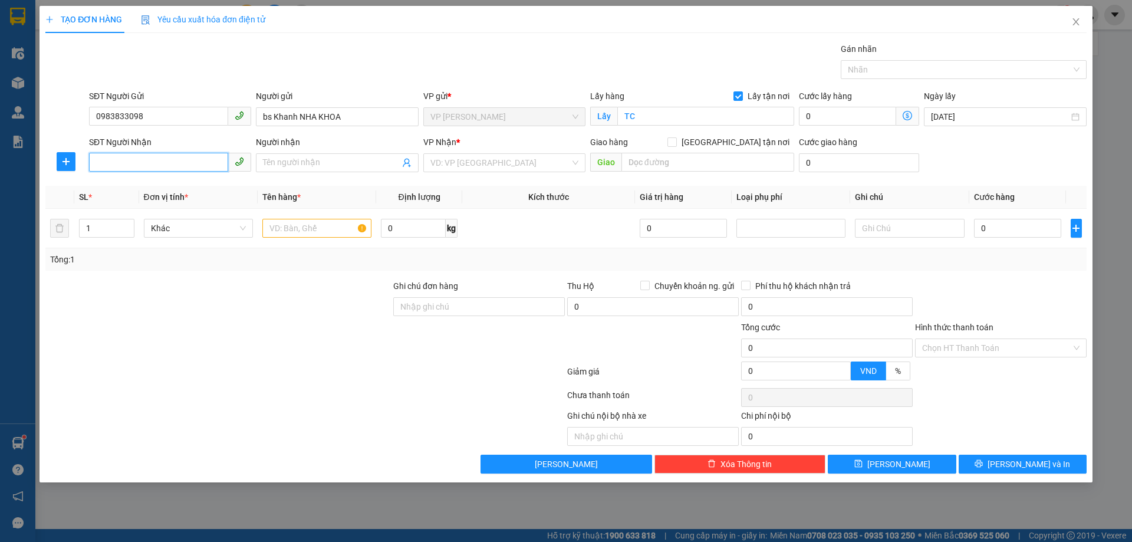
click at [164, 161] on input "SĐT Người Nhận" at bounding box center [158, 162] width 139 height 19
click at [195, 205] on div "0941815995 - [PERSON_NAME]" at bounding box center [170, 205] width 148 height 13
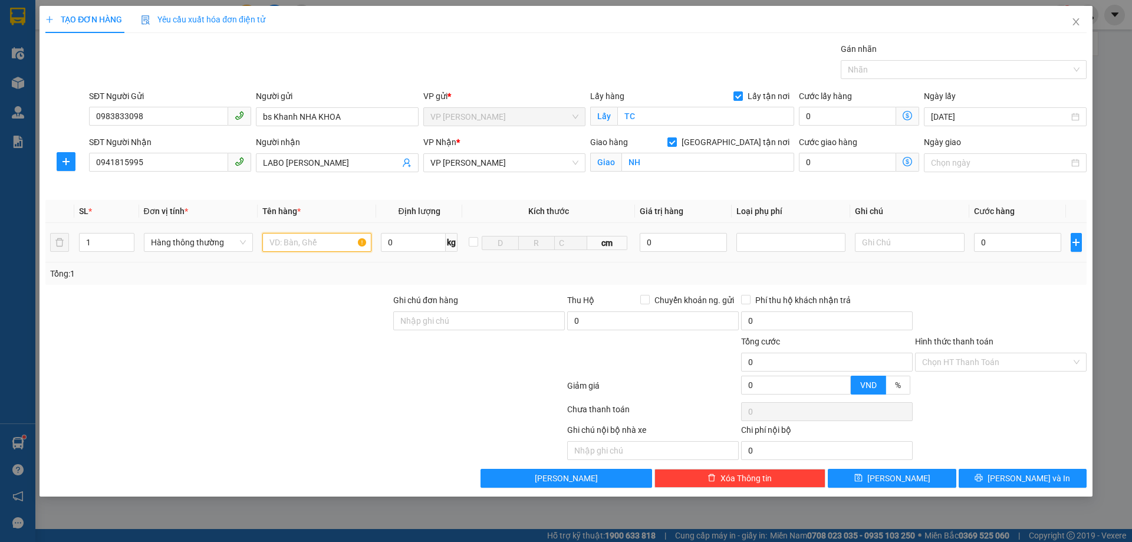
click at [321, 243] on input "text" at bounding box center [316, 242] width 109 height 19
click at [983, 238] on input "0" at bounding box center [1018, 242] width 88 height 19
drag, startPoint x: 998, startPoint y: 367, endPoint x: 995, endPoint y: 383, distance: 16.2
click at [997, 366] on input "Hình thức thanh toán" at bounding box center [996, 362] width 149 height 18
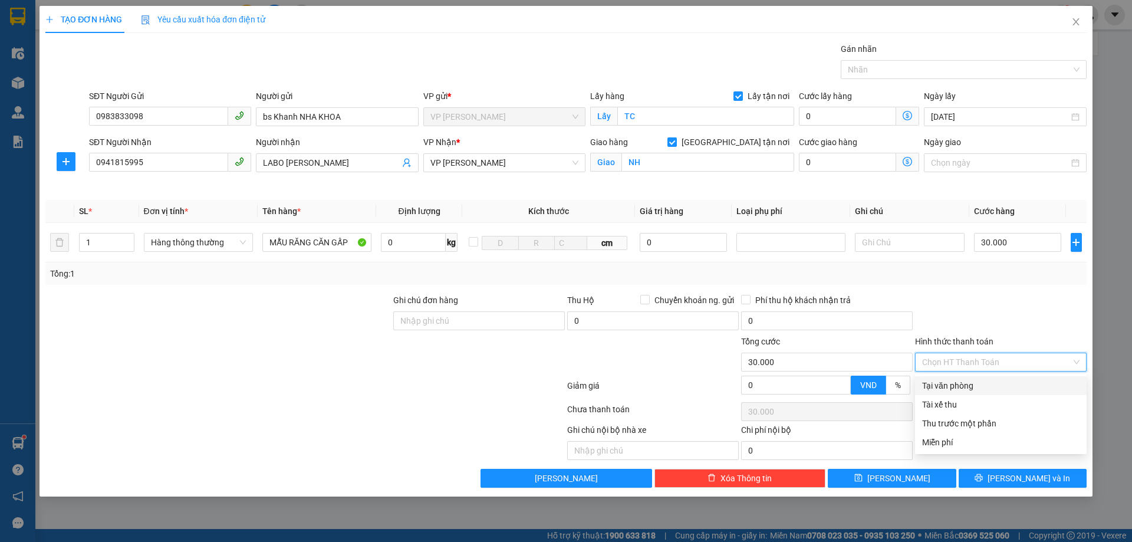
click at [990, 386] on div "Tại văn phòng" at bounding box center [1000, 385] width 157 height 13
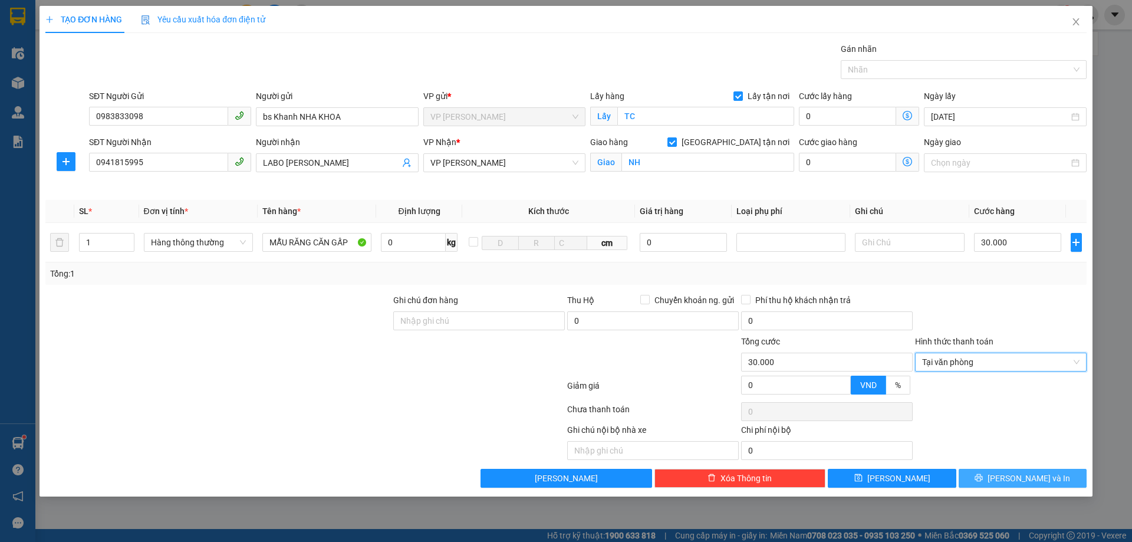
click at [1022, 478] on span "[PERSON_NAME] và In" at bounding box center [1028, 478] width 83 height 13
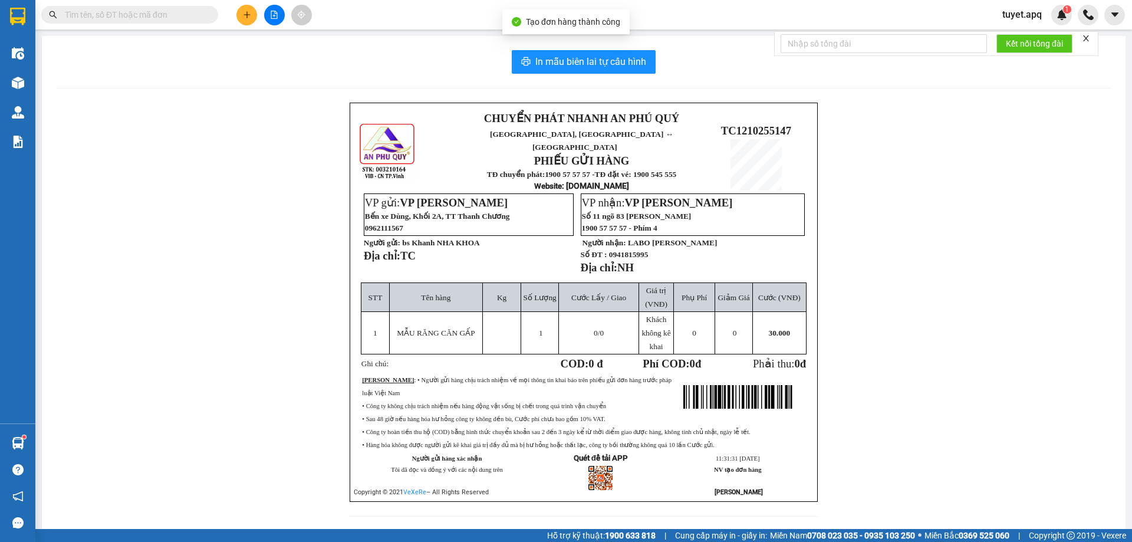
click at [592, 24] on span "Tạo đơn hàng thành công" at bounding box center [573, 21] width 94 height 9
click at [618, 65] on span "In mẫu biên lai tự cấu hình" at bounding box center [590, 61] width 111 height 15
